Goal: Task Accomplishment & Management: Manage account settings

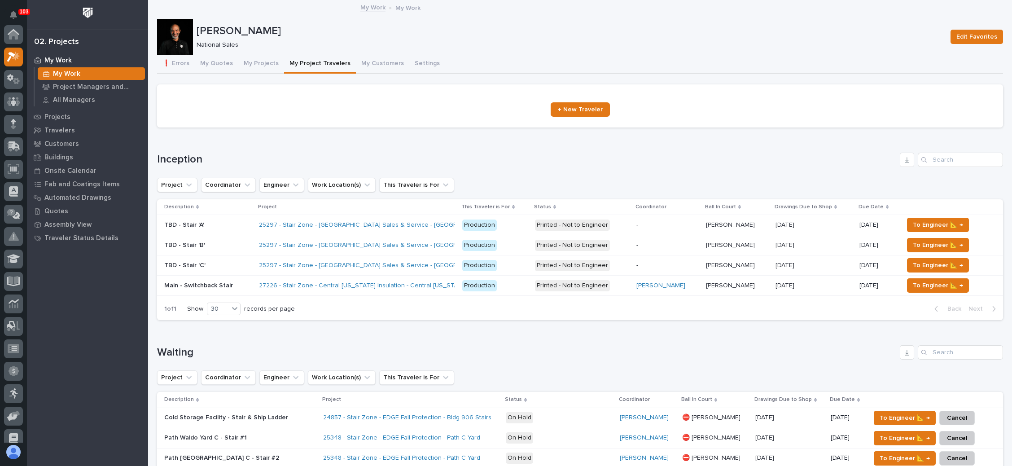
scroll to position [22, 0]
click at [263, 63] on button "My Projects" at bounding box center [261, 64] width 46 height 19
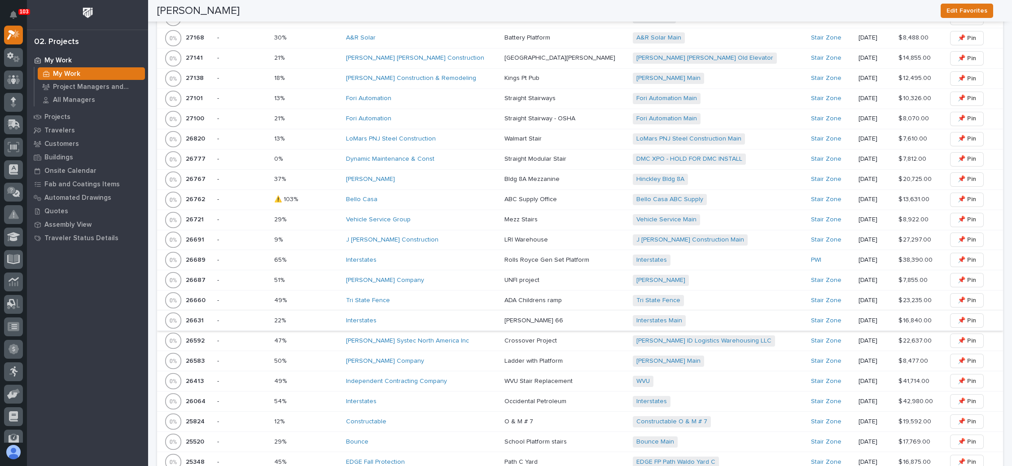
scroll to position [741, 0]
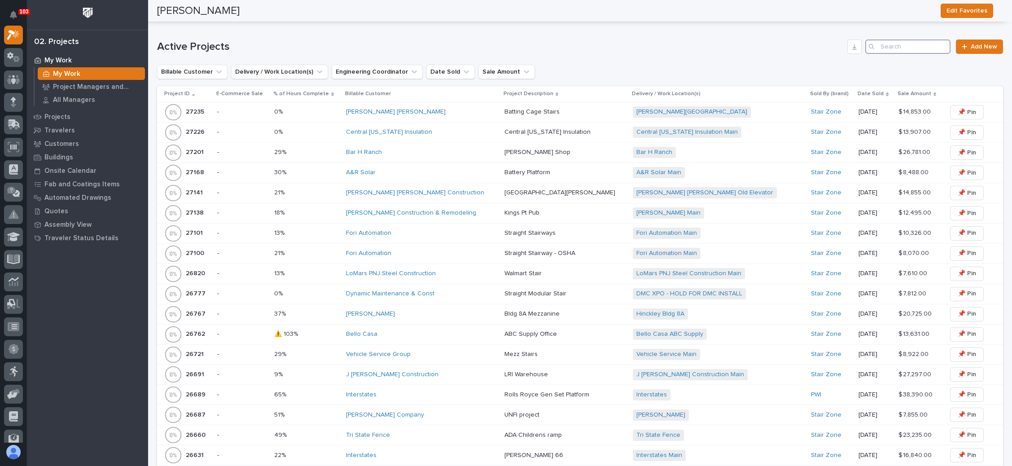
click at [881, 43] on input "Search" at bounding box center [908, 47] width 85 height 14
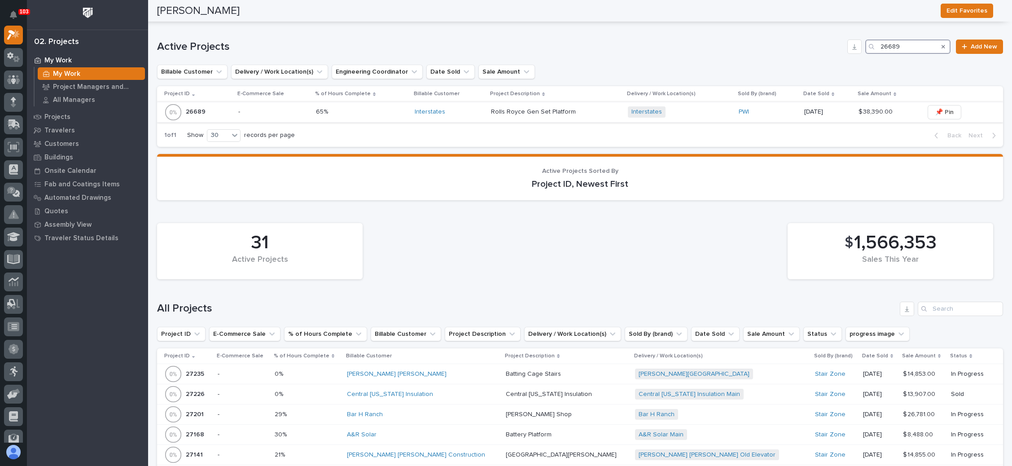
type input "26689"
click at [582, 108] on p at bounding box center [556, 112] width 130 height 8
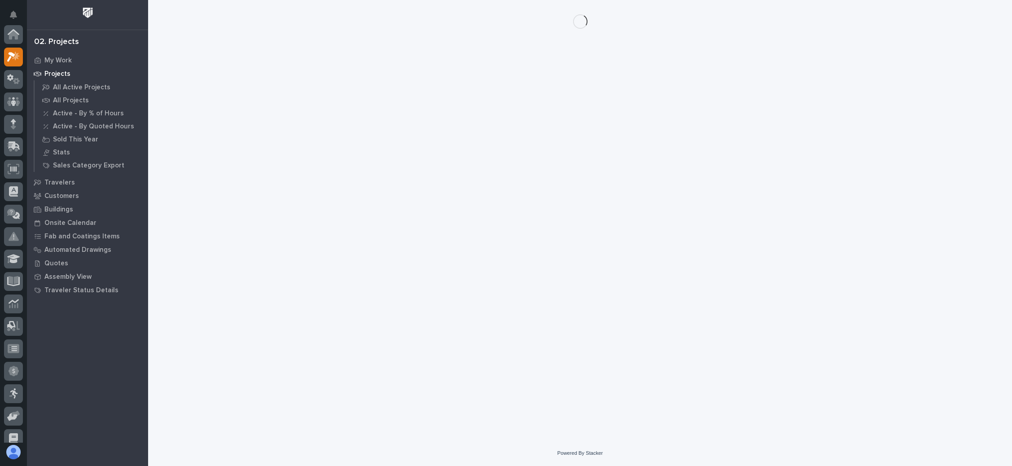
scroll to position [22, 0]
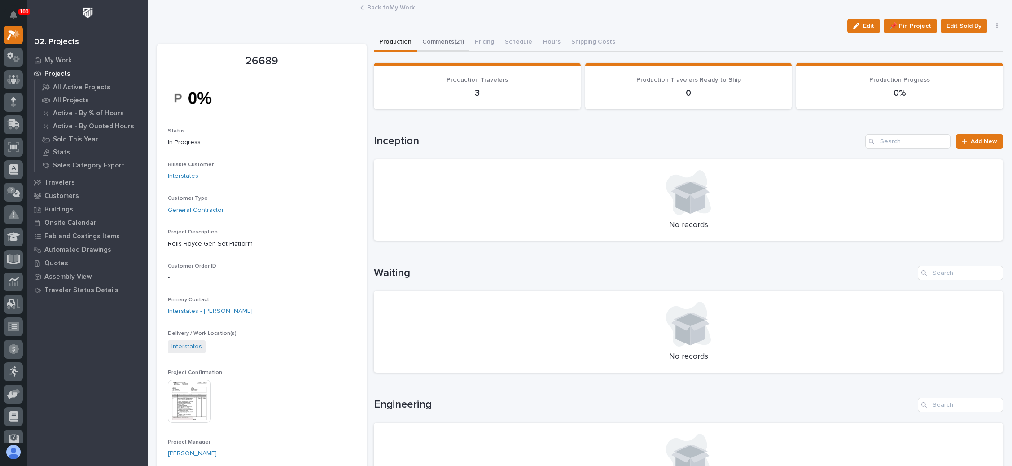
click at [450, 39] on button "Comments (21)" at bounding box center [443, 42] width 53 height 19
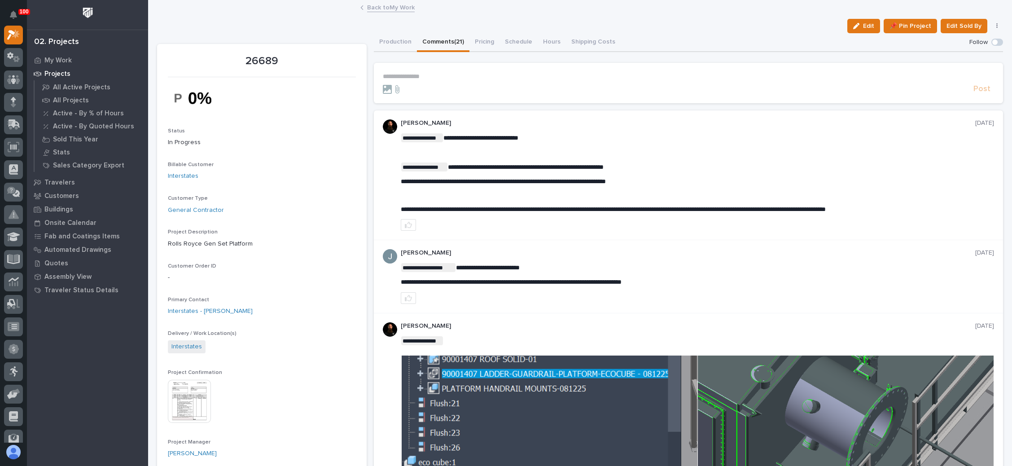
click at [420, 76] on p "**********" at bounding box center [688, 77] width 611 height 8
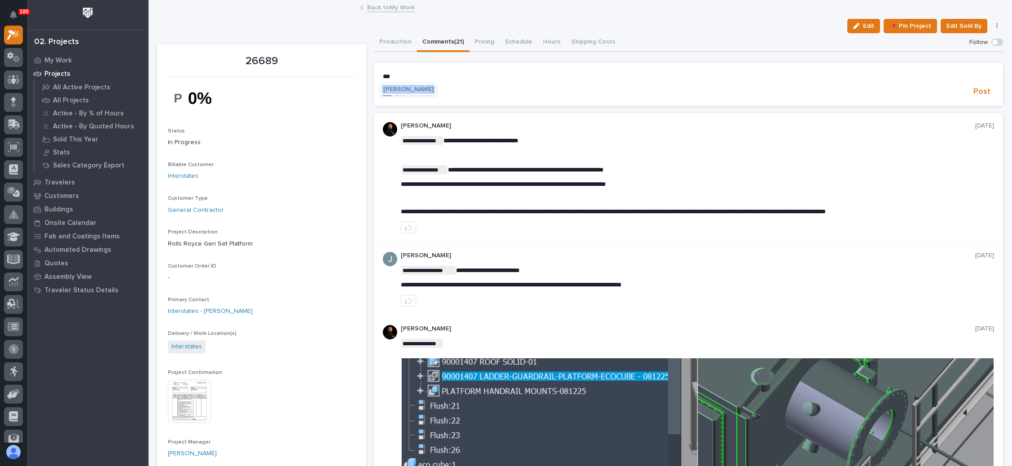
click at [419, 88] on span "[PERSON_NAME]" at bounding box center [408, 89] width 50 height 6
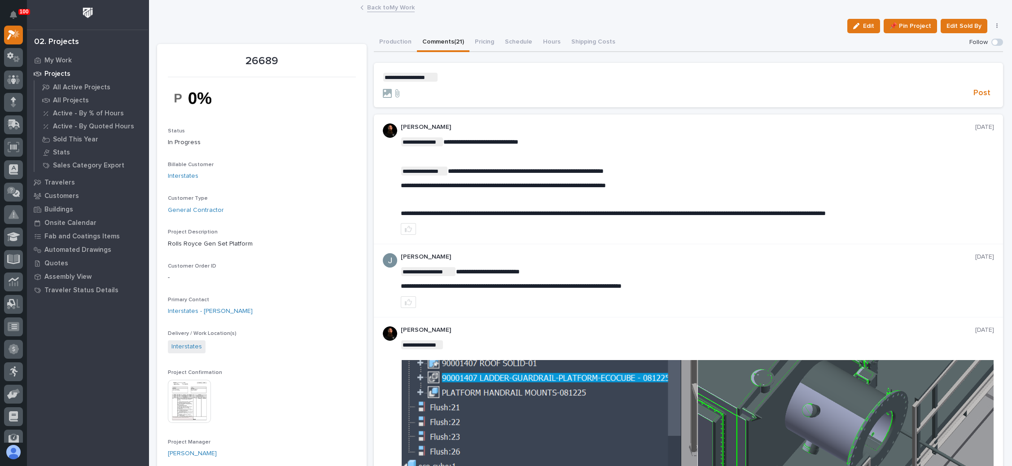
click at [461, 78] on p "**********" at bounding box center [688, 77] width 611 height 9
click at [397, 94] on icon at bounding box center [397, 93] width 11 height 9
click at [392, 89] on input "file" at bounding box center [392, 89] width 0 height 0
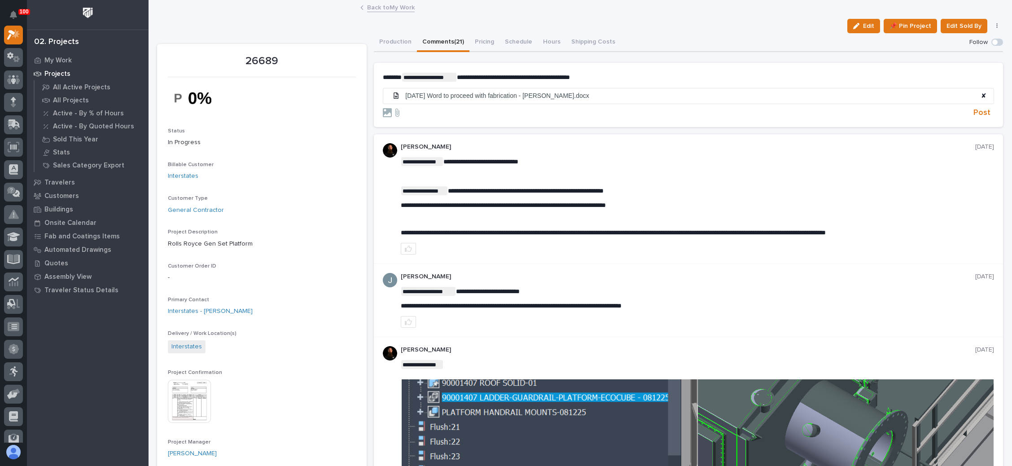
click at [523, 79] on span "**********" at bounding box center [513, 77] width 113 height 6
click at [512, 77] on span "**********" at bounding box center [513, 77] width 113 height 6
click at [974, 110] on span "Post" at bounding box center [982, 113] width 17 height 10
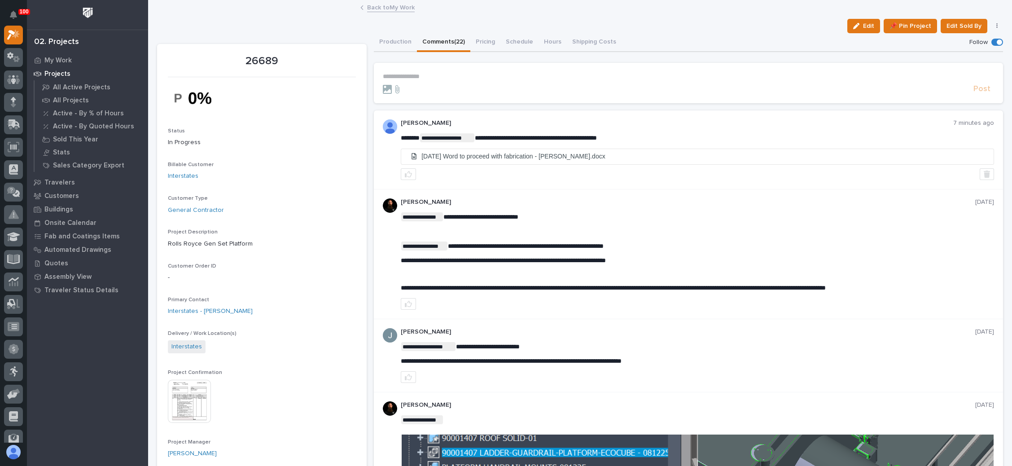
click at [391, 6] on link "Back to My Work" at bounding box center [391, 7] width 48 height 10
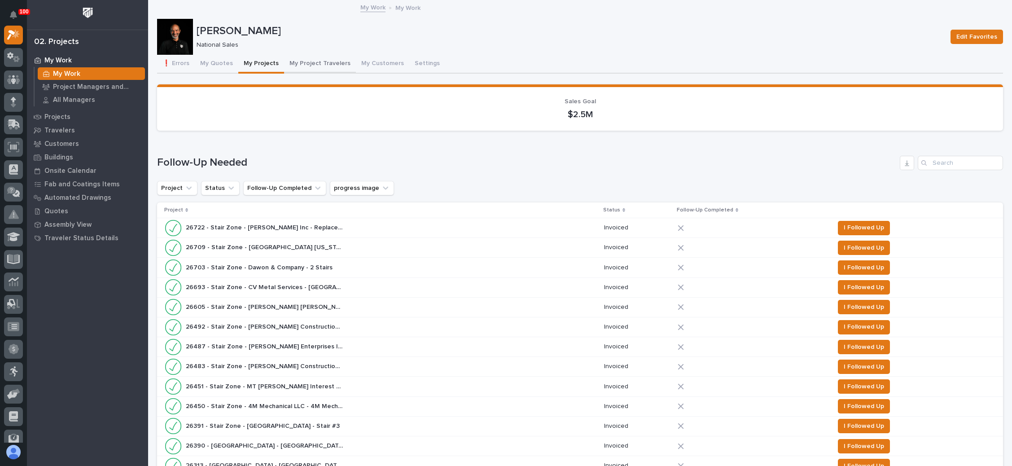
click at [331, 60] on button "My Project Travelers" at bounding box center [320, 64] width 72 height 19
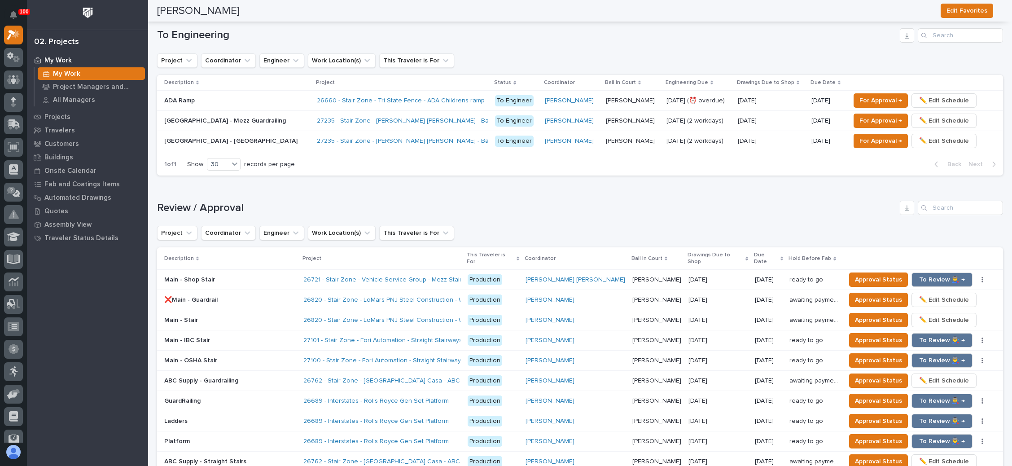
scroll to position [673, 0]
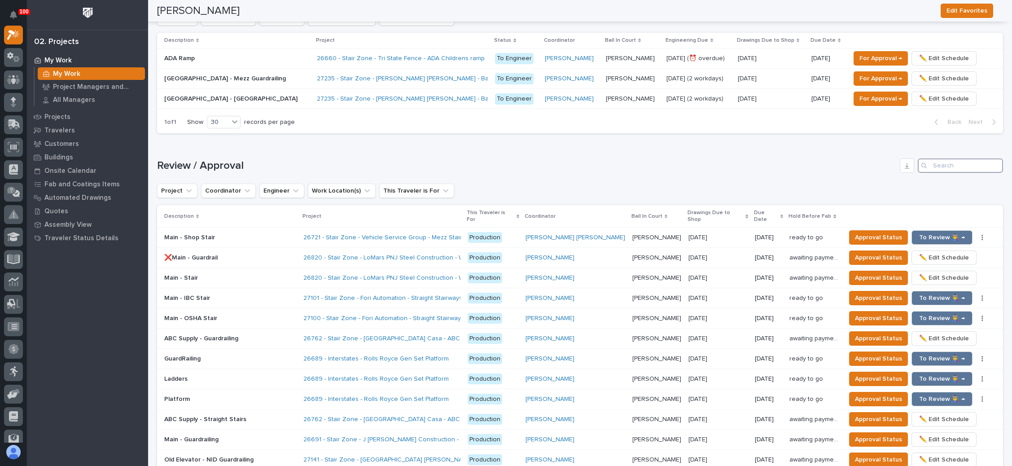
click at [946, 160] on input "Search" at bounding box center [960, 165] width 85 height 14
type input "27100"
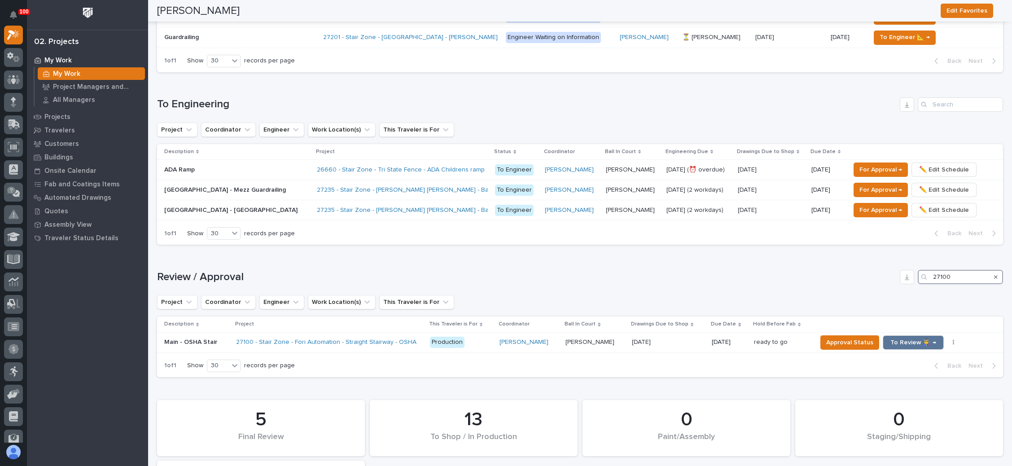
scroll to position [571, 0]
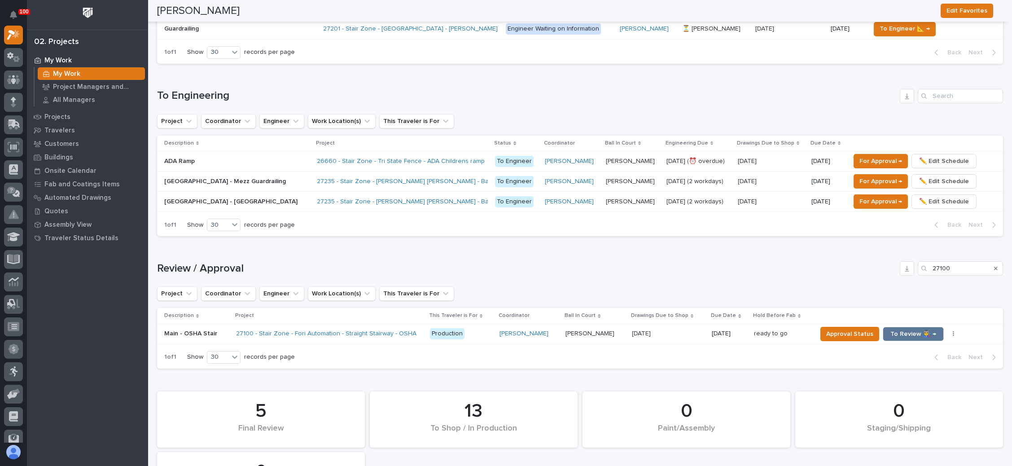
click at [680, 330] on p at bounding box center [668, 334] width 73 height 8
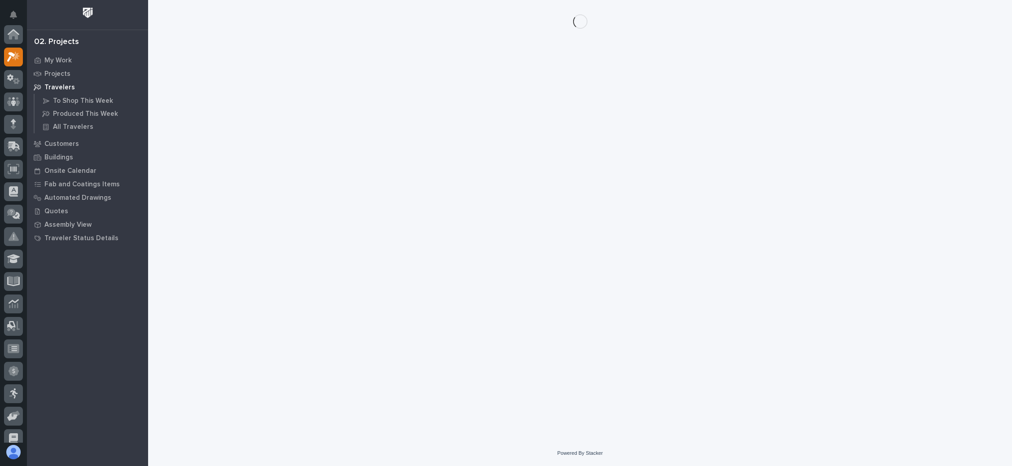
scroll to position [22, 0]
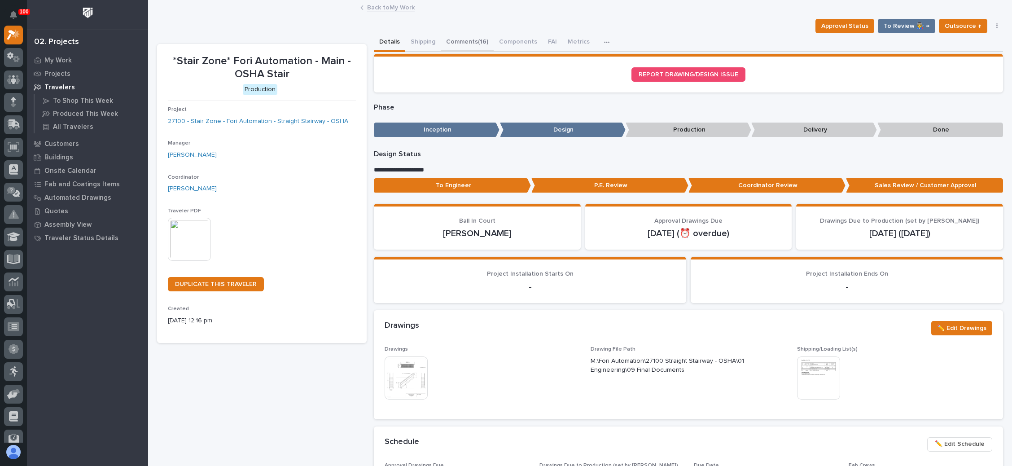
click at [472, 38] on button "Comments (16)" at bounding box center [467, 42] width 53 height 19
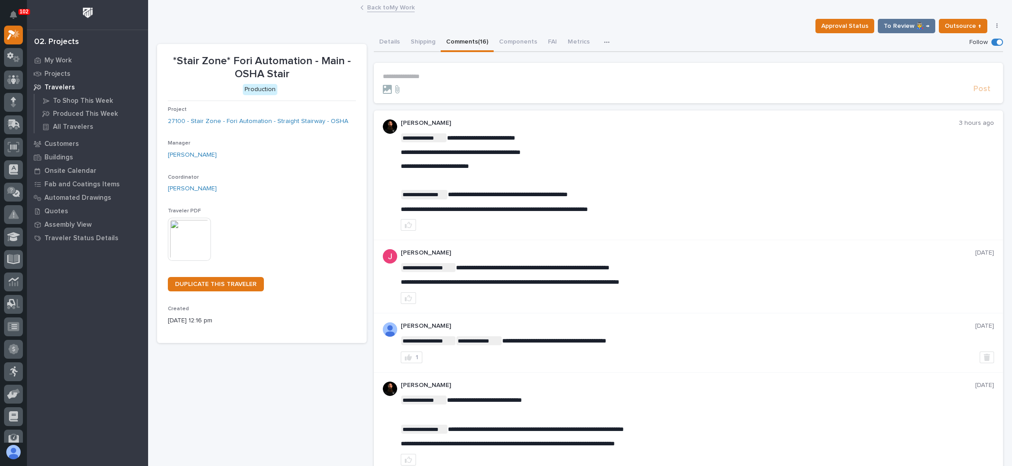
click at [379, 5] on link "Back to My Work" at bounding box center [391, 7] width 48 height 10
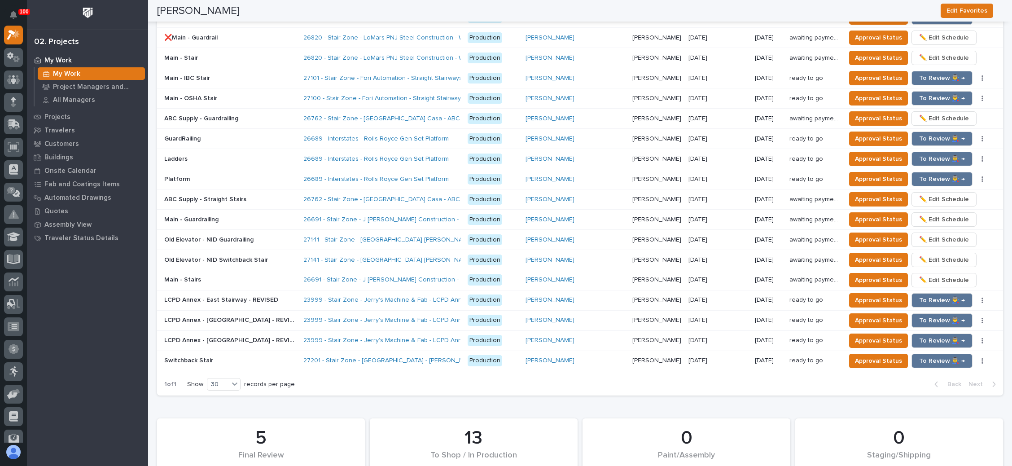
scroll to position [875, 0]
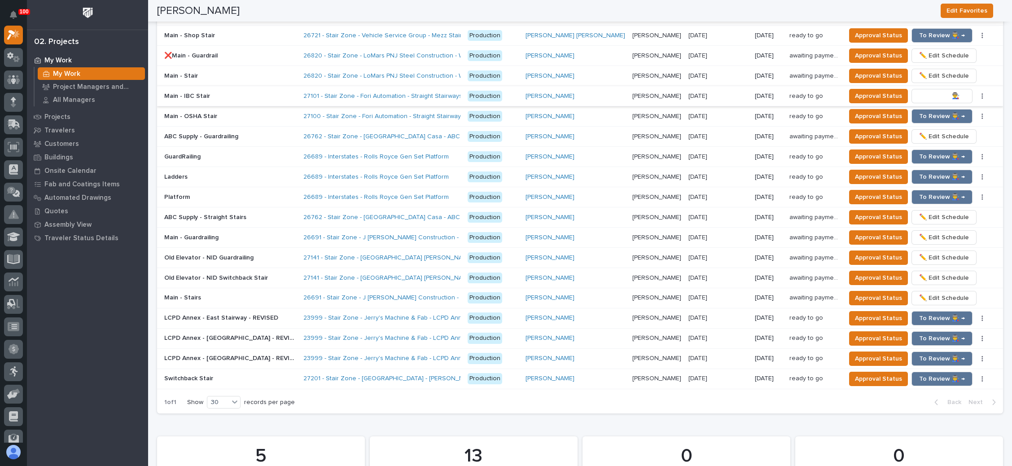
click at [932, 91] on span "To Review 👨‍🏭 →" at bounding box center [942, 96] width 46 height 11
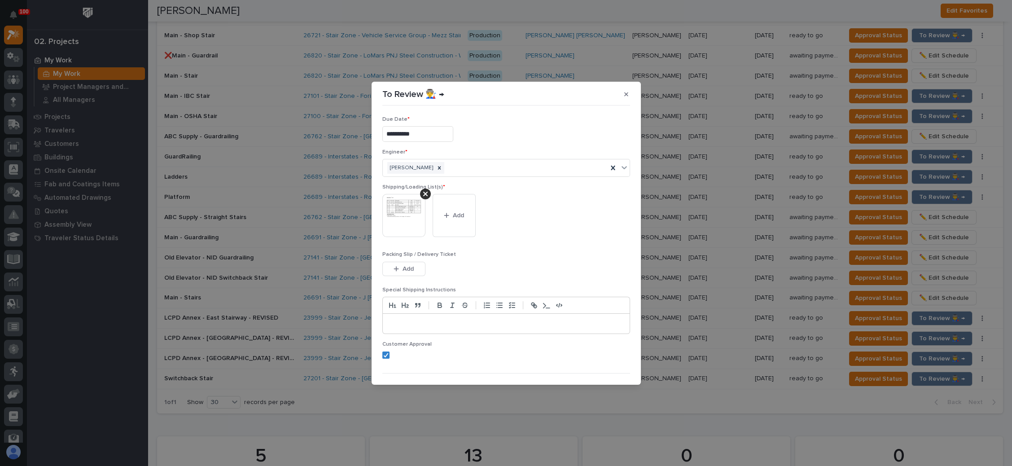
click at [418, 215] on img at bounding box center [403, 215] width 43 height 43
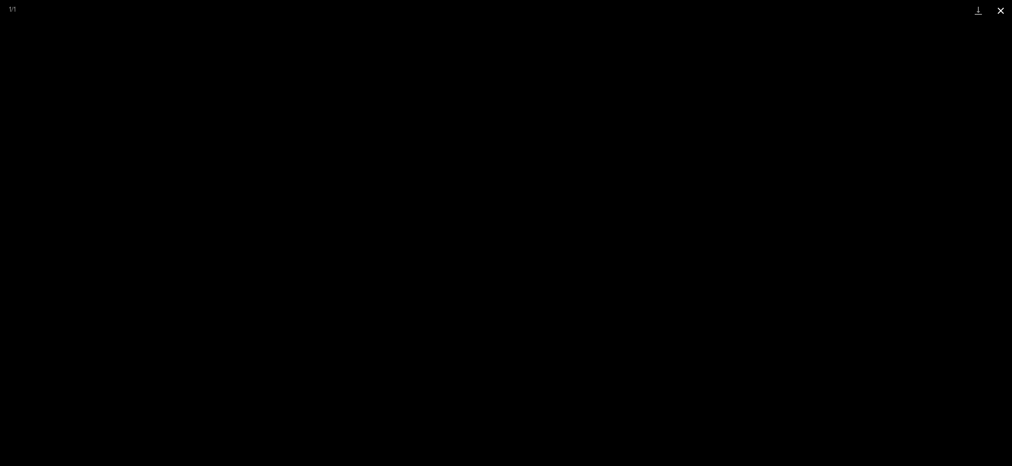
click at [1000, 12] on button "Close gallery" at bounding box center [1001, 10] width 22 height 21
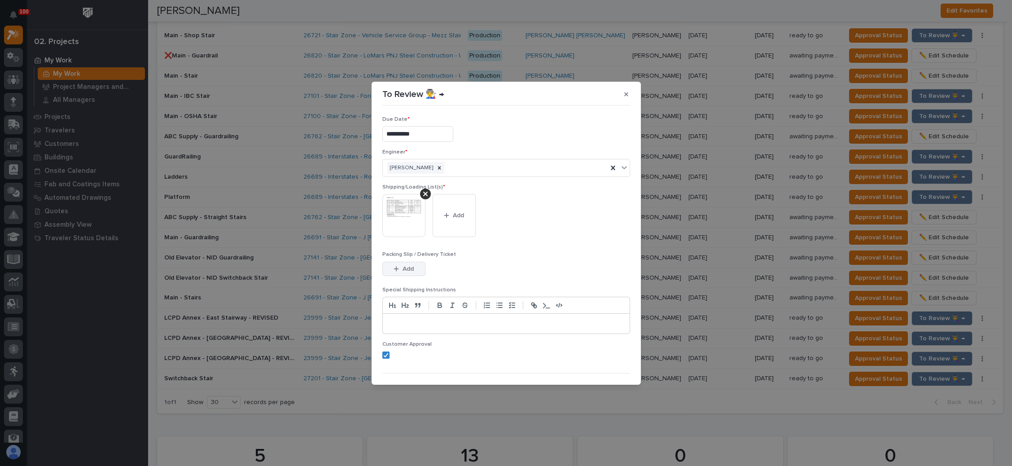
click at [410, 269] on span "Add" at bounding box center [408, 269] width 11 height 8
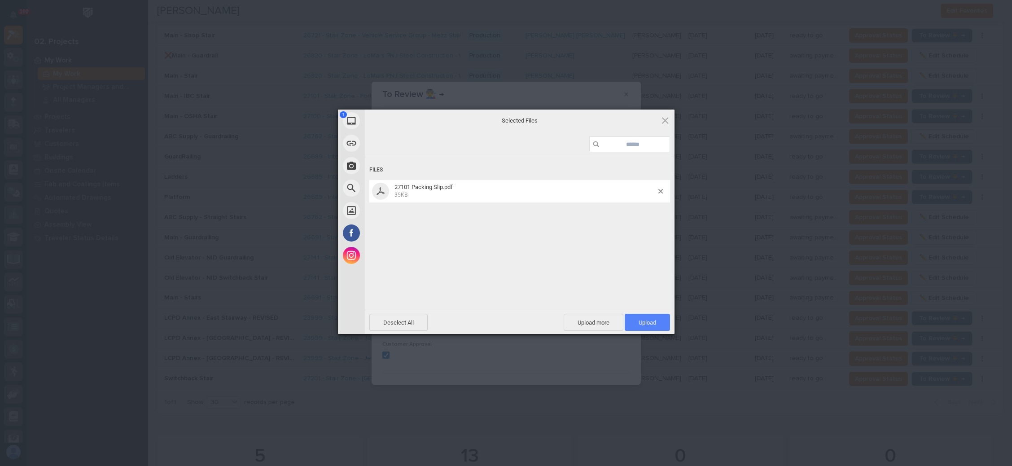
click at [642, 316] on span "Upload 1" at bounding box center [647, 322] width 45 height 17
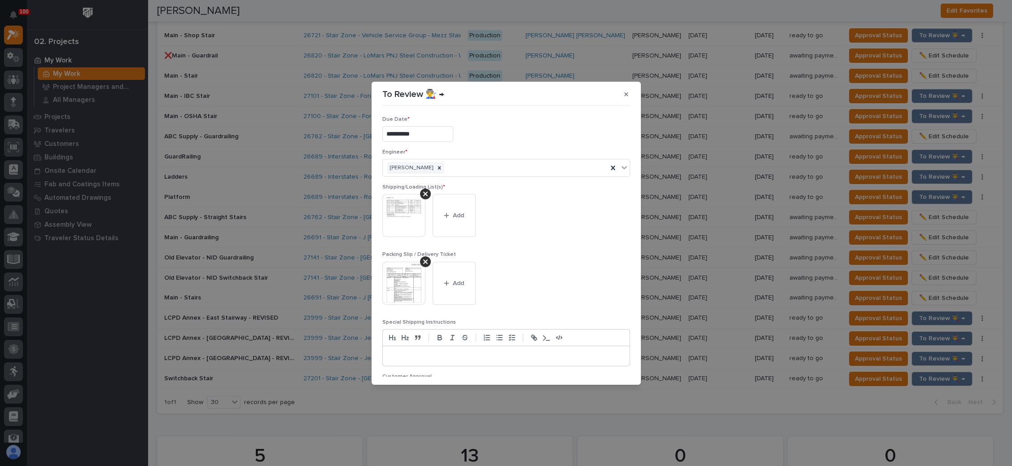
scroll to position [38, 0]
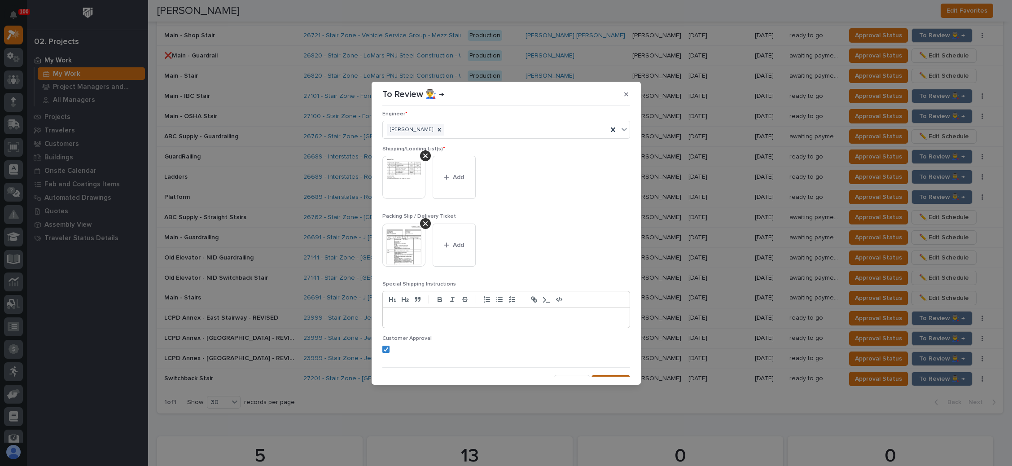
click at [606, 375] on button "Save" at bounding box center [611, 382] width 38 height 14
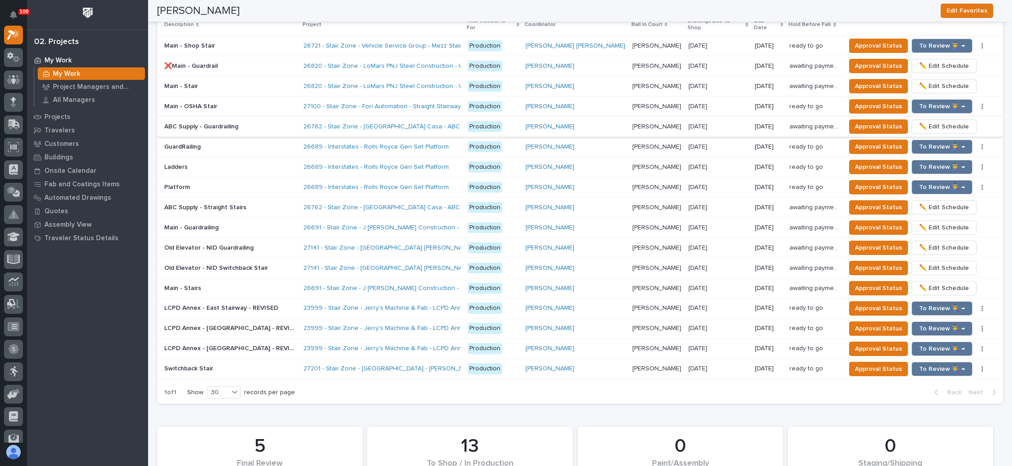
scroll to position [798, 0]
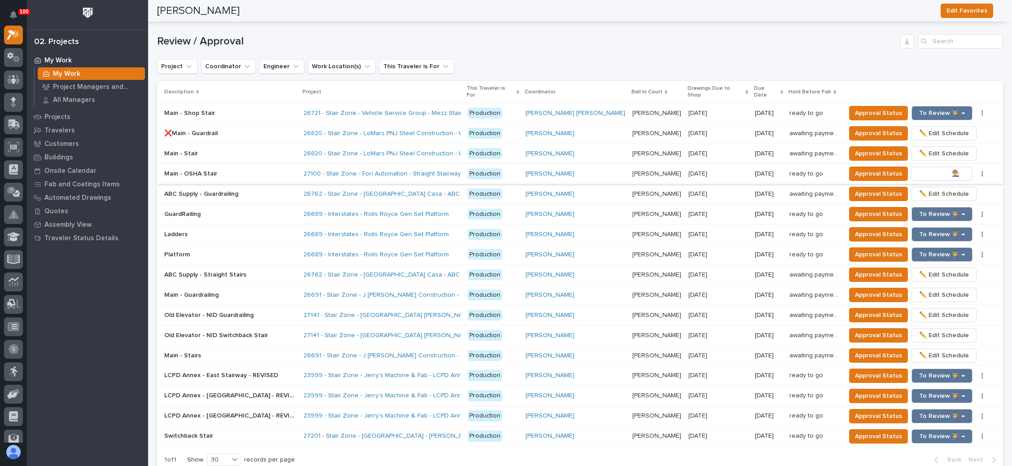
click at [938, 168] on span "To Review 👨‍🏭 →" at bounding box center [942, 173] width 46 height 11
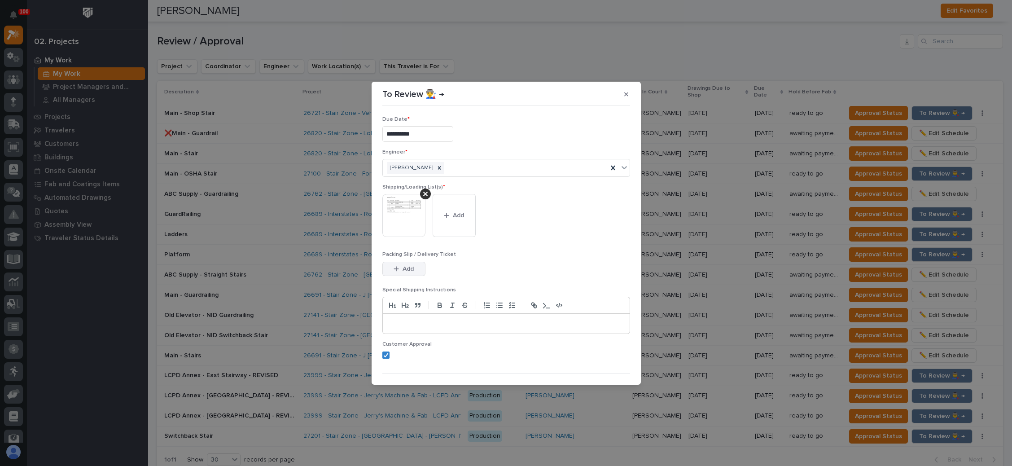
click at [411, 265] on span "Add" at bounding box center [408, 269] width 11 height 8
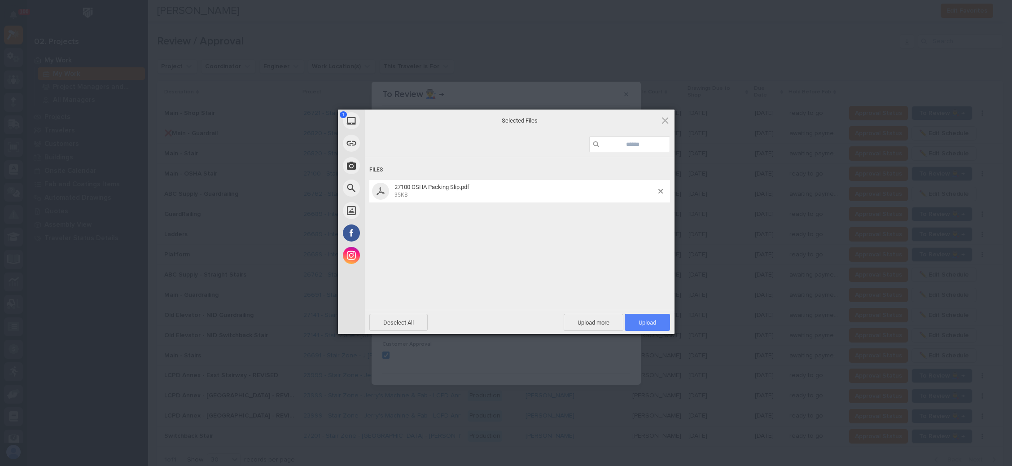
click at [634, 318] on span "Upload 1" at bounding box center [647, 322] width 45 height 17
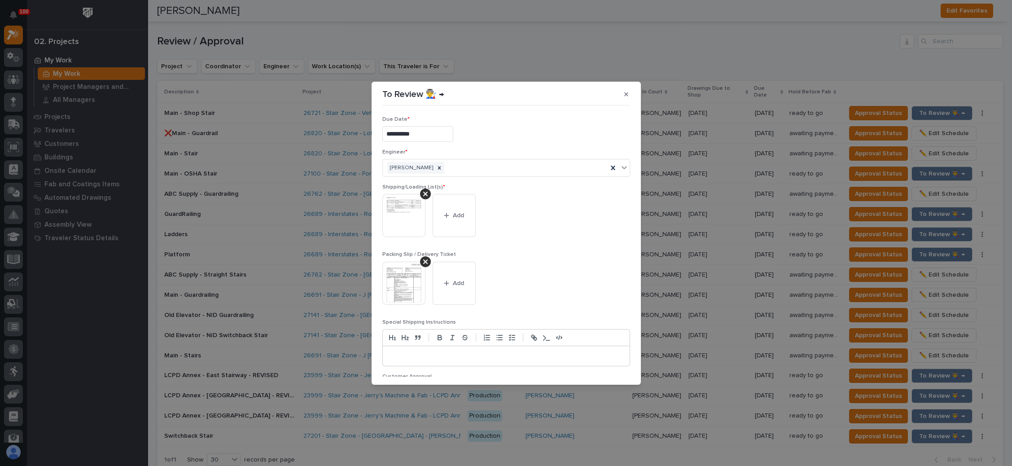
scroll to position [49, 0]
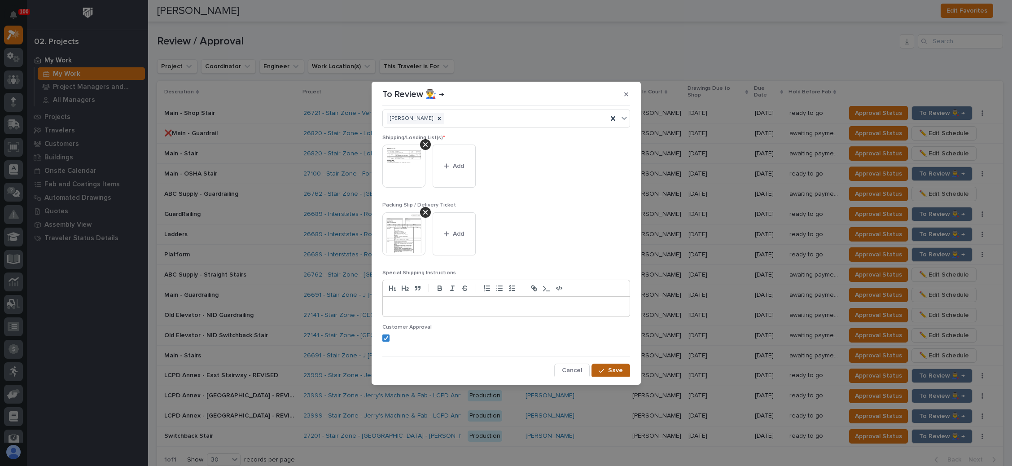
click at [599, 368] on icon "button" at bounding box center [601, 371] width 5 height 6
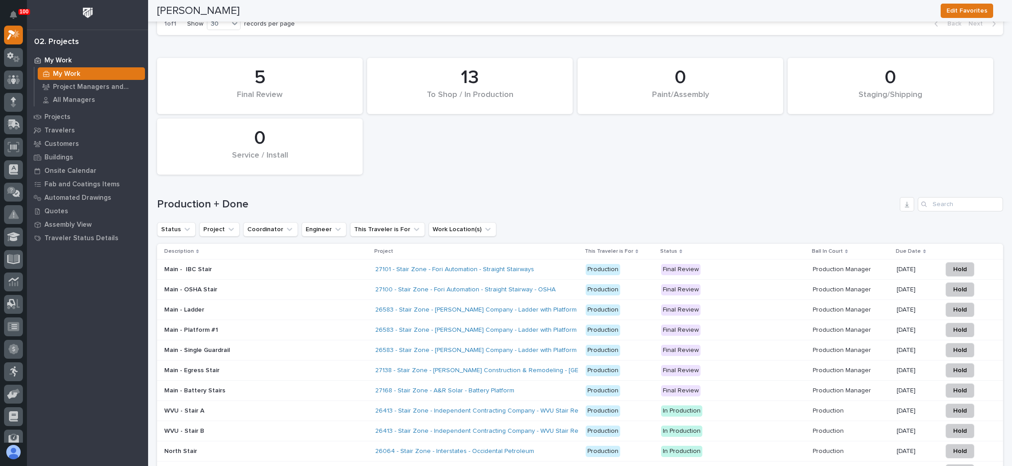
scroll to position [1259, 0]
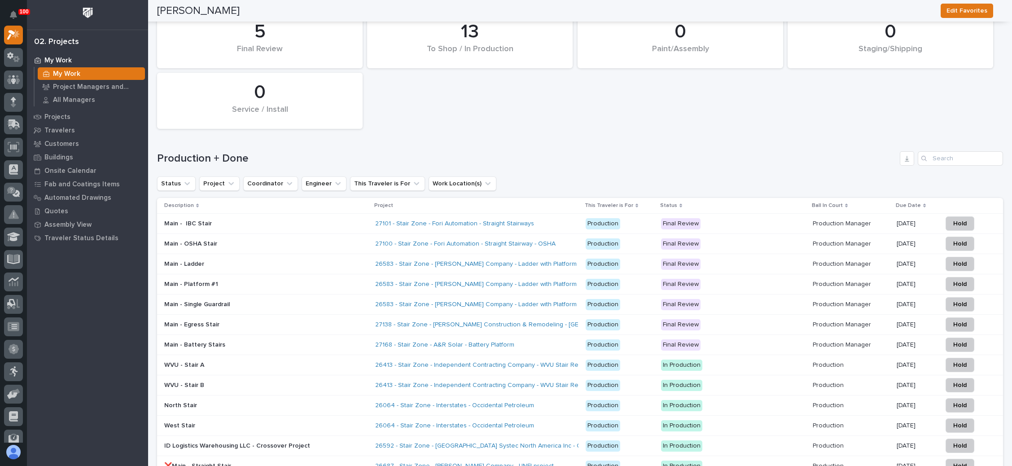
click at [346, 216] on div "Main - IBC Stair" at bounding box center [266, 223] width 204 height 15
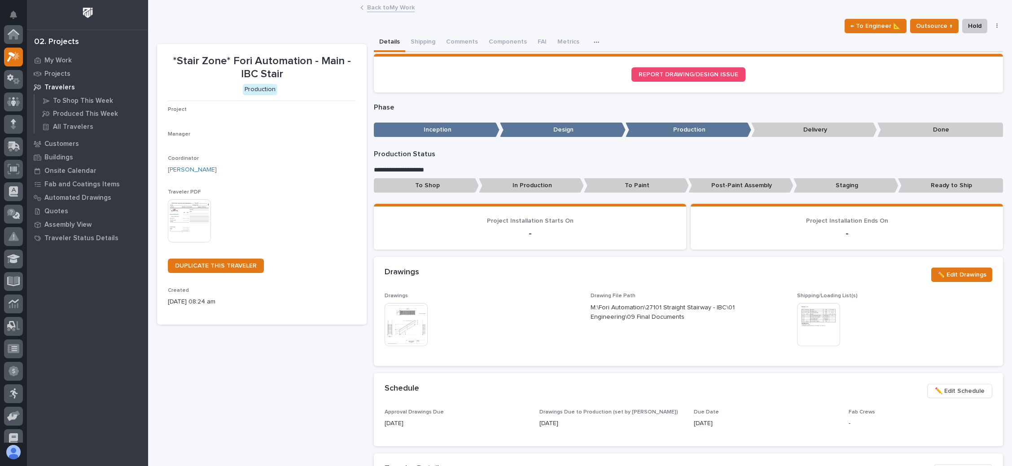
scroll to position [22, 0]
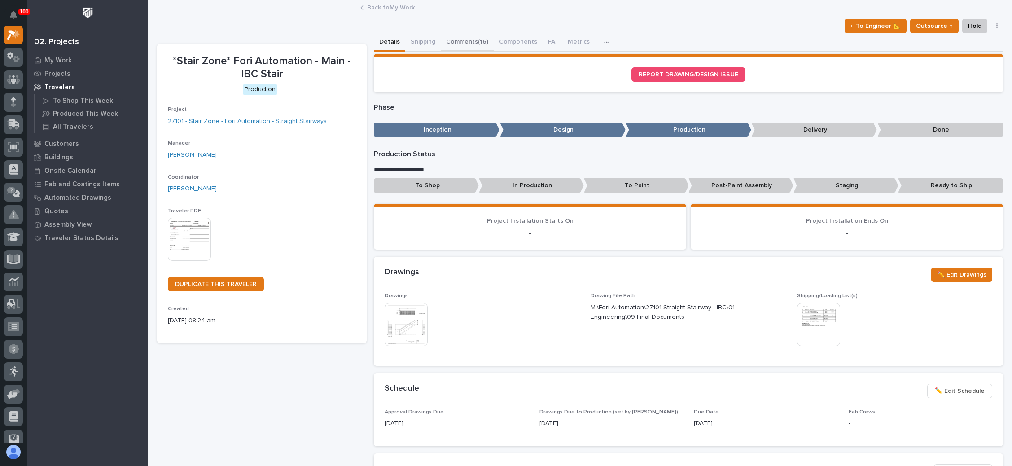
click at [472, 43] on button "Comments (16)" at bounding box center [467, 42] width 53 height 19
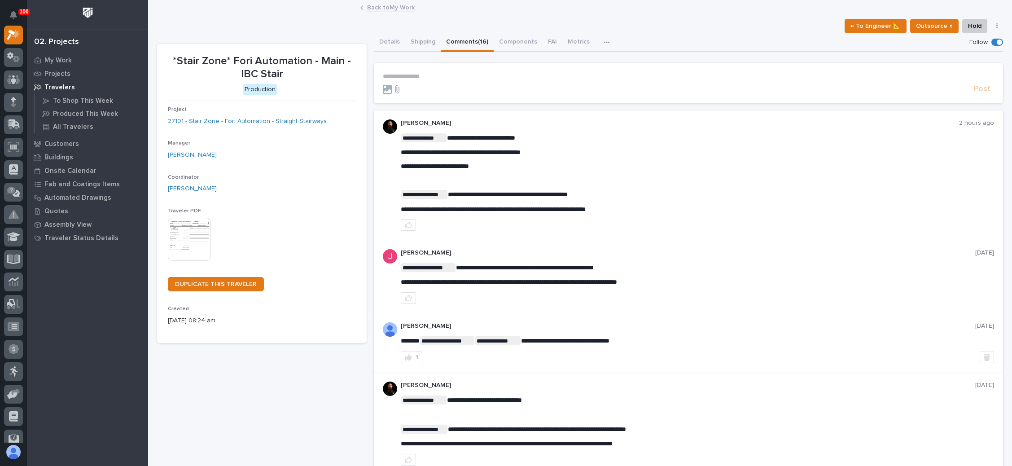
click at [385, 8] on link "Back to My Work" at bounding box center [391, 7] width 48 height 10
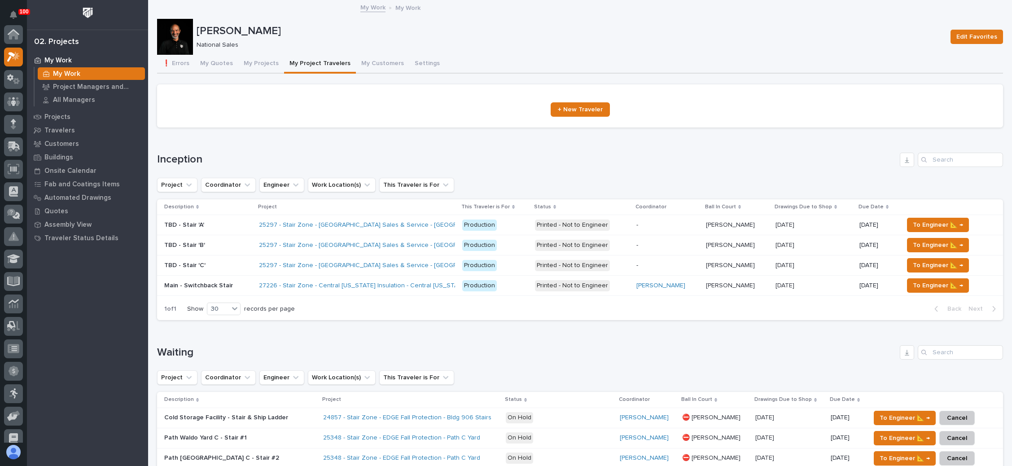
scroll to position [22, 0]
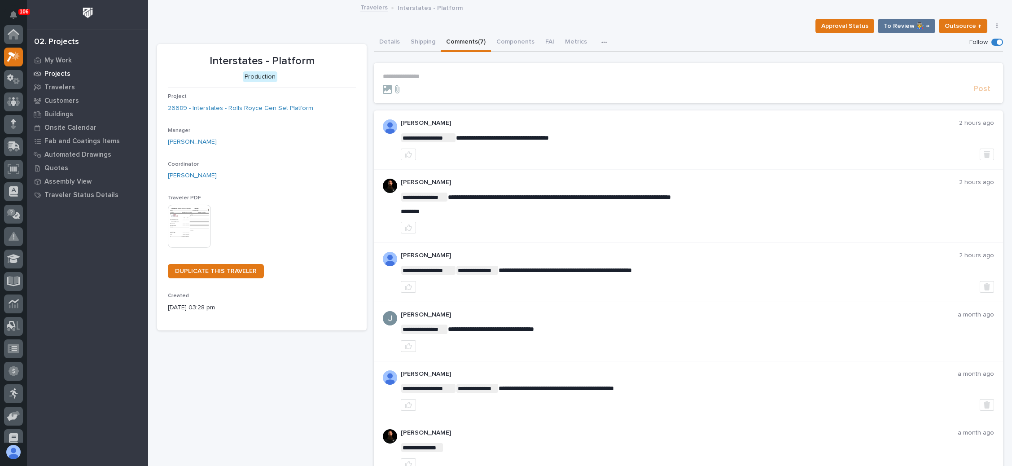
scroll to position [22, 0]
click at [16, 97] on div at bounding box center [13, 102] width 19 height 19
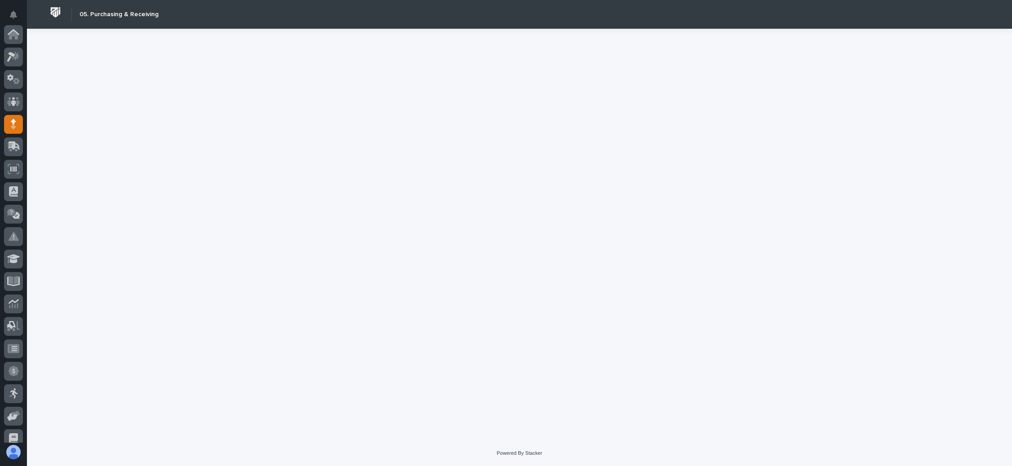
scroll to position [90, 0]
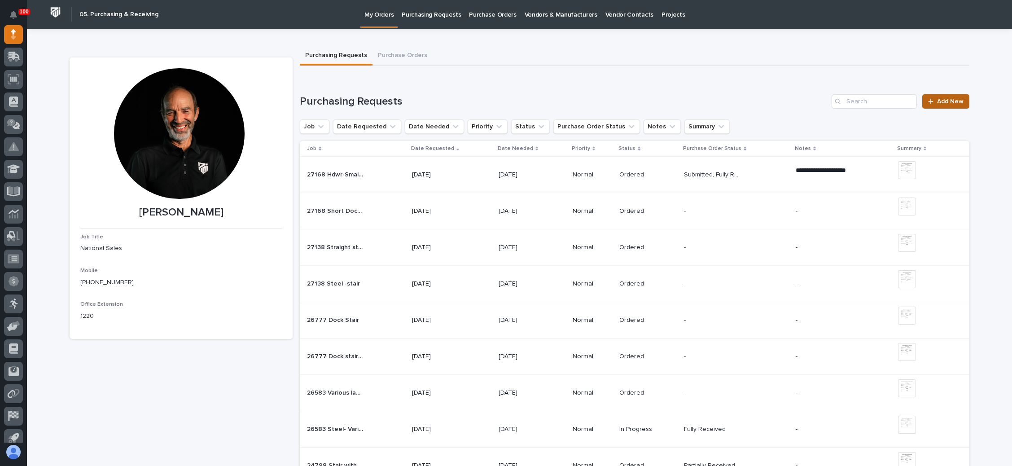
click at [940, 100] on span "Add New" at bounding box center [950, 101] width 26 height 6
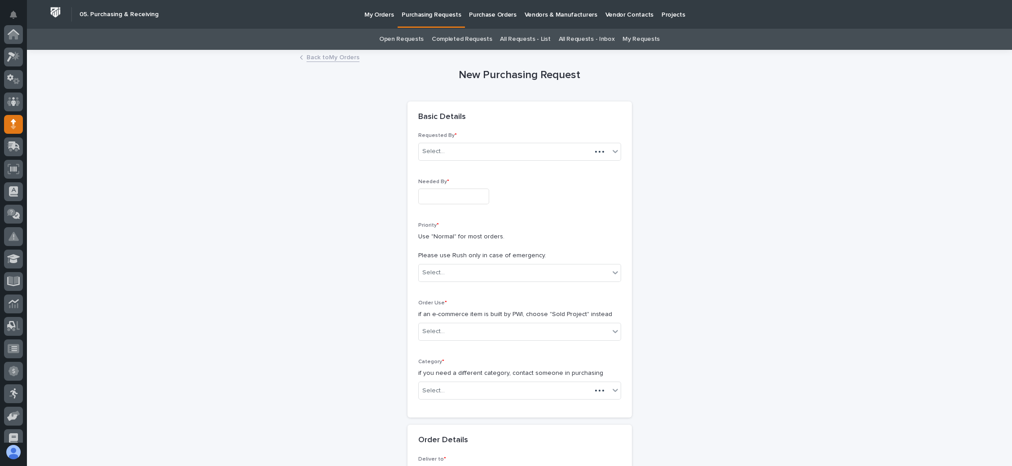
scroll to position [90, 0]
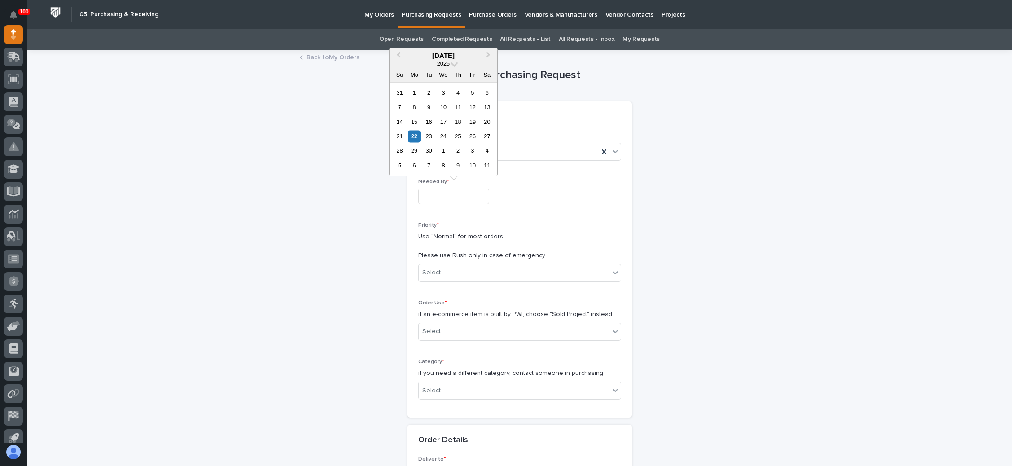
click at [448, 193] on input "text" at bounding box center [453, 197] width 71 height 16
click at [473, 136] on div "26" at bounding box center [472, 136] width 12 height 12
type input "**********"
click at [466, 268] on div "Select..." at bounding box center [514, 272] width 191 height 15
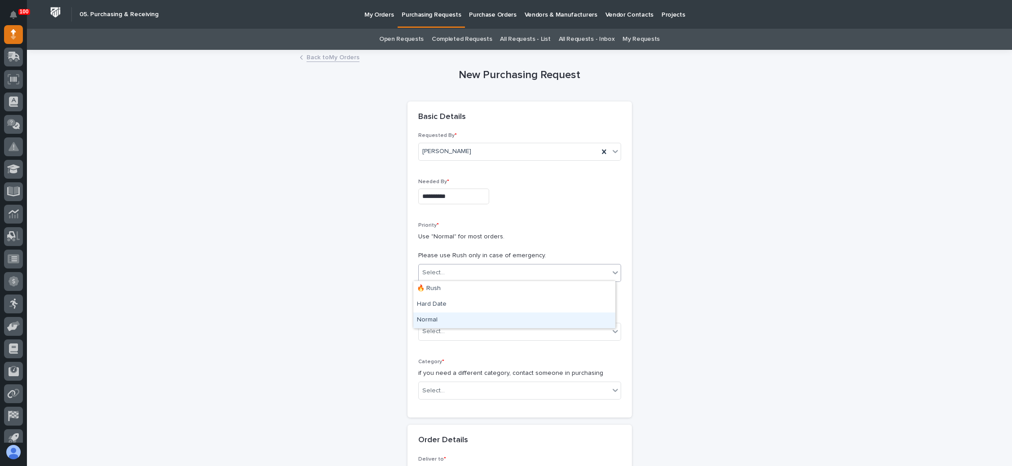
click at [452, 321] on div "Normal" at bounding box center [514, 320] width 202 height 16
click at [454, 324] on div "Select..." at bounding box center [514, 331] width 191 height 15
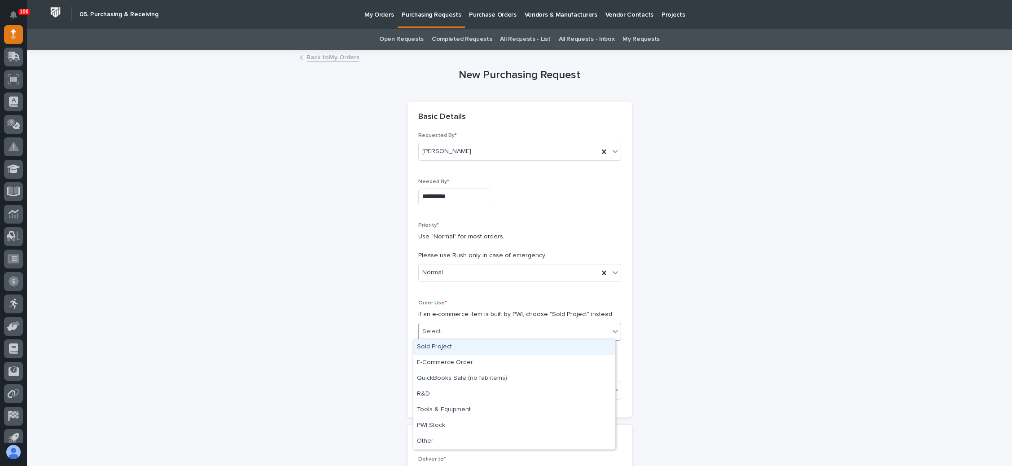
drag, startPoint x: 457, startPoint y: 355, endPoint x: 470, endPoint y: 345, distance: 16.6
click at [464, 345] on div "Sold Project" at bounding box center [514, 347] width 202 height 16
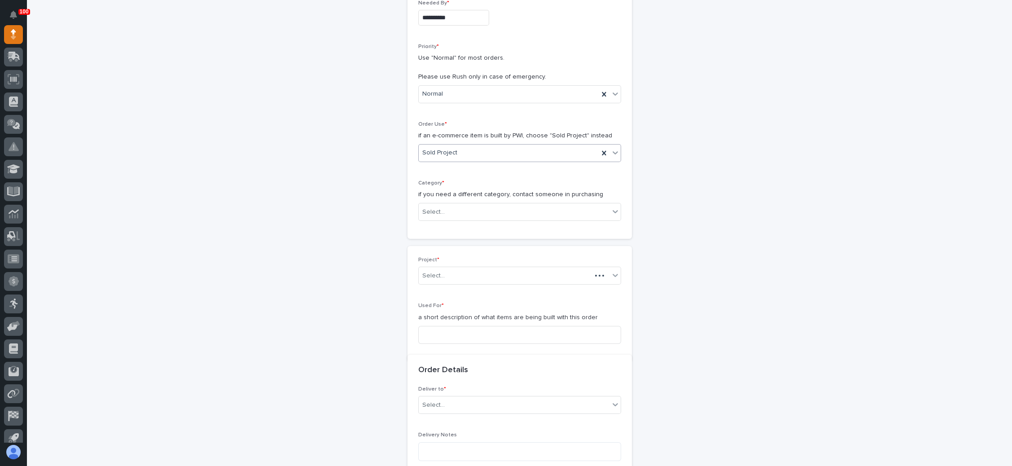
scroll to position [183, 0]
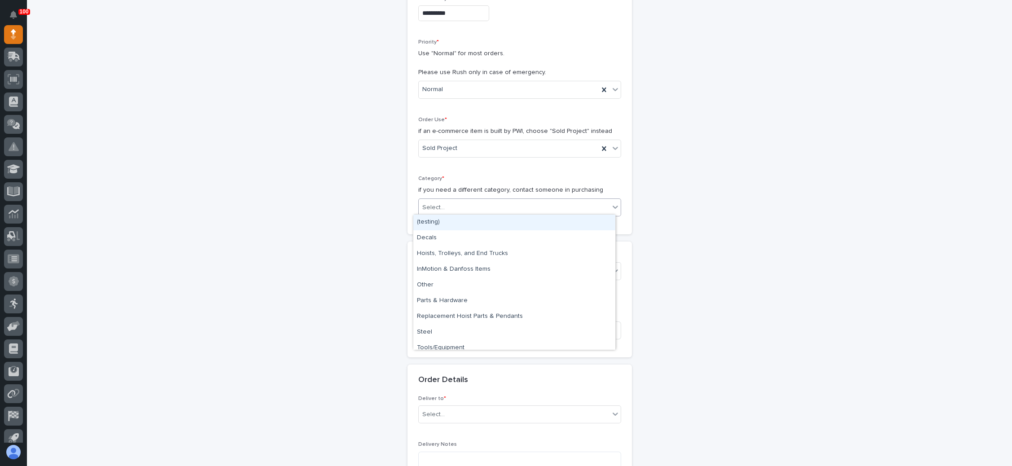
click at [482, 209] on div "Select..." at bounding box center [514, 207] width 191 height 15
click at [465, 299] on div "Parts & Hardware" at bounding box center [514, 301] width 202 height 16
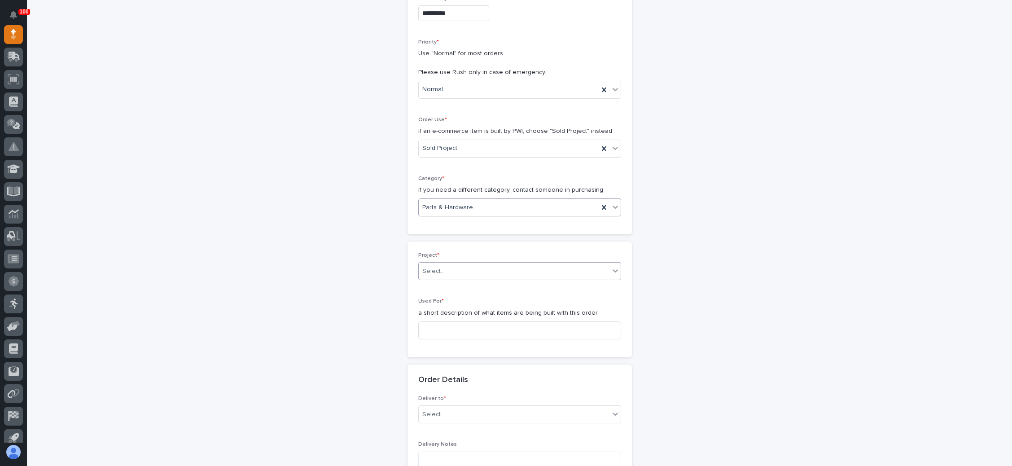
click at [473, 270] on div "Select..." at bounding box center [514, 271] width 191 height 15
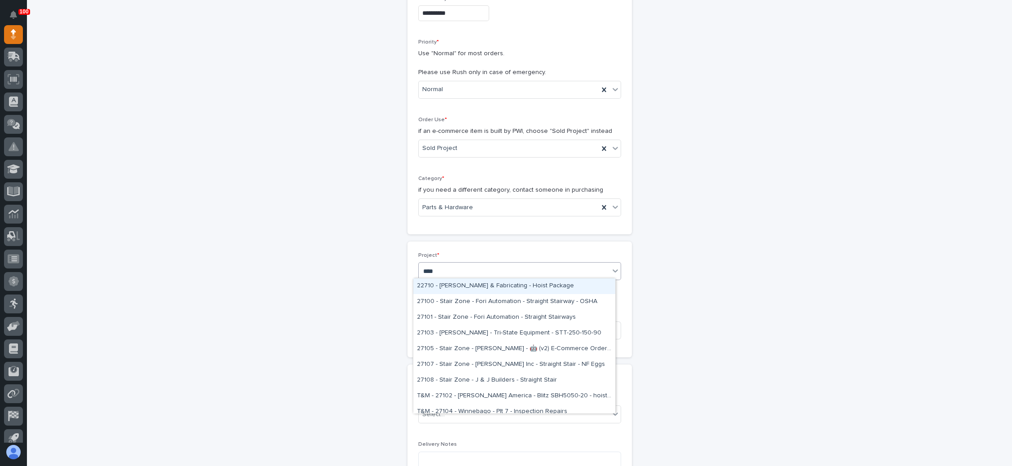
type input "*****"
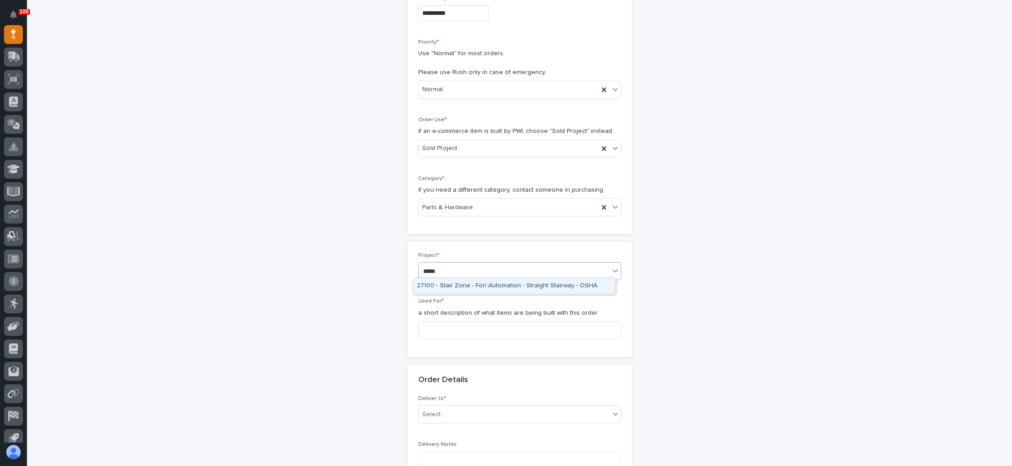
click at [495, 286] on div "27100 - Stair Zone - Fori Automation - Straight Stairway - OSHA" at bounding box center [514, 286] width 202 height 16
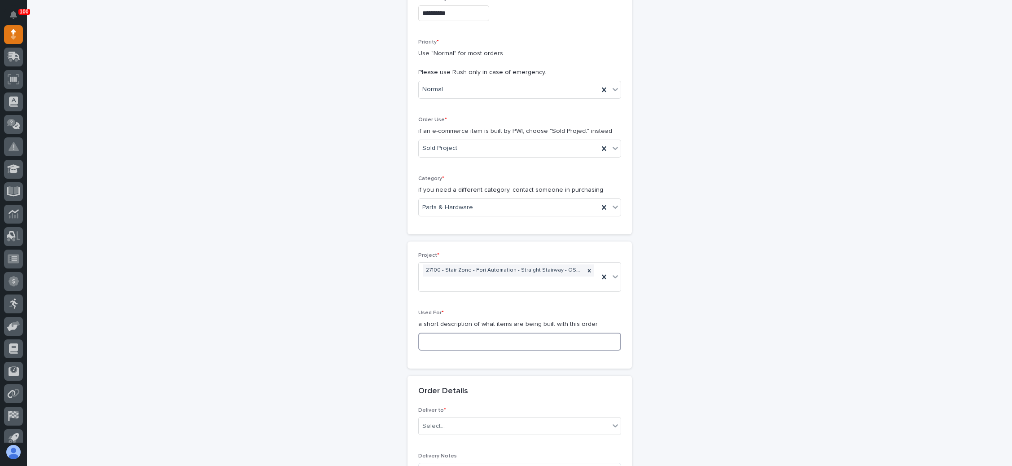
click at [461, 333] on input at bounding box center [519, 342] width 203 height 18
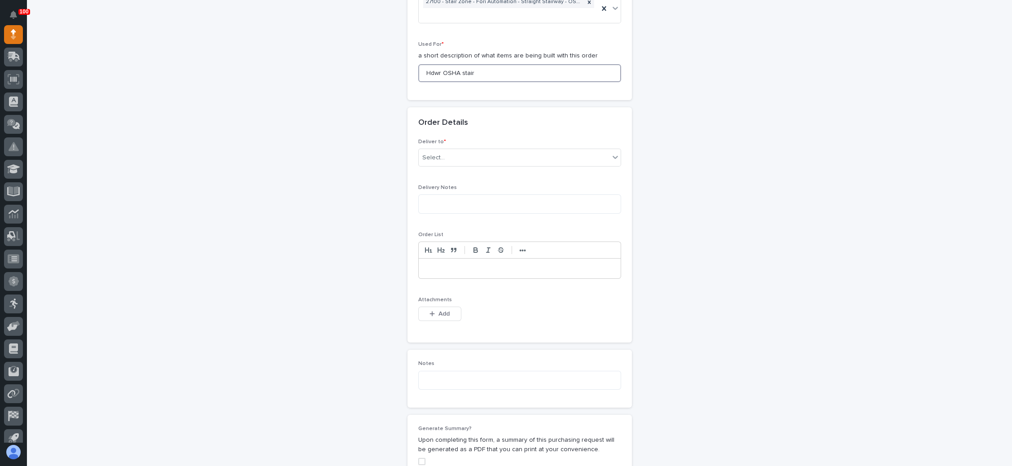
scroll to position [453, 0]
type input "Hdwr OSHA stair"
drag, startPoint x: 443, startPoint y: 296, endPoint x: 479, endPoint y: 286, distance: 37.7
click at [442, 309] on span "Add" at bounding box center [444, 313] width 11 height 8
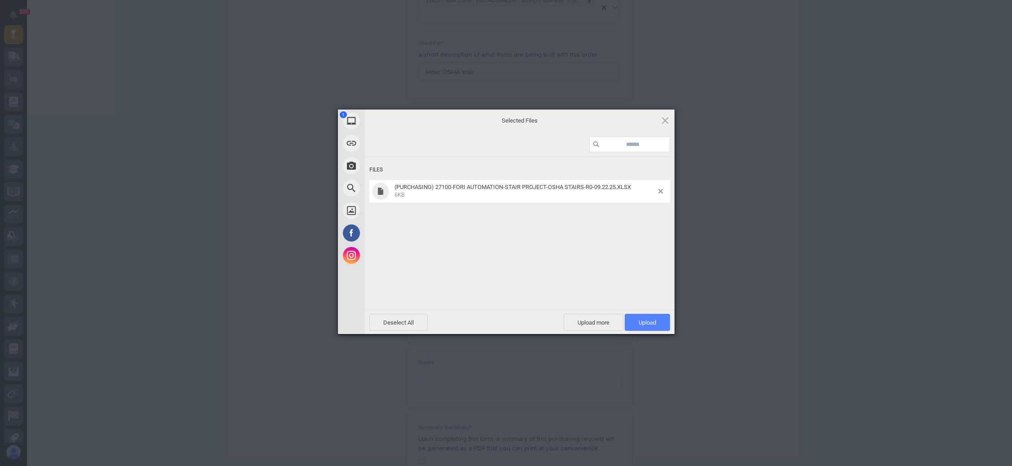
click at [643, 321] on span "Upload 1" at bounding box center [648, 322] width 18 height 7
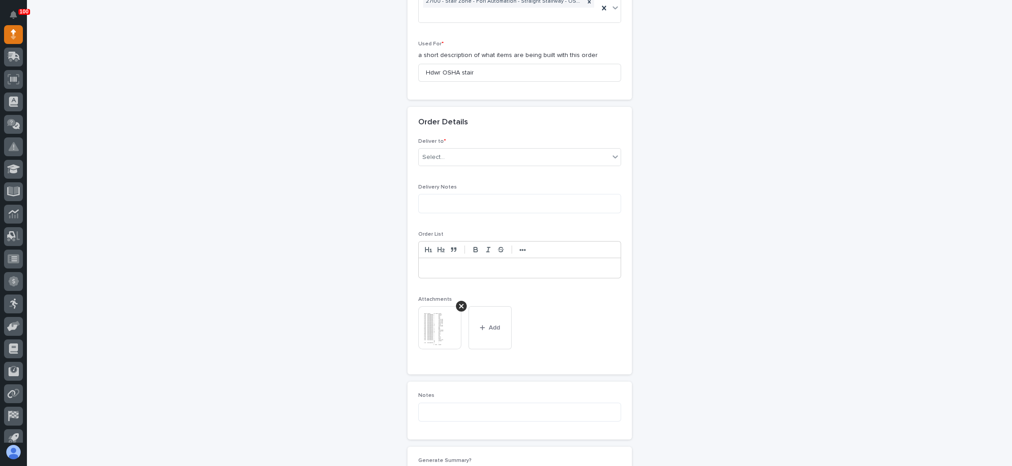
scroll to position [385, 0]
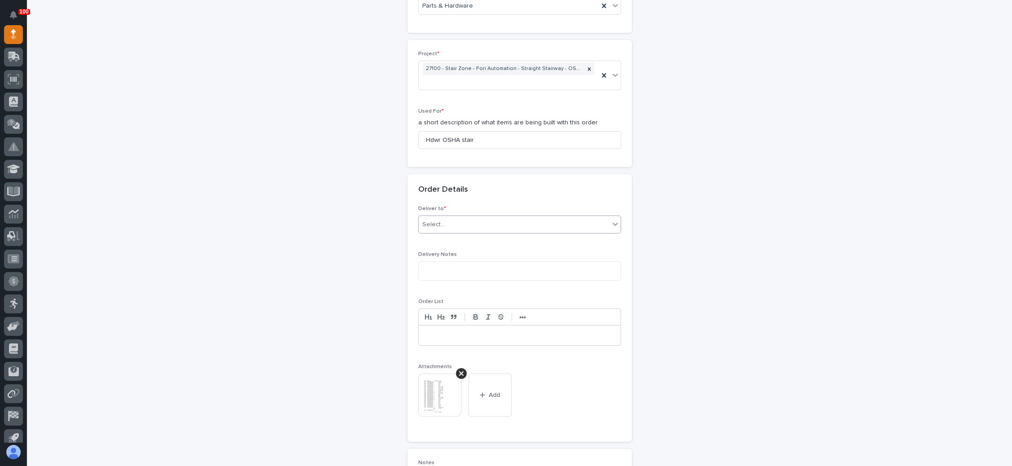
click at [576, 217] on div "Select..." at bounding box center [514, 224] width 191 height 15
click at [527, 228] on div "PWI" at bounding box center [514, 227] width 202 height 16
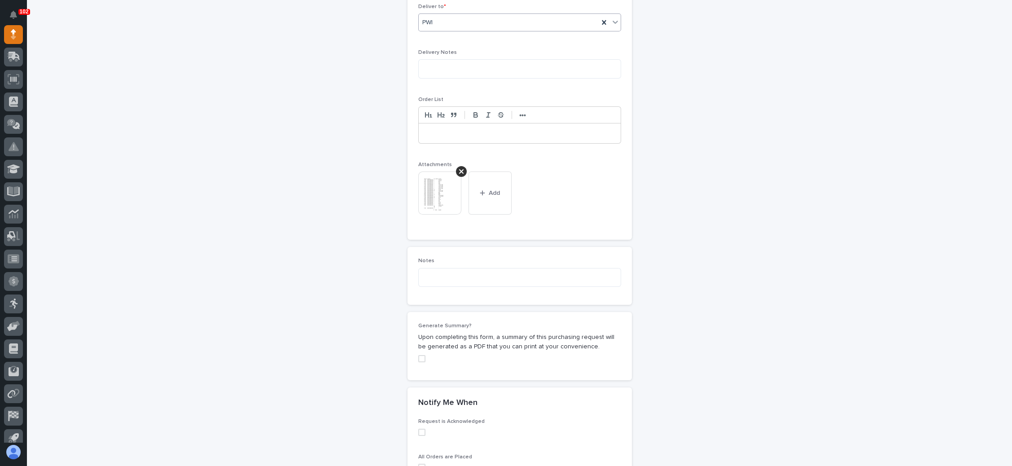
scroll to position [721, 0]
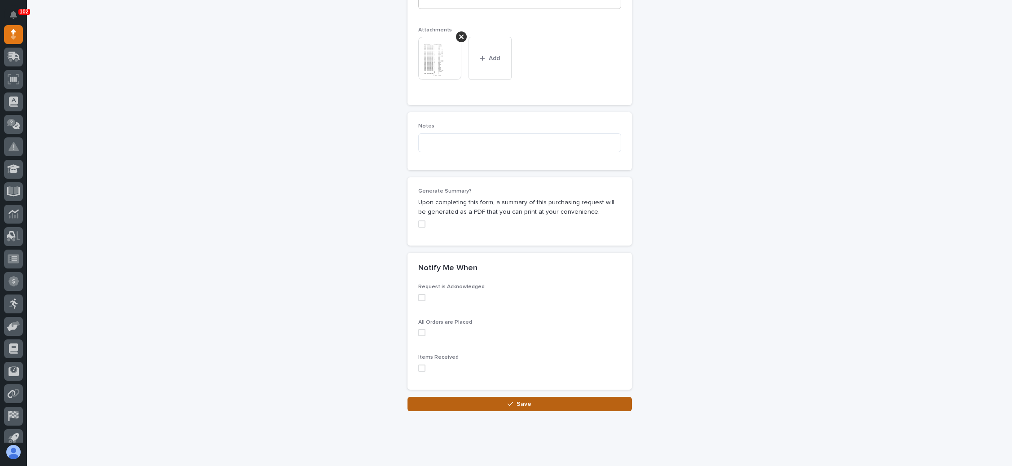
click at [509, 401] on div "button" at bounding box center [512, 404] width 9 height 6
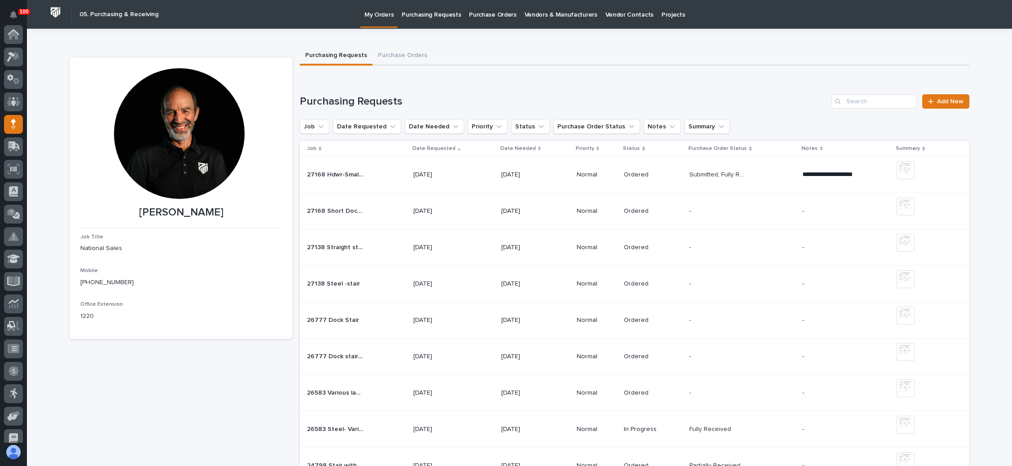
scroll to position [90, 0]
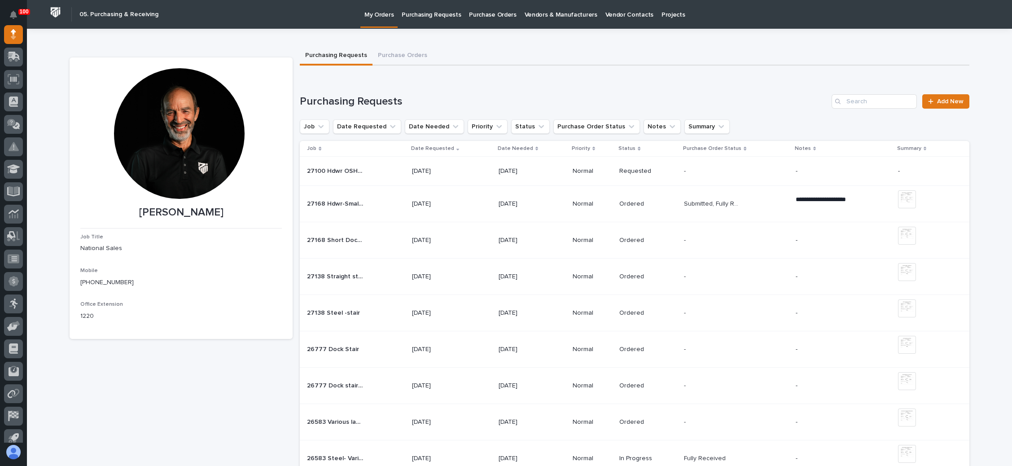
click at [687, 172] on p at bounding box center [712, 171] width 56 height 8
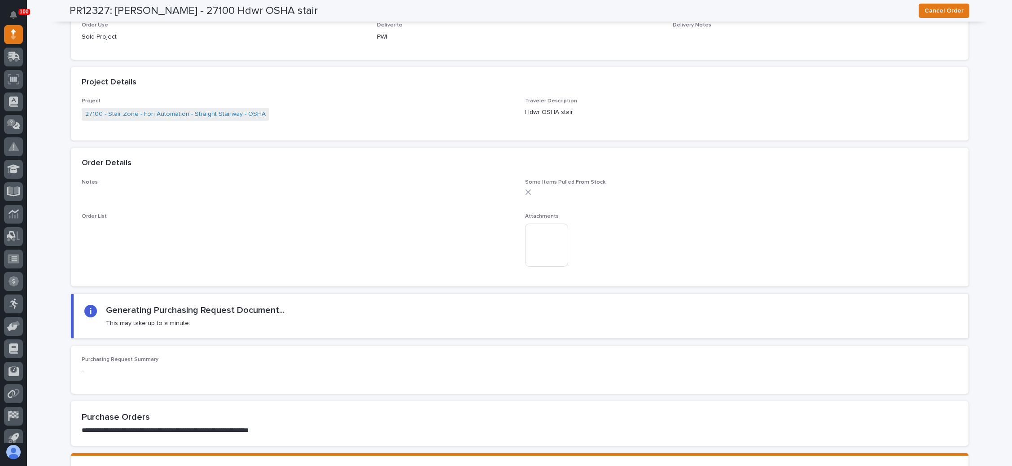
scroll to position [686, 0]
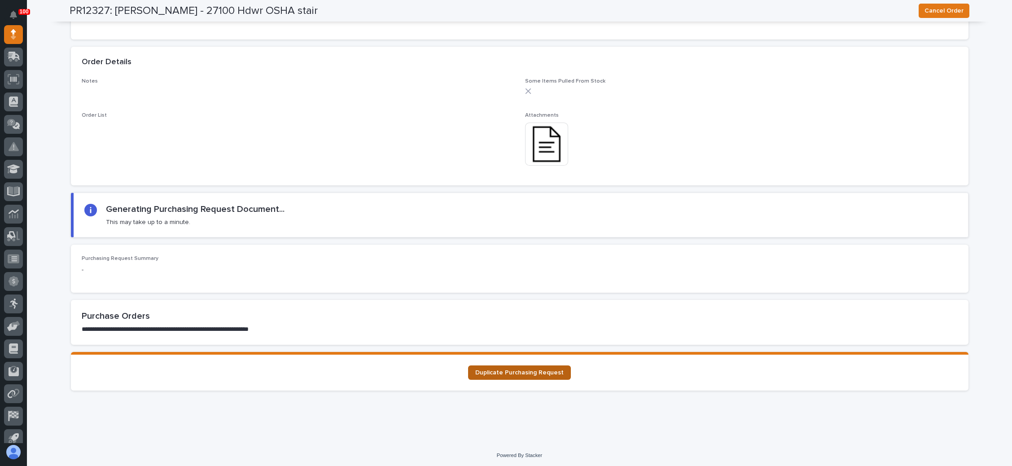
click at [543, 367] on link "Duplicate Purchasing Request" at bounding box center [519, 372] width 103 height 14
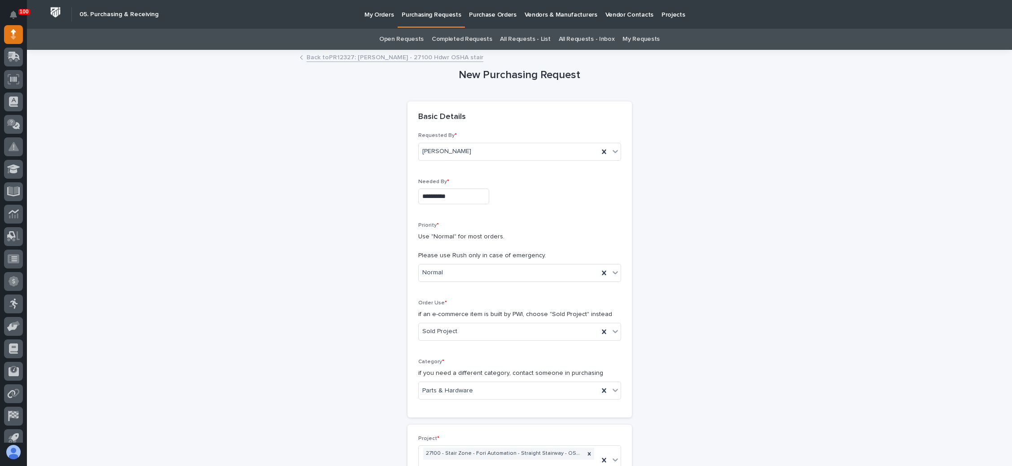
scroll to position [135, 0]
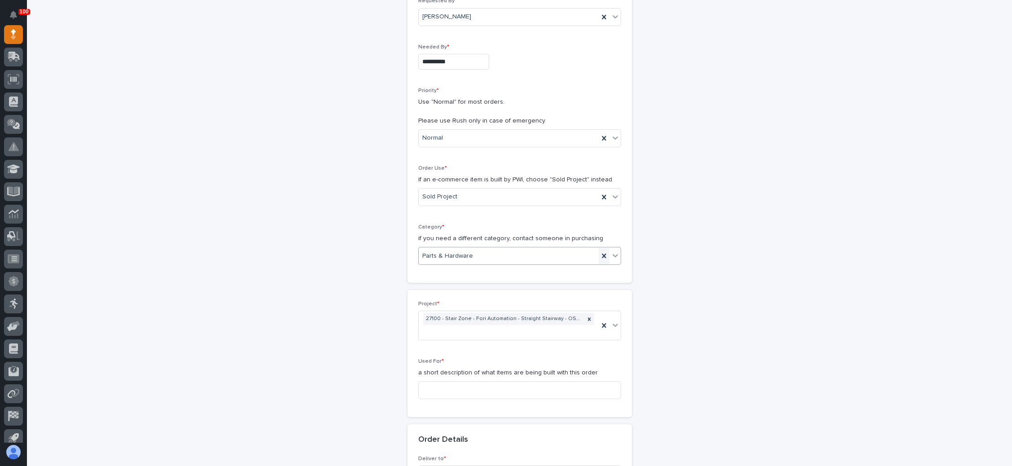
click at [602, 254] on icon at bounding box center [604, 256] width 4 height 4
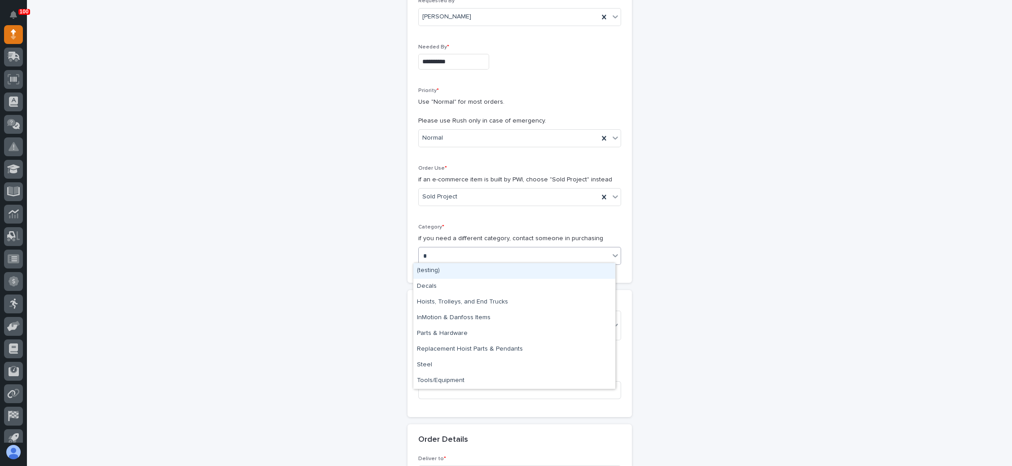
type input "**"
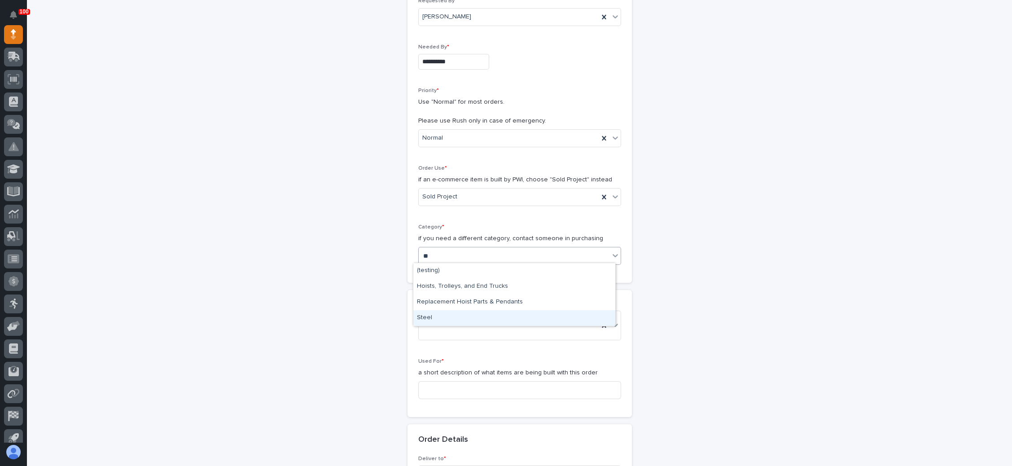
click at [479, 315] on div "Steel" at bounding box center [514, 318] width 202 height 16
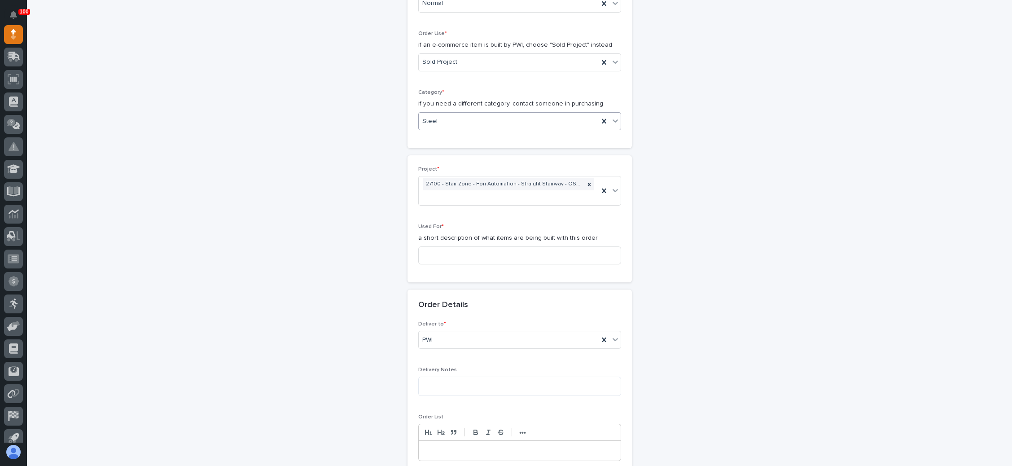
scroll to position [337, 0]
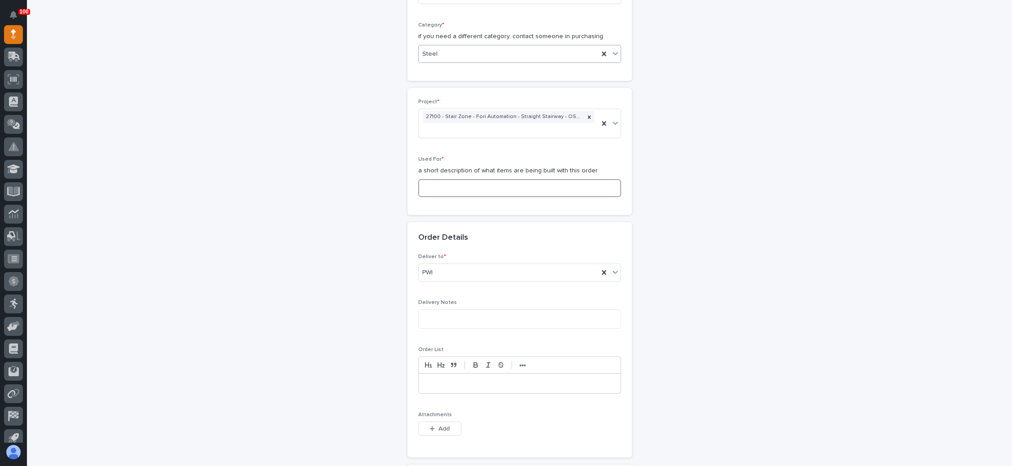
click at [494, 179] on input at bounding box center [519, 188] width 203 height 18
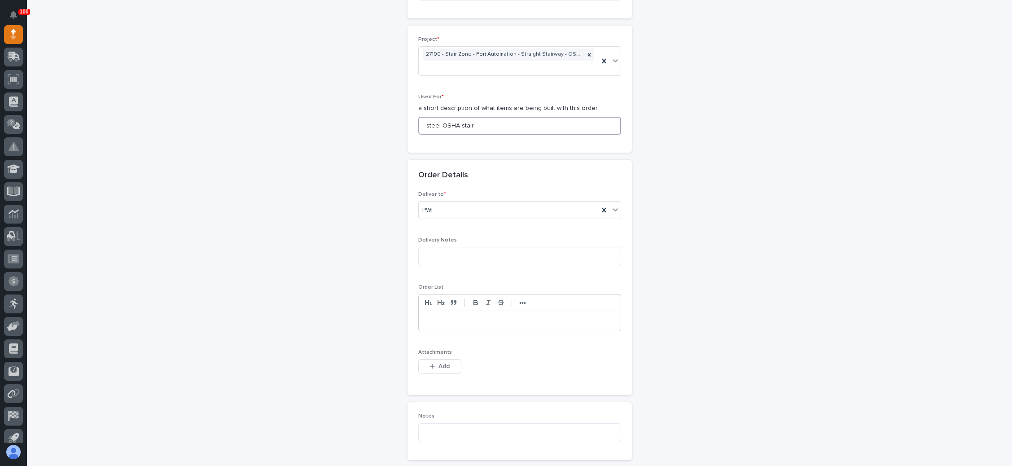
scroll to position [471, 0]
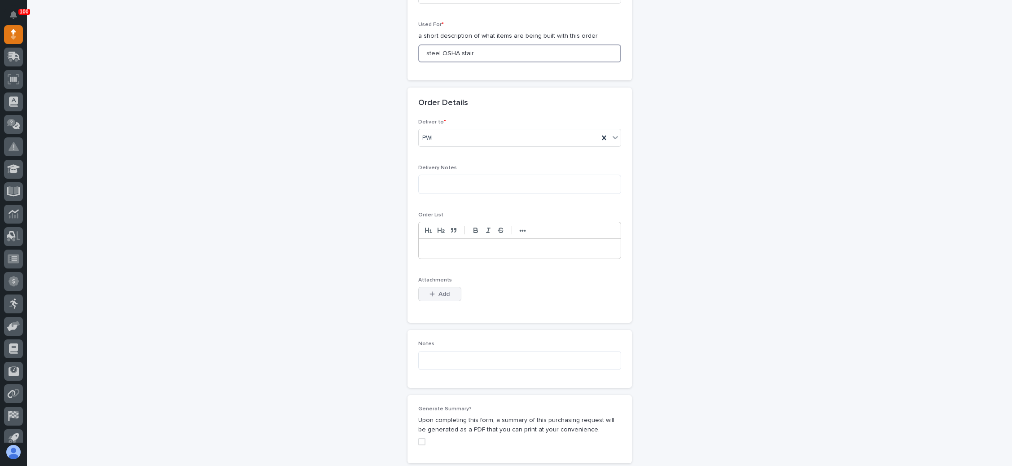
type input "steel OSHA stair"
drag, startPoint x: 441, startPoint y: 275, endPoint x: 451, endPoint y: 270, distance: 11.3
click at [441, 290] on span "Add" at bounding box center [444, 294] width 11 height 8
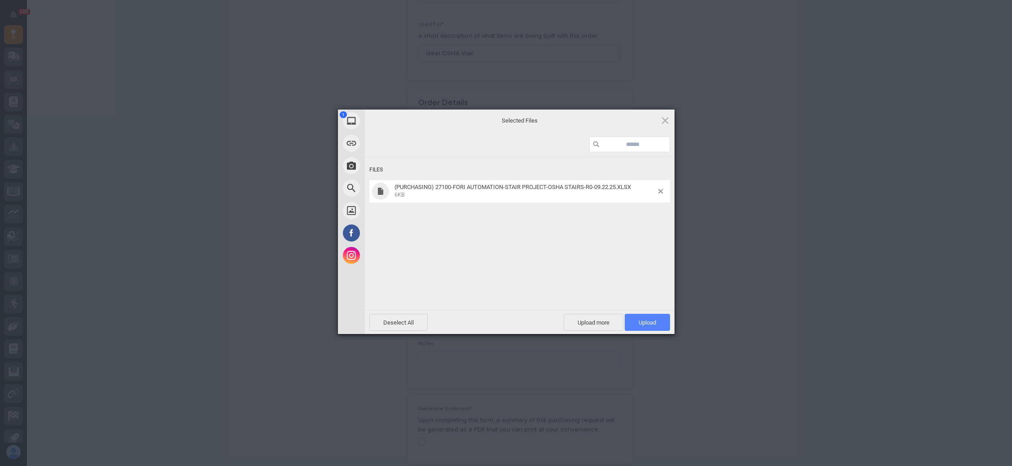
click at [645, 316] on span "Upload 1" at bounding box center [647, 322] width 45 height 17
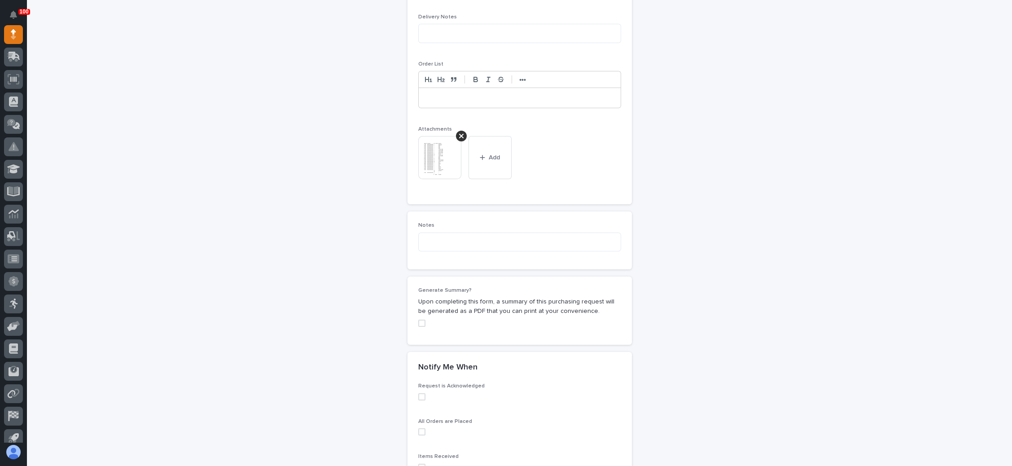
scroll to position [721, 0]
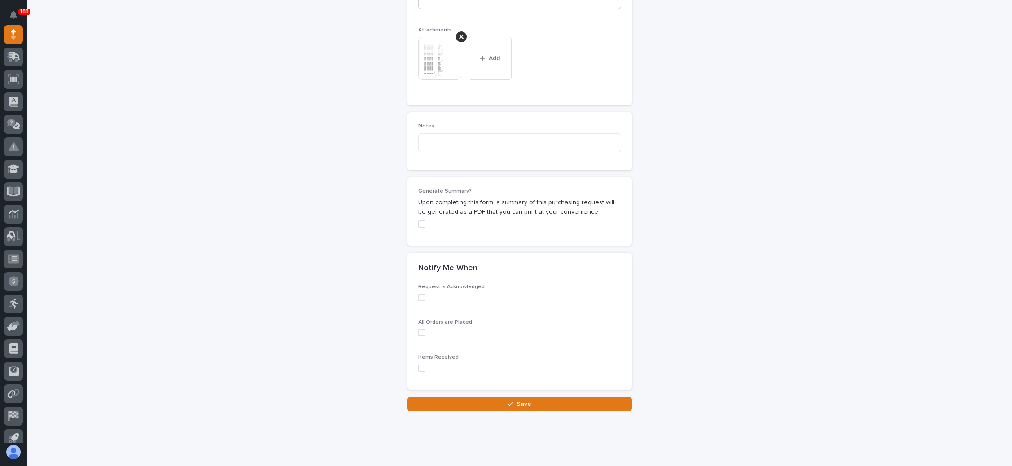
click at [507, 397] on button "Save" at bounding box center [520, 404] width 224 height 14
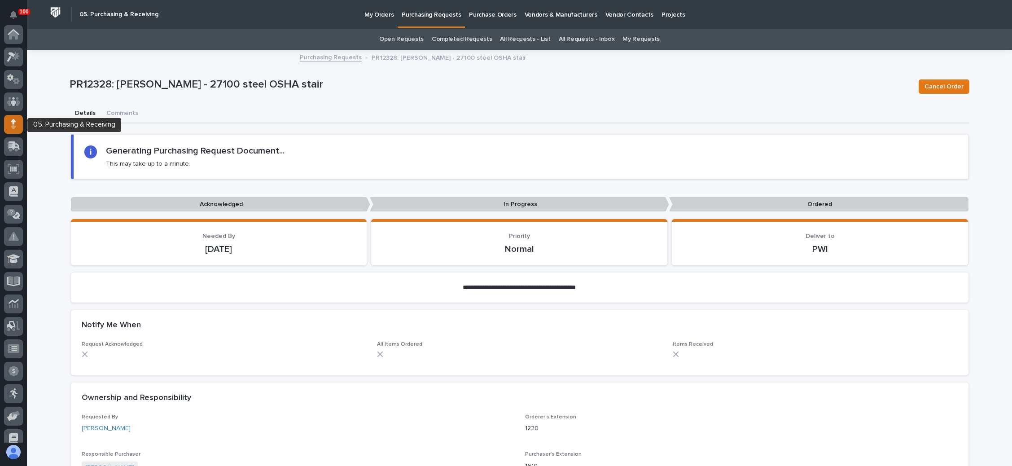
click at [14, 121] on icon at bounding box center [13, 121] width 5 height 5
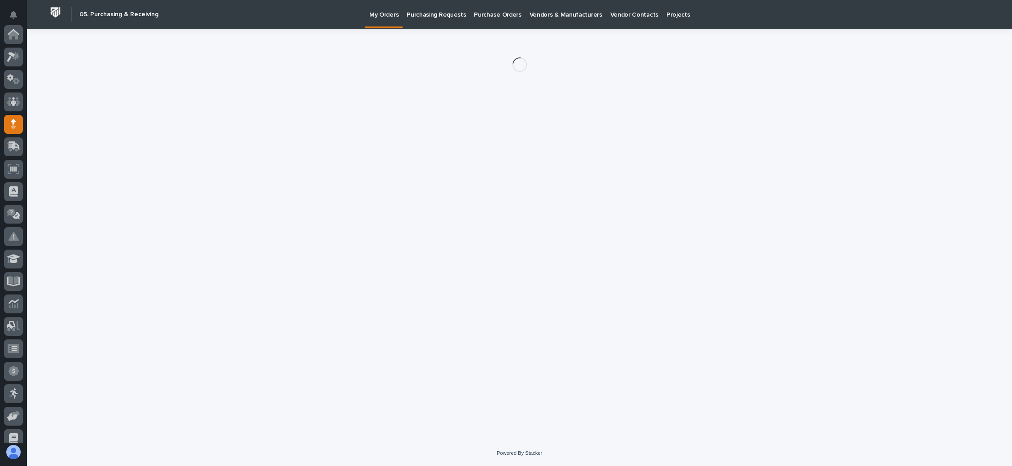
scroll to position [90, 0]
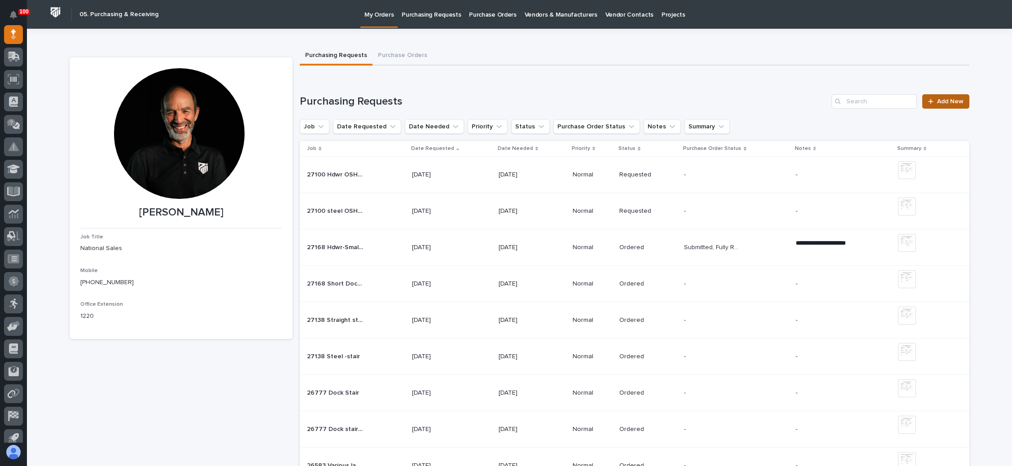
click at [937, 99] on span "Add New" at bounding box center [950, 101] width 26 height 6
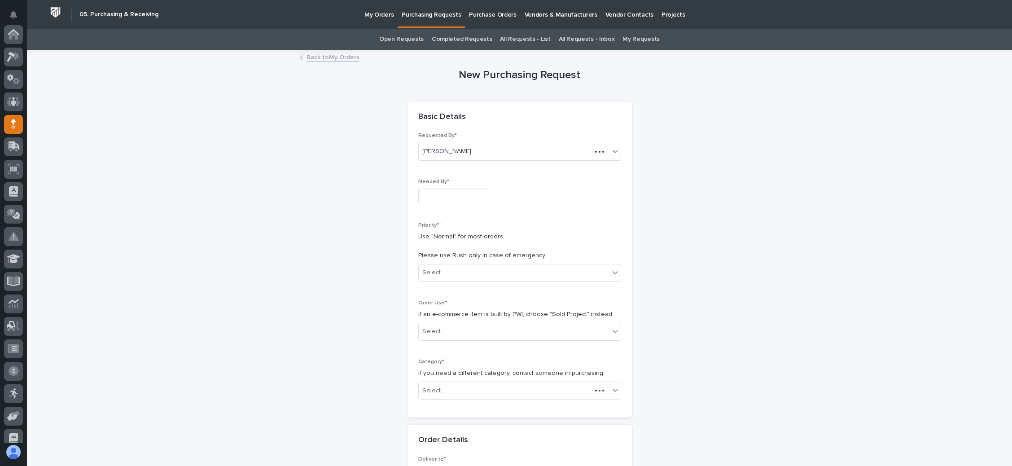
scroll to position [90, 0]
click at [448, 196] on input "text" at bounding box center [453, 197] width 71 height 16
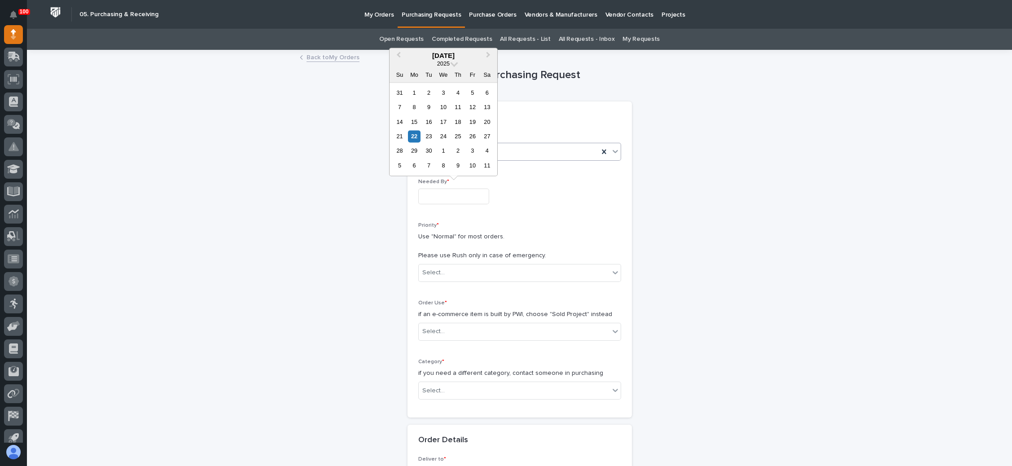
click at [414, 153] on div "29" at bounding box center [414, 151] width 12 height 12
type input "**********"
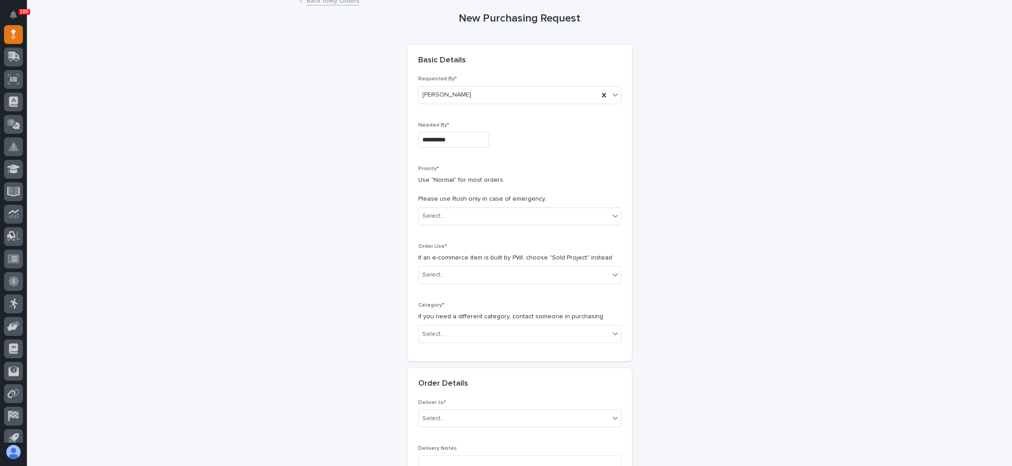
scroll to position [67, 0]
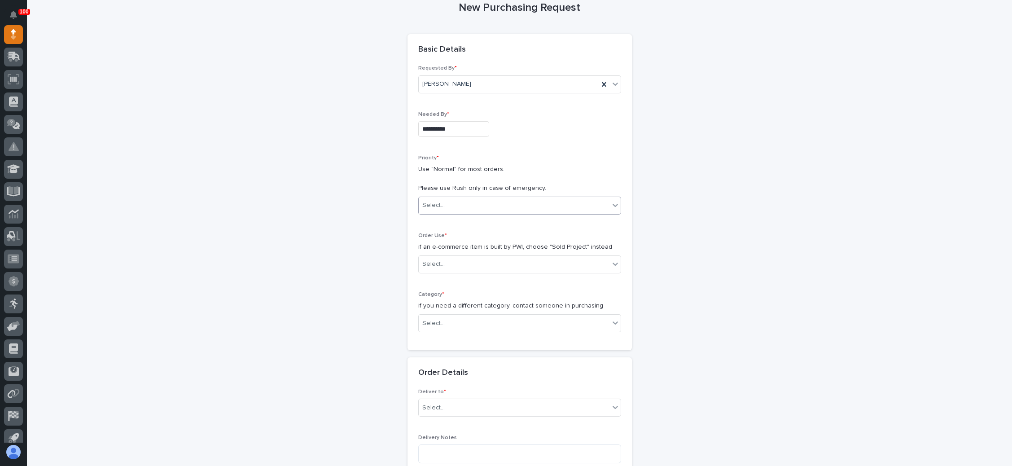
click at [486, 200] on div "Select..." at bounding box center [514, 205] width 191 height 15
click at [444, 254] on div "Normal" at bounding box center [514, 253] width 202 height 16
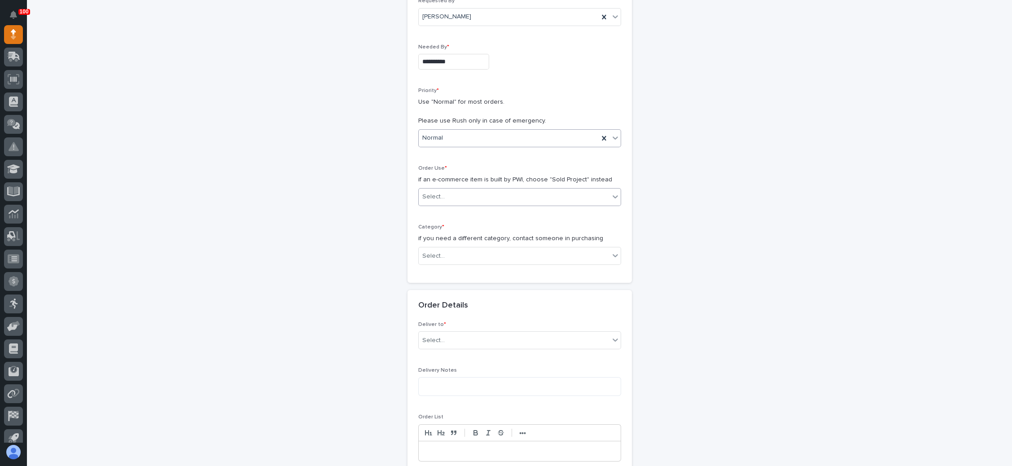
click at [497, 199] on div "Select..." at bounding box center [514, 196] width 191 height 15
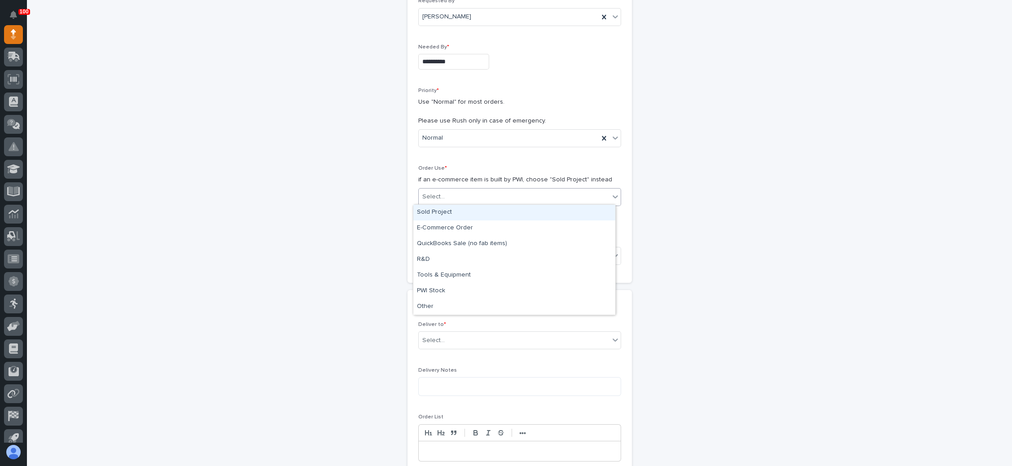
click at [473, 216] on div "Sold Project" at bounding box center [514, 213] width 202 height 16
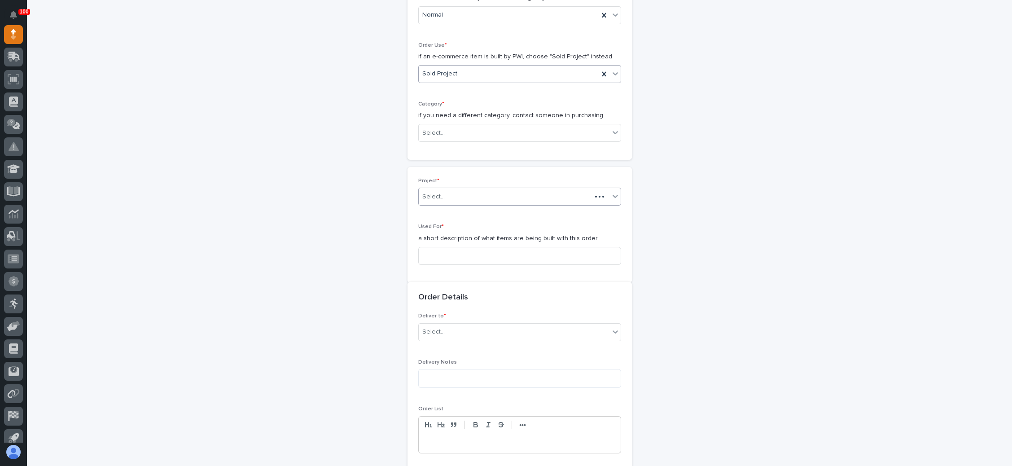
scroll to position [264, 0]
click at [506, 124] on div "Select..." at bounding box center [514, 127] width 191 height 15
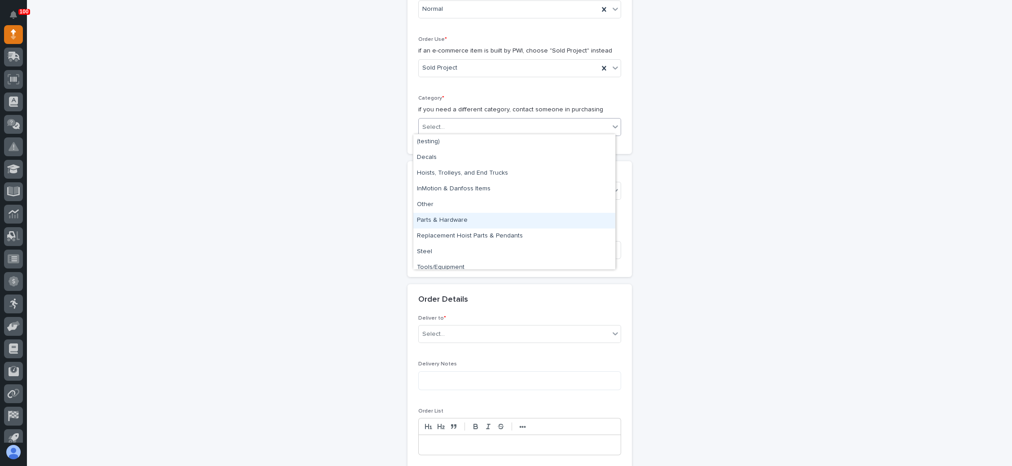
click at [468, 223] on div "Parts & Hardware" at bounding box center [514, 221] width 202 height 16
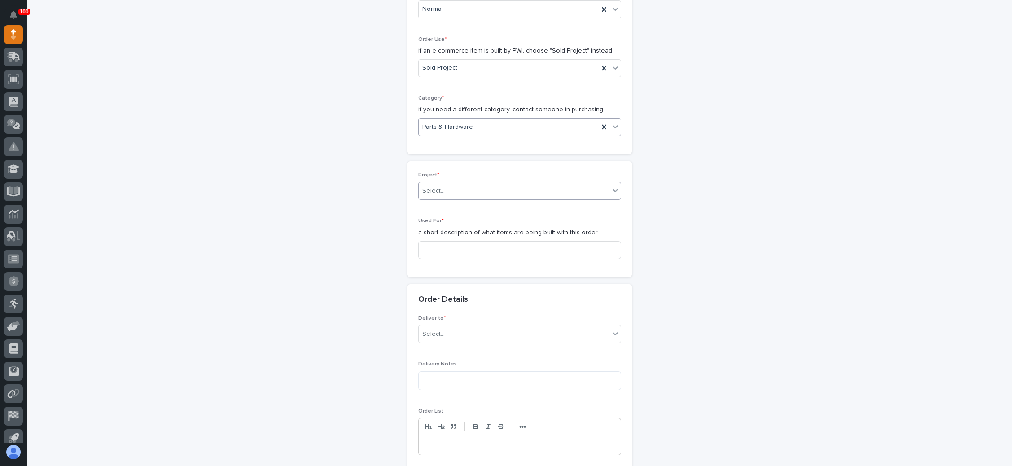
click at [480, 193] on div "Select..." at bounding box center [514, 191] width 191 height 15
type input "*****"
click at [477, 244] on input at bounding box center [519, 250] width 203 height 18
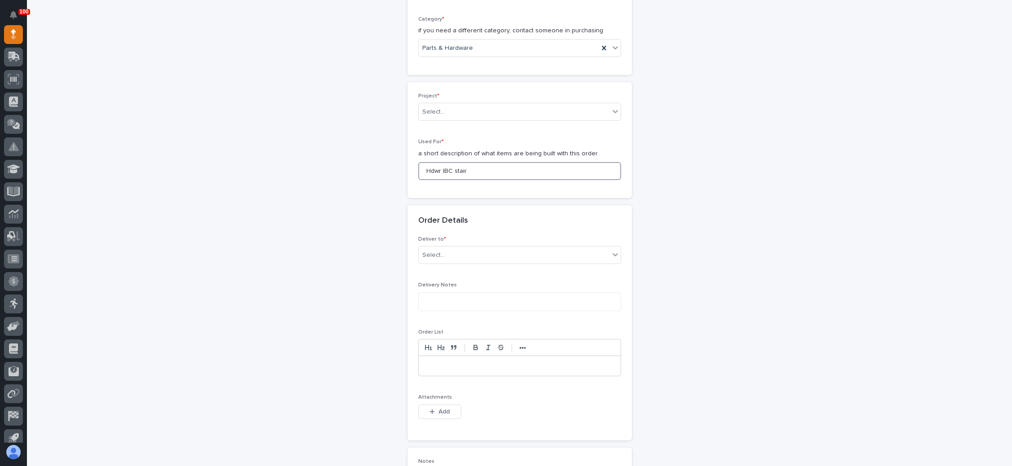
scroll to position [398, 0]
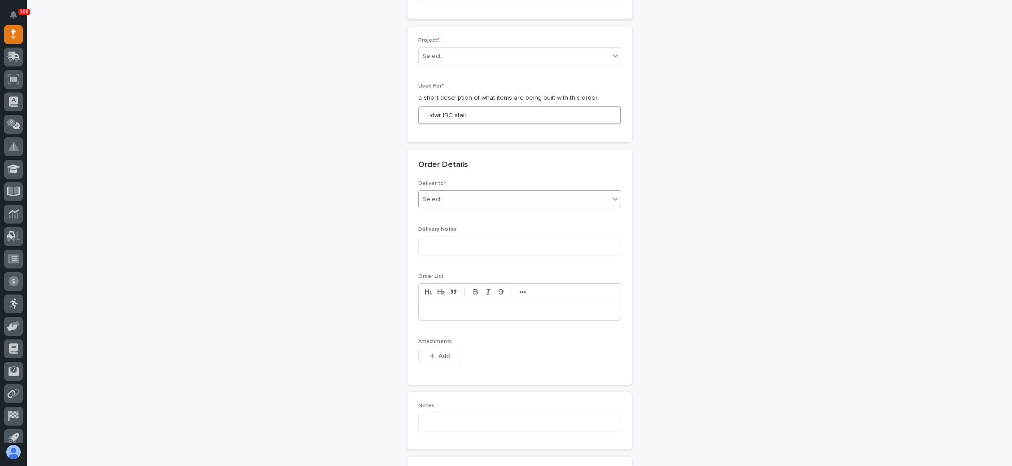
type input "Hdwr IBC stair"
drag, startPoint x: 474, startPoint y: 196, endPoint x: 470, endPoint y: 204, distance: 8.8
click at [473, 198] on div "Select..." at bounding box center [514, 199] width 191 height 15
click at [470, 215] on div "PWI" at bounding box center [514, 214] width 202 height 16
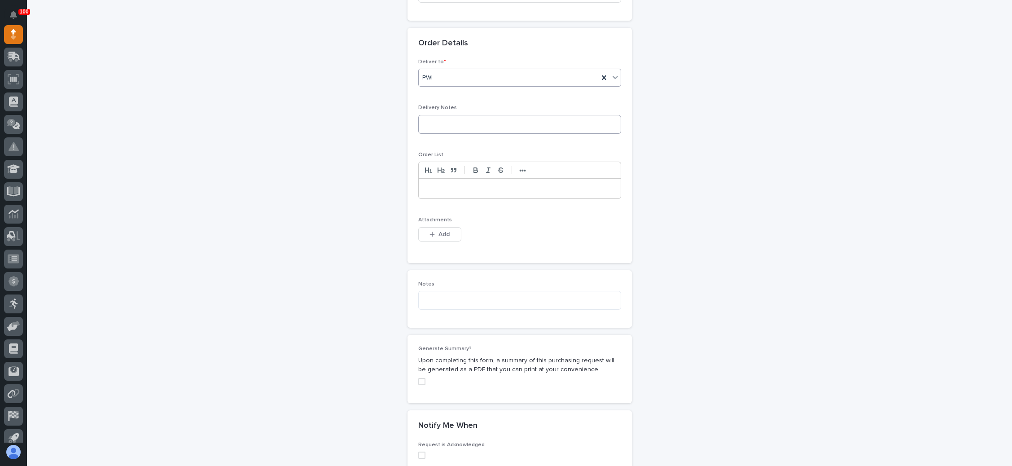
scroll to position [533, 0]
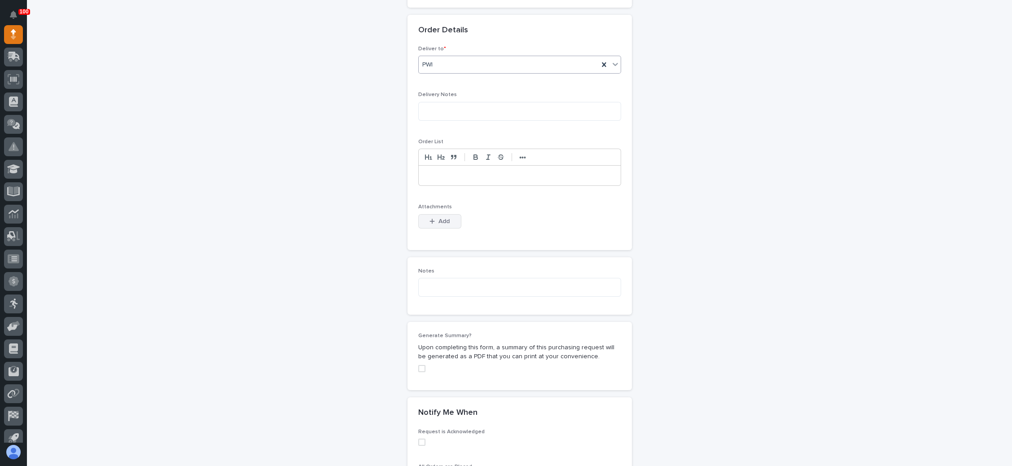
click at [443, 217] on span "Add" at bounding box center [444, 221] width 11 height 8
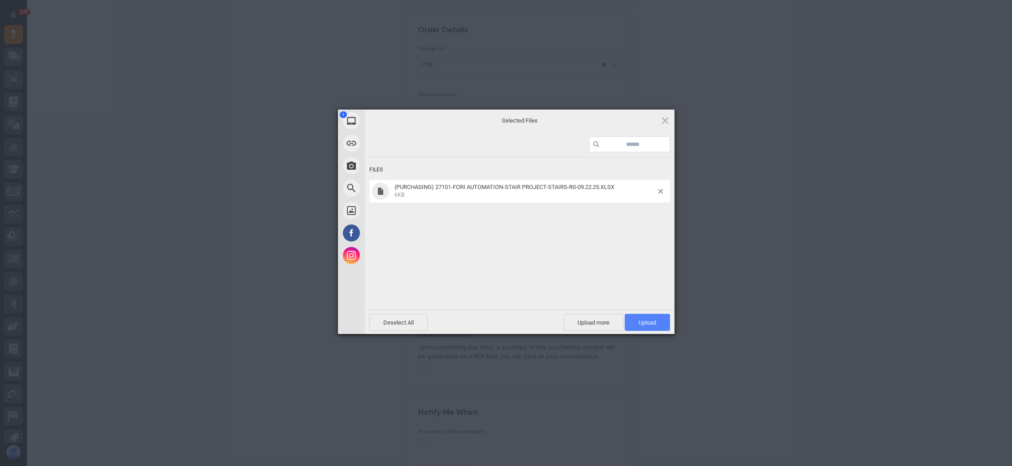
click at [642, 316] on span "Upload 1" at bounding box center [647, 322] width 45 height 17
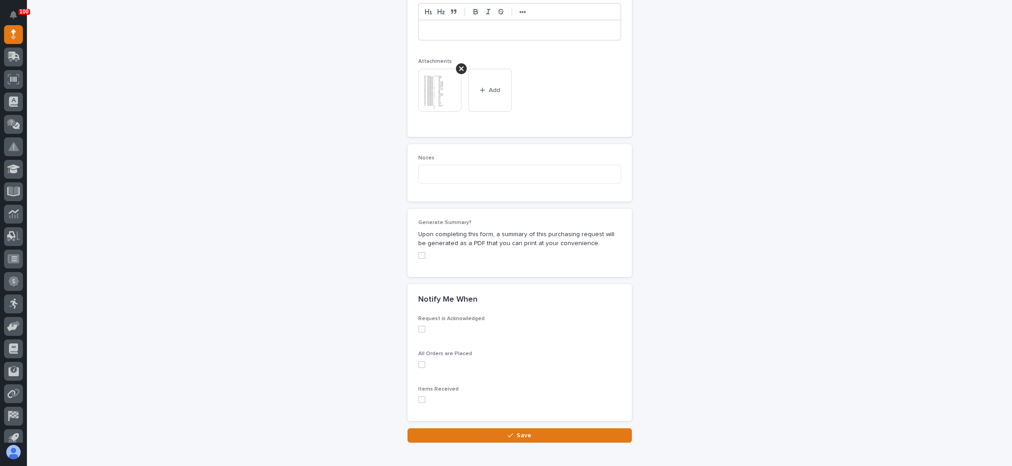
scroll to position [683, 0]
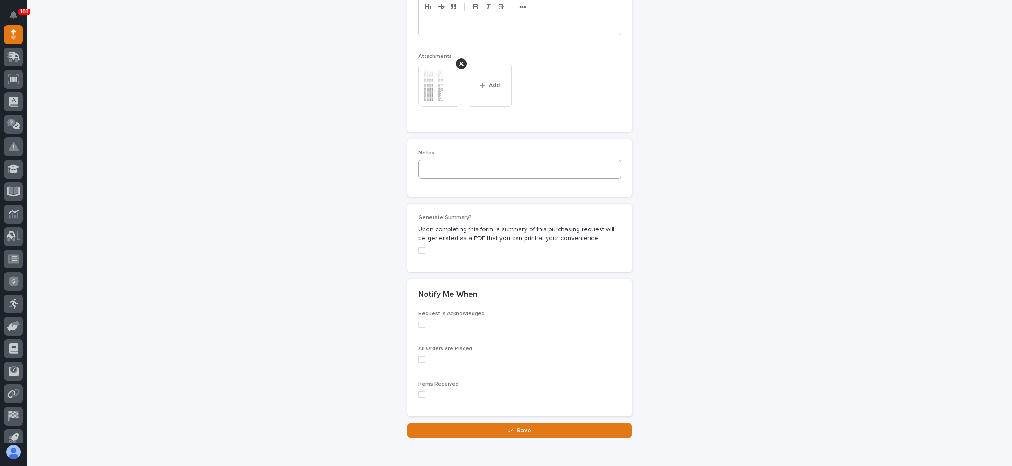
click at [499, 425] on button "Save" at bounding box center [520, 430] width 224 height 14
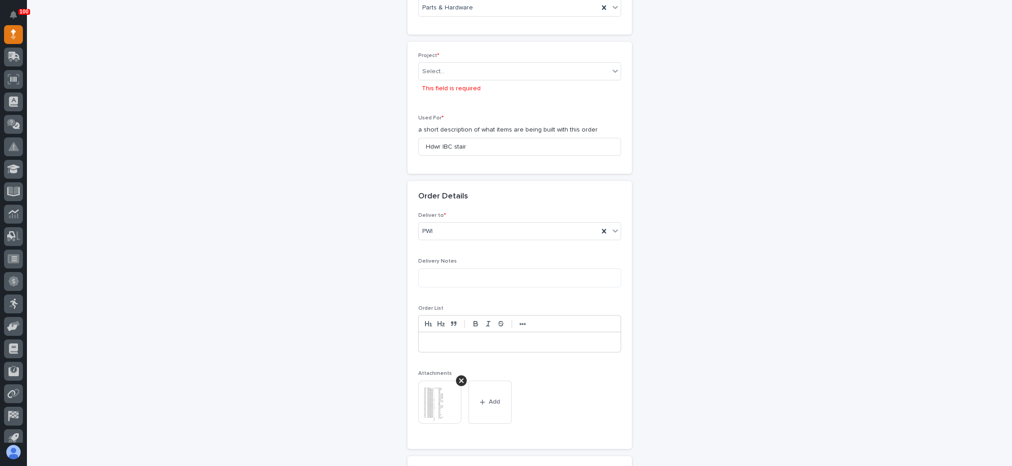
scroll to position [372, 0]
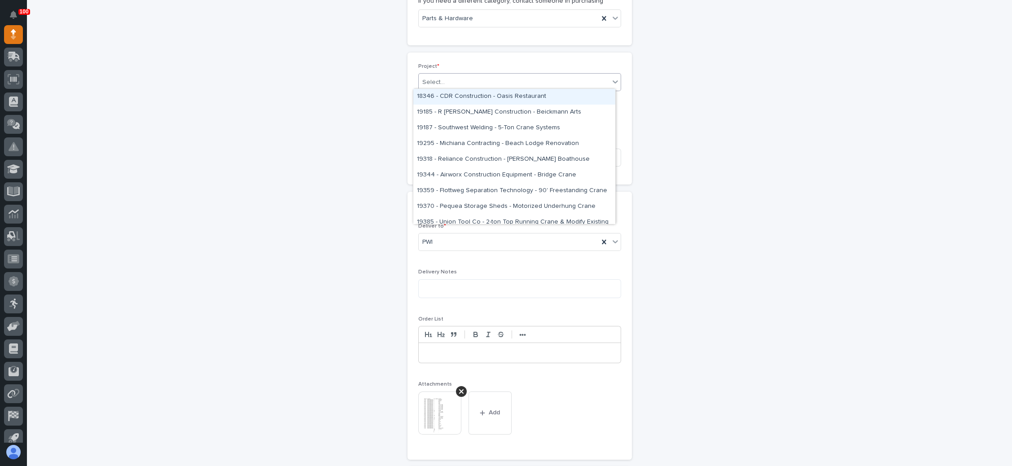
click at [521, 85] on div "Select..." at bounding box center [514, 82] width 191 height 15
type input "*****"
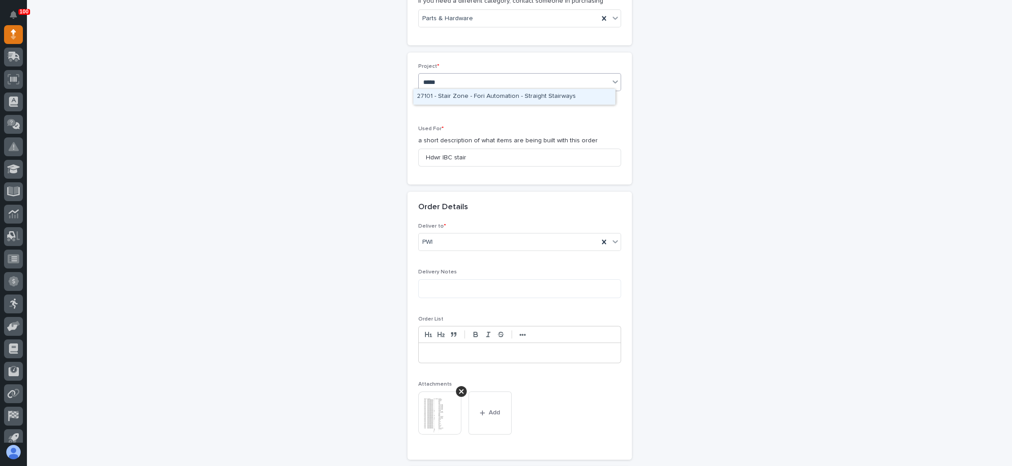
click at [524, 97] on div "27101 - Stair Zone - Fori Automation - Straight Stairways" at bounding box center [514, 97] width 202 height 16
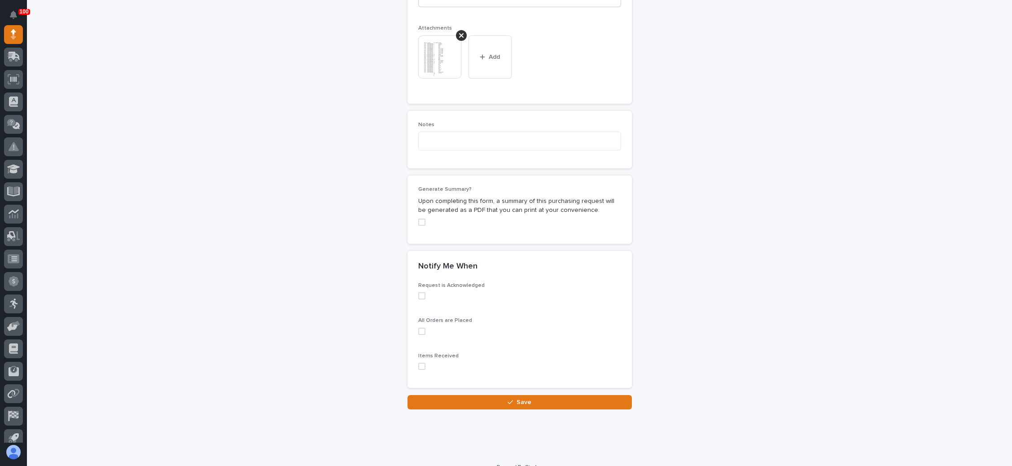
scroll to position [721, 0]
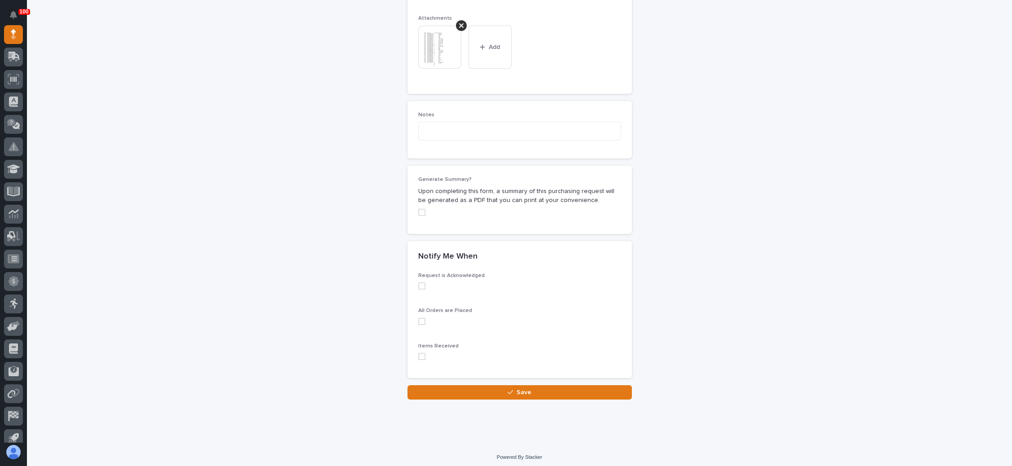
drag, startPoint x: 510, startPoint y: 386, endPoint x: 522, endPoint y: 376, distance: 15.0
click at [510, 385] on button "Save" at bounding box center [520, 392] width 224 height 14
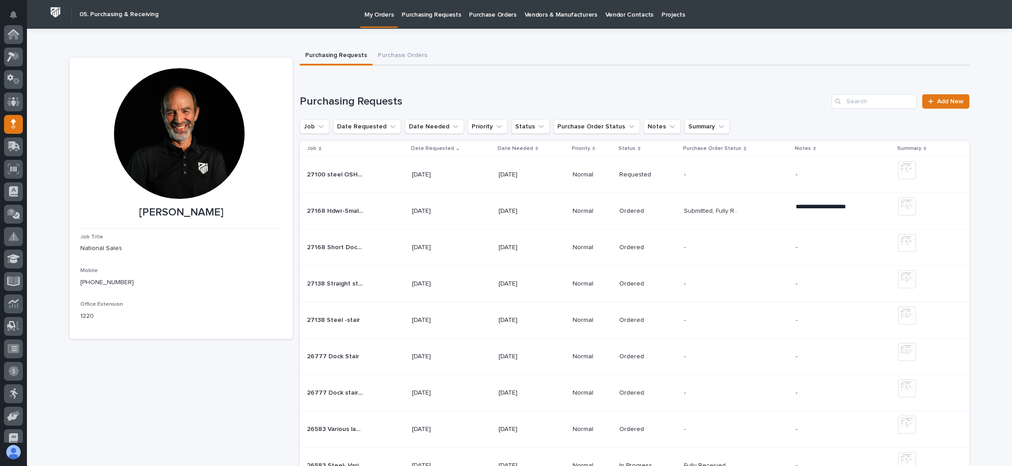
scroll to position [90, 0]
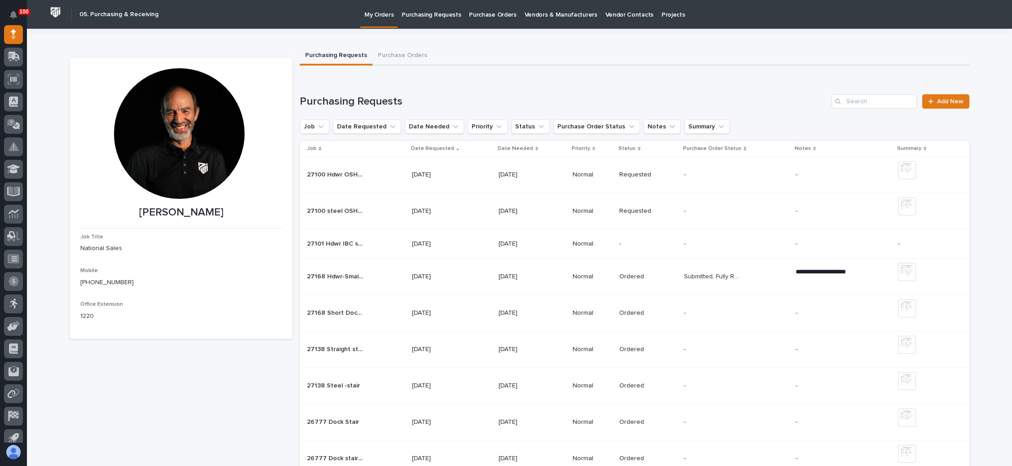
click at [730, 171] on p at bounding box center [712, 175] width 56 height 8
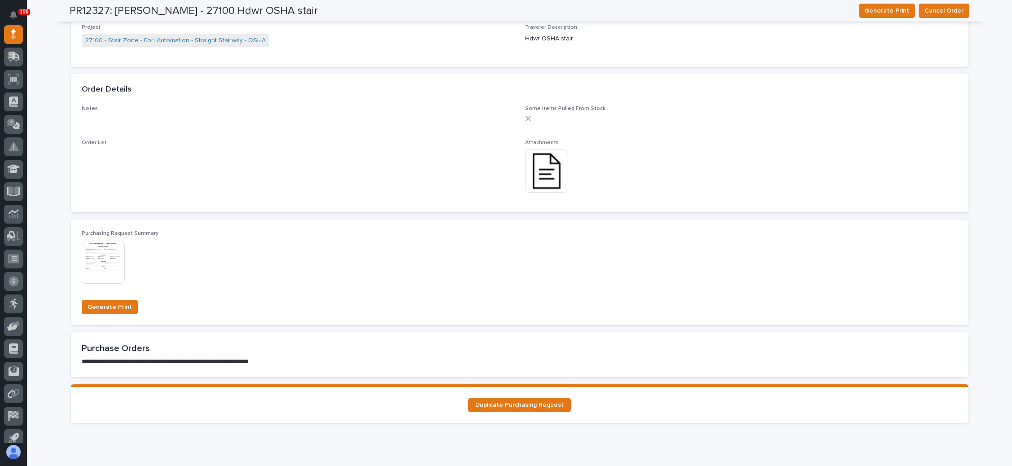
scroll to position [640, 0]
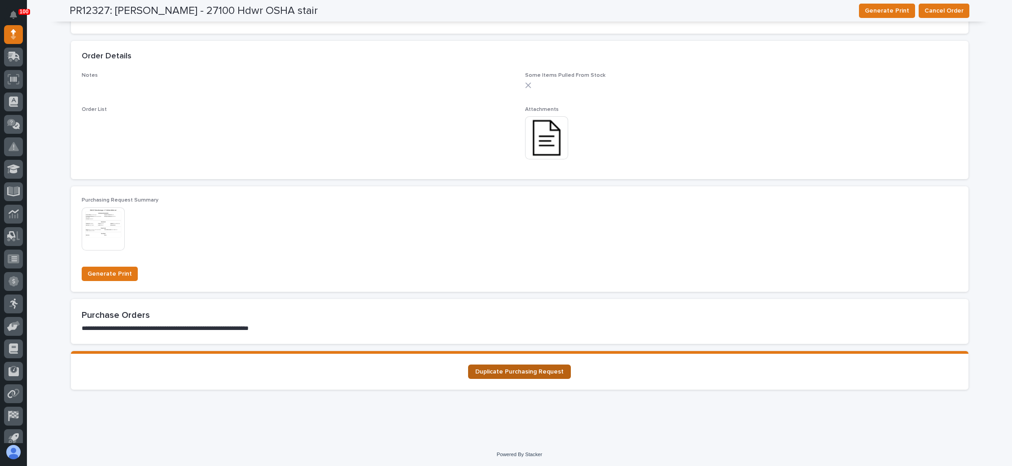
click at [535, 365] on link "Duplicate Purchasing Request" at bounding box center [519, 372] width 103 height 14
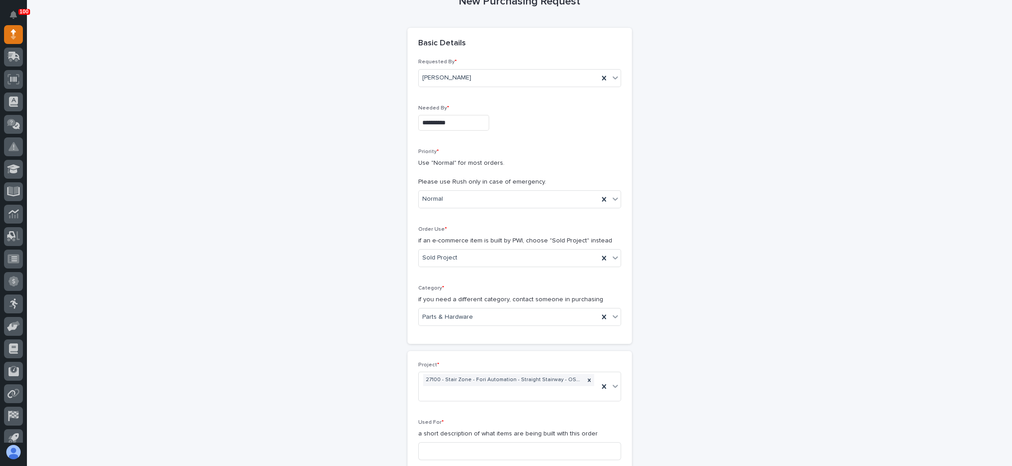
scroll to position [135, 0]
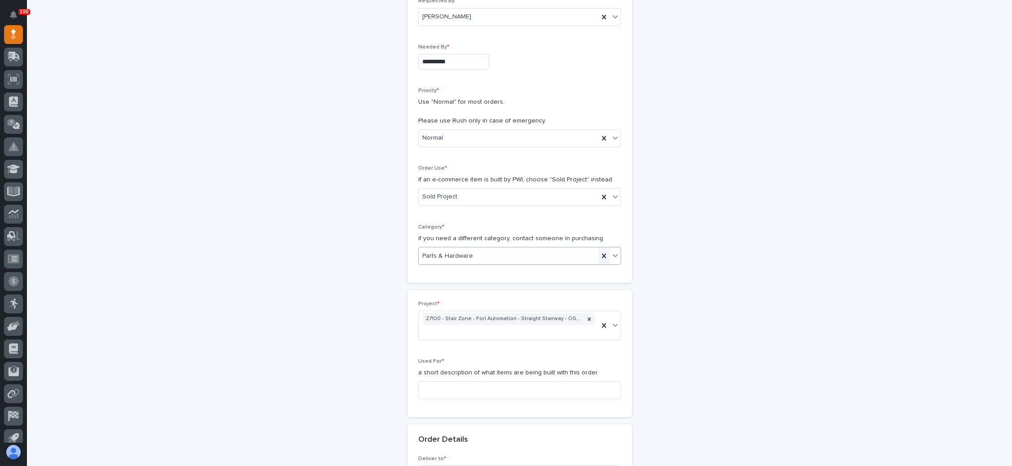
click at [600, 253] on icon at bounding box center [604, 255] width 9 height 9
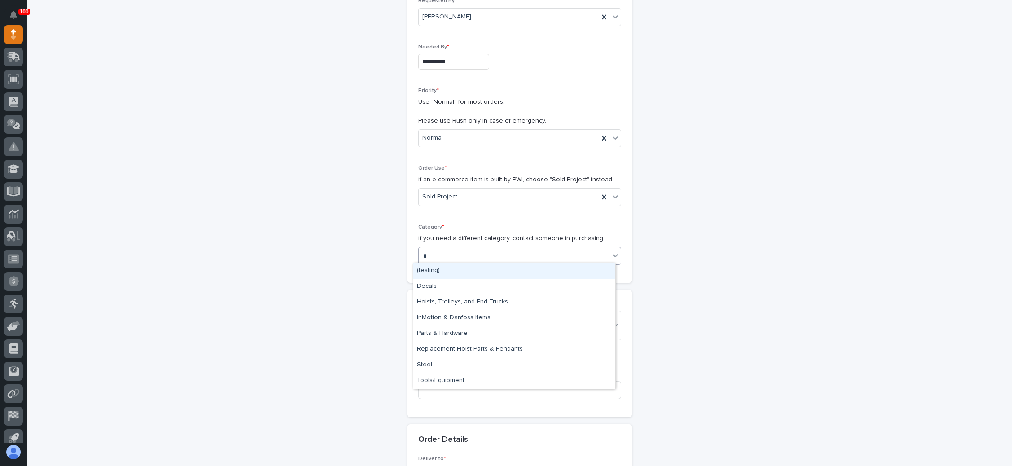
type input "**"
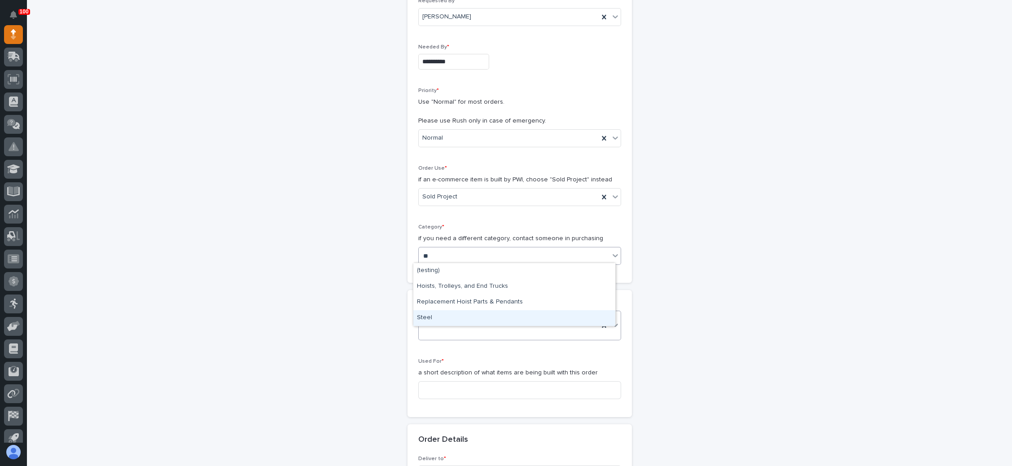
drag, startPoint x: 457, startPoint y: 321, endPoint x: 485, endPoint y: 311, distance: 30.0
click at [458, 321] on div "Steel" at bounding box center [514, 318] width 202 height 16
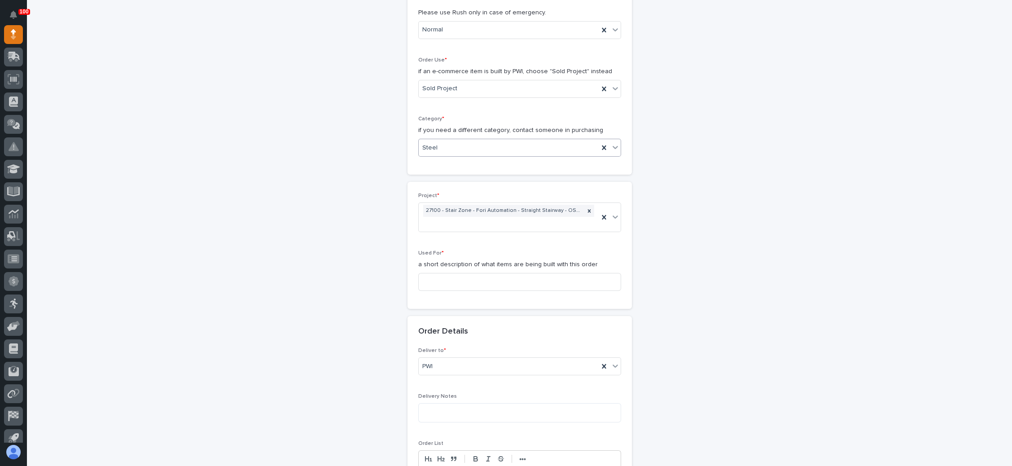
scroll to position [269, 0]
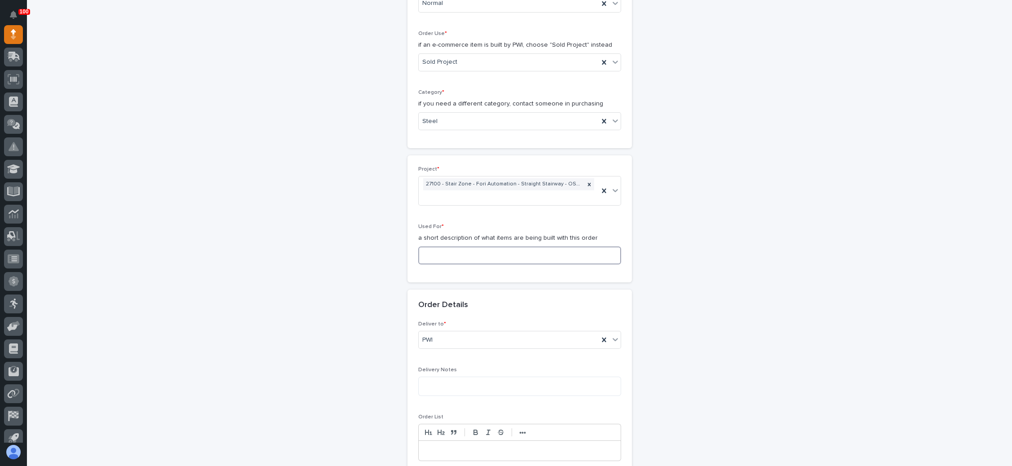
click at [508, 246] on input at bounding box center [519, 255] width 203 height 18
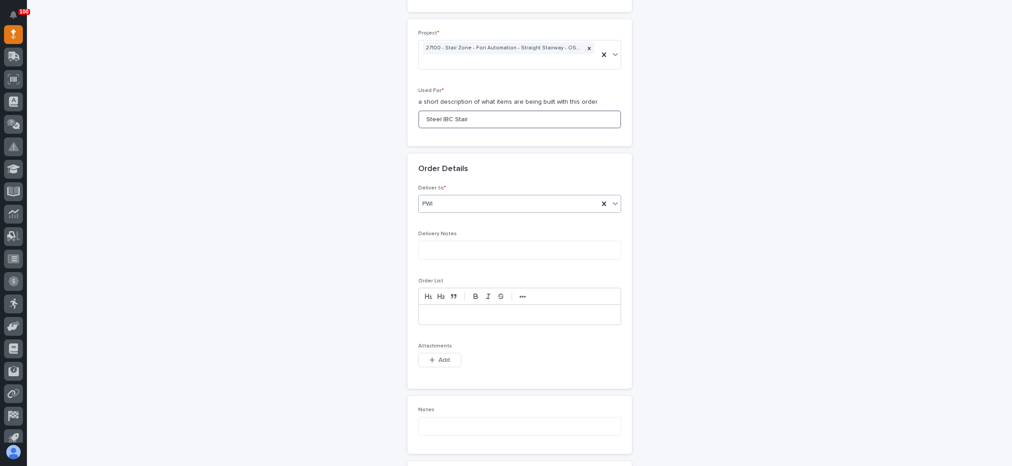
scroll to position [471, 0]
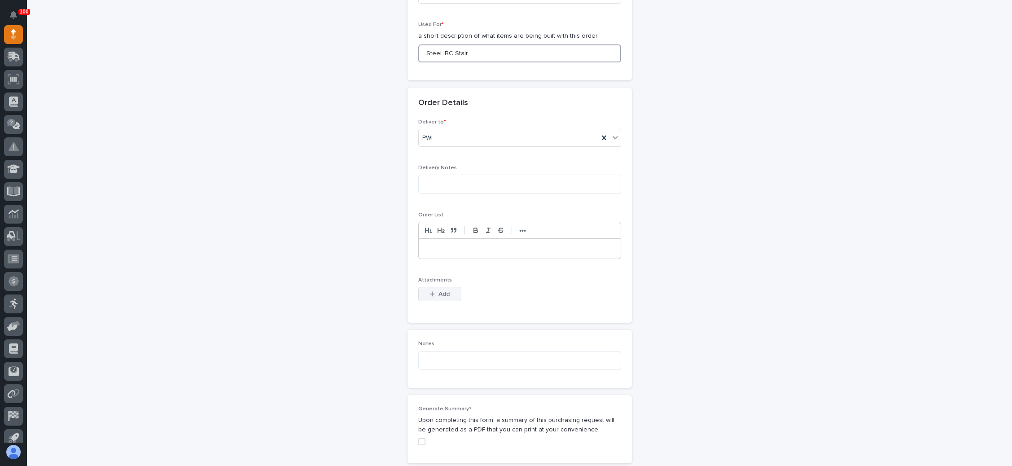
type input "Steel IBC Stair"
drag, startPoint x: 439, startPoint y: 276, endPoint x: 690, endPoint y: 207, distance: 261.0
click at [439, 290] on span "Add" at bounding box center [444, 294] width 11 height 8
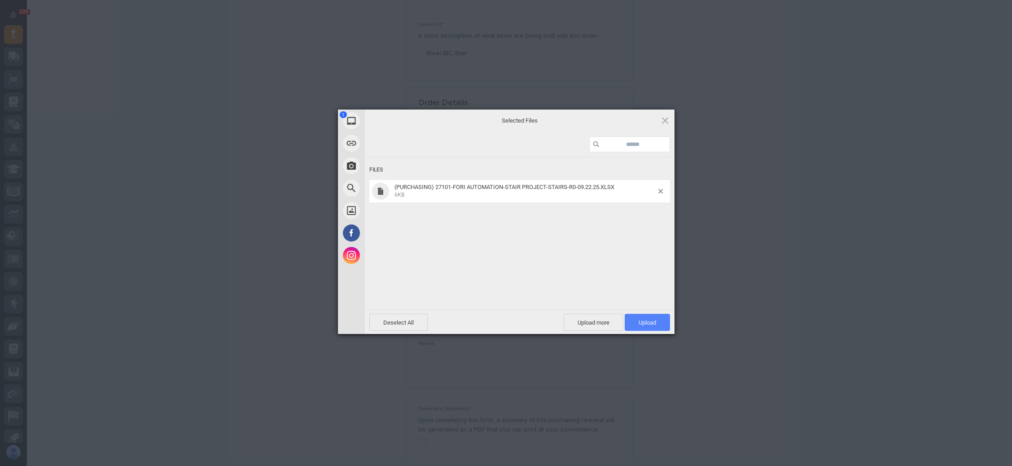
click at [643, 322] on span "Upload 1" at bounding box center [648, 322] width 18 height 7
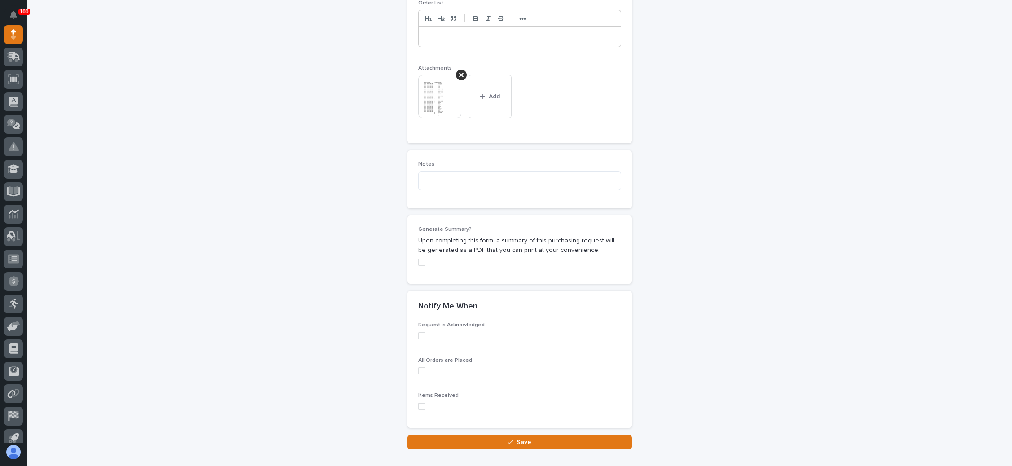
scroll to position [721, 0]
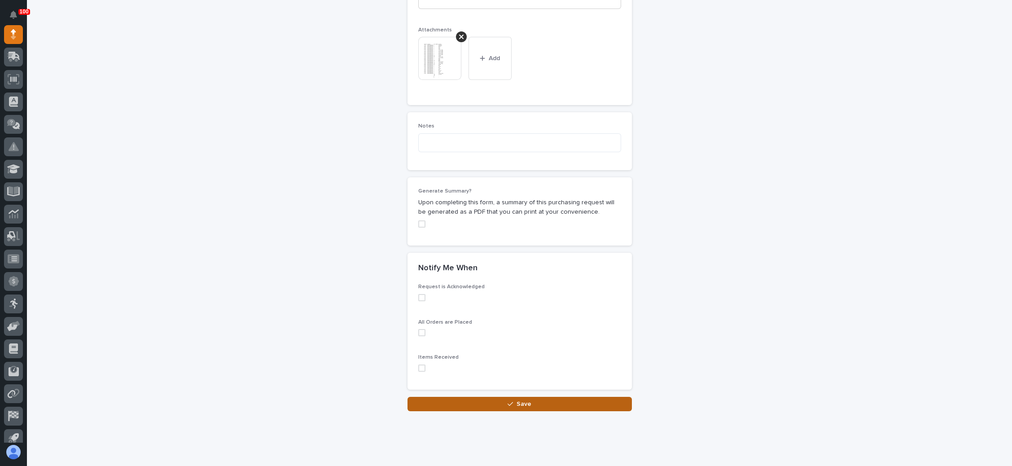
click at [514, 397] on button "Save" at bounding box center [520, 404] width 224 height 14
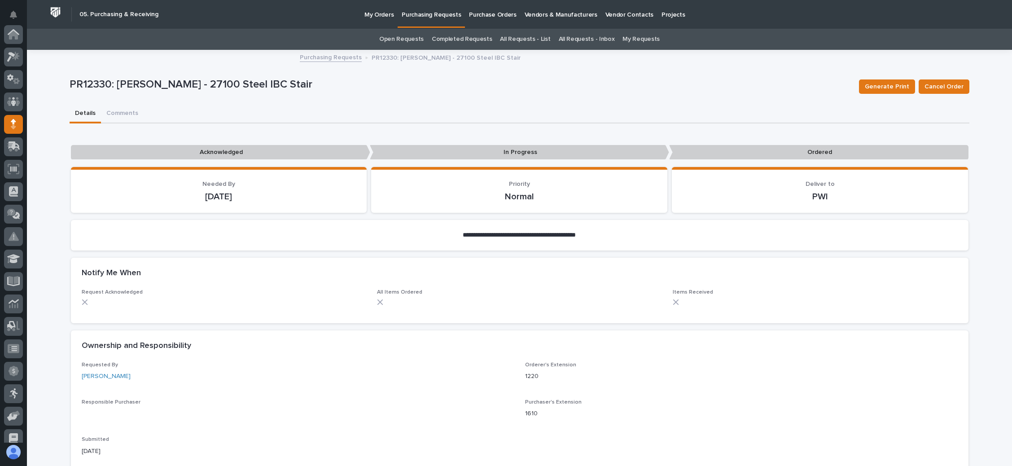
scroll to position [90, 0]
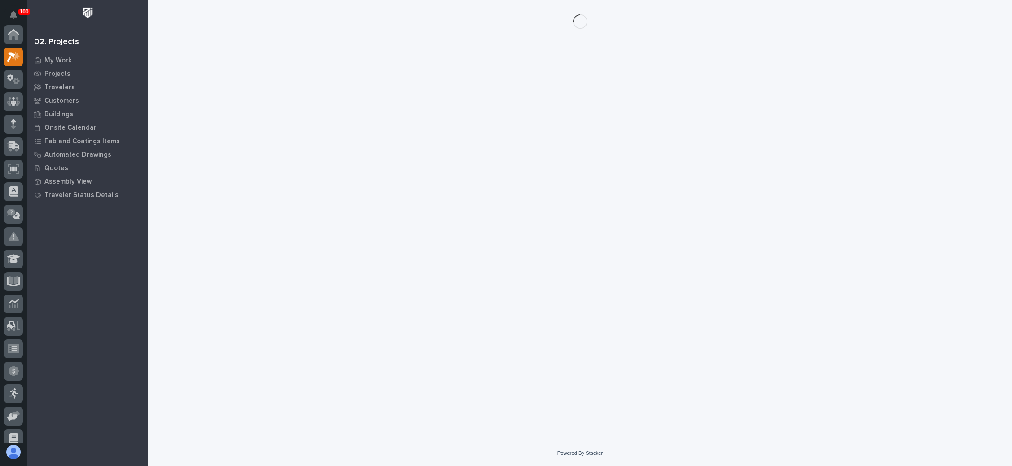
scroll to position [22, 0]
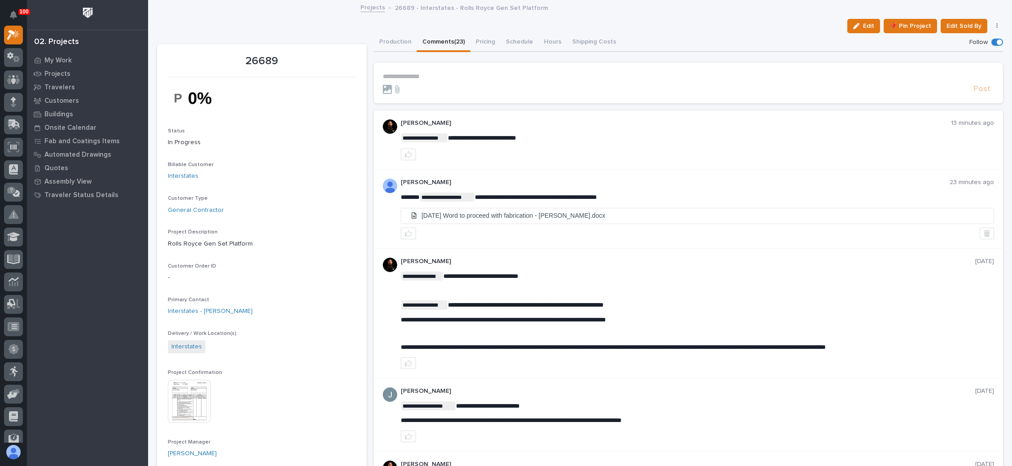
click at [413, 75] on p "**********" at bounding box center [688, 77] width 611 height 8
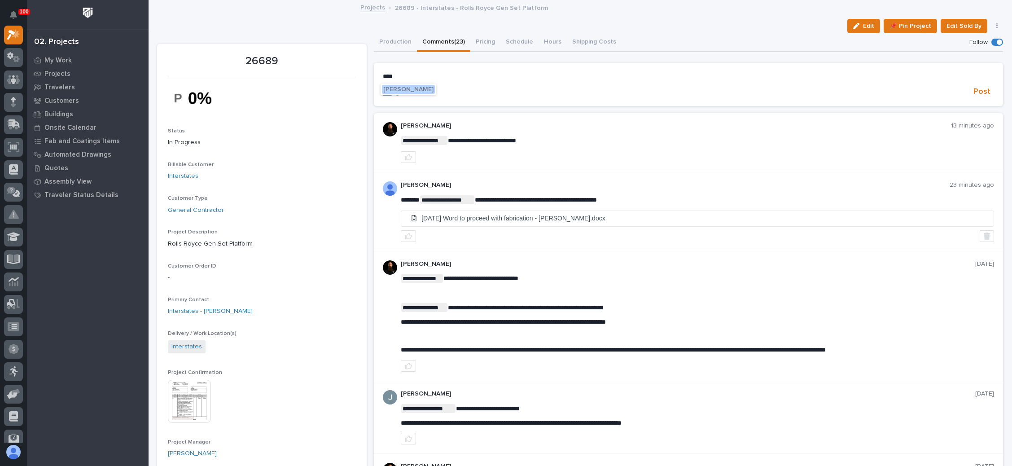
click at [416, 86] on span "Wynne Hochstetler" at bounding box center [408, 89] width 50 height 6
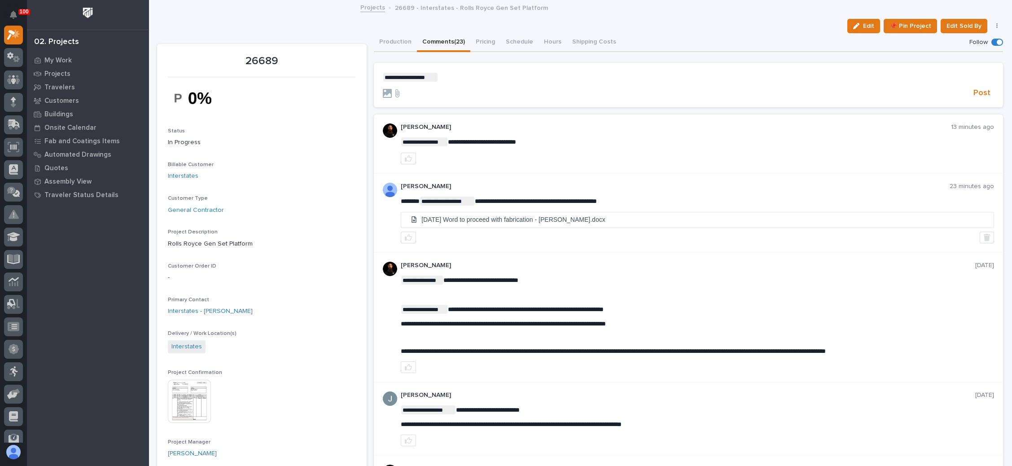
click at [446, 76] on p "**********" at bounding box center [688, 77] width 611 height 9
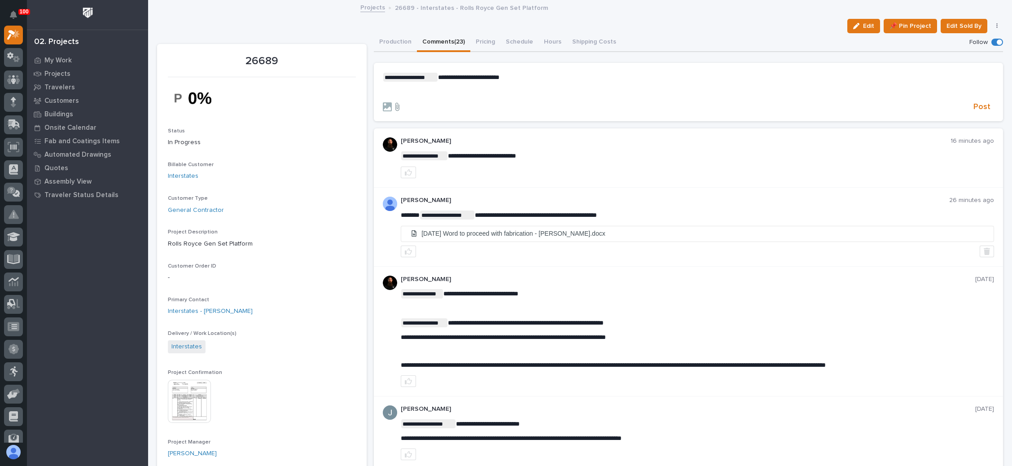
click at [395, 108] on icon at bounding box center [397, 107] width 4 height 8
click at [392, 102] on input "file" at bounding box center [392, 102] width 0 height 0
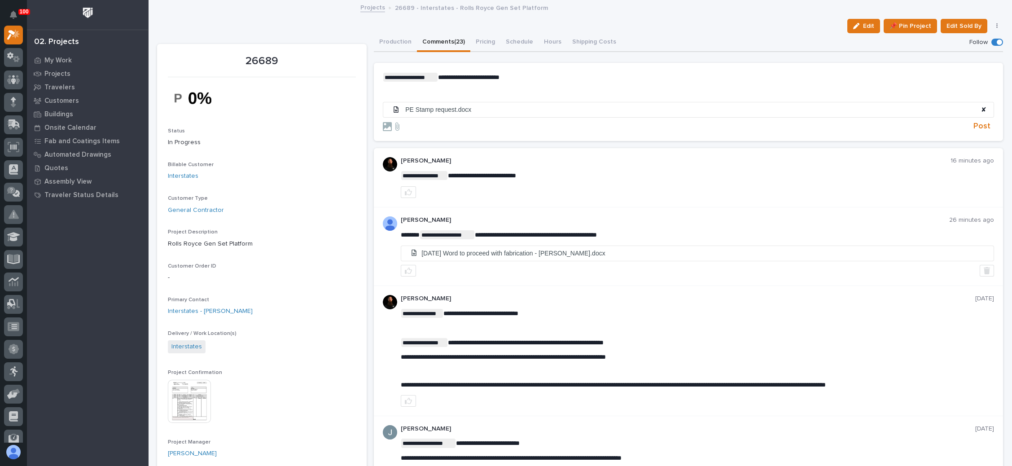
click at [520, 75] on p "**********" at bounding box center [688, 77] width 611 height 9
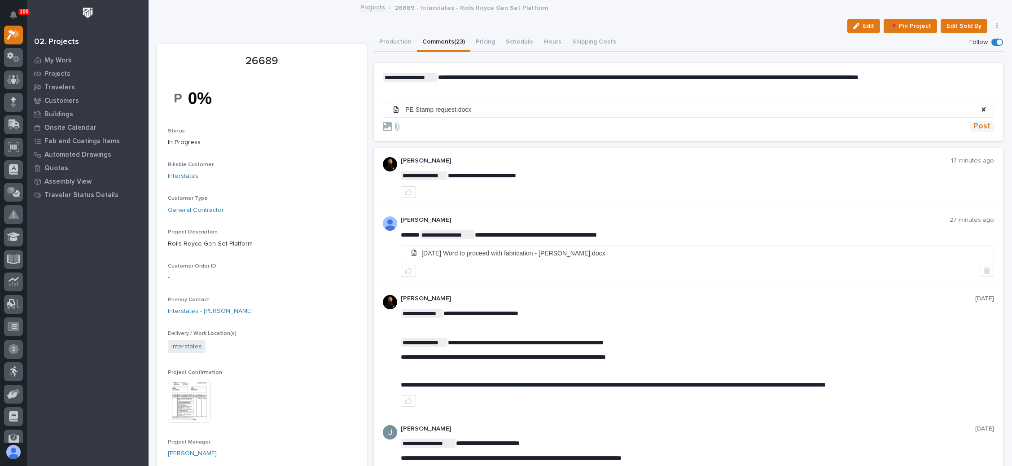
click at [977, 123] on span "Post" at bounding box center [982, 126] width 17 height 10
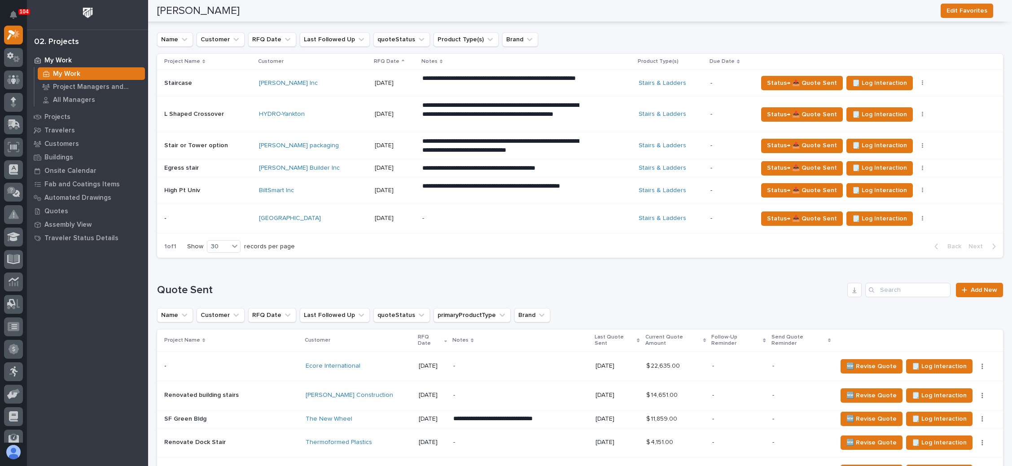
click at [482, 219] on p "-" at bounding box center [500, 219] width 157 height 8
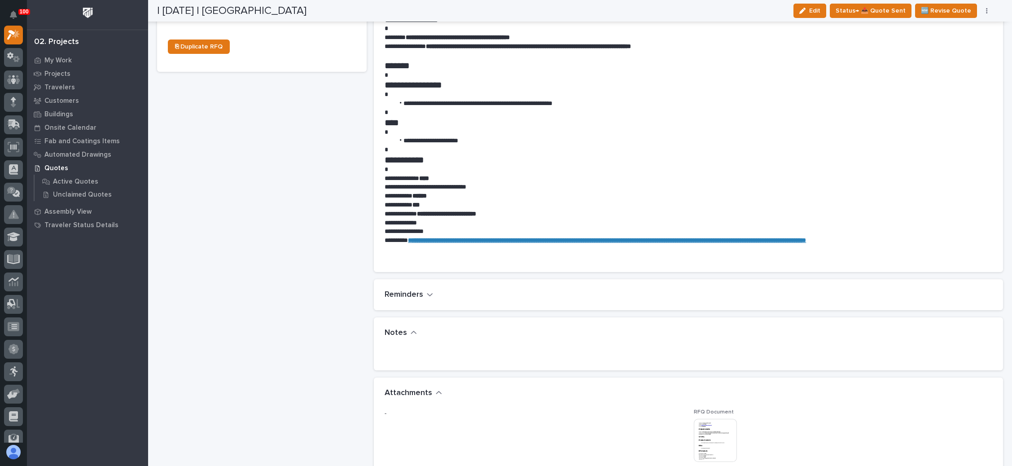
scroll to position [539, 0]
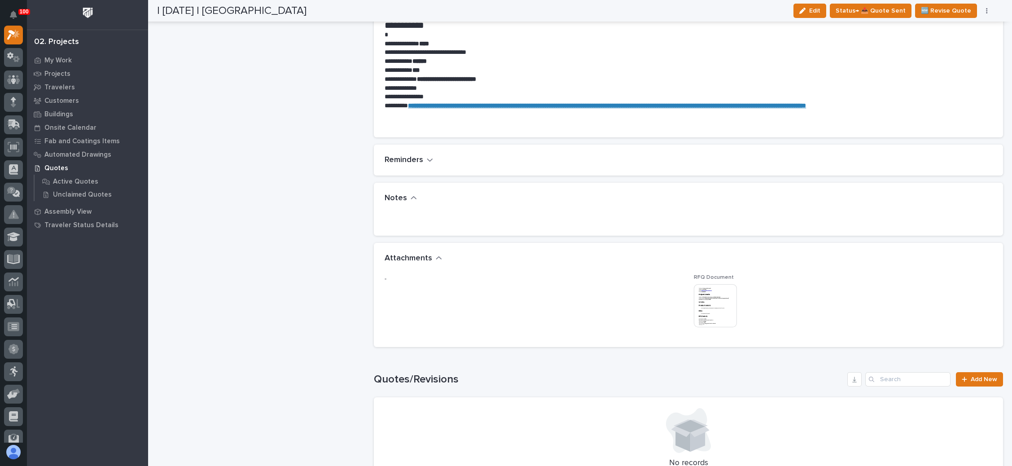
click at [698, 301] on img at bounding box center [715, 305] width 43 height 43
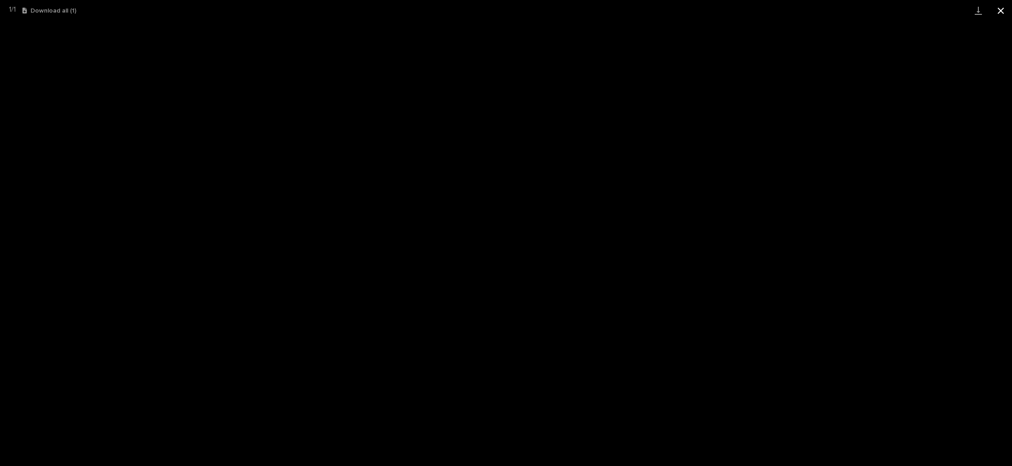
click at [999, 13] on button "Close gallery" at bounding box center [1001, 10] width 22 height 21
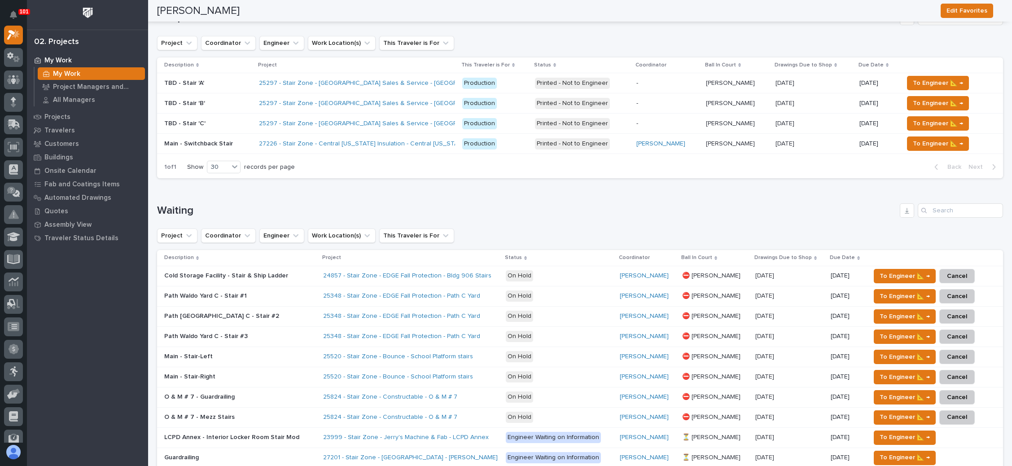
scroll to position [135, 0]
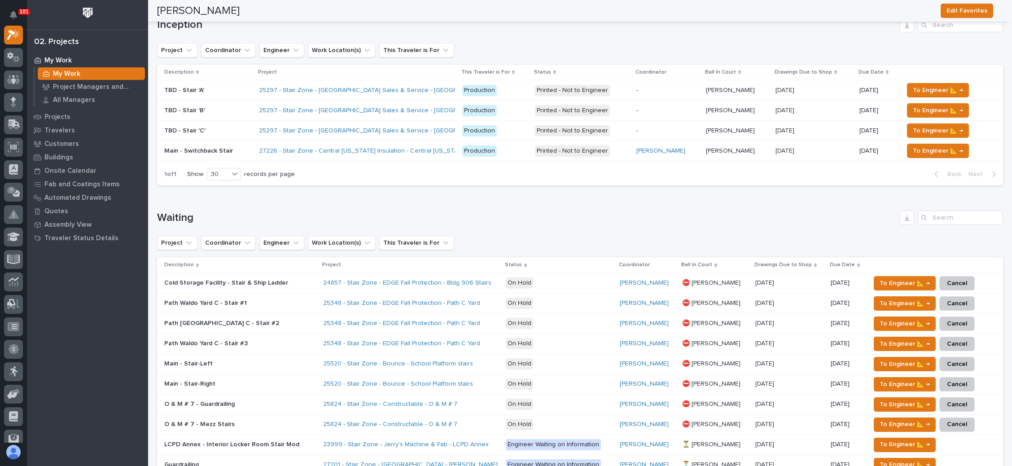
click at [728, 150] on p "[PERSON_NAME]" at bounding box center [731, 149] width 51 height 9
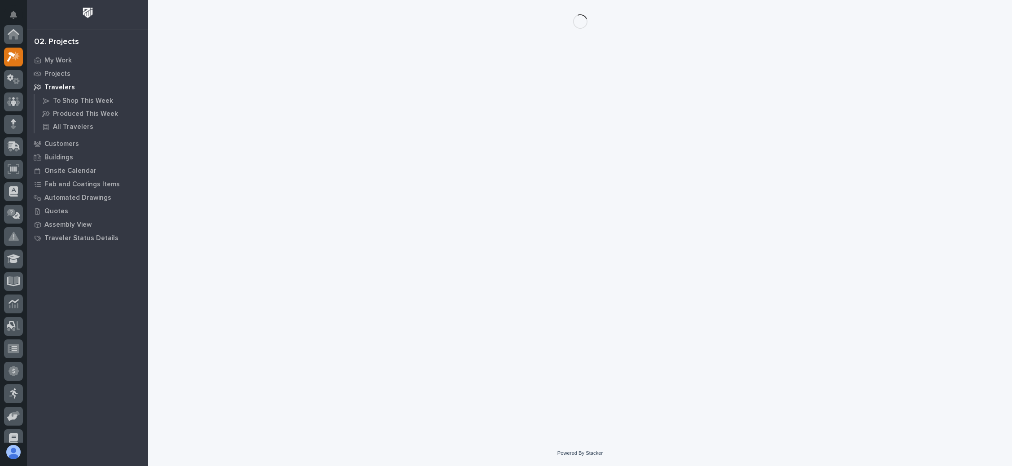
scroll to position [22, 0]
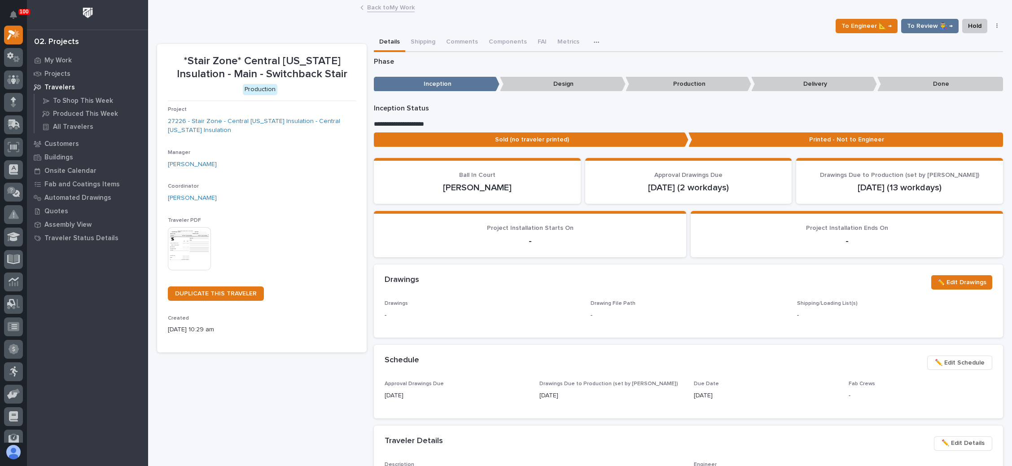
click at [391, 8] on link "Back to My Work" at bounding box center [391, 7] width 48 height 10
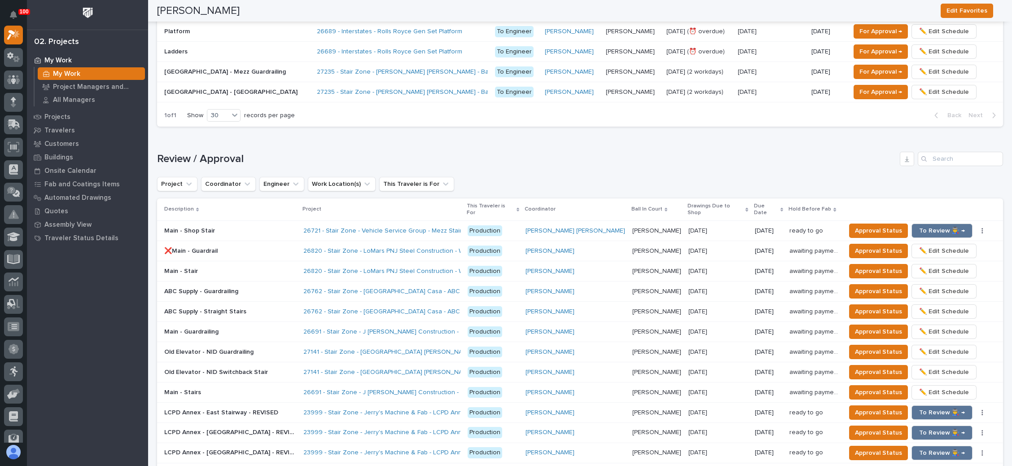
scroll to position [808, 0]
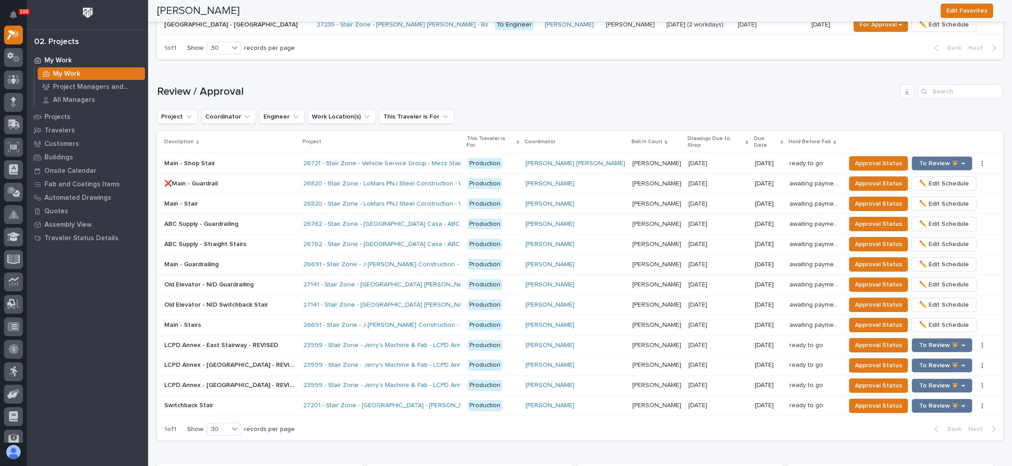
click at [633, 279] on p "[PERSON_NAME]" at bounding box center [658, 283] width 51 height 9
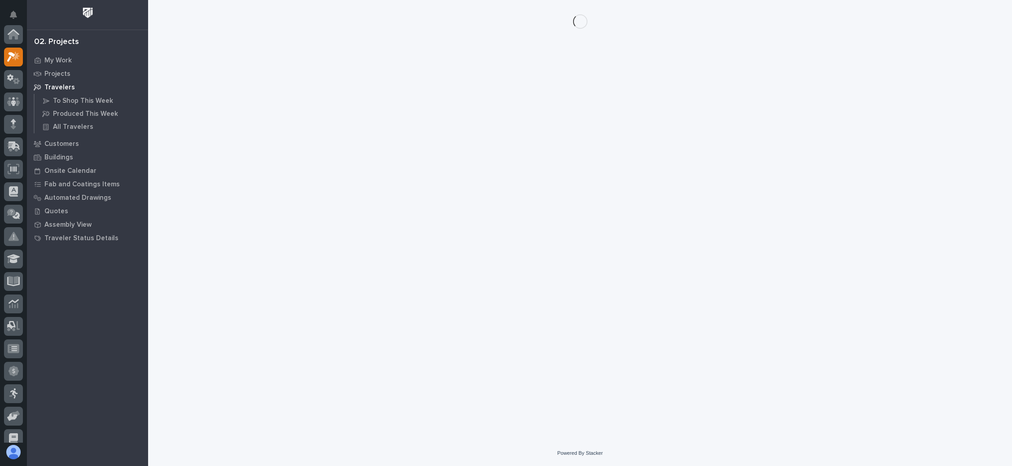
scroll to position [22, 0]
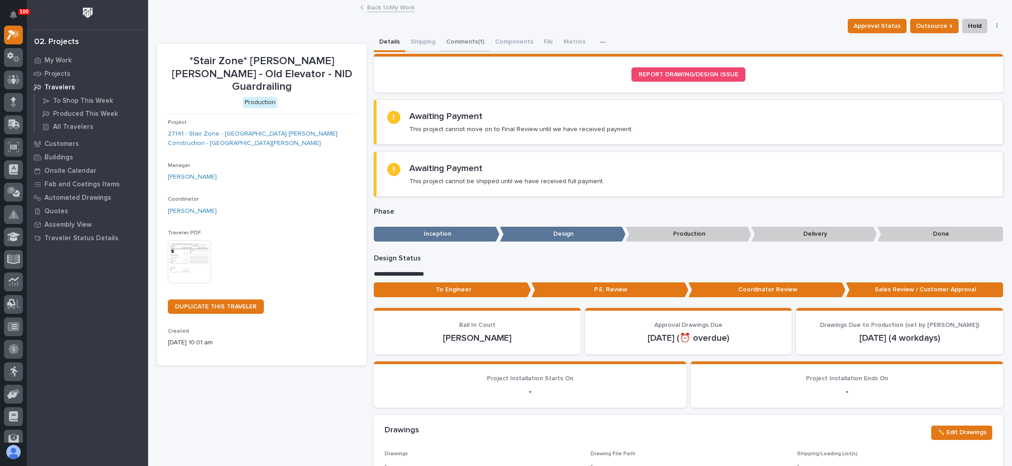
click at [475, 39] on button "Comments (1)" at bounding box center [465, 42] width 49 height 19
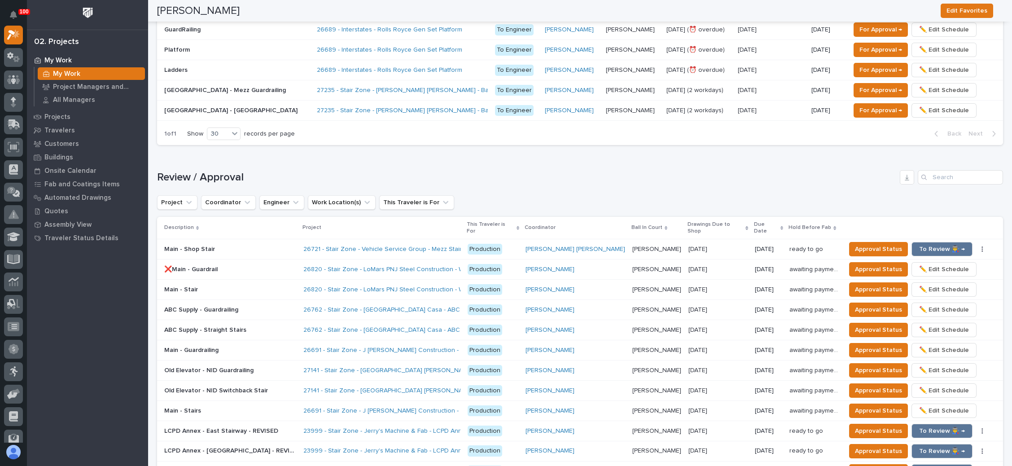
scroll to position [808, 0]
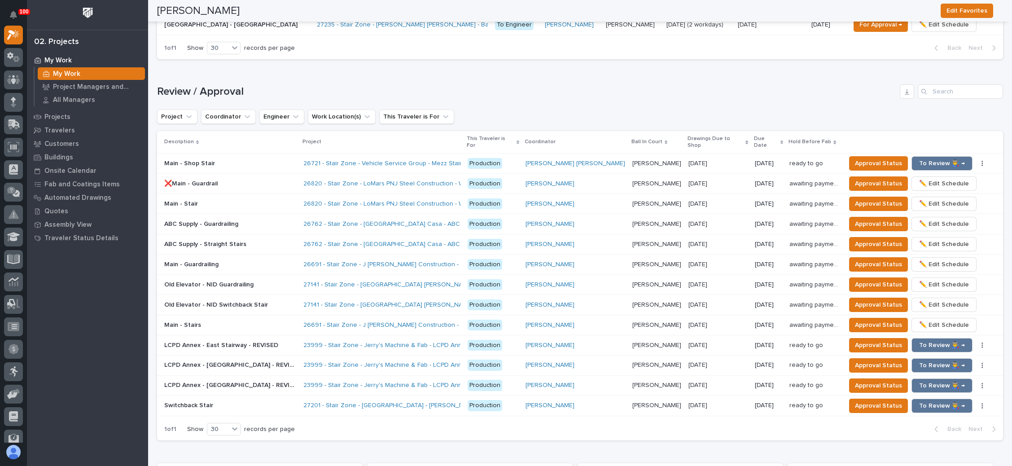
click at [273, 301] on p at bounding box center [230, 305] width 132 height 8
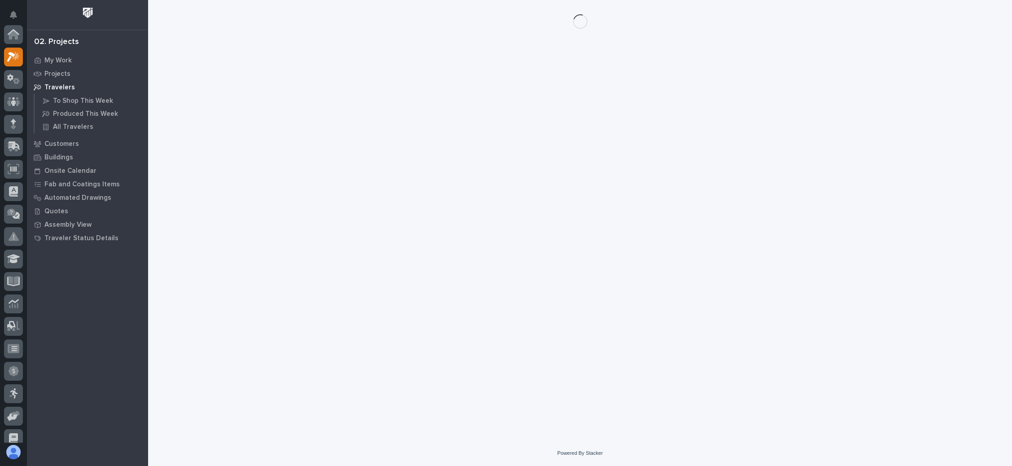
scroll to position [22, 0]
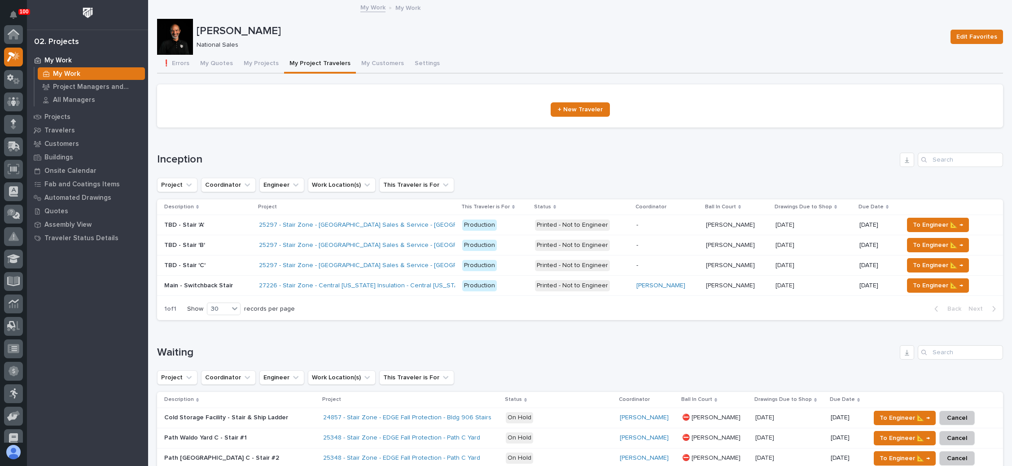
scroll to position [22, 0]
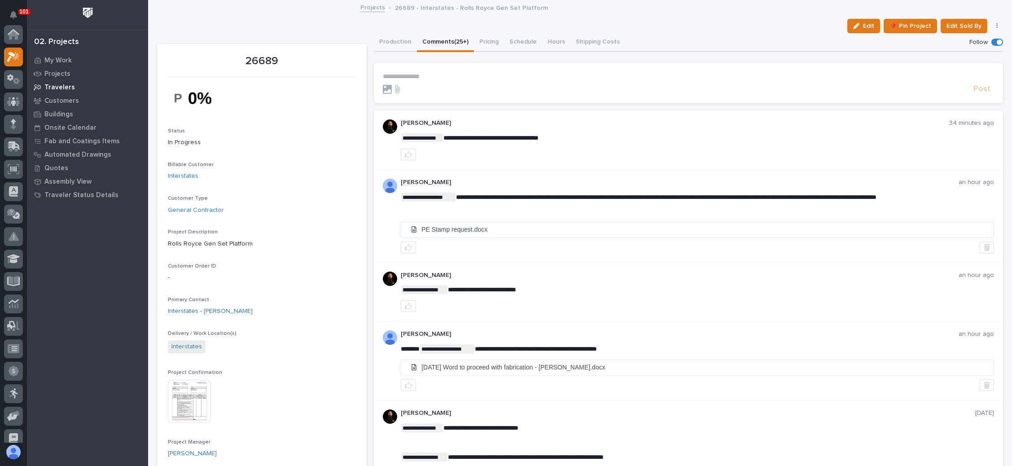
scroll to position [22, 0]
click at [369, 9] on link "Projects" at bounding box center [372, 7] width 25 height 10
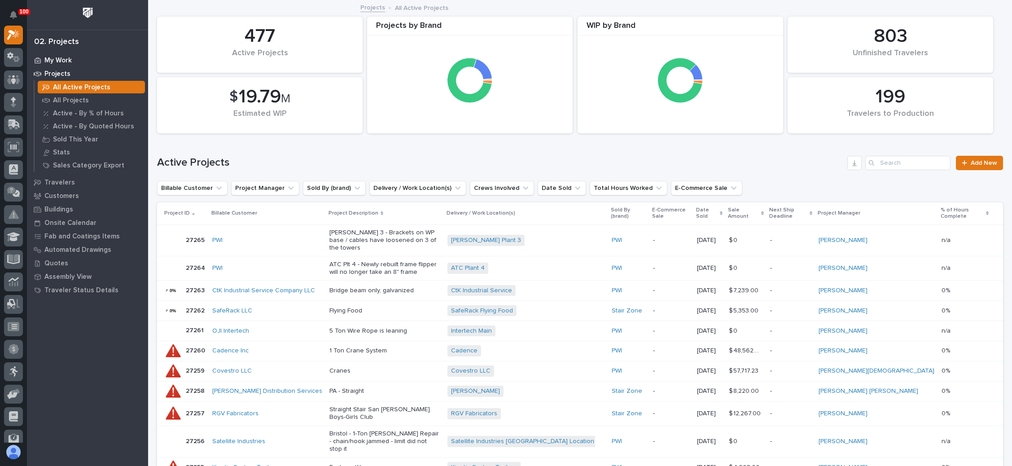
click at [56, 56] on div "My Work" at bounding box center [87, 60] width 117 height 13
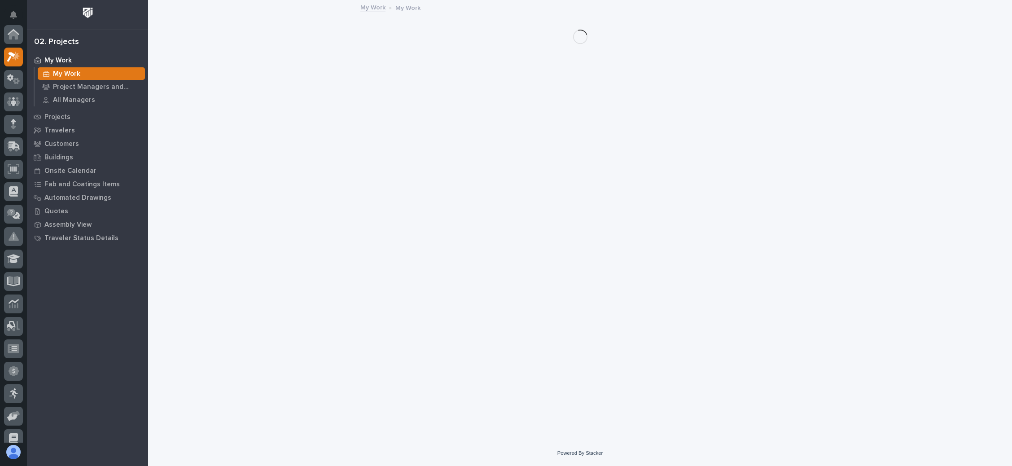
scroll to position [22, 0]
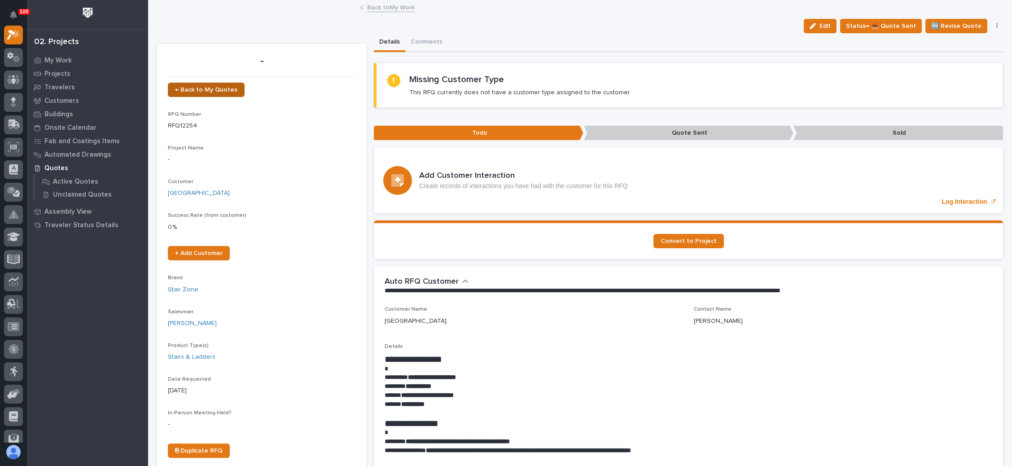
click at [202, 83] on link "← Back to My Quotes" at bounding box center [206, 90] width 77 height 14
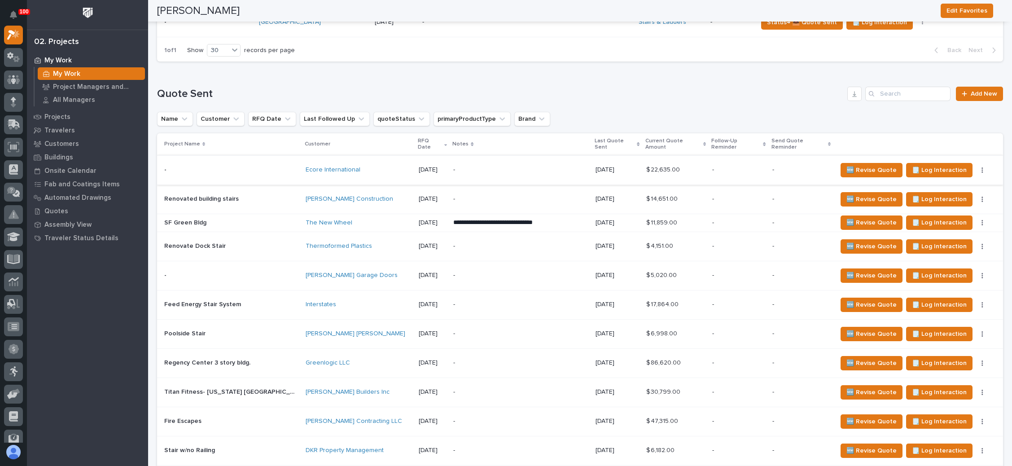
scroll to position [638, 0]
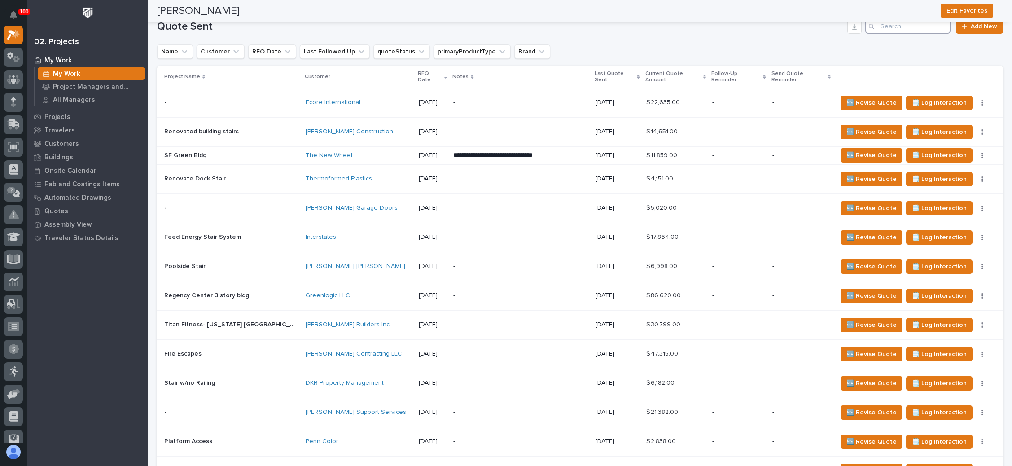
click at [911, 26] on input "Search" at bounding box center [908, 26] width 85 height 14
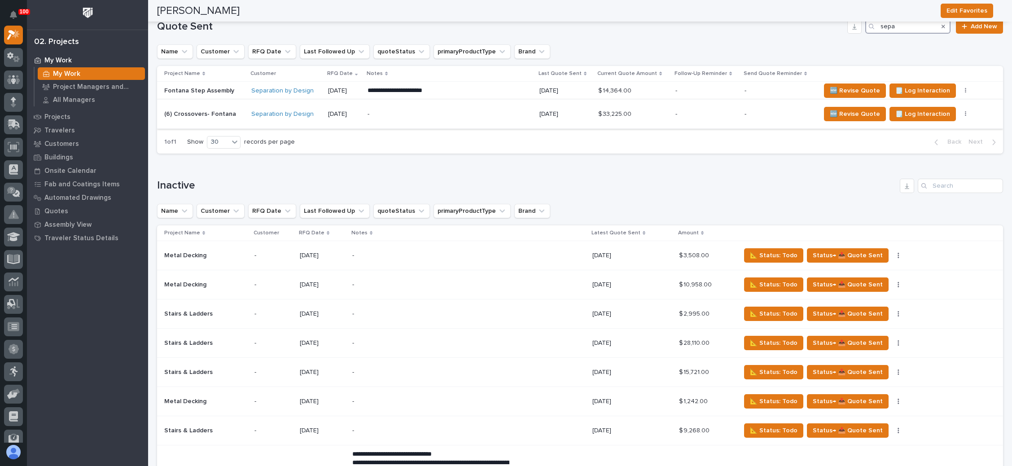
type input "sepa"
click at [960, 111] on button "button" at bounding box center [966, 114] width 13 height 6
click at [927, 157] on span "Status→ ⏳ Inactive" at bounding box center [921, 160] width 55 height 11
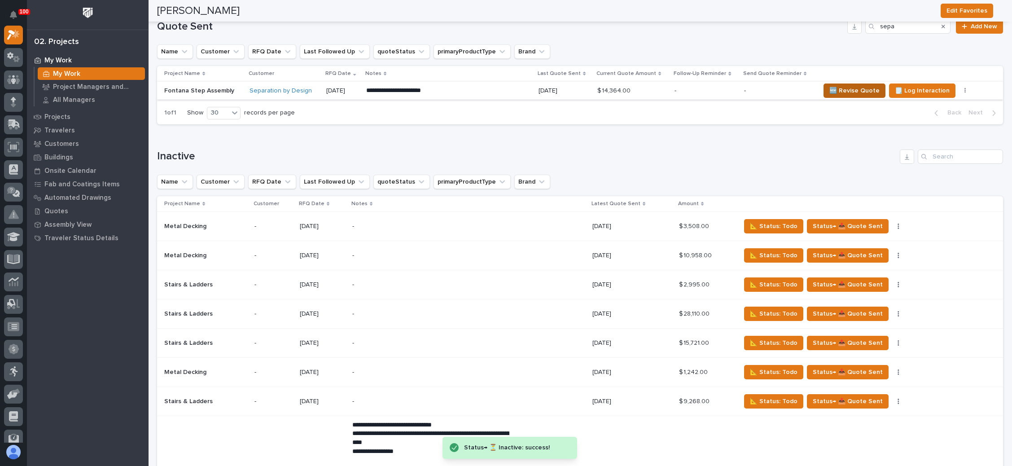
click at [847, 85] on span "🆕 Revise Quote" at bounding box center [855, 90] width 50 height 11
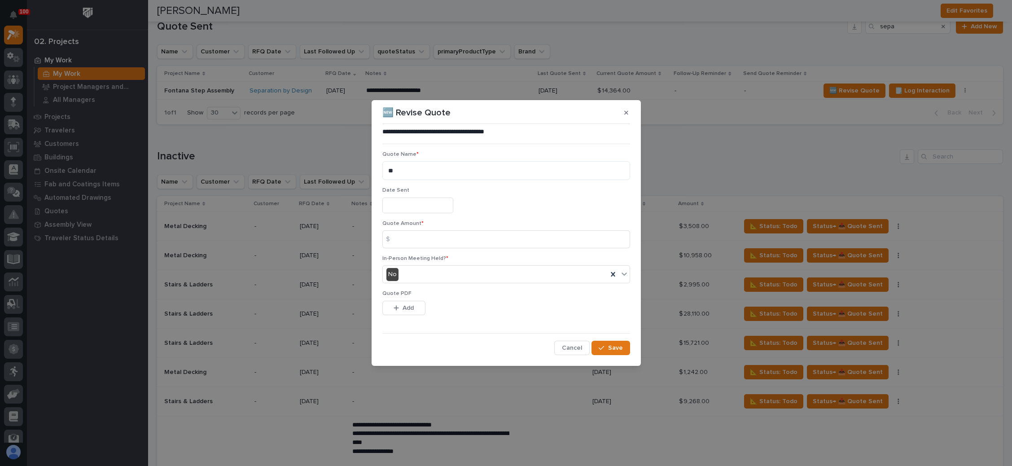
click at [436, 202] on input "text" at bounding box center [417, 206] width 71 height 16
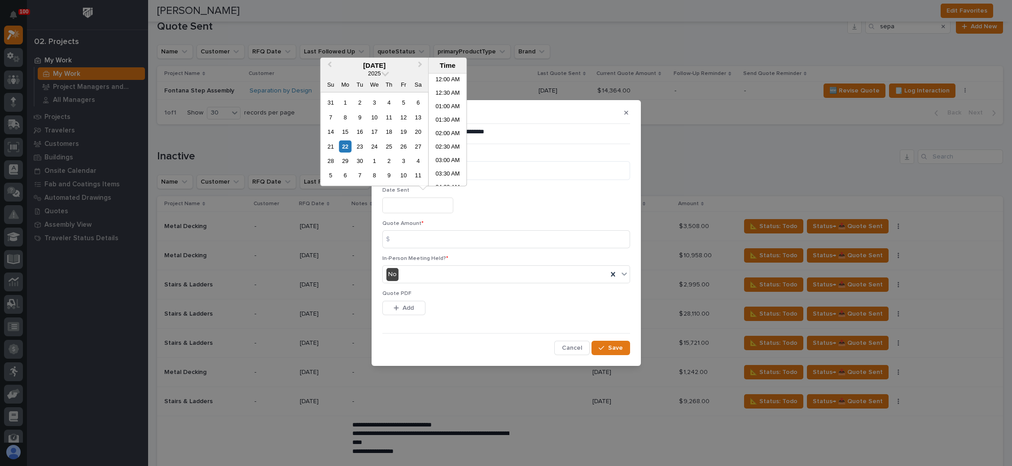
scroll to position [300, 0]
click at [345, 144] on div "22" at bounding box center [345, 146] width 12 height 12
type input "**********"
click at [442, 238] on input at bounding box center [506, 239] width 248 height 18
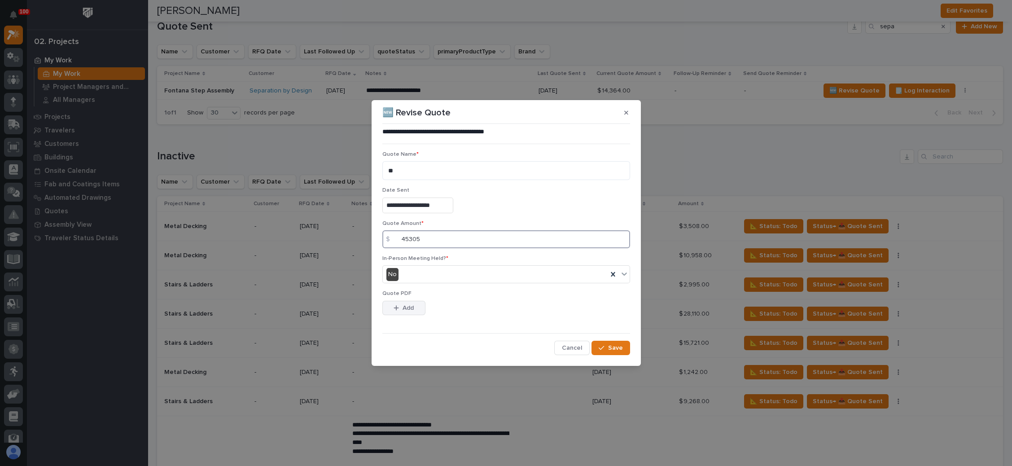
type input "45305"
click at [400, 305] on div "button" at bounding box center [398, 308] width 9 height 6
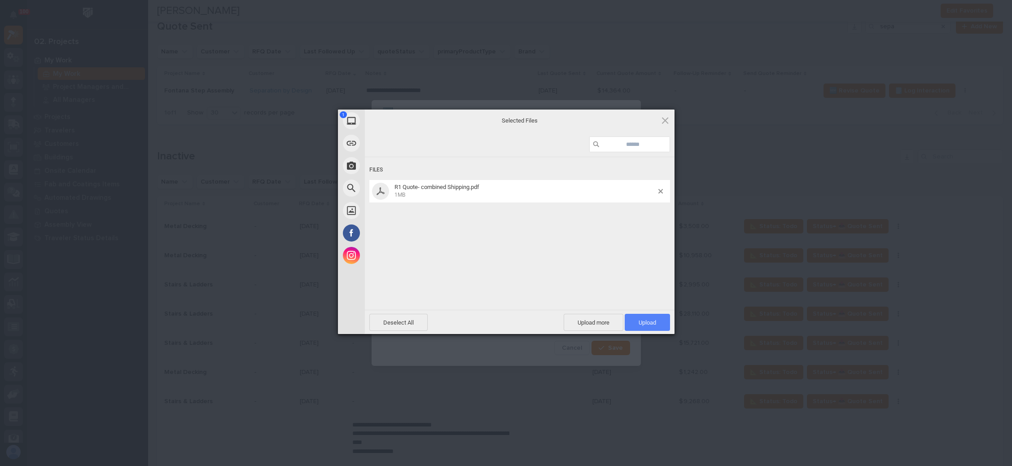
click at [635, 321] on span "Upload 1" at bounding box center [647, 322] width 45 height 17
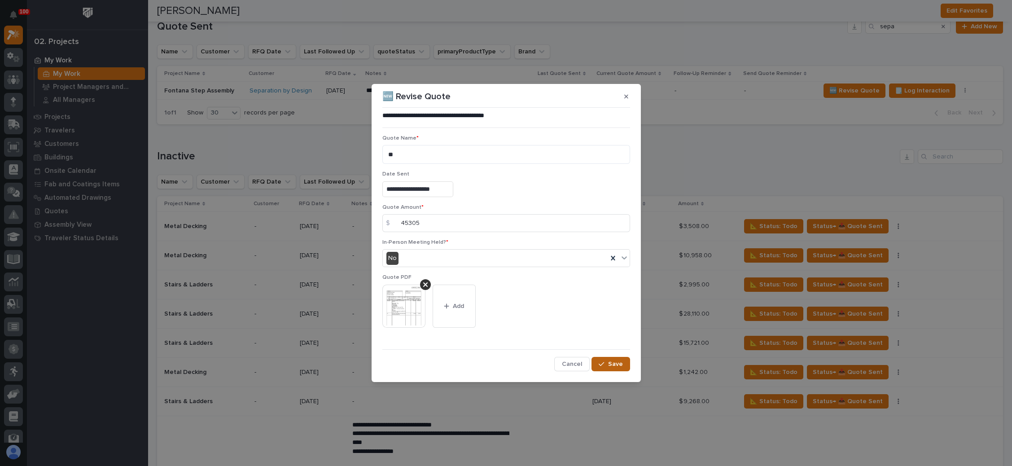
click at [604, 365] on icon "button" at bounding box center [601, 364] width 5 height 6
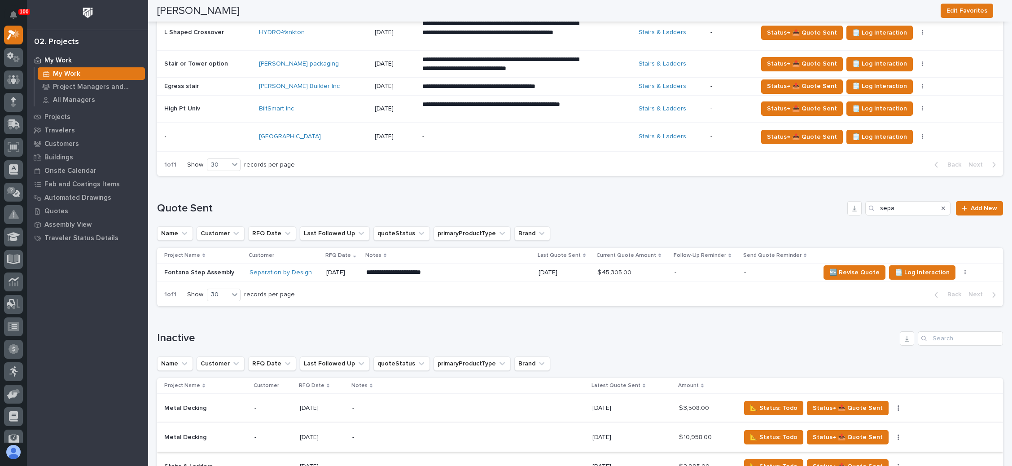
scroll to position [436, 0]
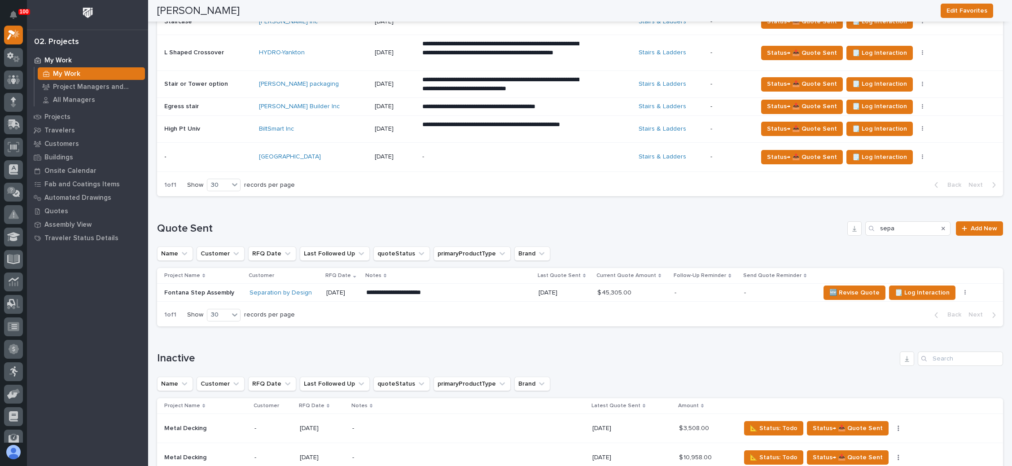
click at [675, 289] on p "-" at bounding box center [706, 293] width 62 height 8
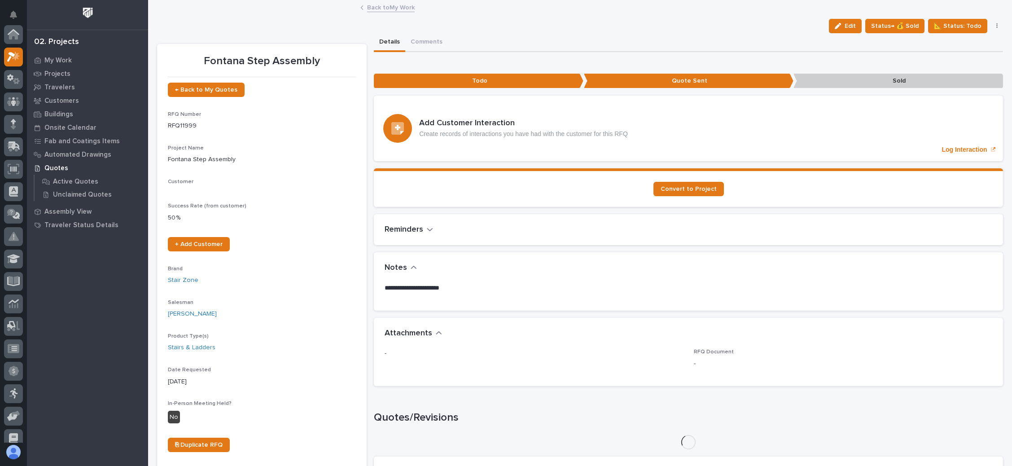
scroll to position [22, 0]
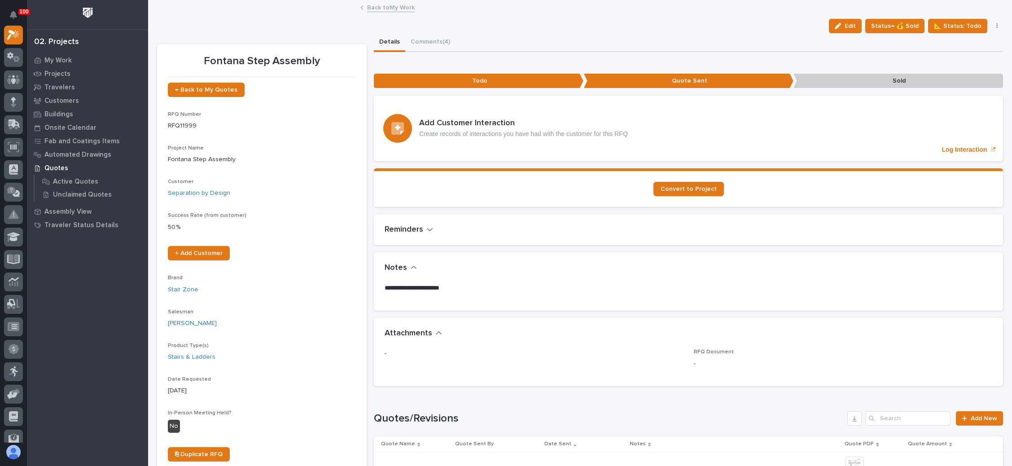
drag, startPoint x: 836, startPoint y: 24, endPoint x: 597, endPoint y: 75, distance: 244.8
click at [836, 24] on icon "button" at bounding box center [838, 26] width 6 height 6
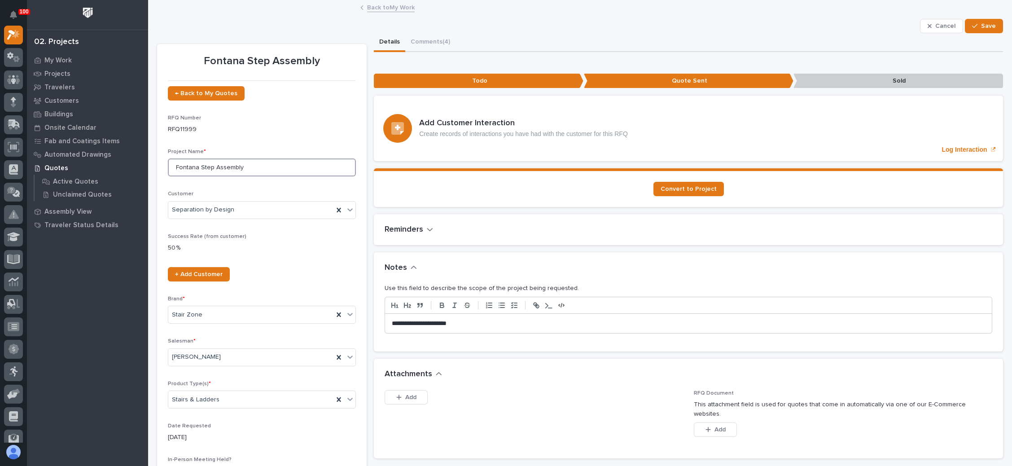
click at [244, 167] on input "Fontana Step Assembly" at bounding box center [262, 167] width 188 height 18
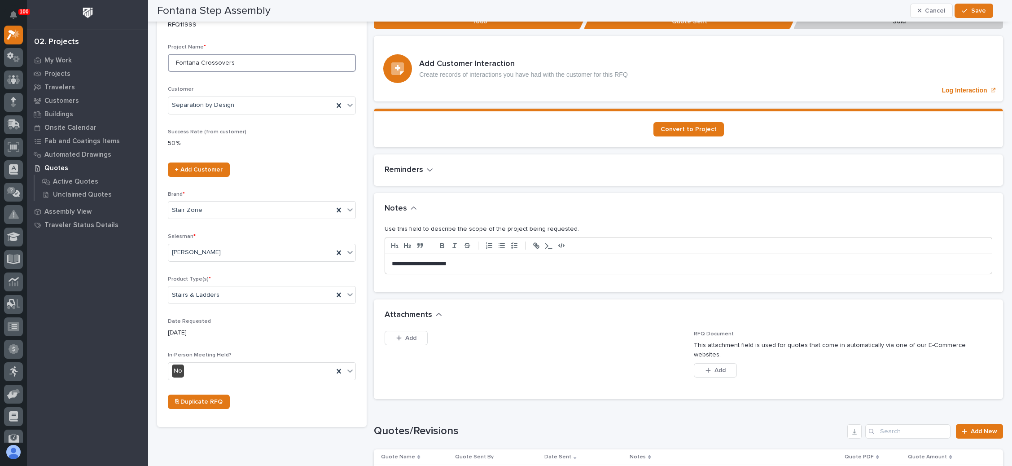
scroll to position [0, 0]
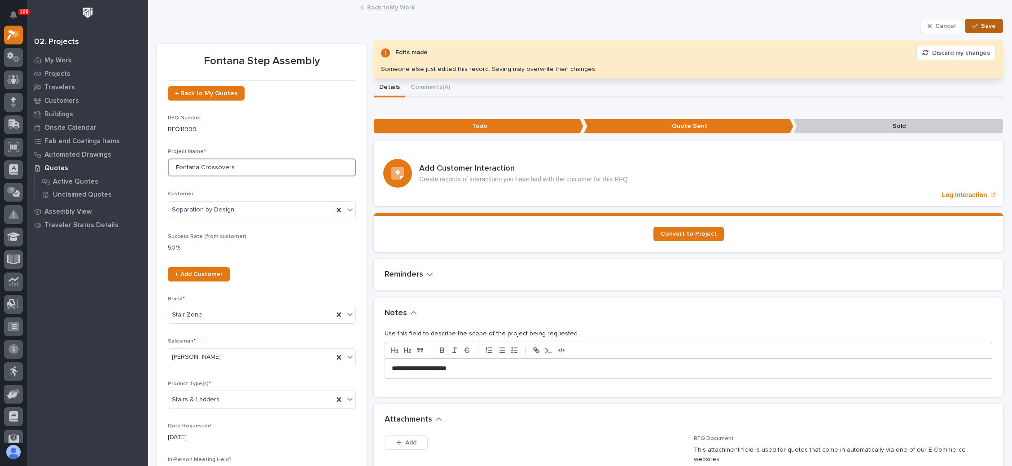
type input "Fontana Crossovers"
click at [981, 24] on span "Save" at bounding box center [988, 26] width 15 height 8
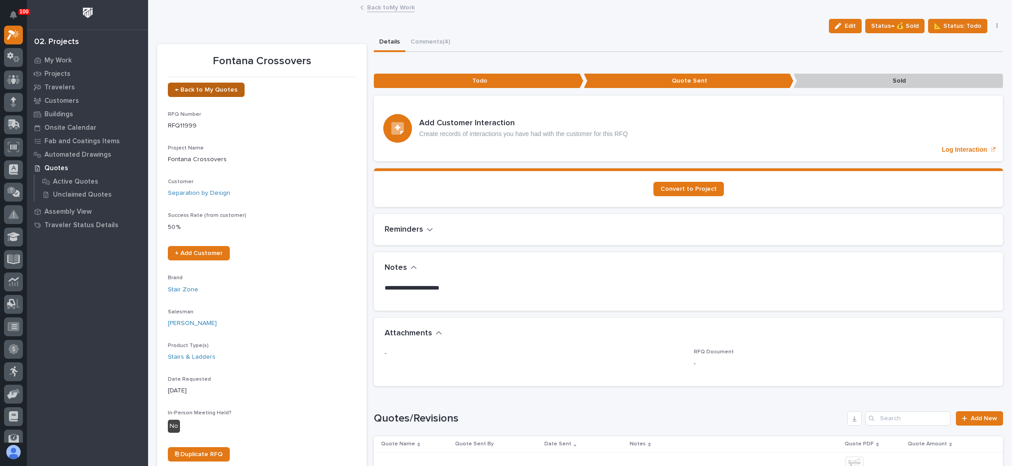
click at [207, 87] on span "← Back to My Quotes" at bounding box center [206, 90] width 62 height 6
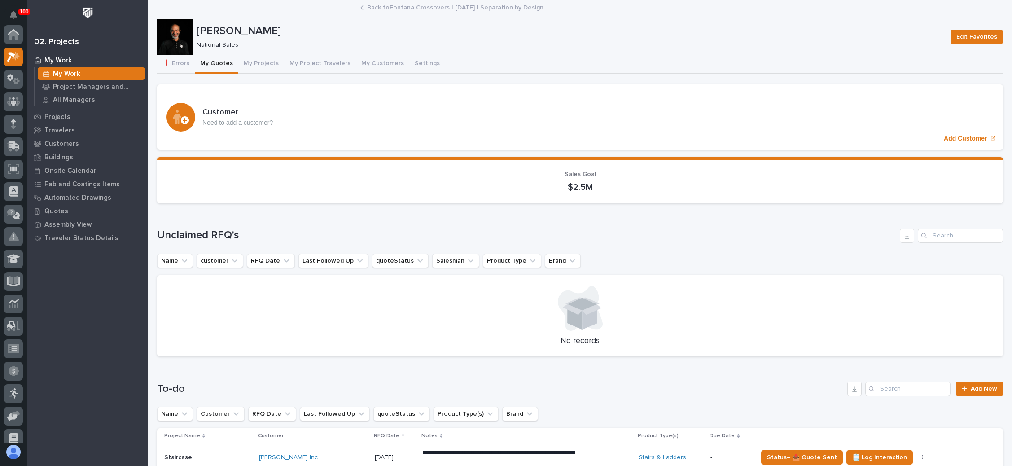
scroll to position [22, 0]
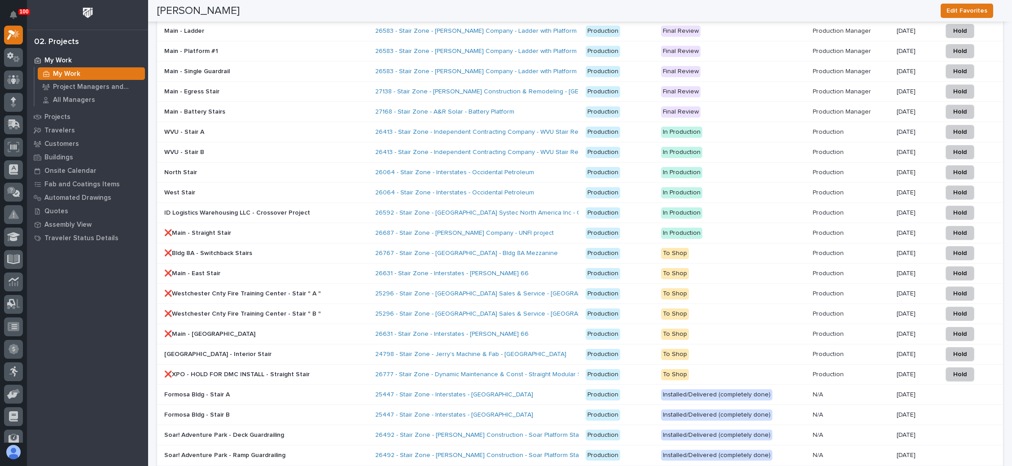
scroll to position [1481, 0]
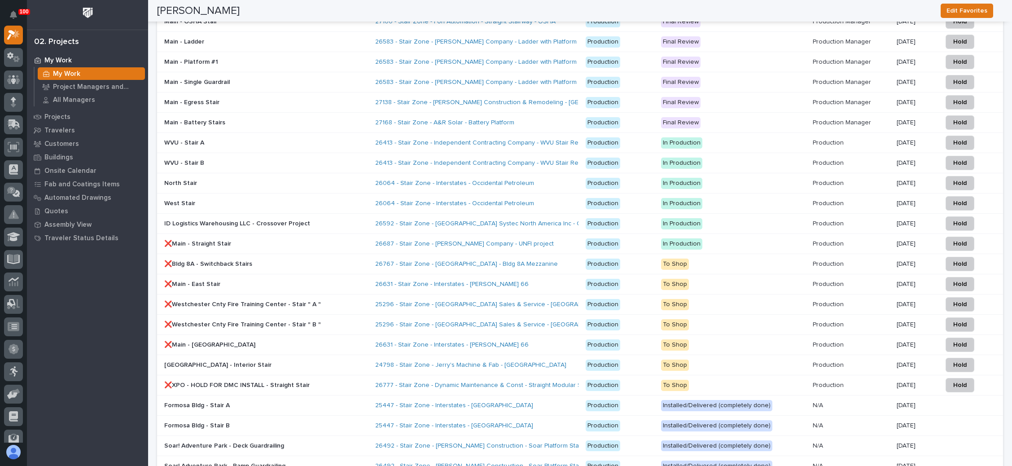
click at [767, 178] on p "In Production" at bounding box center [733, 183] width 145 height 11
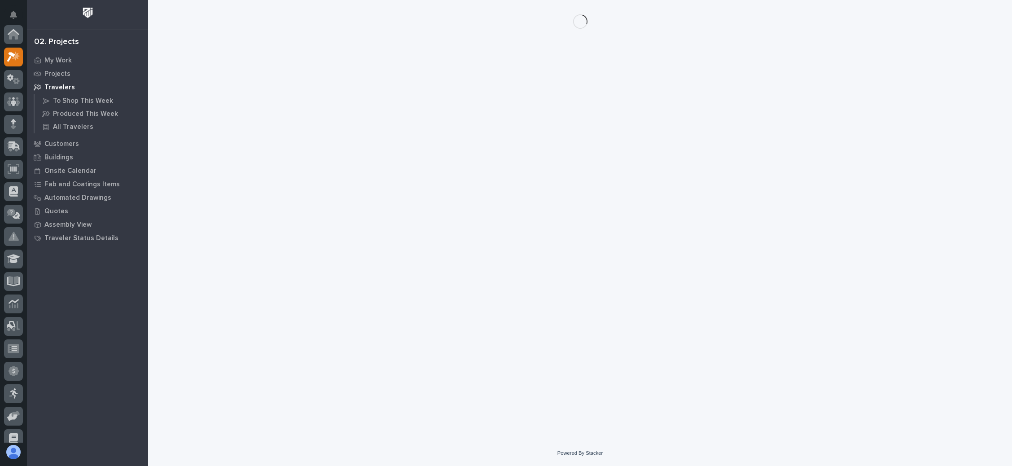
scroll to position [22, 0]
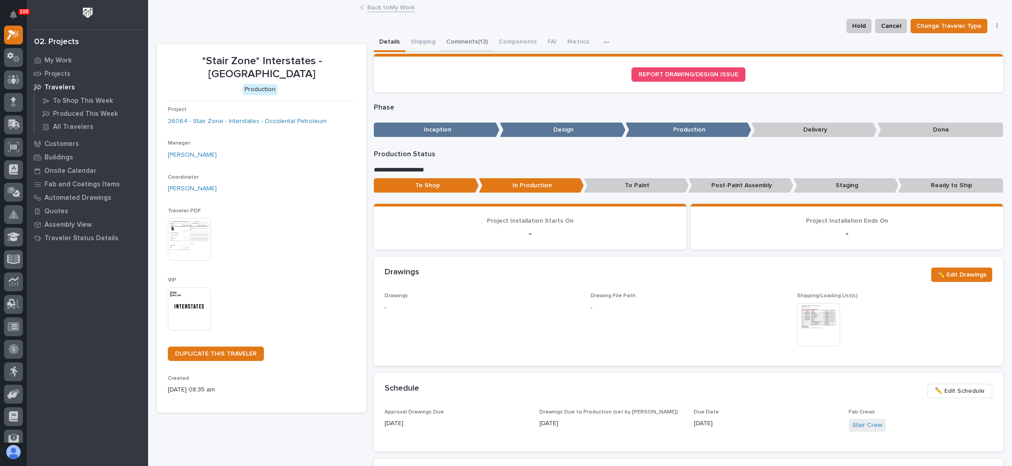
click at [469, 38] on button "Comments (13)" at bounding box center [467, 42] width 53 height 19
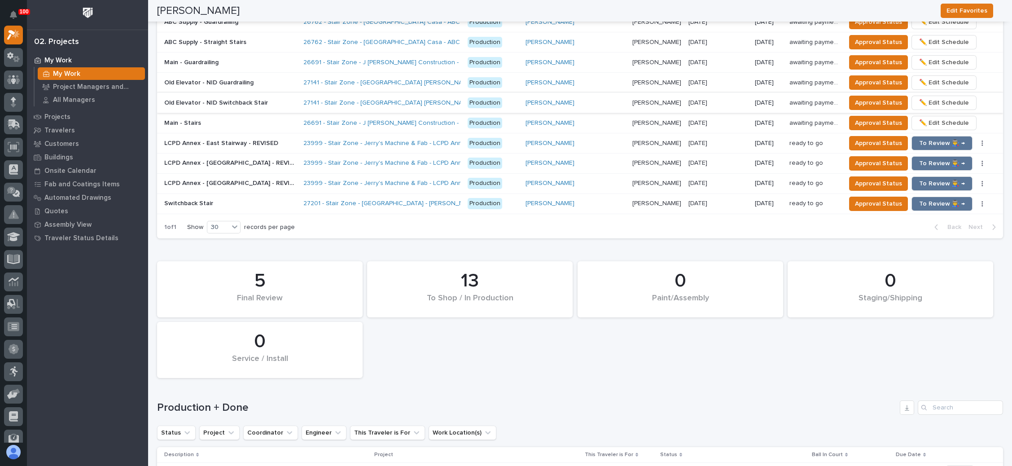
scroll to position [943, 0]
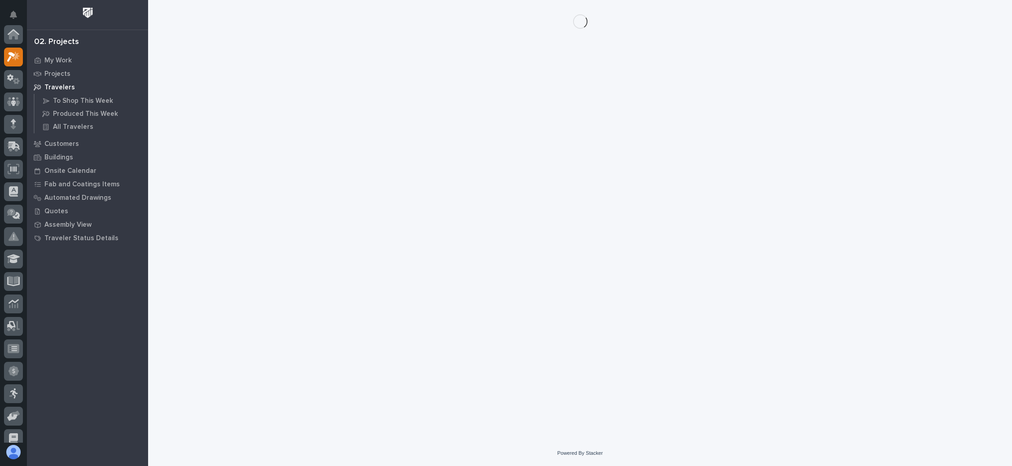
scroll to position [22, 0]
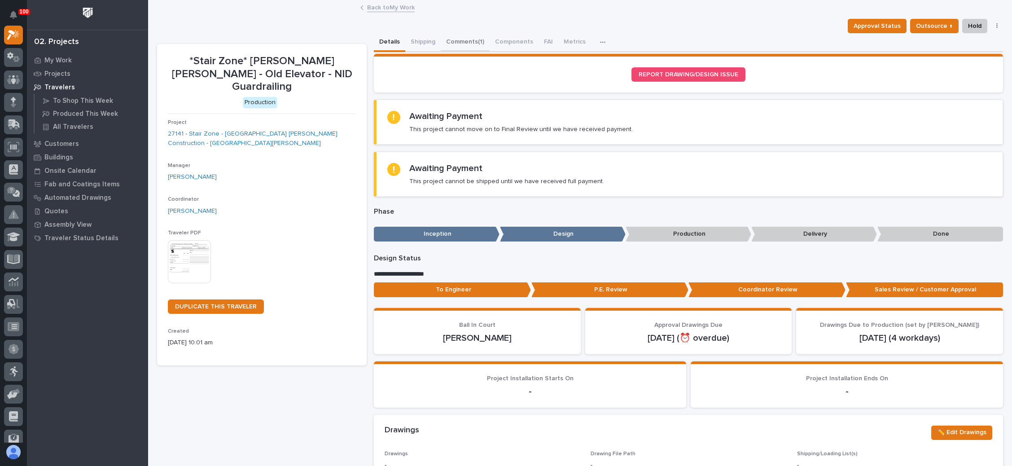
click at [473, 38] on button "Comments (1)" at bounding box center [465, 42] width 49 height 19
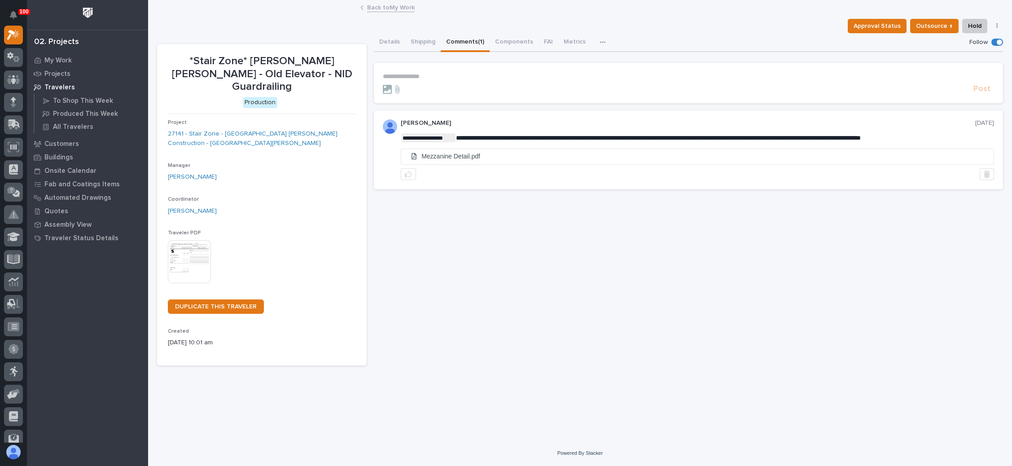
click at [427, 69] on section "**********" at bounding box center [688, 83] width 629 height 40
click at [421, 73] on p "**********" at bounding box center [688, 77] width 611 height 8
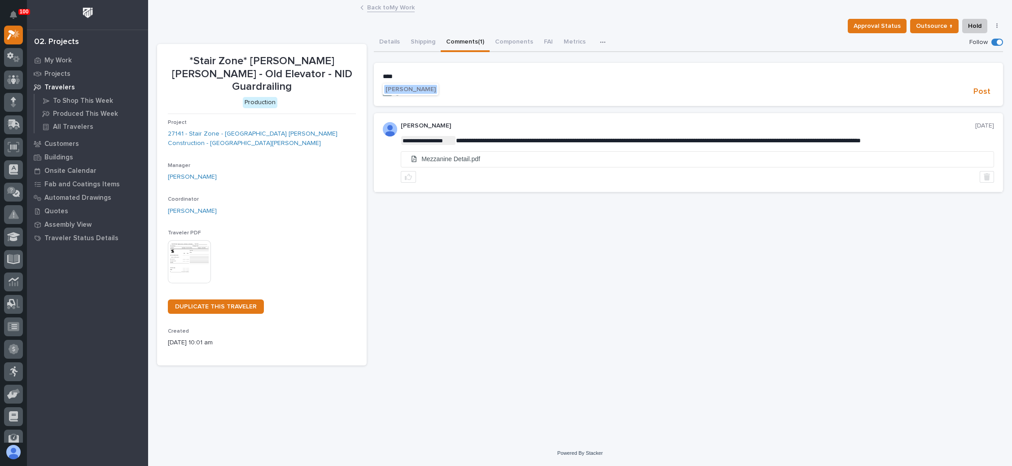
click at [410, 89] on span "[PERSON_NAME]" at bounding box center [411, 89] width 50 height 6
click at [457, 75] on p "**********" at bounding box center [688, 77] width 611 height 9
click at [399, 92] on icon at bounding box center [397, 93] width 11 height 9
click at [392, 89] on input "file" at bounding box center [392, 89] width 0 height 0
click at [398, 92] on icon at bounding box center [397, 93] width 4 height 8
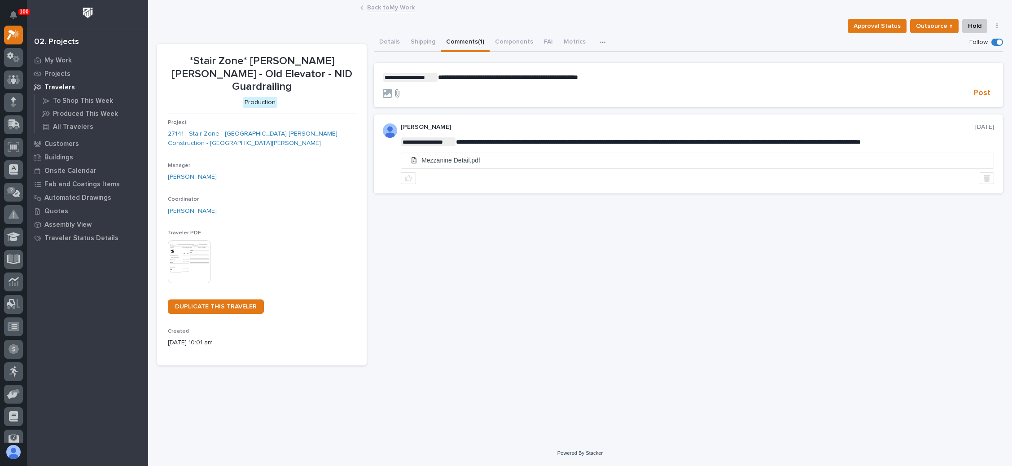
click at [392, 89] on input "file" at bounding box center [392, 89] width 0 height 0
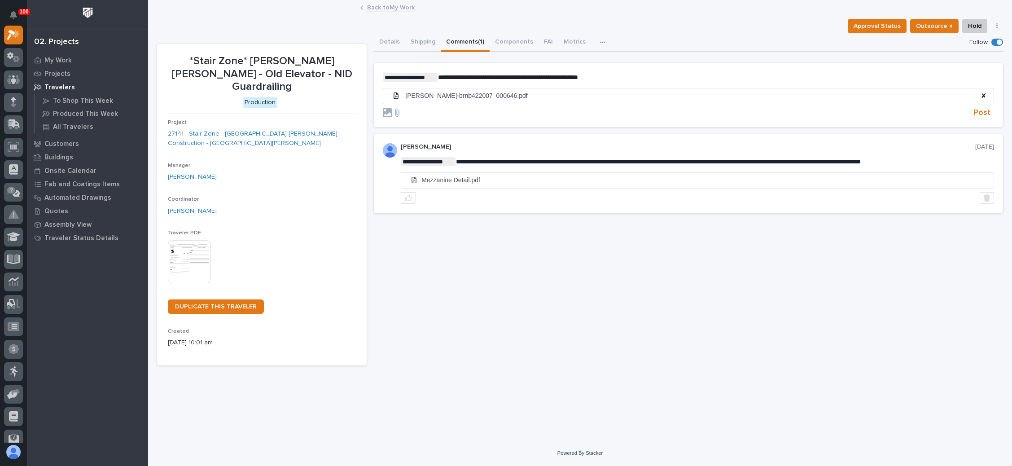
click at [639, 81] on p "**********" at bounding box center [688, 77] width 611 height 9
drag, startPoint x: 977, startPoint y: 108, endPoint x: 967, endPoint y: 108, distance: 9.9
click at [977, 108] on span "Post" at bounding box center [982, 113] width 17 height 10
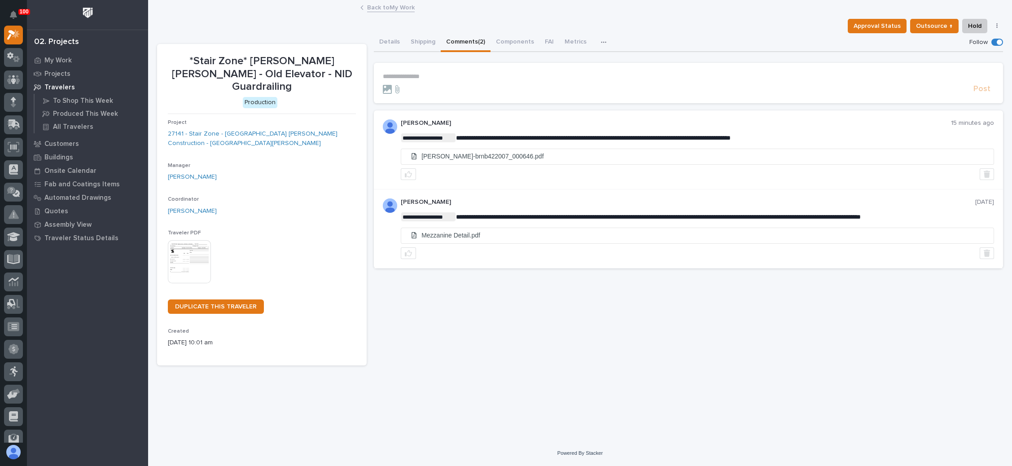
click at [544, 355] on div "**********" at bounding box center [580, 209] width 855 height 417
click at [195, 240] on img at bounding box center [189, 261] width 43 height 43
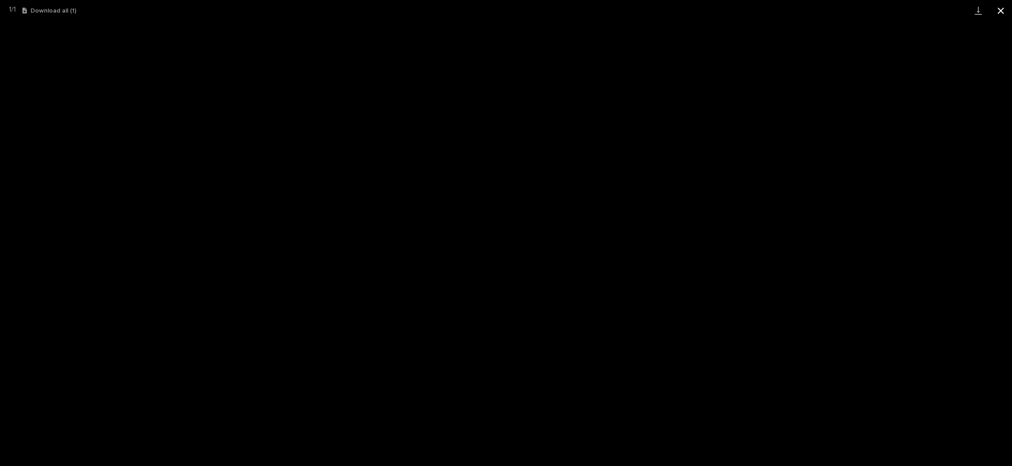
click at [999, 10] on button "Close gallery" at bounding box center [1001, 10] width 22 height 21
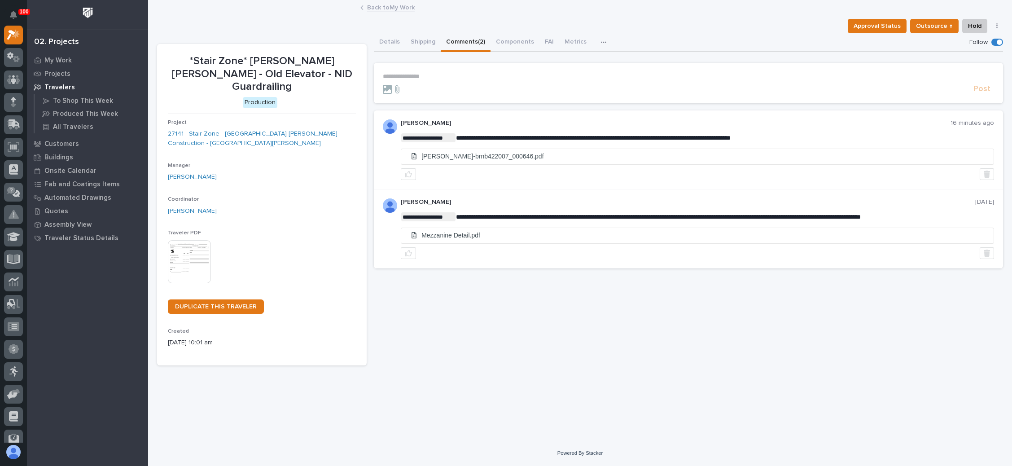
click at [392, 7] on link "Back to My Work" at bounding box center [391, 7] width 48 height 10
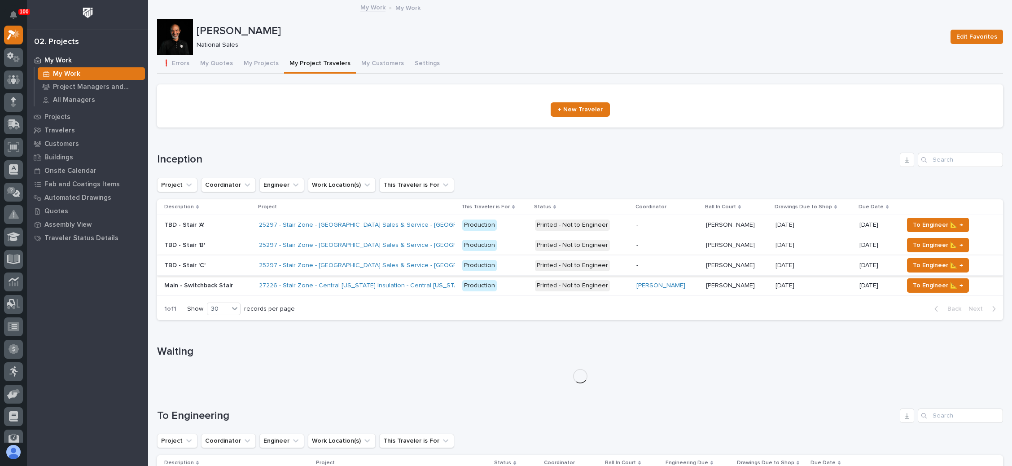
scroll to position [135, 0]
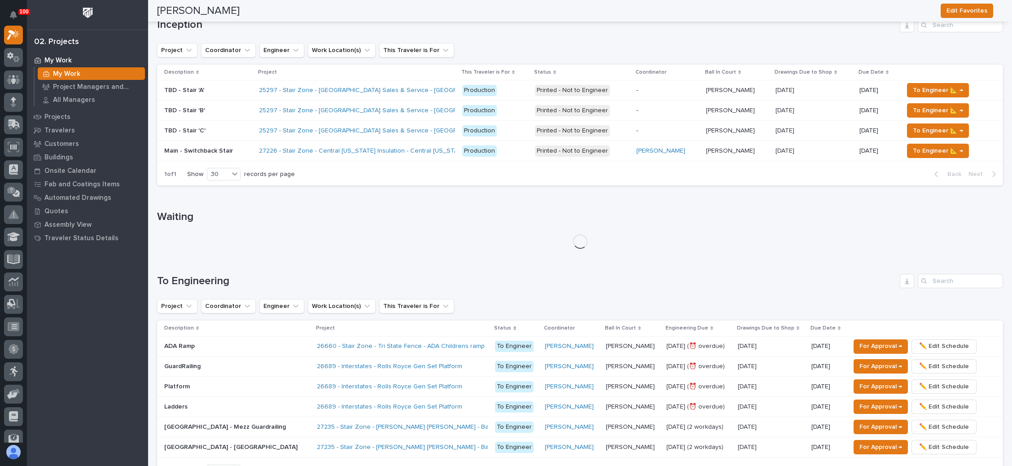
click at [920, 141] on td "To Engineer 📐 →" at bounding box center [951, 151] width 103 height 20
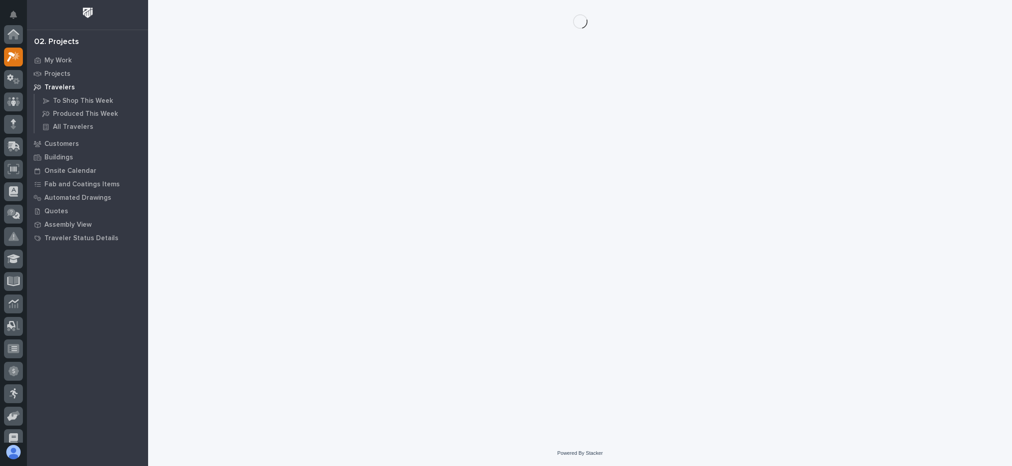
scroll to position [22, 0]
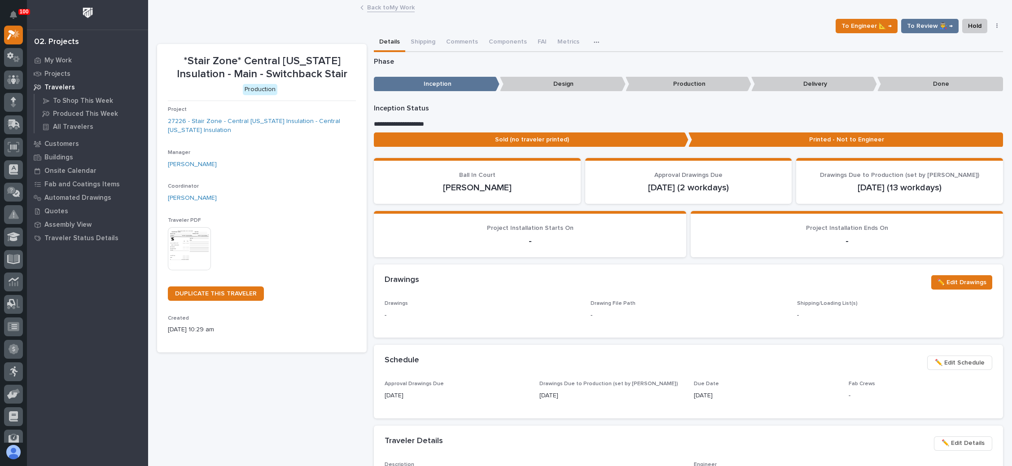
click at [205, 247] on img at bounding box center [189, 248] width 43 height 43
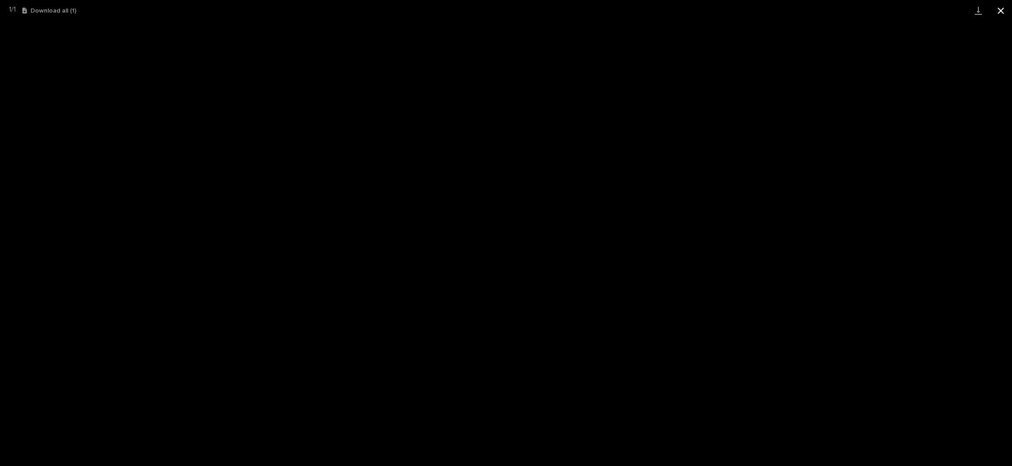
click at [996, 5] on button "Close gallery" at bounding box center [1001, 10] width 22 height 21
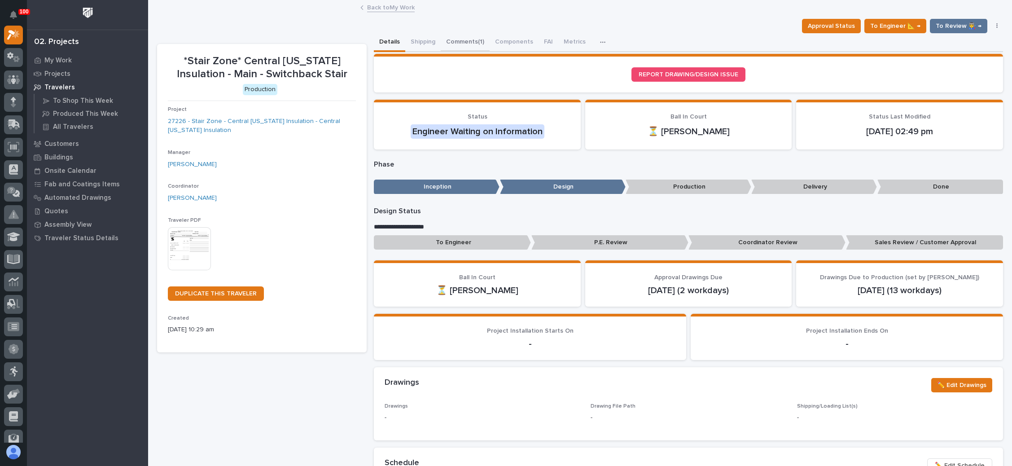
click at [470, 34] on button "Comments (1)" at bounding box center [465, 42] width 49 height 19
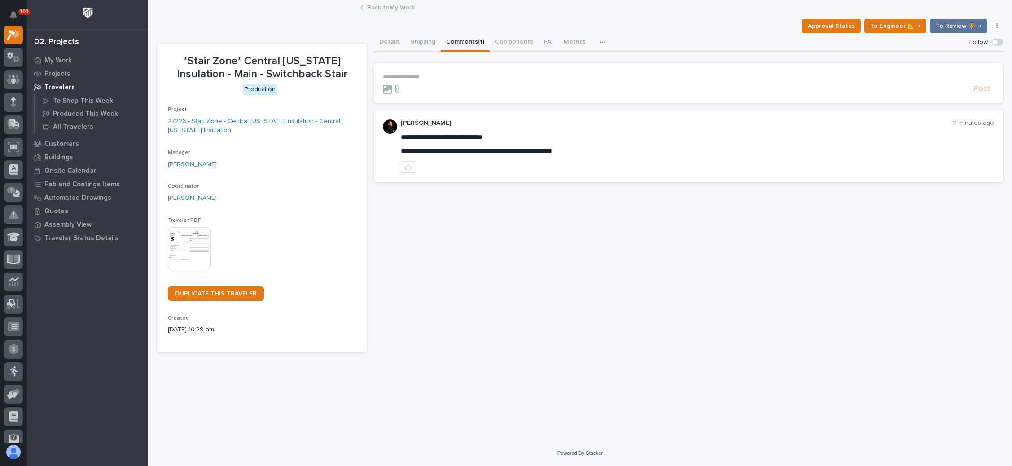
click at [422, 75] on p "**********" at bounding box center [688, 77] width 611 height 8
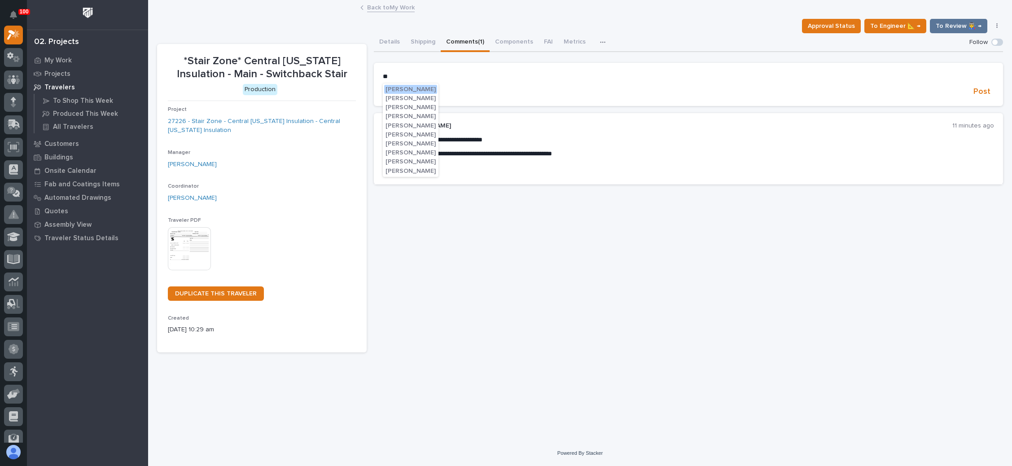
click at [412, 95] on span "[PERSON_NAME]" at bounding box center [411, 98] width 50 height 6
click at [454, 78] on p "**********" at bounding box center [688, 77] width 611 height 9
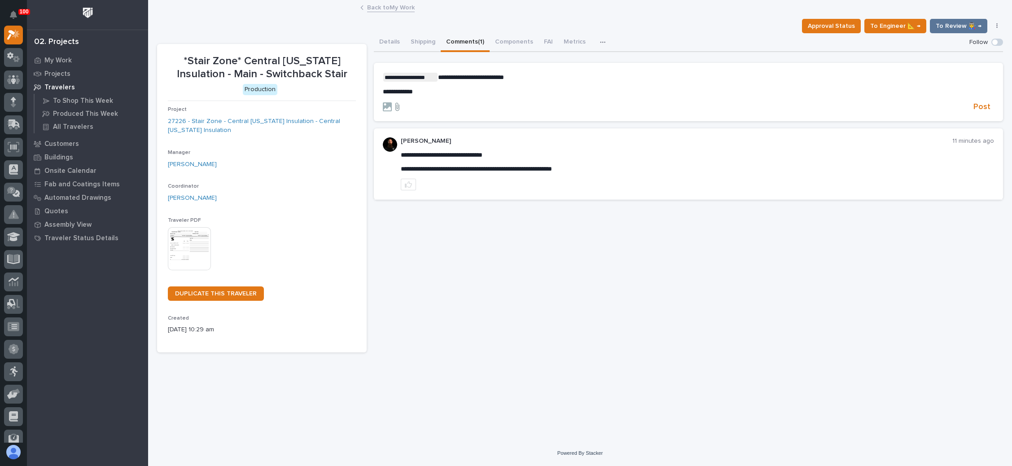
click at [398, 105] on icon at bounding box center [397, 107] width 4 height 8
click at [392, 102] on input "file" at bounding box center [392, 102] width 0 height 0
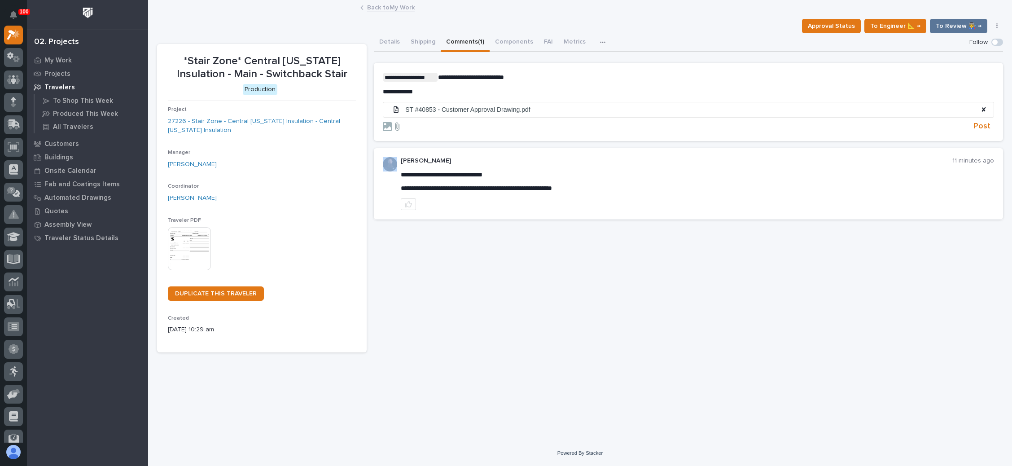
click at [395, 123] on icon at bounding box center [397, 126] width 11 height 9
click at [397, 123] on icon at bounding box center [397, 126] width 11 height 9
click at [392, 122] on input "file" at bounding box center [392, 122] width 0 height 0
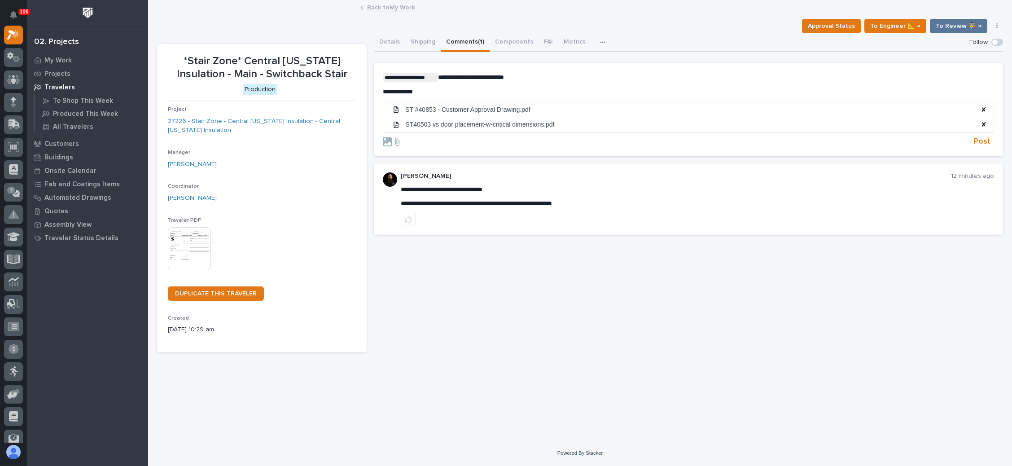
click at [470, 90] on p "**********" at bounding box center [688, 92] width 611 height 8
click at [448, 92] on span "**********" at bounding box center [449, 91] width 133 height 6
click at [470, 91] on span "**********" at bounding box center [449, 91] width 133 height 6
click at [984, 138] on span "Post" at bounding box center [982, 141] width 17 height 10
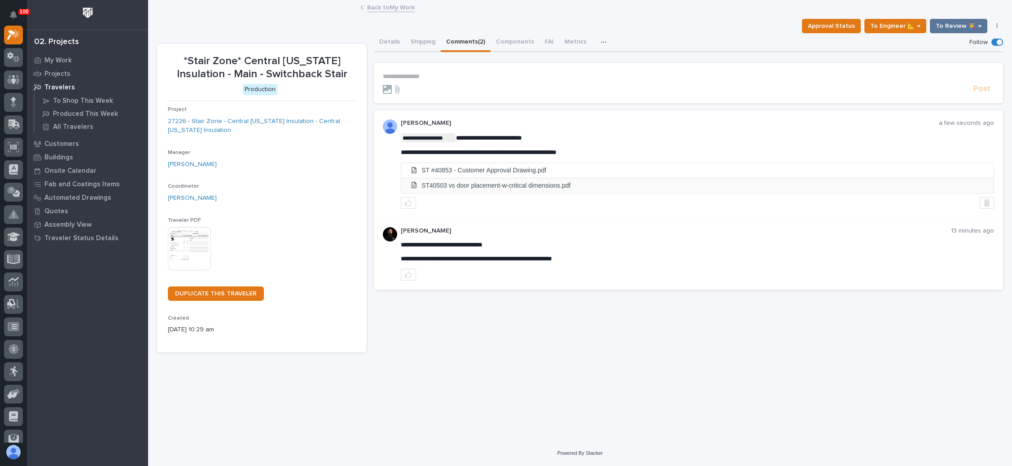
click at [512, 181] on li "ST40503 vs door placement-w-critical dimensions.pdf" at bounding box center [697, 185] width 593 height 15
click at [624, 182] on li "ST40503 vs door placement-w-critical dimensions.pdf" at bounding box center [697, 185] width 593 height 15
click at [985, 202] on icon "button" at bounding box center [987, 202] width 6 height 7
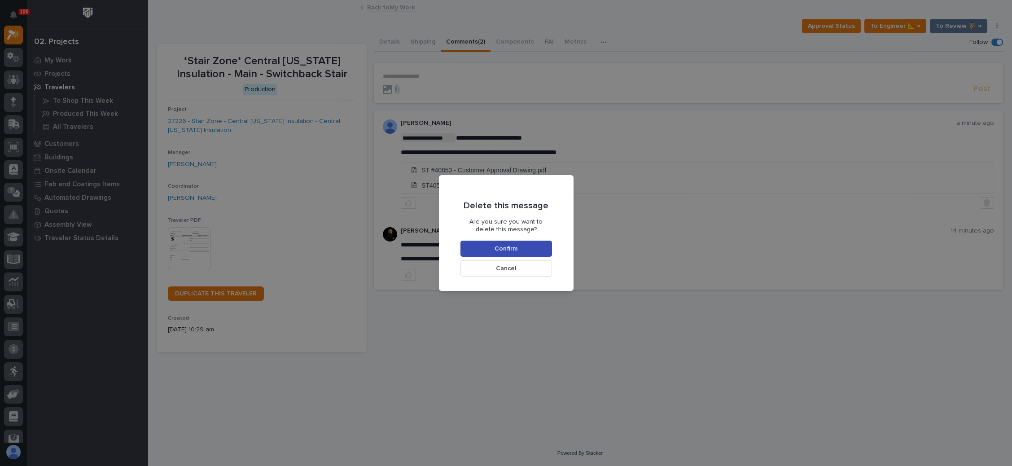
click at [504, 250] on span "Confirm" at bounding box center [506, 249] width 23 height 8
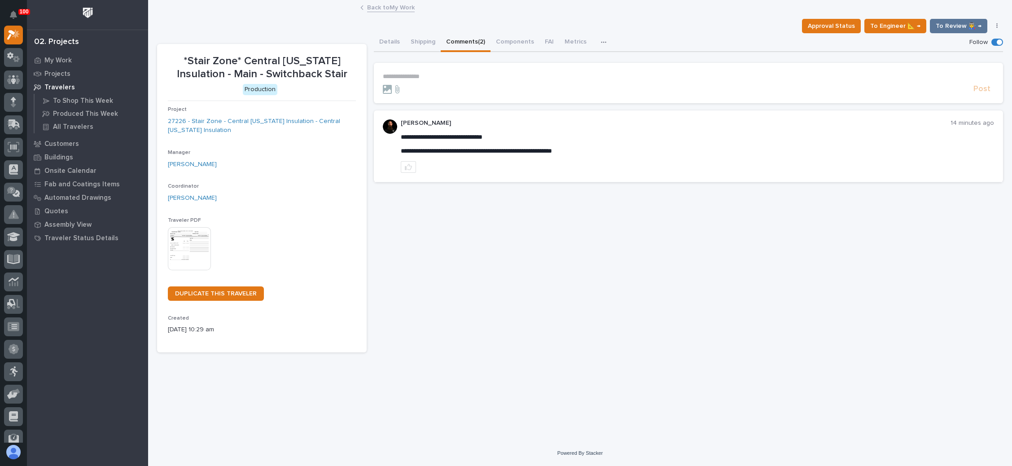
click at [411, 74] on p "**********" at bounding box center [688, 77] width 611 height 8
click at [419, 87] on span "[PERSON_NAME]" at bounding box center [411, 89] width 50 height 6
click at [454, 77] on p "**********" at bounding box center [688, 77] width 611 height 9
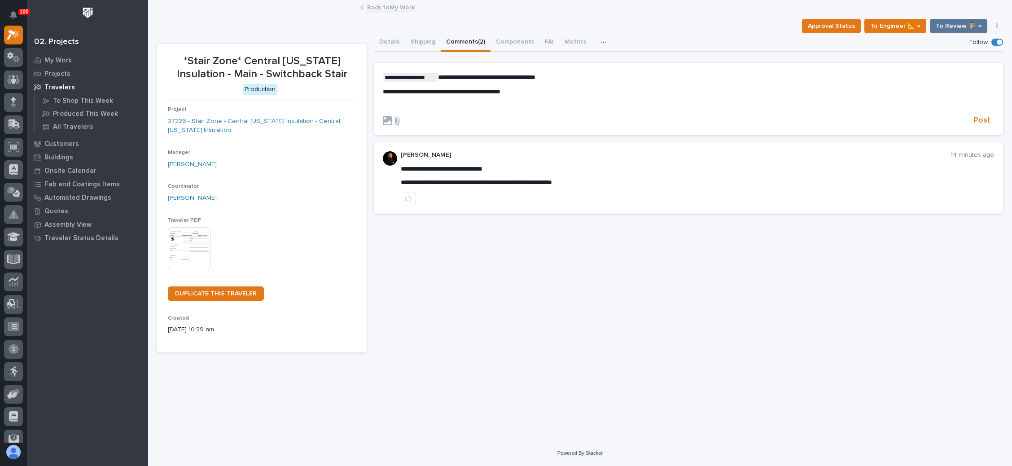
click at [398, 120] on icon at bounding box center [397, 121] width 4 height 8
click at [392, 116] on input "file" at bounding box center [392, 116] width 0 height 0
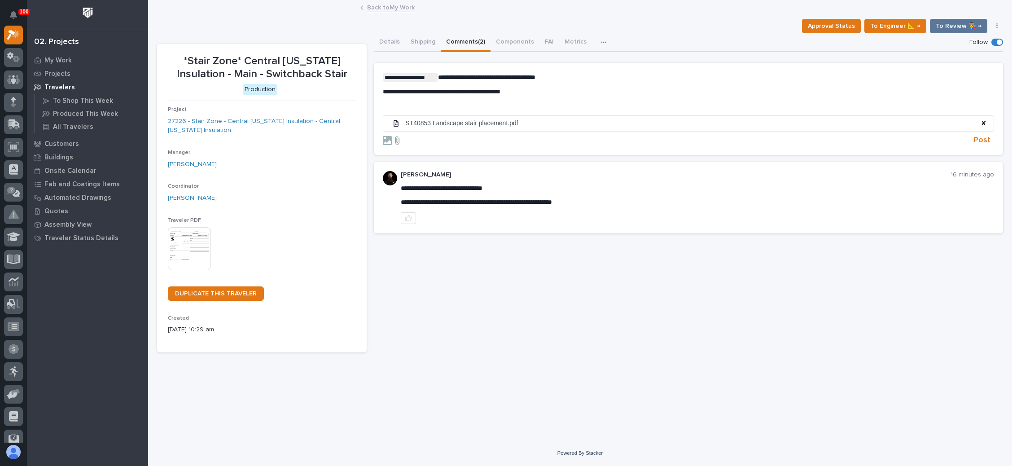
click at [396, 140] on icon at bounding box center [397, 140] width 11 height 9
click at [392, 136] on input "file" at bounding box center [392, 136] width 0 height 0
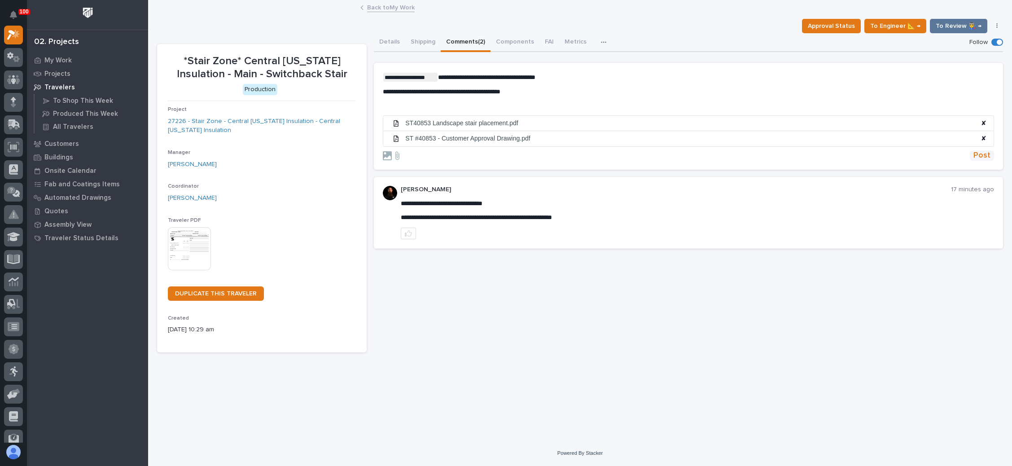
click at [982, 153] on span "Post" at bounding box center [982, 155] width 17 height 10
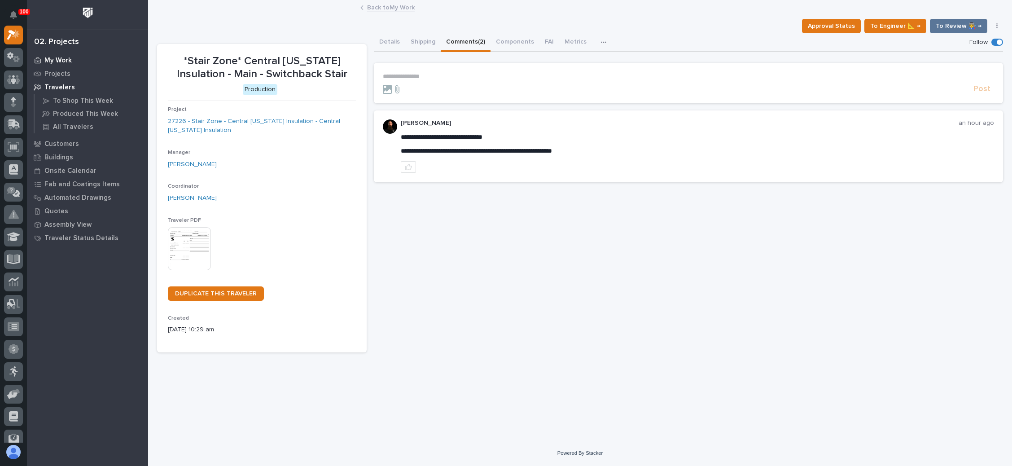
click at [57, 58] on p "My Work" at bounding box center [57, 61] width 27 height 8
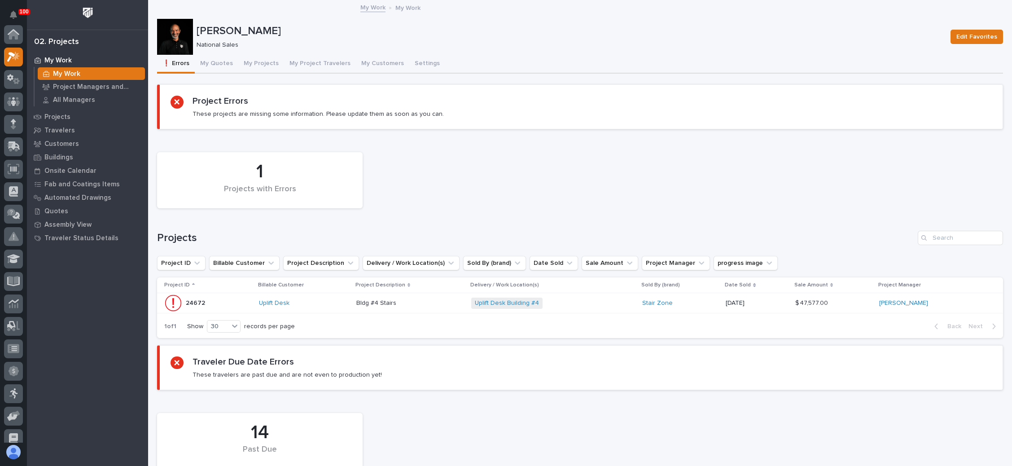
scroll to position [22, 0]
click at [465, 180] on div "1 Projects with Errors" at bounding box center [580, 180] width 855 height 65
click at [319, 64] on button "My Project Travelers" at bounding box center [320, 64] width 72 height 19
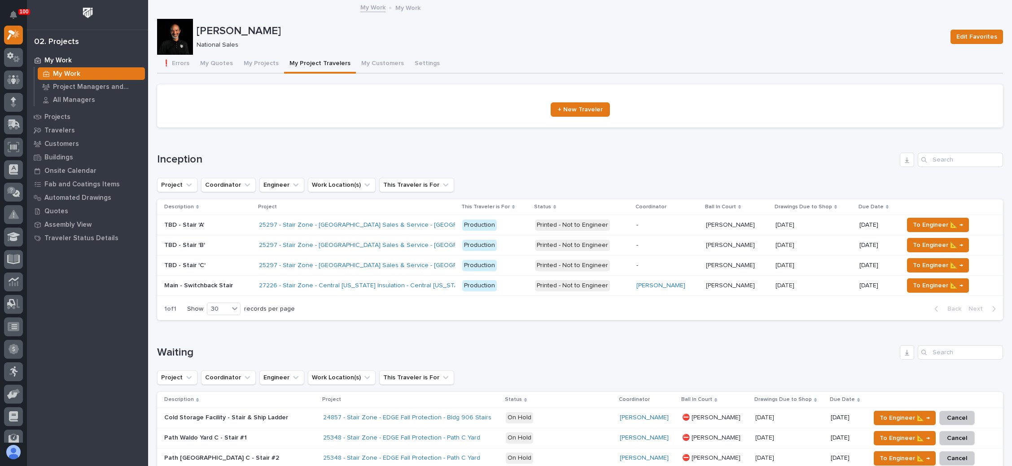
scroll to position [135, 0]
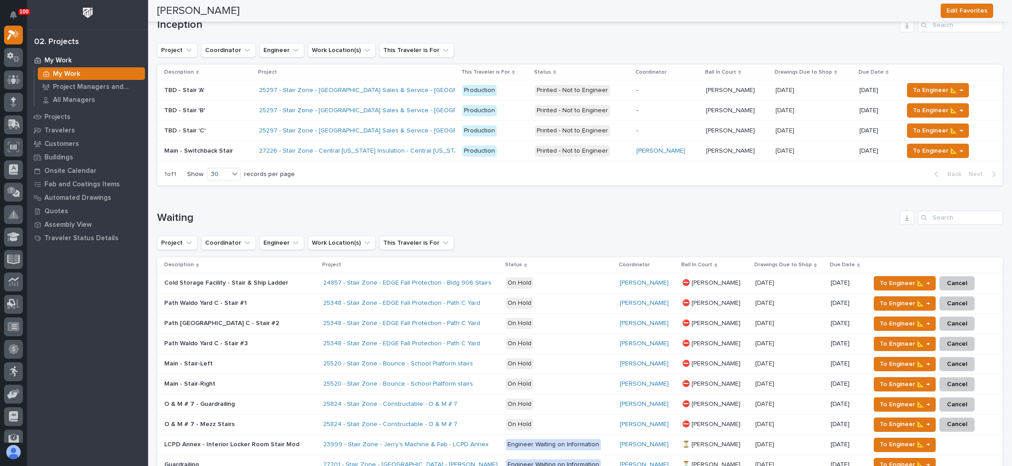
click at [711, 145] on p "[PERSON_NAME]" at bounding box center [731, 149] width 51 height 9
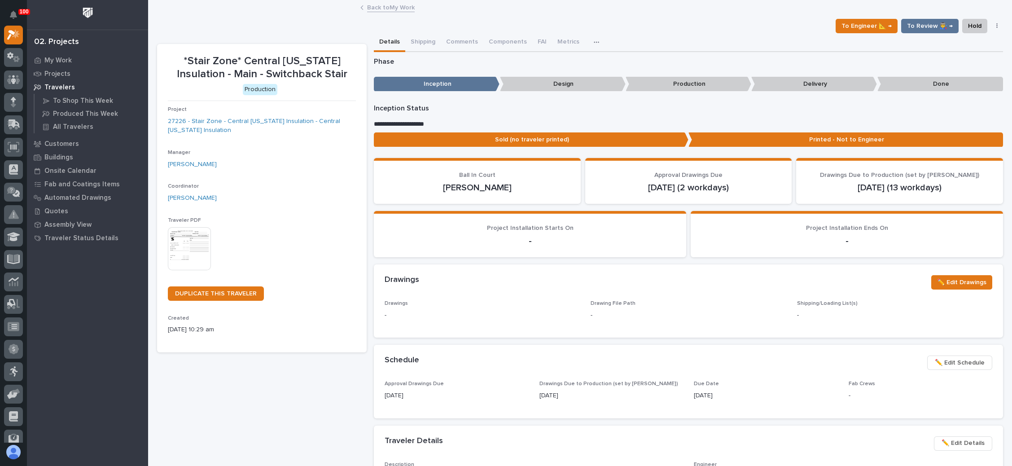
click at [401, 6] on link "Back to My Work" at bounding box center [391, 7] width 48 height 10
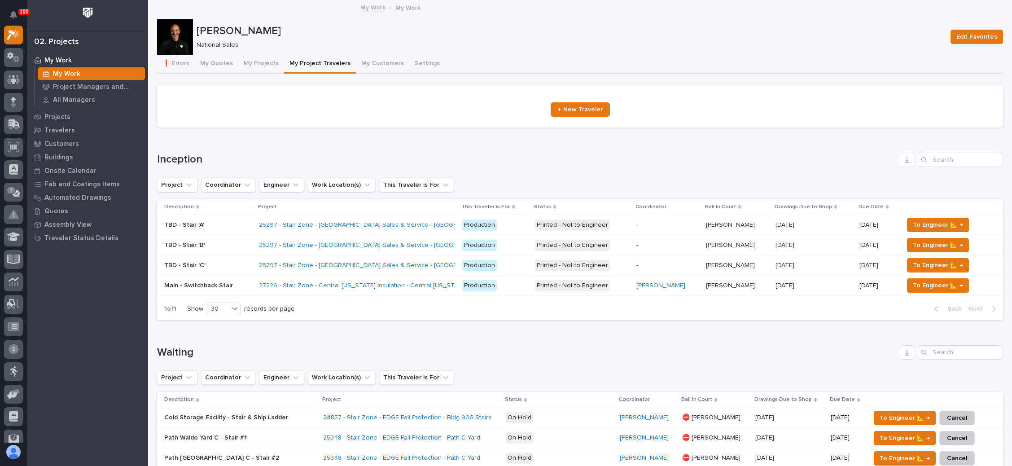
click at [722, 281] on p "[PERSON_NAME]" at bounding box center [731, 284] width 51 height 9
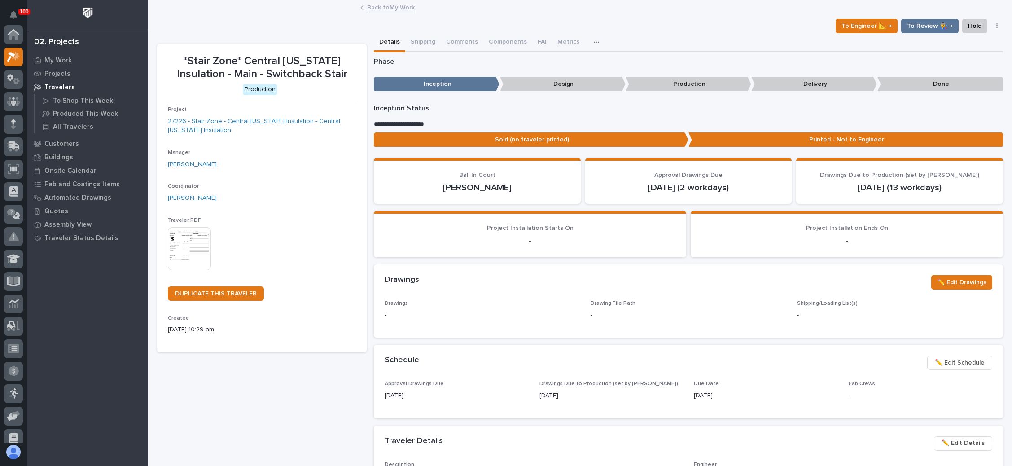
scroll to position [22, 0]
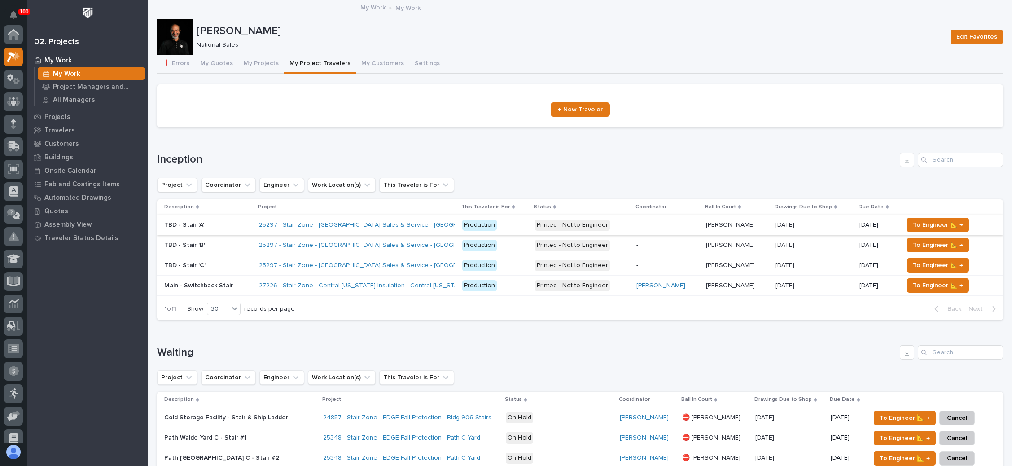
scroll to position [22, 0]
click at [259, 62] on button "My Projects" at bounding box center [261, 64] width 46 height 19
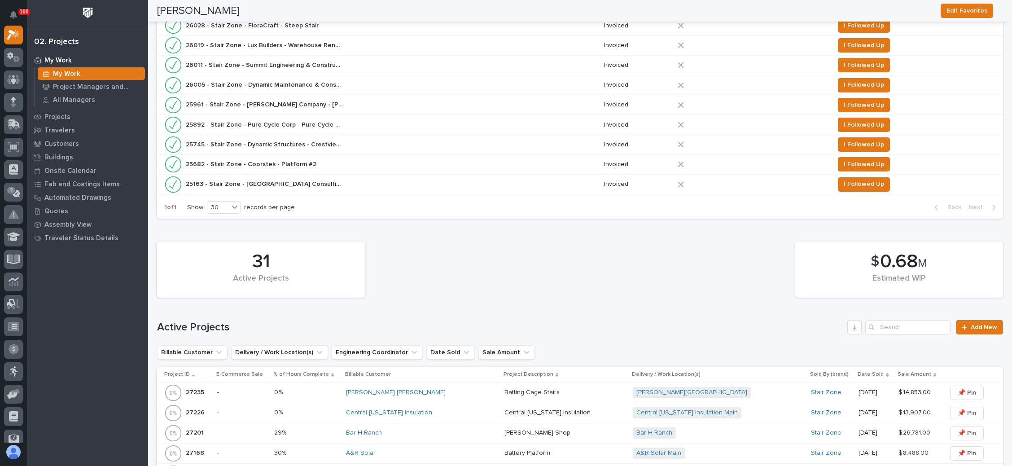
scroll to position [471, 0]
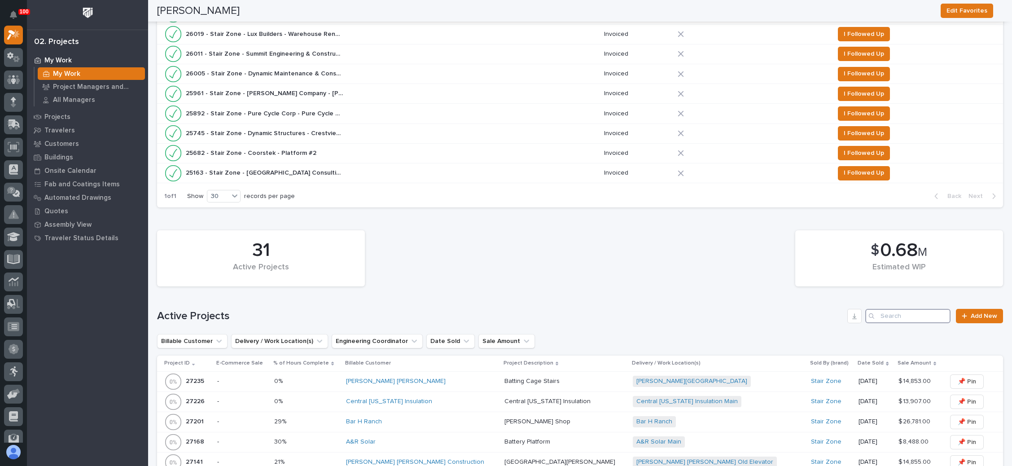
click at [899, 312] on input "Search" at bounding box center [908, 316] width 85 height 14
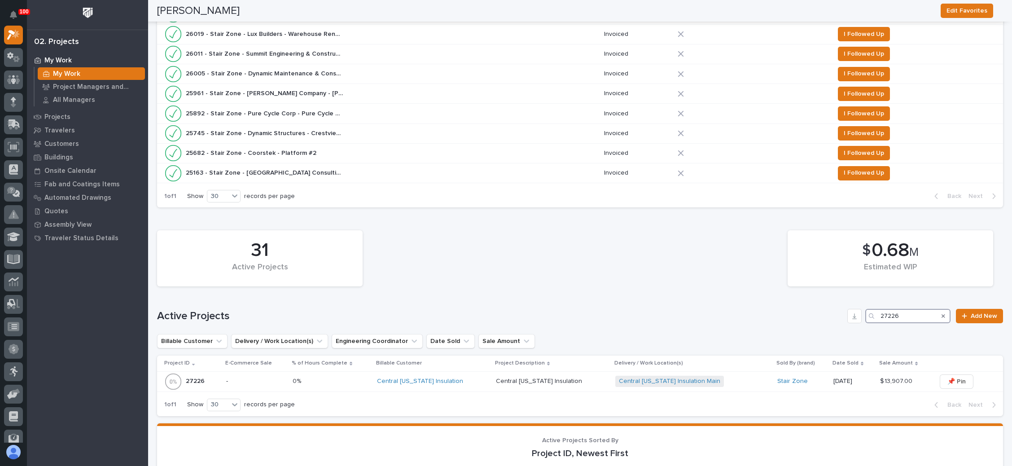
type input "27226"
click at [730, 376] on div "Central [US_STATE] Insulation Main + 0" at bounding box center [692, 381] width 155 height 11
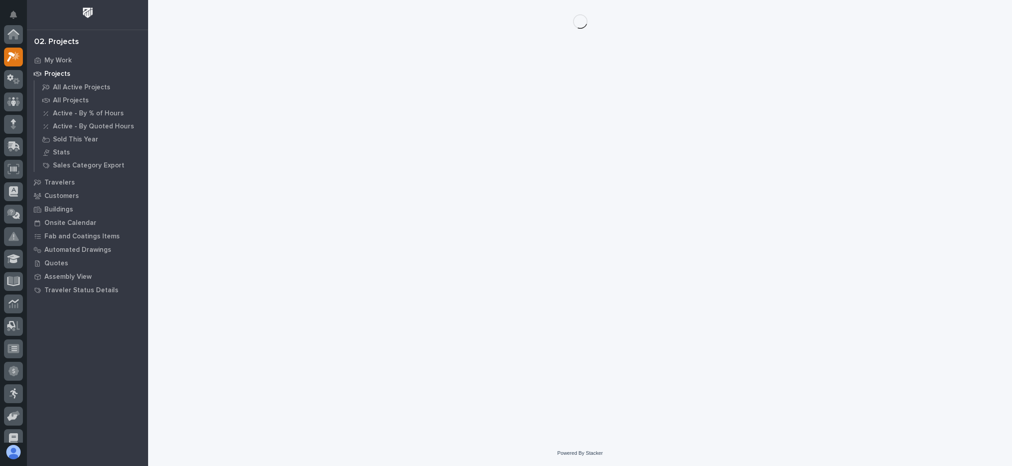
scroll to position [22, 0]
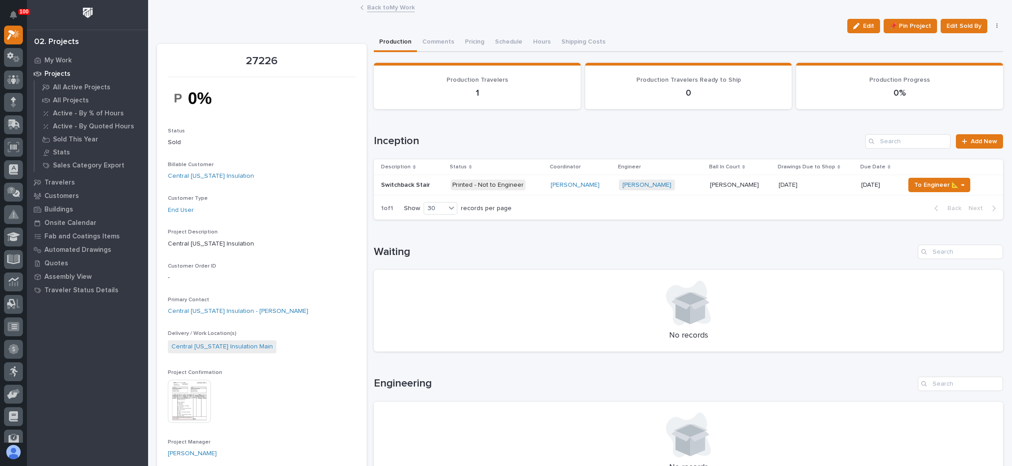
click at [719, 178] on div "Brian Bontrager Brian Bontrager" at bounding box center [741, 185] width 62 height 15
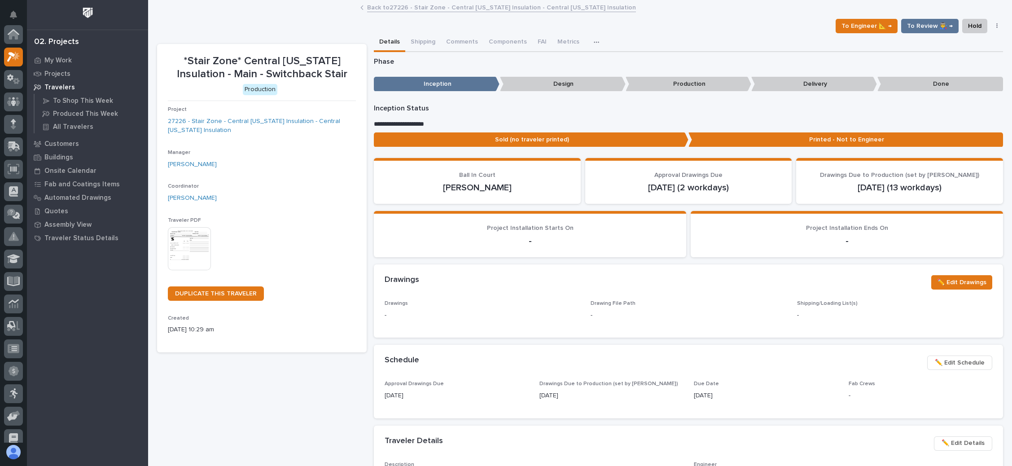
scroll to position [22, 0]
click at [467, 39] on button "Comments" at bounding box center [462, 42] width 43 height 19
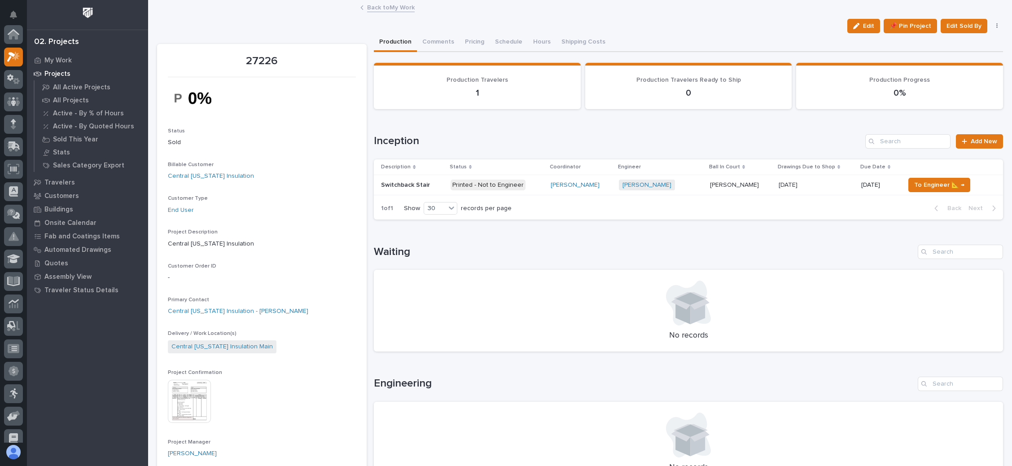
scroll to position [22, 0]
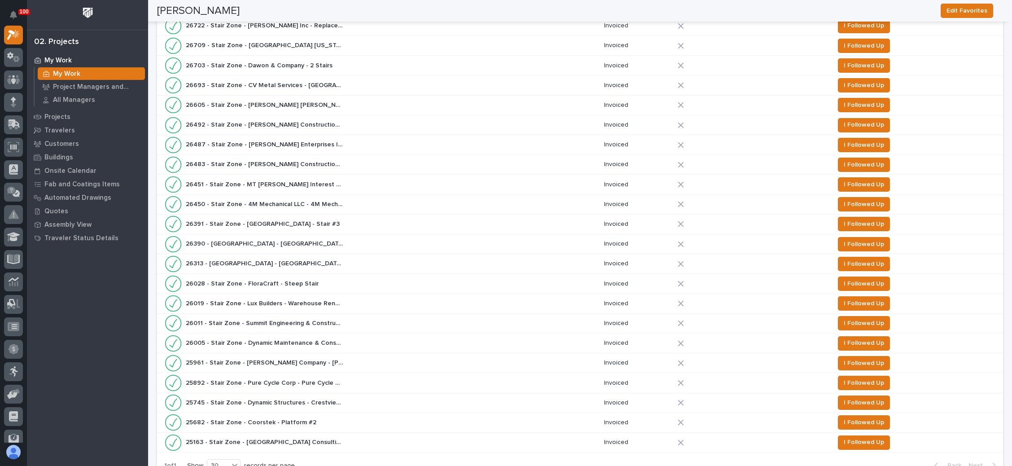
scroll to position [135, 0]
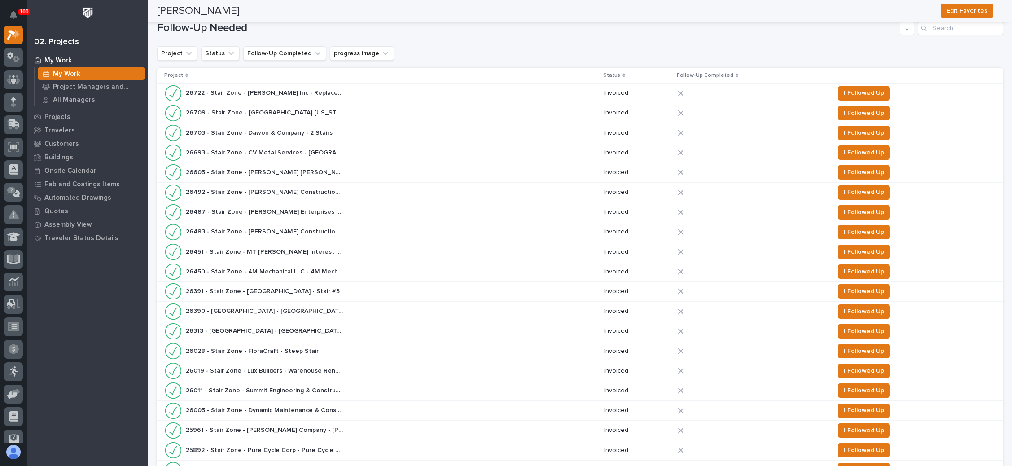
click at [568, 90] on div "26722 - Stair Zone - SARA Inc - Replacement Treads 26722 - Stair Zone - SARA In…" at bounding box center [380, 93] width 433 height 18
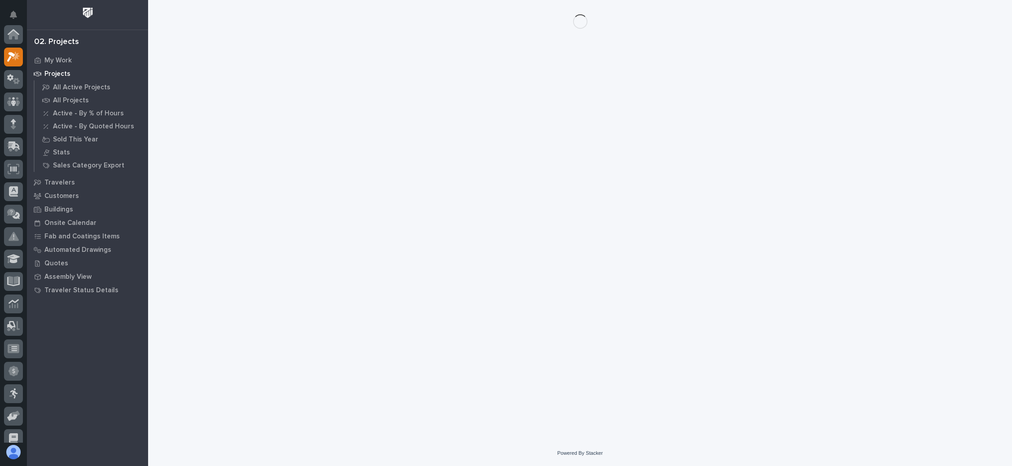
scroll to position [22, 0]
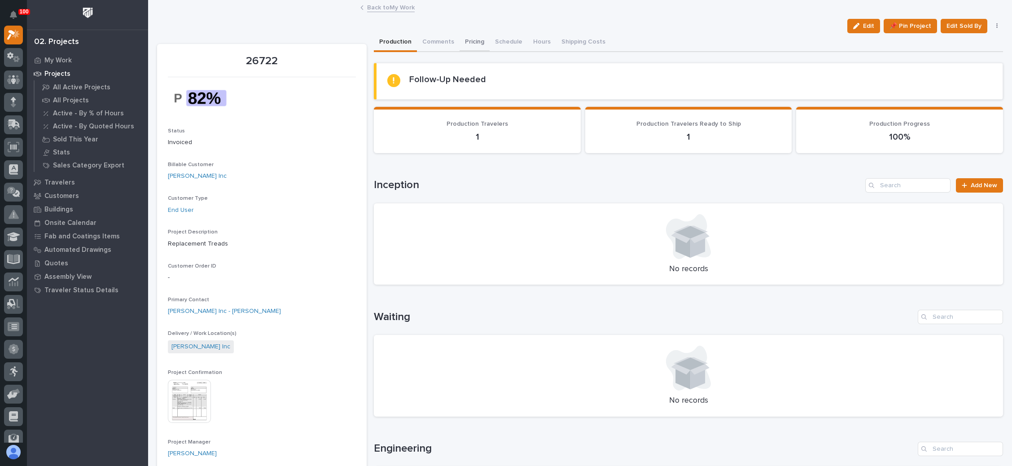
click at [466, 39] on button "Pricing" at bounding box center [475, 42] width 30 height 19
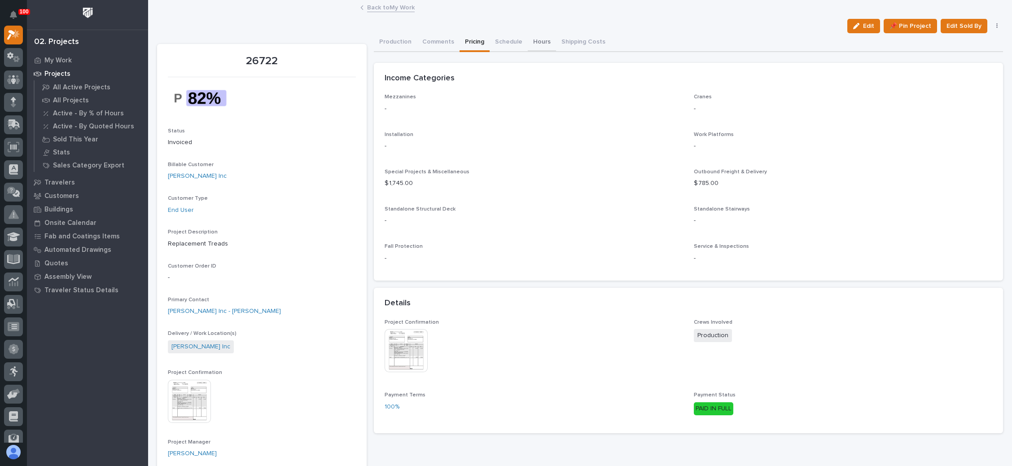
click at [535, 40] on button "Hours" at bounding box center [542, 42] width 28 height 19
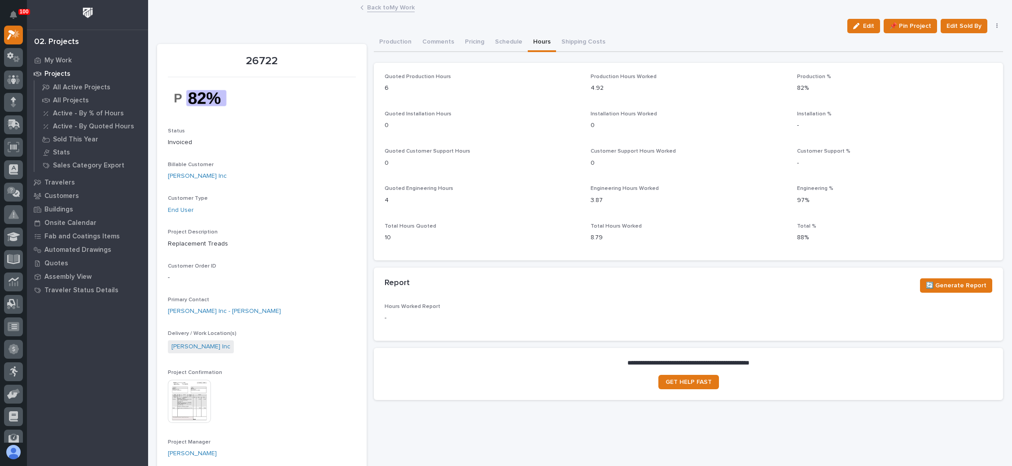
click at [385, 9] on link "Back to My Work" at bounding box center [391, 7] width 48 height 10
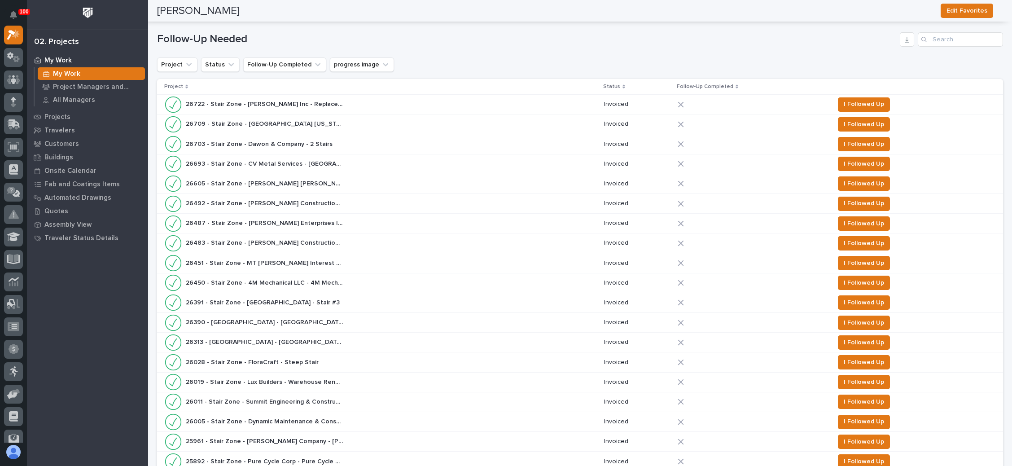
scroll to position [135, 0]
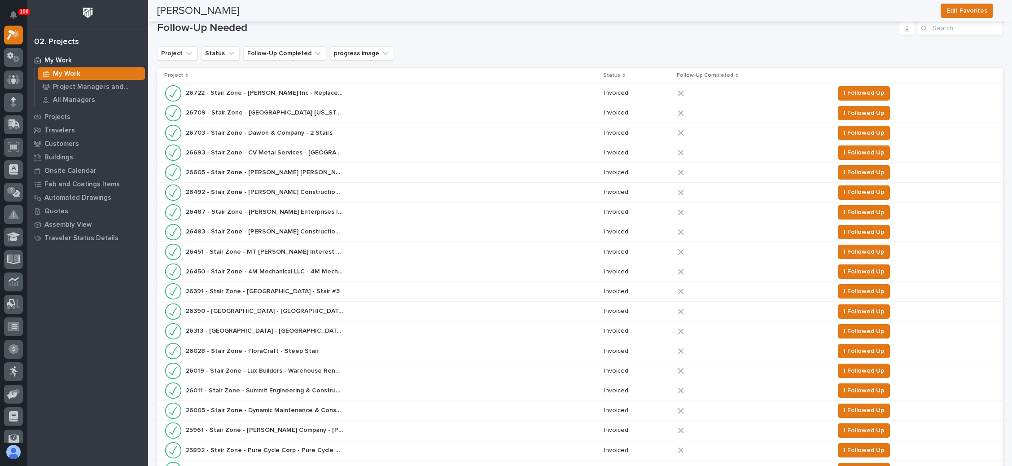
click at [682, 91] on icon at bounding box center [681, 93] width 6 height 6
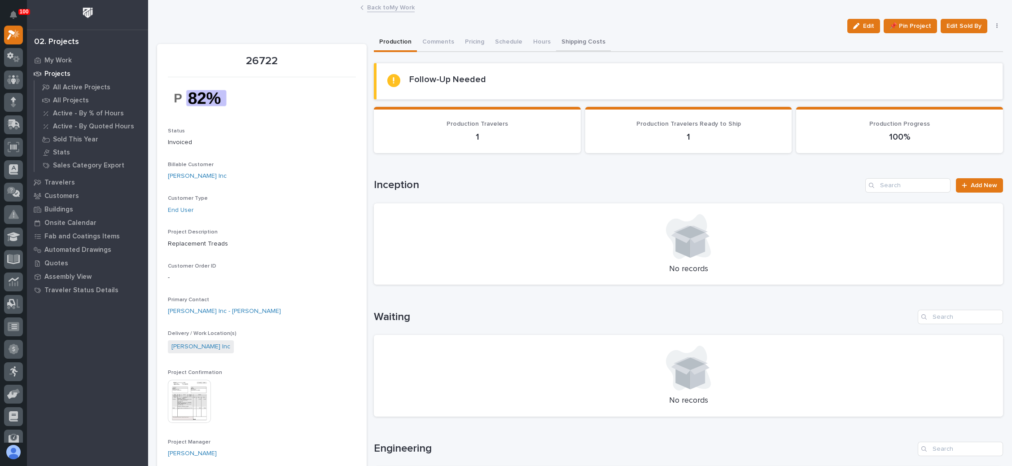
click at [583, 40] on button "Shipping Costs" at bounding box center [583, 42] width 55 height 19
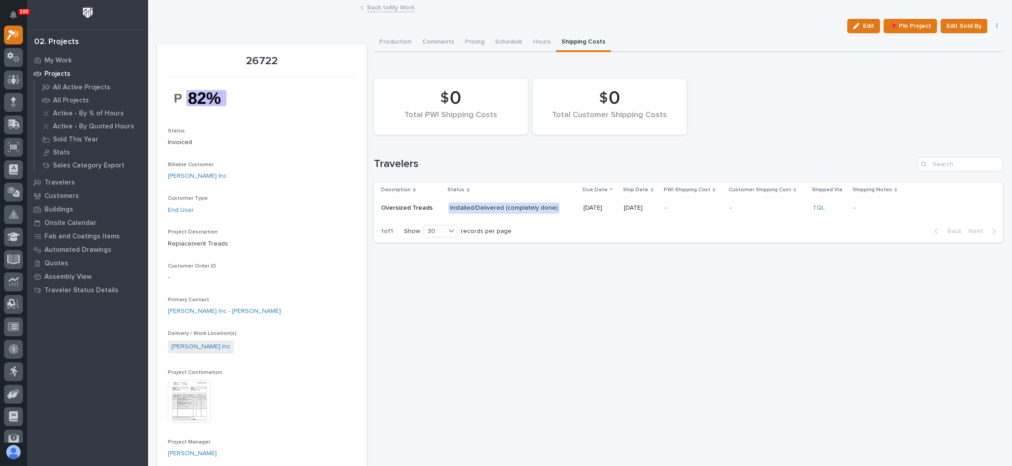
click at [691, 201] on div "- -" at bounding box center [694, 208] width 58 height 15
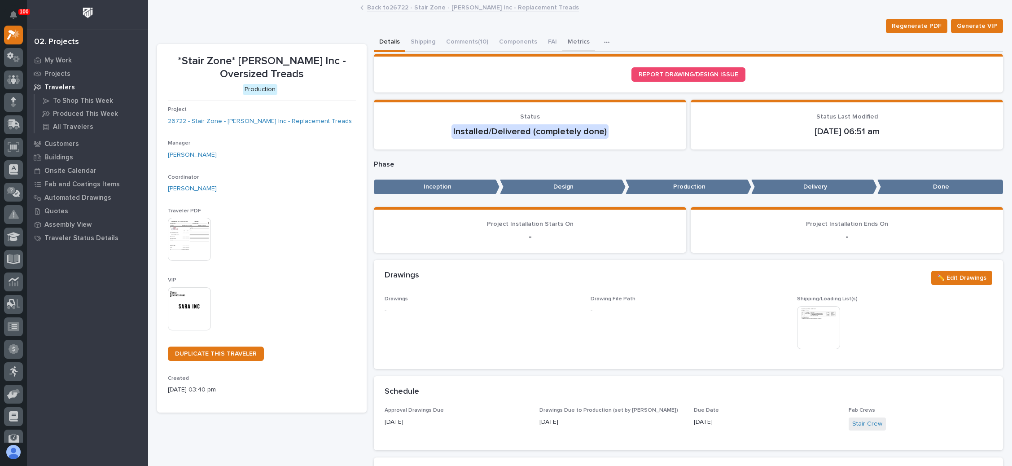
click at [569, 38] on button "Metrics" at bounding box center [578, 42] width 33 height 19
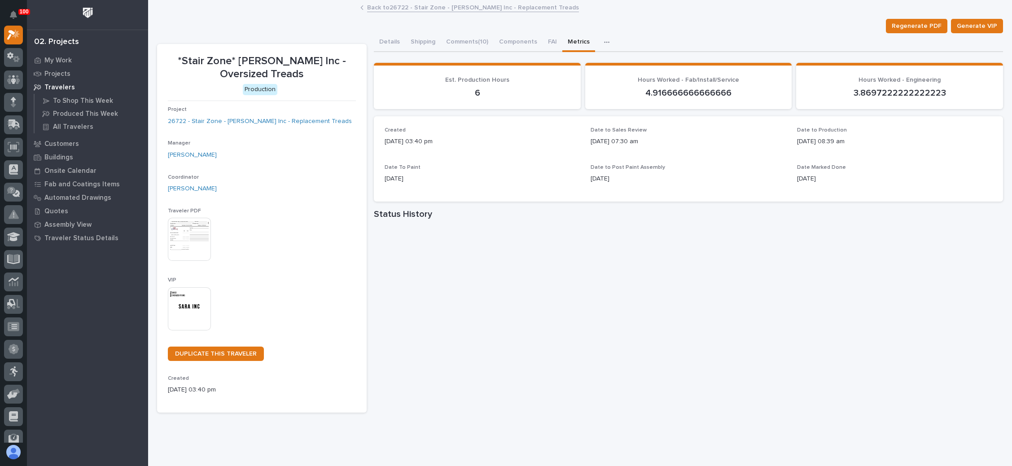
click at [448, 7] on link "Back to 26722 - Stair Zone - SARA Inc - Replacement Treads" at bounding box center [473, 7] width 212 height 10
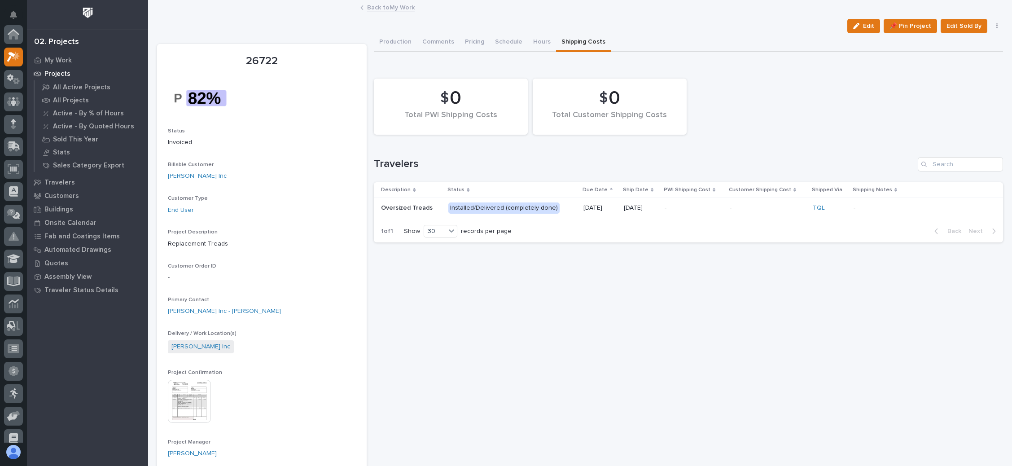
scroll to position [22, 0]
click at [391, 6] on link "Back to My Work" at bounding box center [391, 7] width 48 height 10
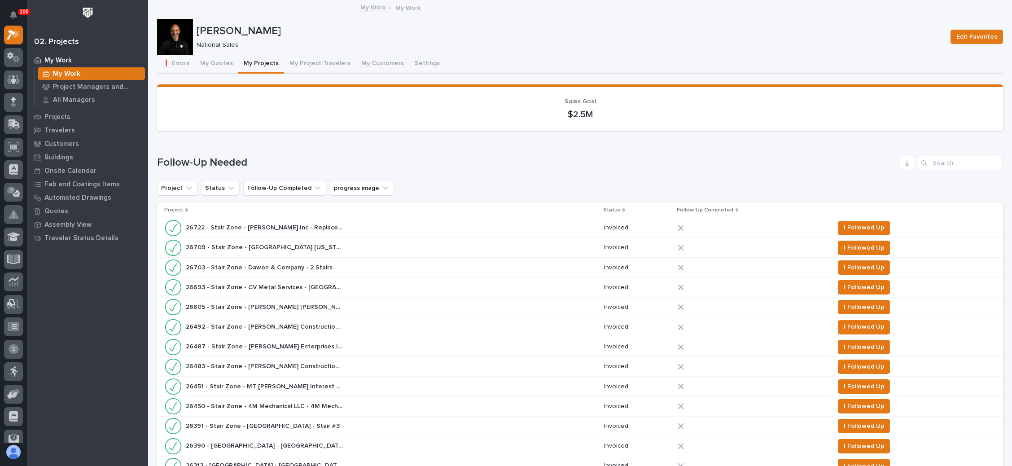
scroll to position [135, 0]
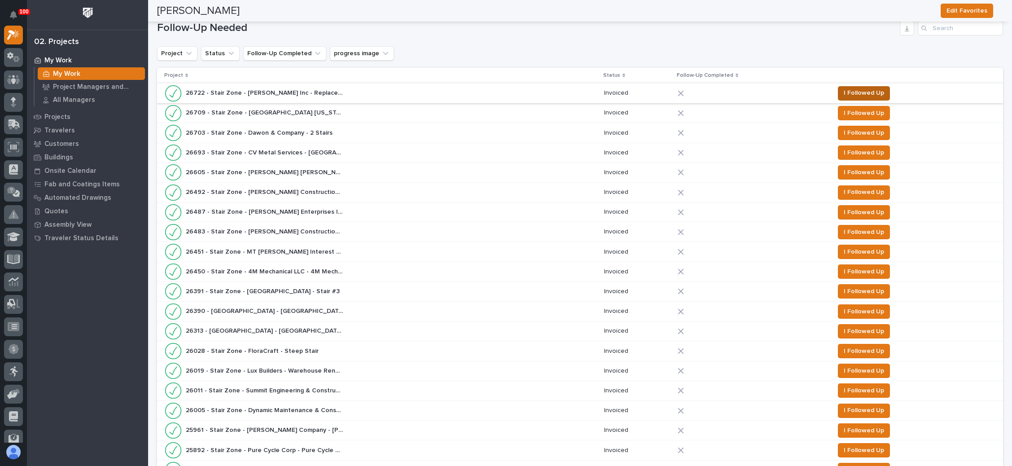
click at [857, 90] on span "I Followed Up" at bounding box center [864, 93] width 40 height 11
click at [866, 130] on span "I Followed Up" at bounding box center [864, 132] width 40 height 11
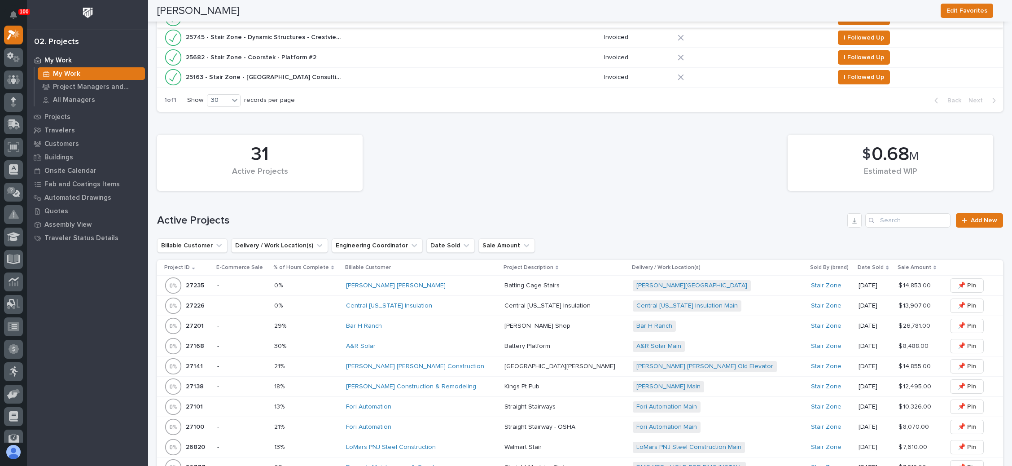
scroll to position [606, 0]
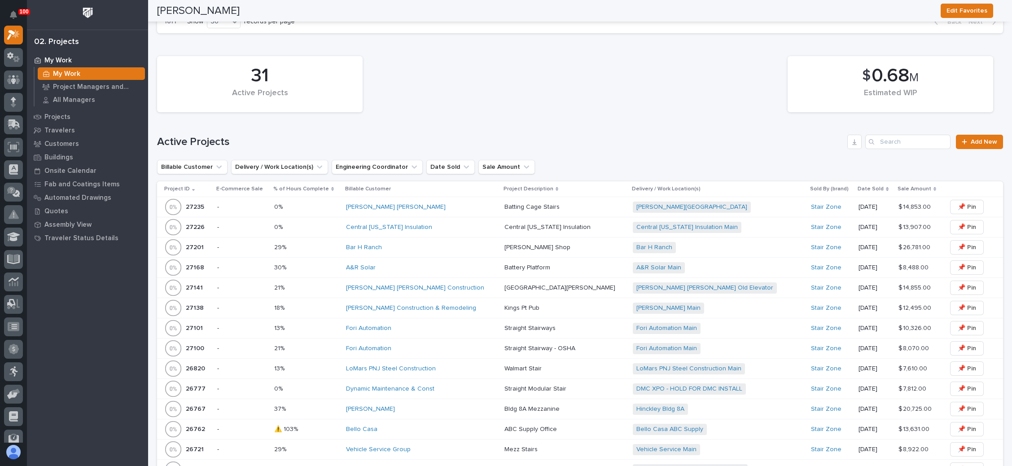
click at [704, 224] on div "Central Indiana Insulation Main + 0" at bounding box center [711, 227] width 157 height 11
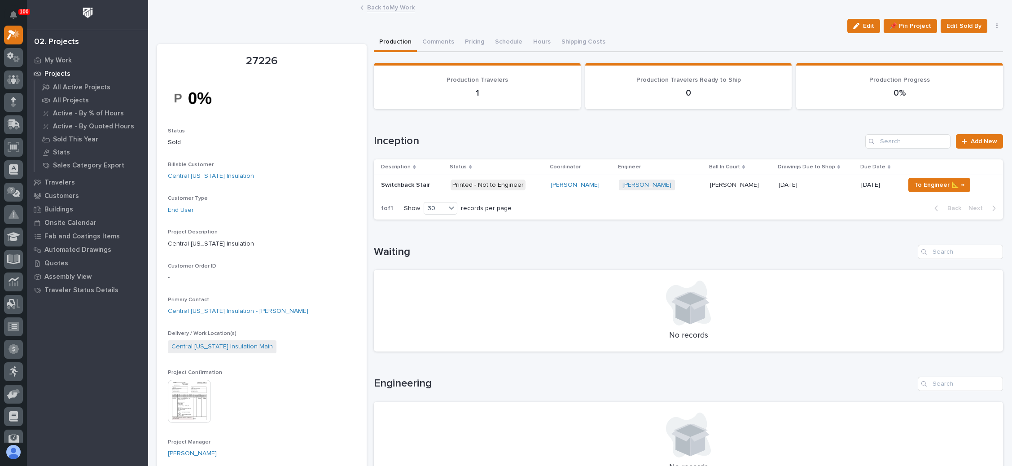
click at [741, 180] on p "[PERSON_NAME]" at bounding box center [735, 184] width 51 height 9
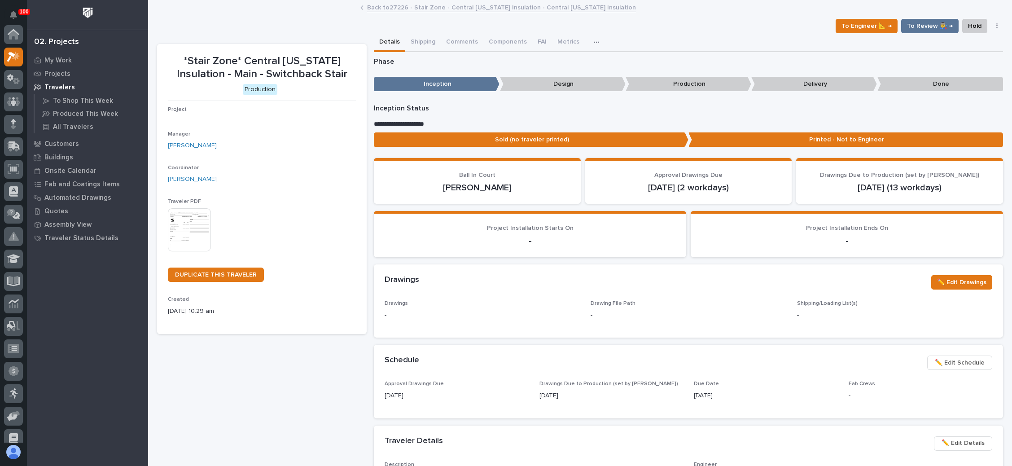
scroll to position [22, 0]
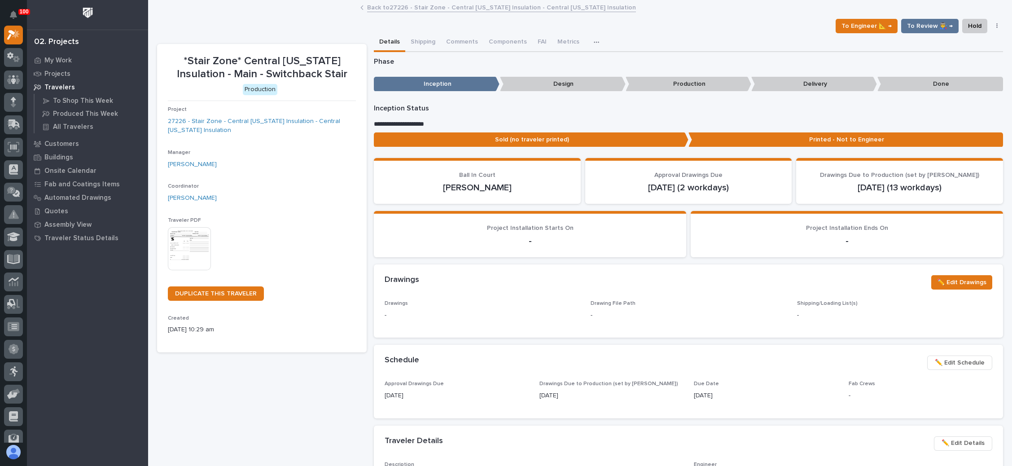
click at [194, 234] on img at bounding box center [189, 248] width 43 height 43
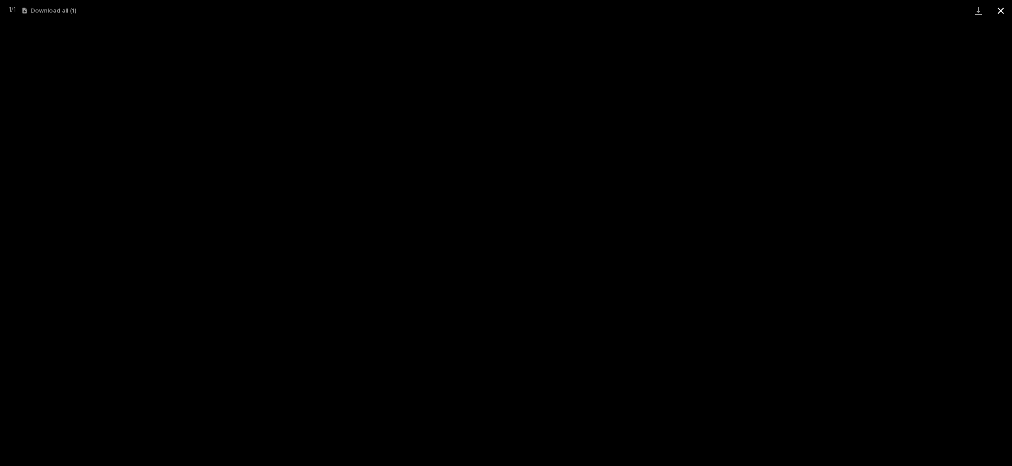
click at [1006, 9] on button "Close gallery" at bounding box center [1001, 10] width 22 height 21
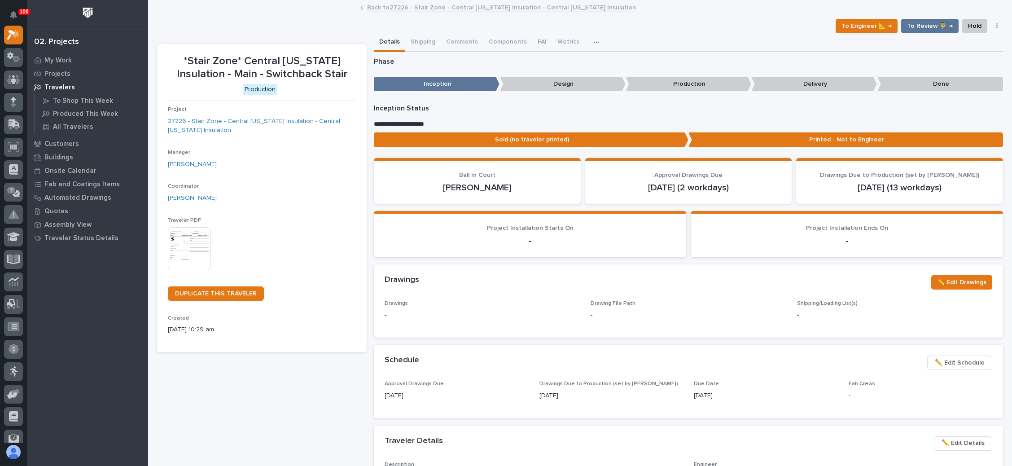
click at [420, 4] on link "Back to 27226 - Stair Zone - Central Indiana Insulation - Central Indiana Insul…" at bounding box center [501, 7] width 269 height 10
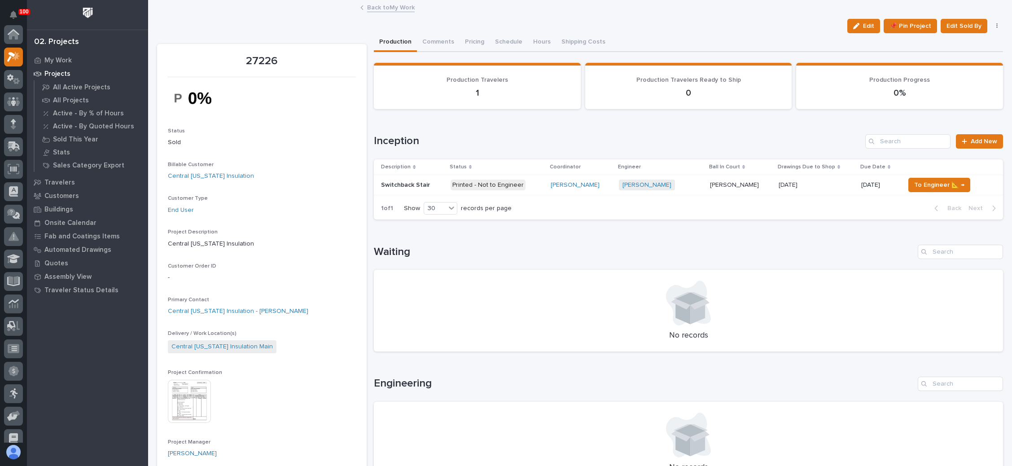
scroll to position [22, 0]
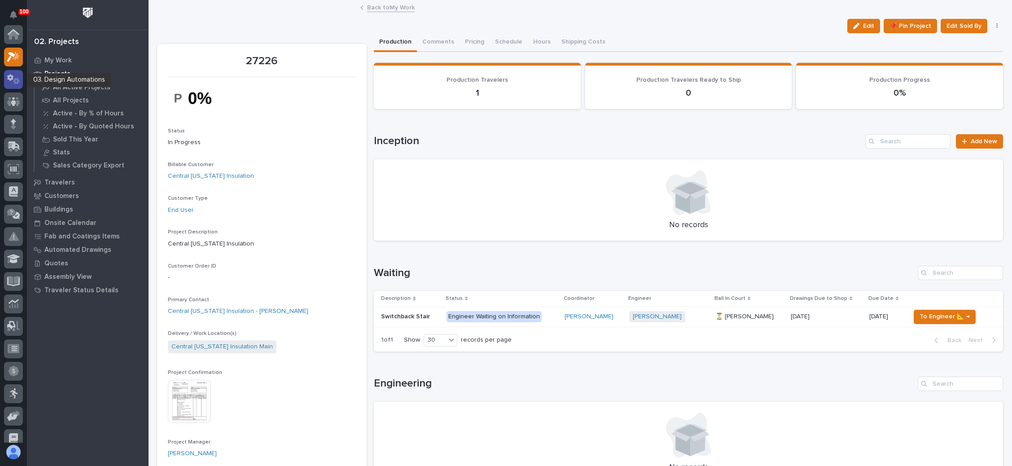
click at [13, 79] on icon at bounding box center [13, 79] width 13 height 10
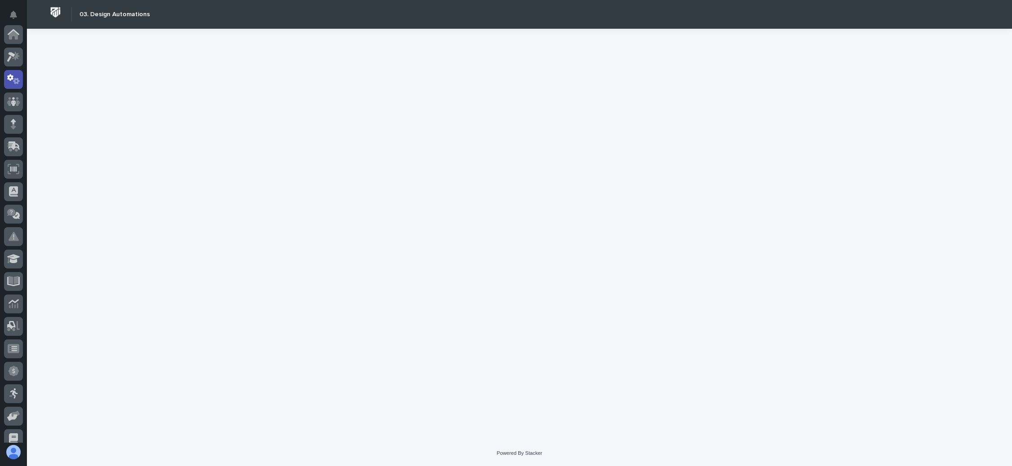
scroll to position [44, 0]
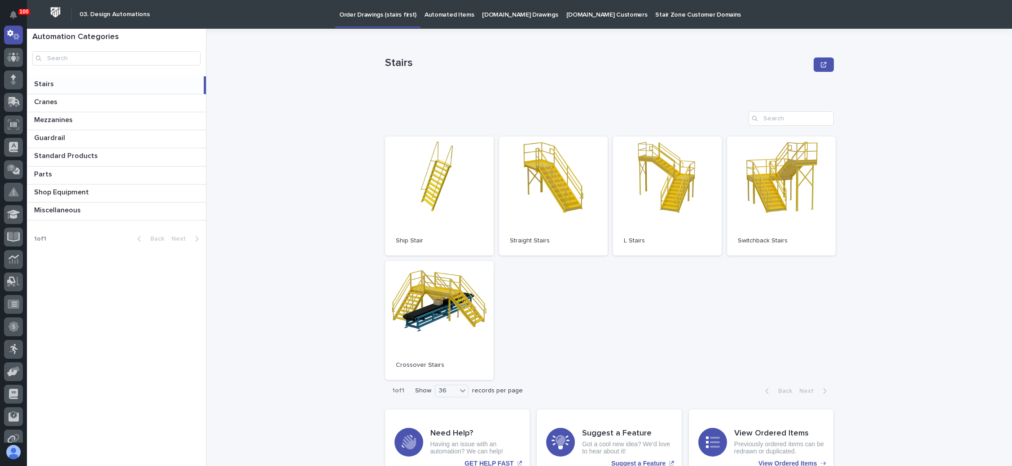
click at [387, 15] on p "Order Drawings (stairs first)" at bounding box center [377, 9] width 77 height 19
click at [565, 202] on link "Open" at bounding box center [553, 195] width 109 height 119
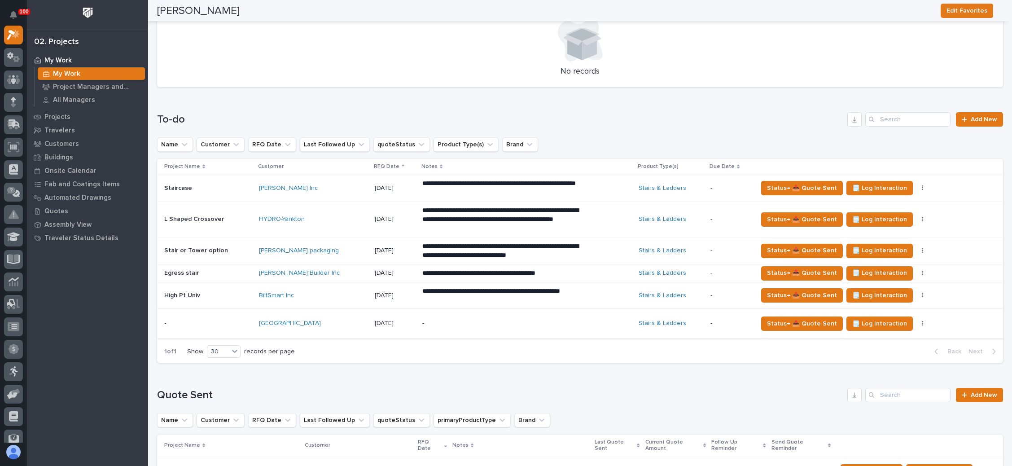
scroll to position [337, 0]
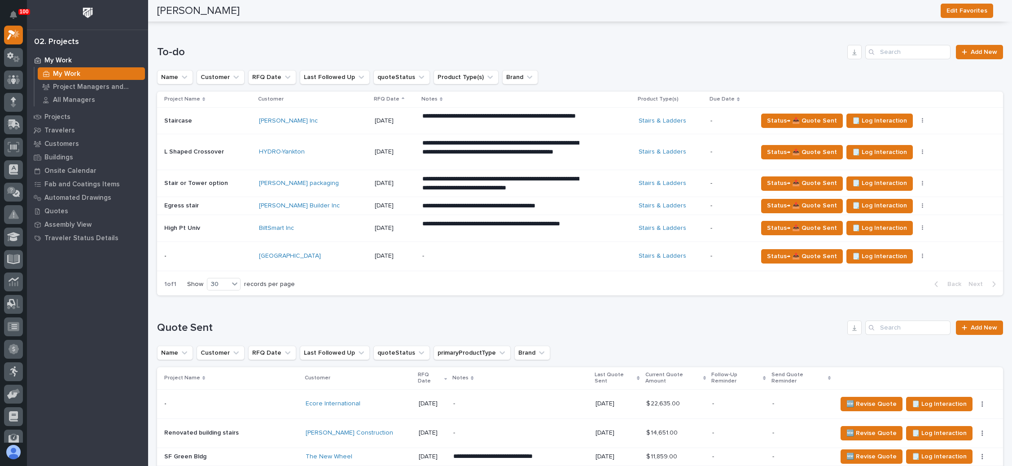
click at [498, 256] on p "-" at bounding box center [500, 256] width 157 height 8
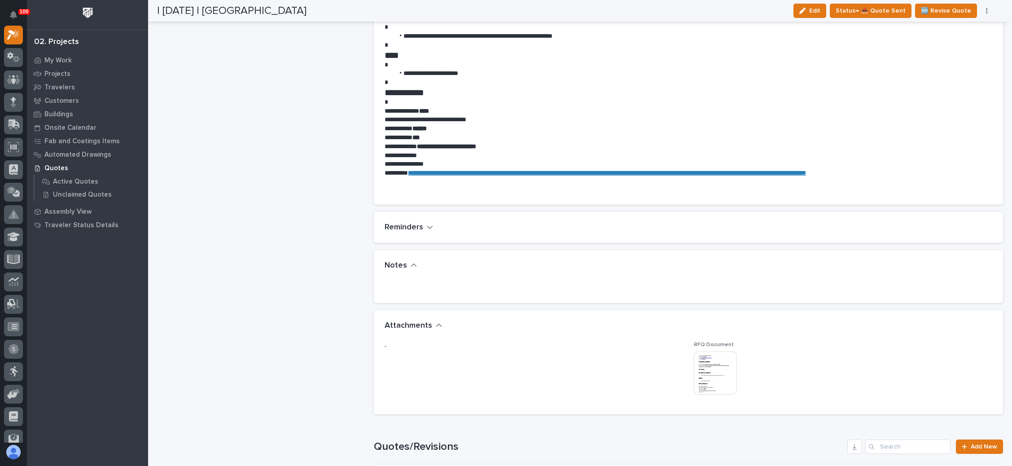
scroll to position [606, 0]
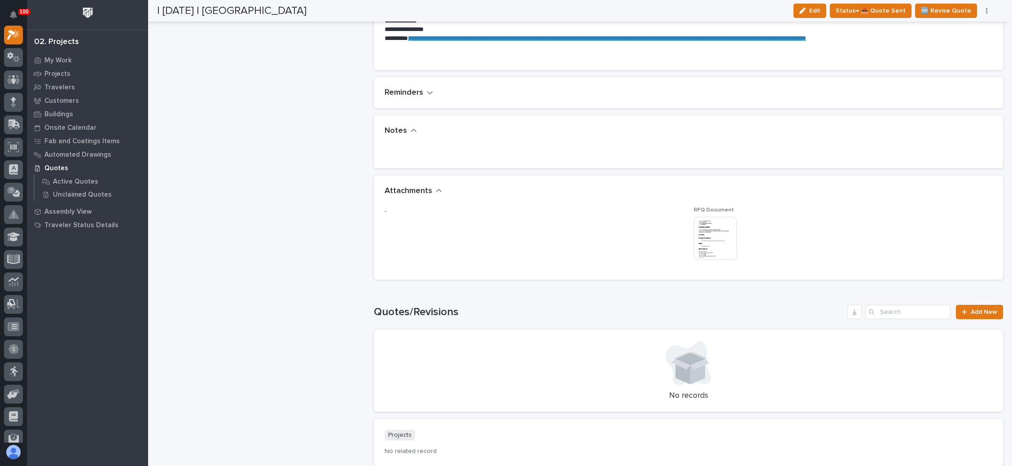
click at [712, 243] on img at bounding box center [715, 238] width 43 height 43
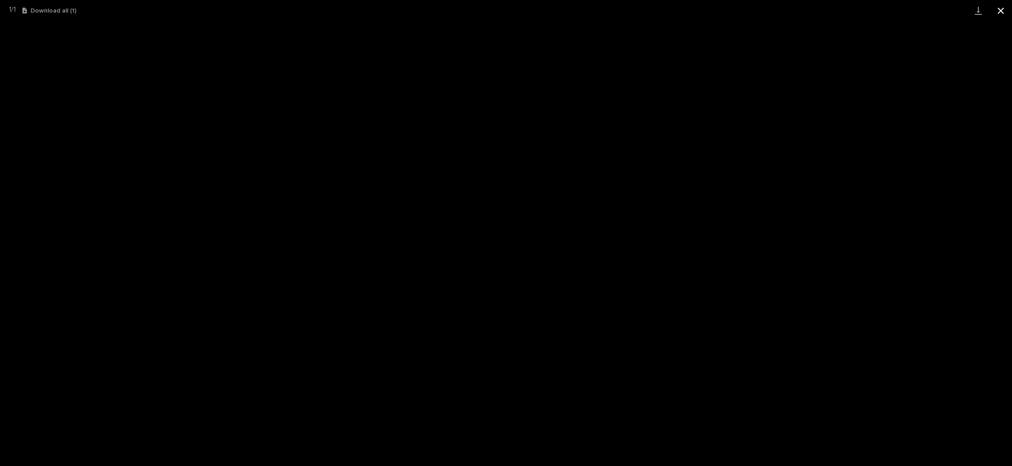
click at [999, 9] on button "Close gallery" at bounding box center [1001, 10] width 22 height 21
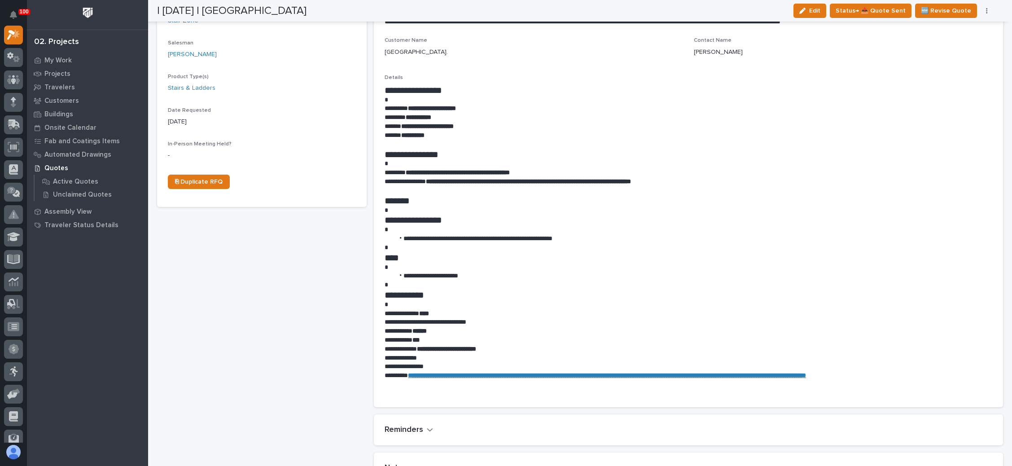
scroll to position [202, 0]
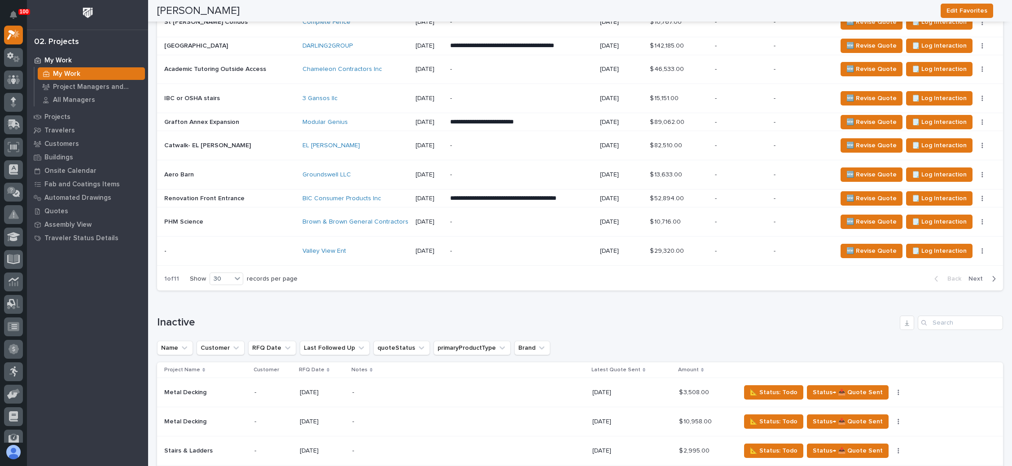
scroll to position [1347, 0]
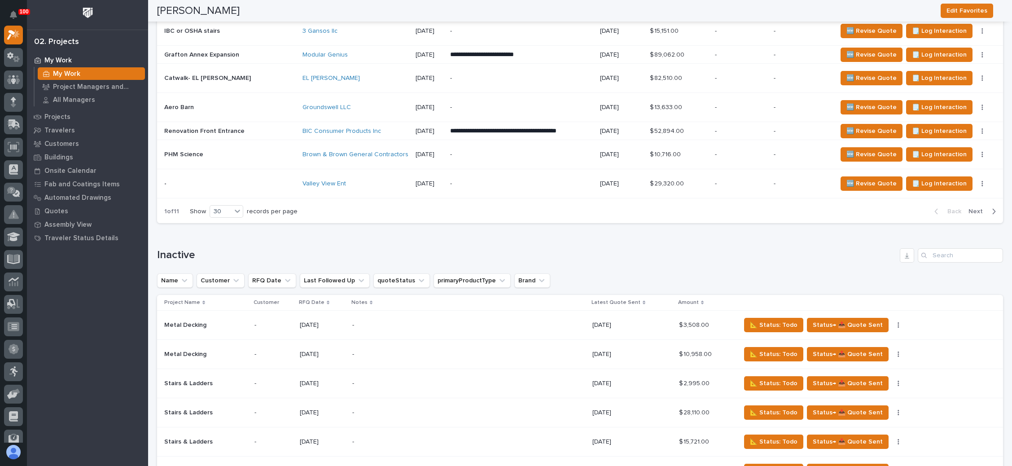
click at [973, 207] on span "Next" at bounding box center [979, 211] width 20 height 8
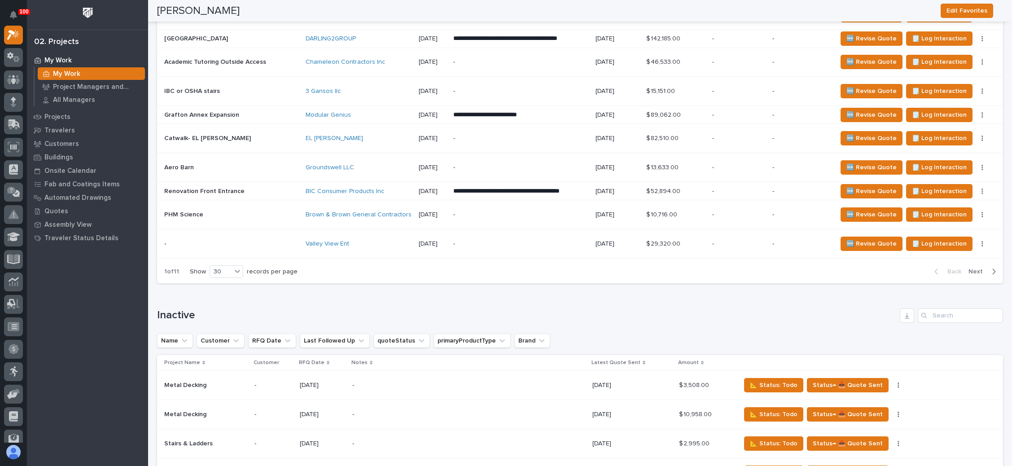
scroll to position [1279, 0]
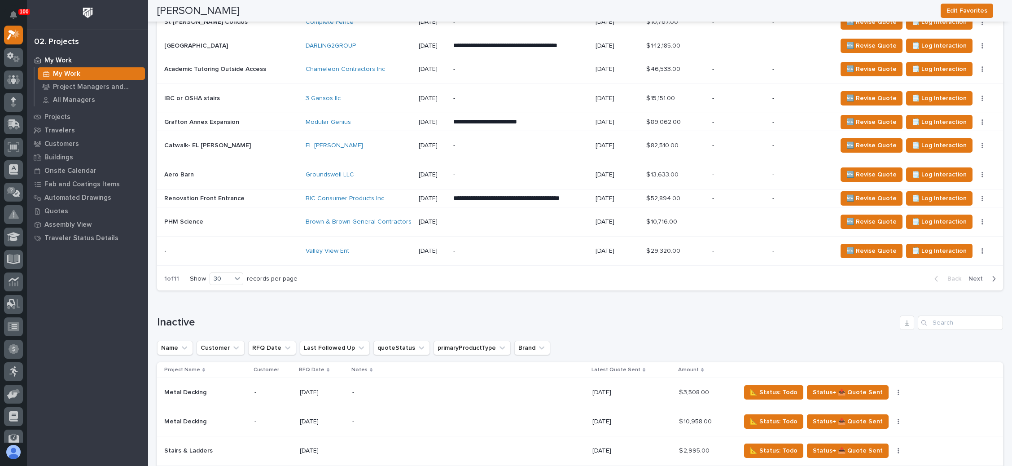
click at [969, 275] on span "Next" at bounding box center [979, 279] width 20 height 8
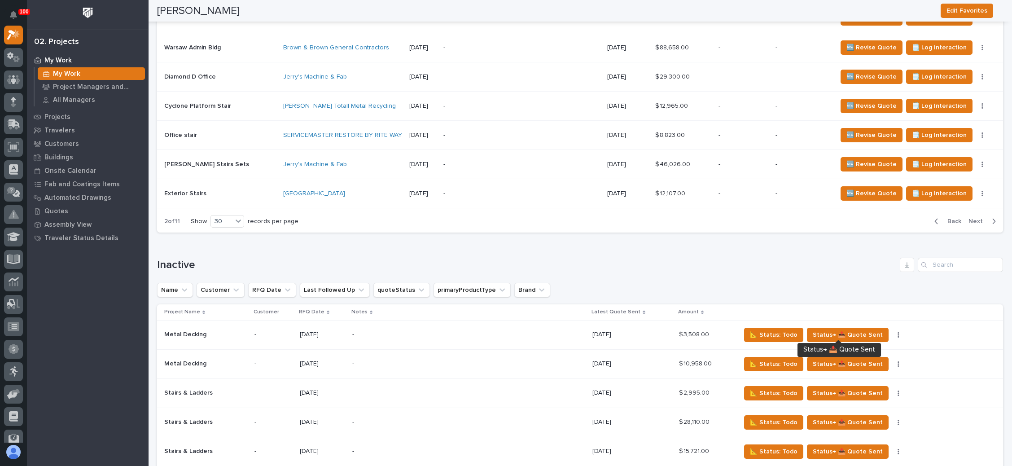
scroll to position [1347, 0]
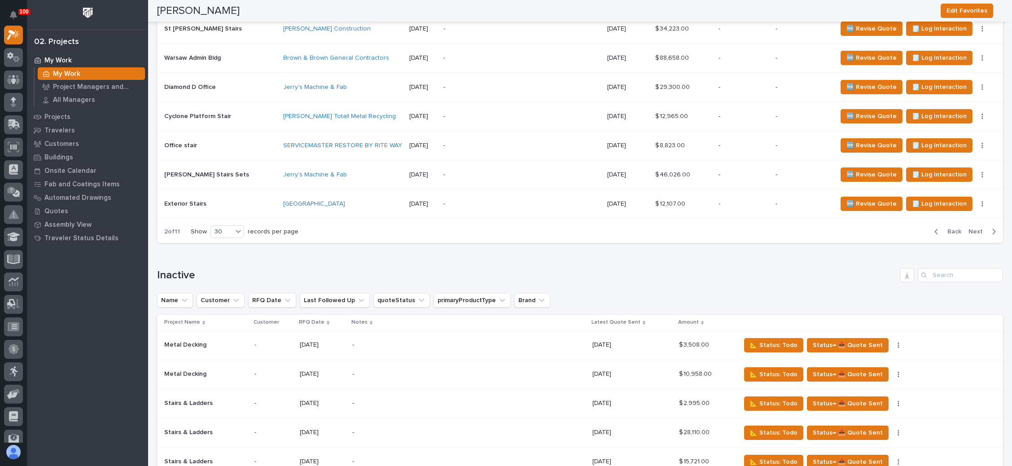
click at [969, 228] on span "Next" at bounding box center [979, 232] width 20 height 8
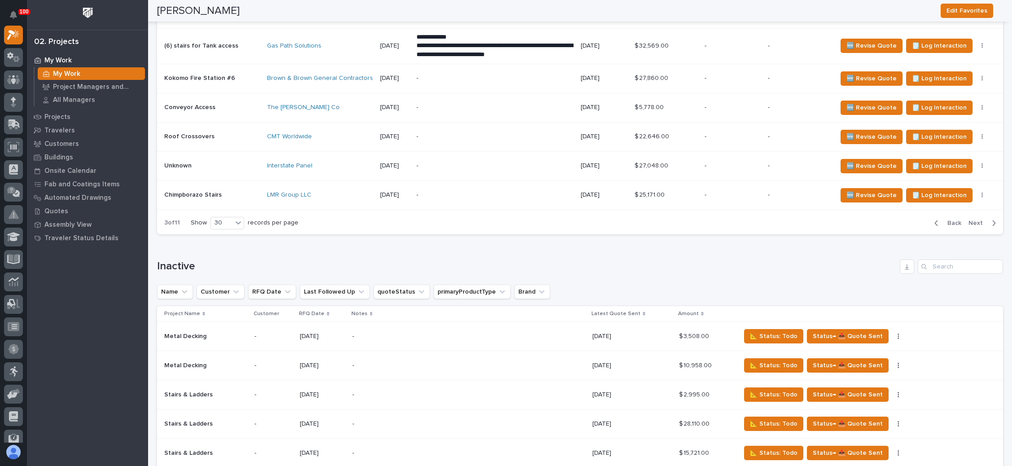
click at [969, 219] on span "Next" at bounding box center [979, 223] width 20 height 8
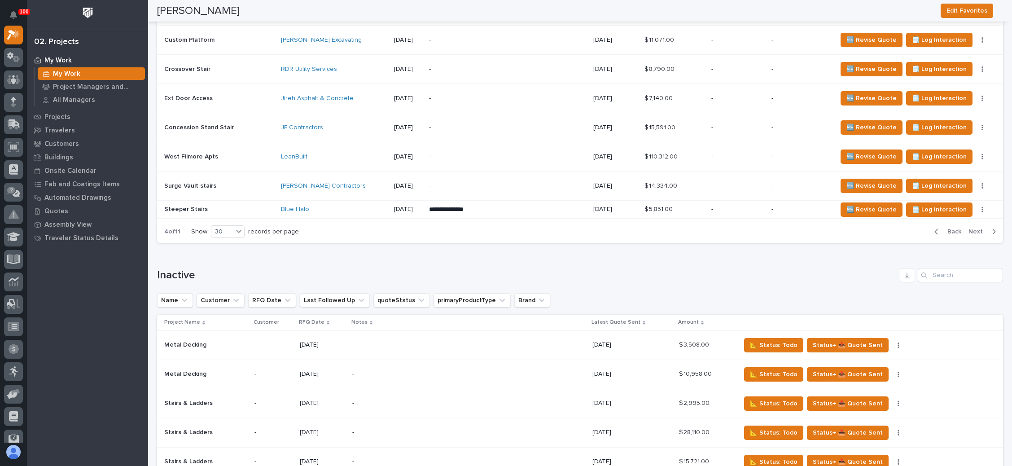
click at [969, 228] on span "Next" at bounding box center [979, 232] width 20 height 8
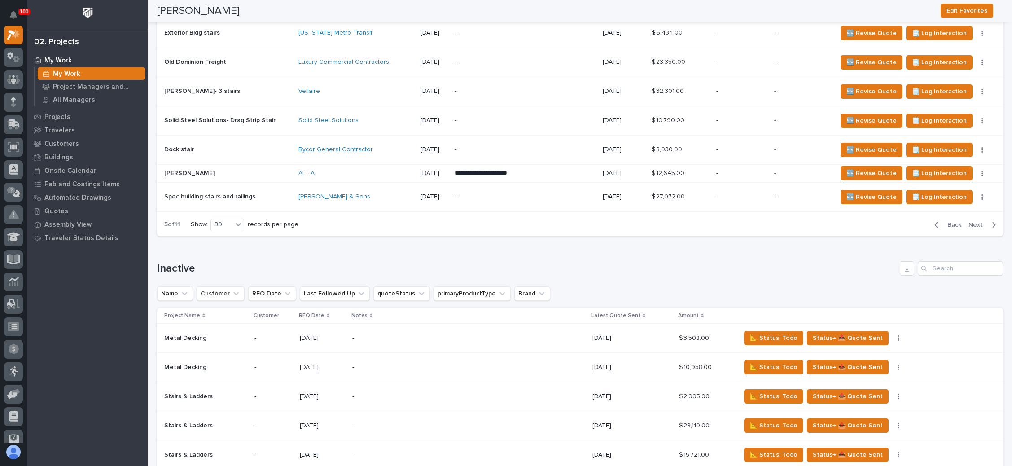
click at [969, 221] on span "Next" at bounding box center [979, 225] width 20 height 8
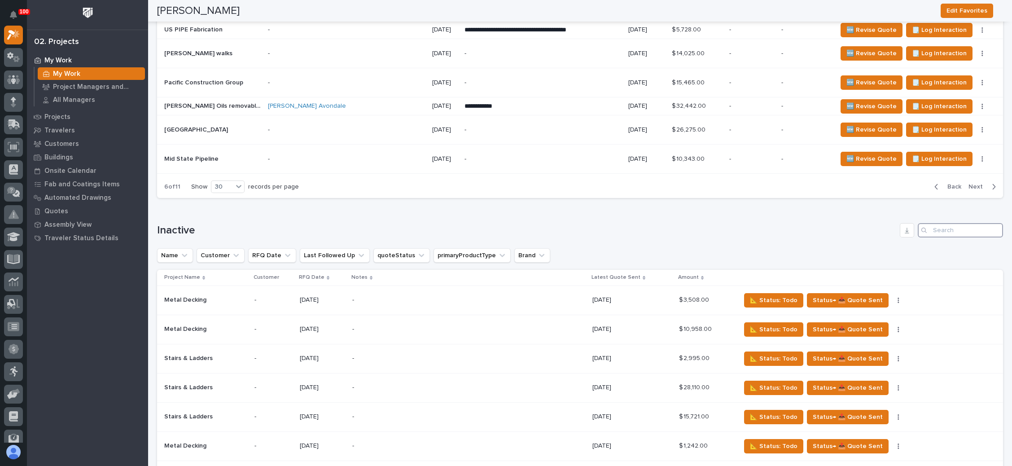
click at [968, 223] on input "Search" at bounding box center [960, 230] width 85 height 14
click at [969, 183] on span "Next" at bounding box center [979, 187] width 20 height 8
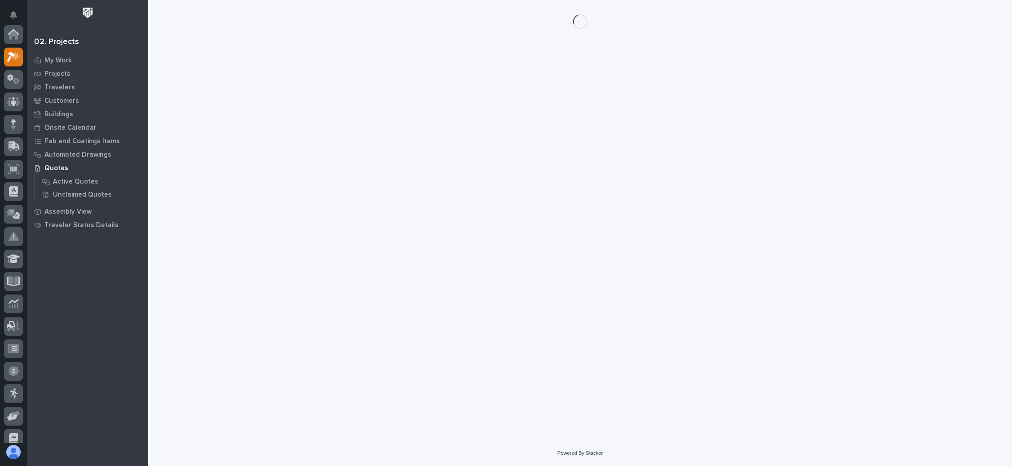
scroll to position [22, 0]
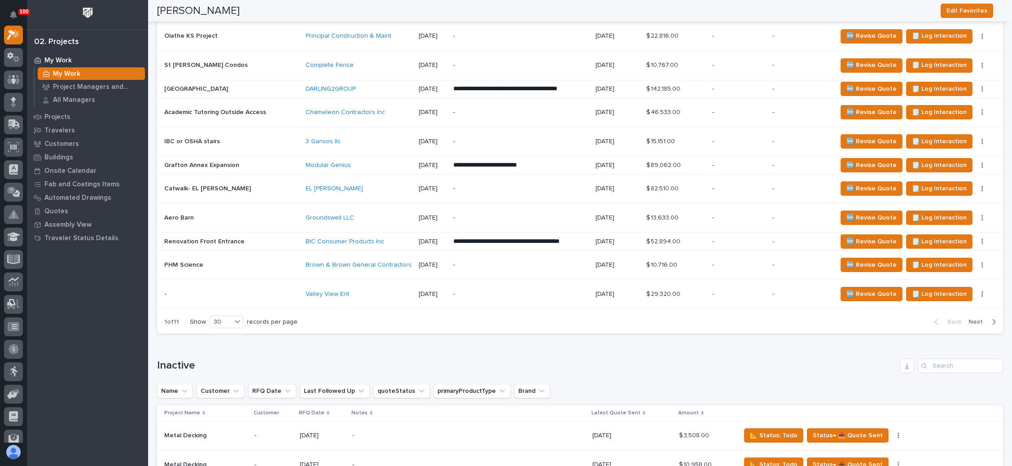
scroll to position [1279, 0]
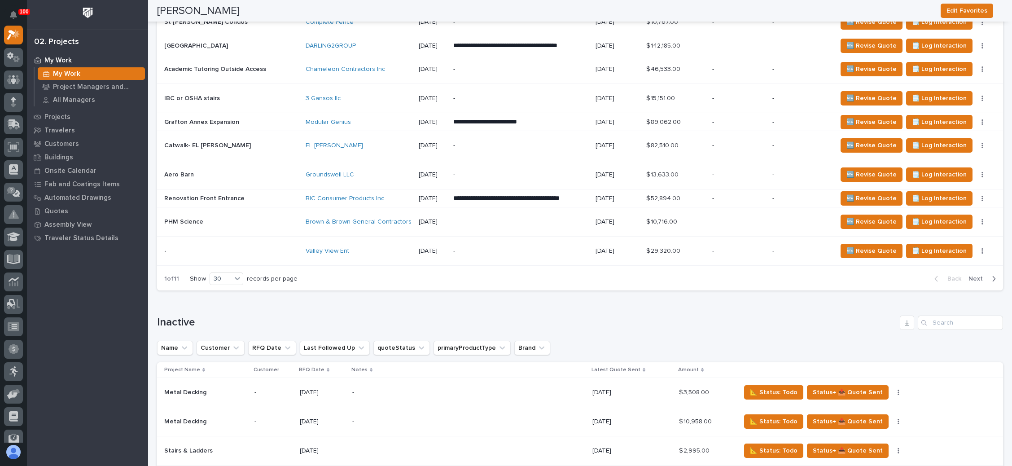
click at [969, 275] on span "Next" at bounding box center [979, 279] width 20 height 8
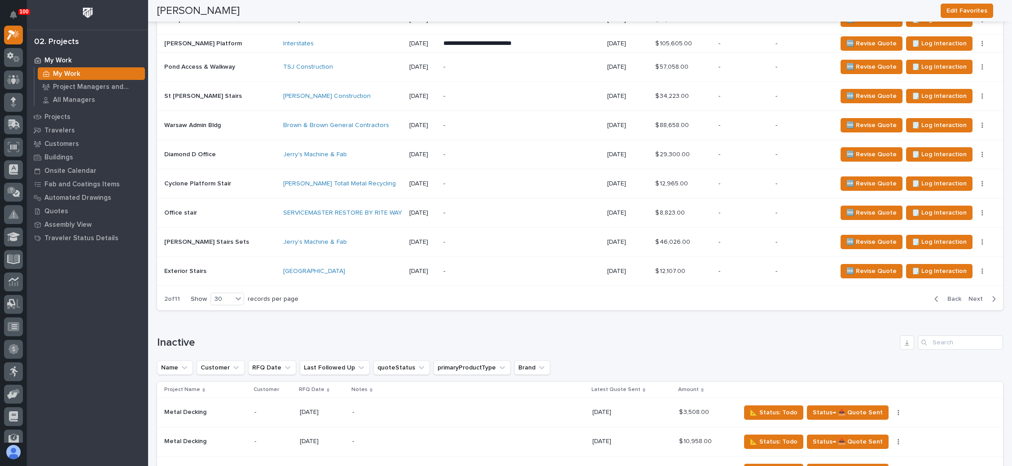
click at [969, 295] on span "Next" at bounding box center [979, 299] width 20 height 8
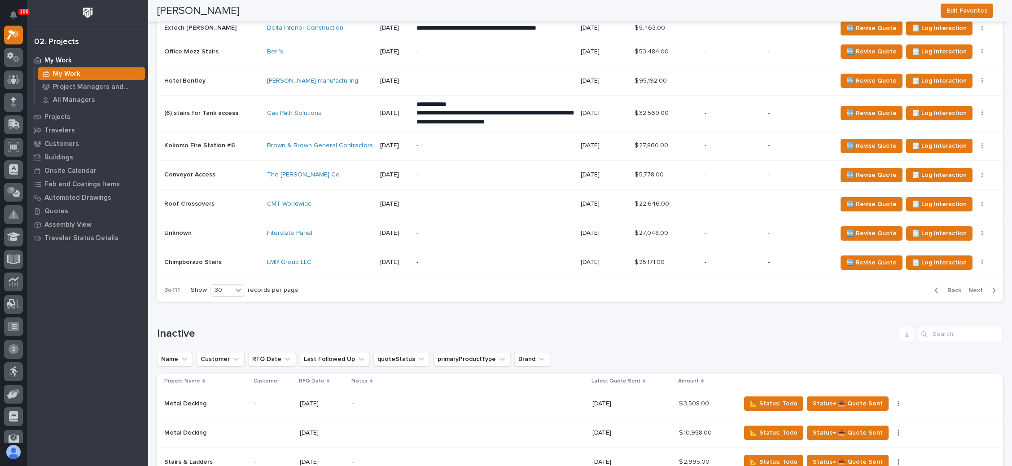
click at [942, 286] on span "Back" at bounding box center [951, 290] width 19 height 8
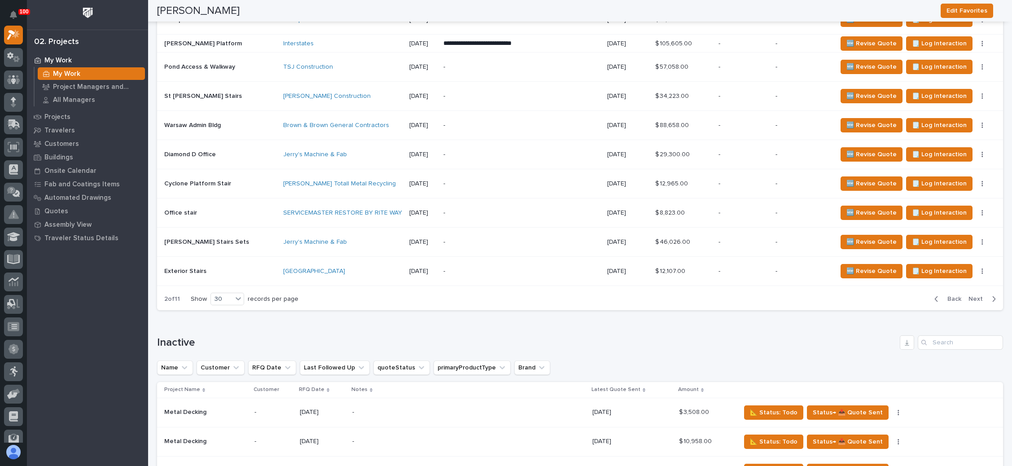
click at [944, 295] on span "Back" at bounding box center [951, 299] width 19 height 8
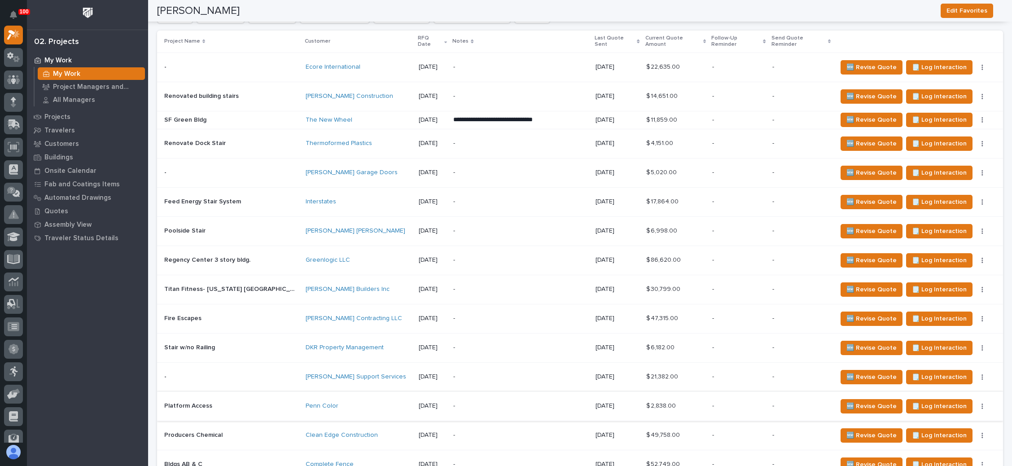
scroll to position [539, 0]
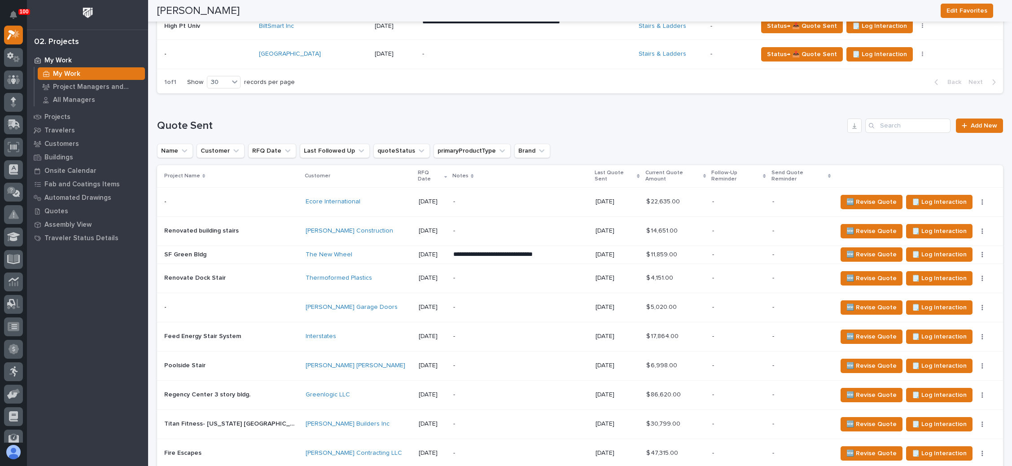
click at [637, 174] on icon at bounding box center [638, 176] width 3 height 4
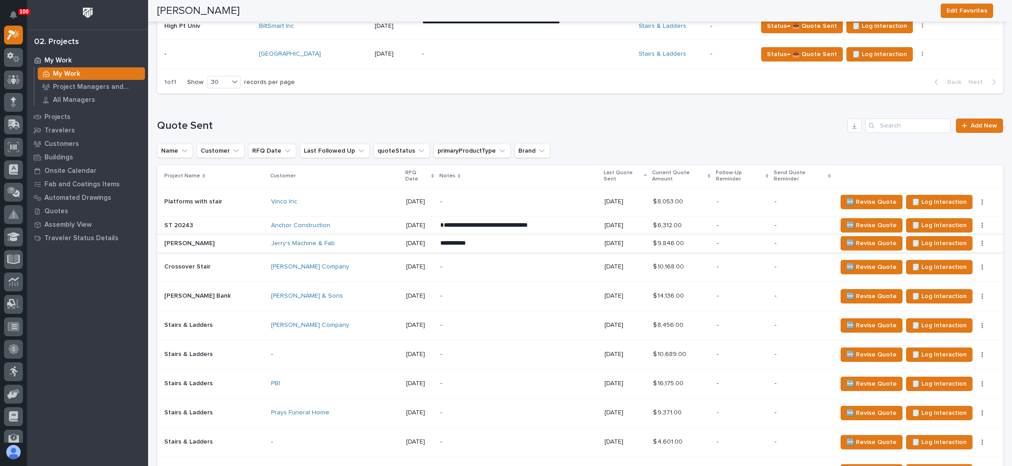
click at [982, 240] on icon "button" at bounding box center [983, 243] width 2 height 6
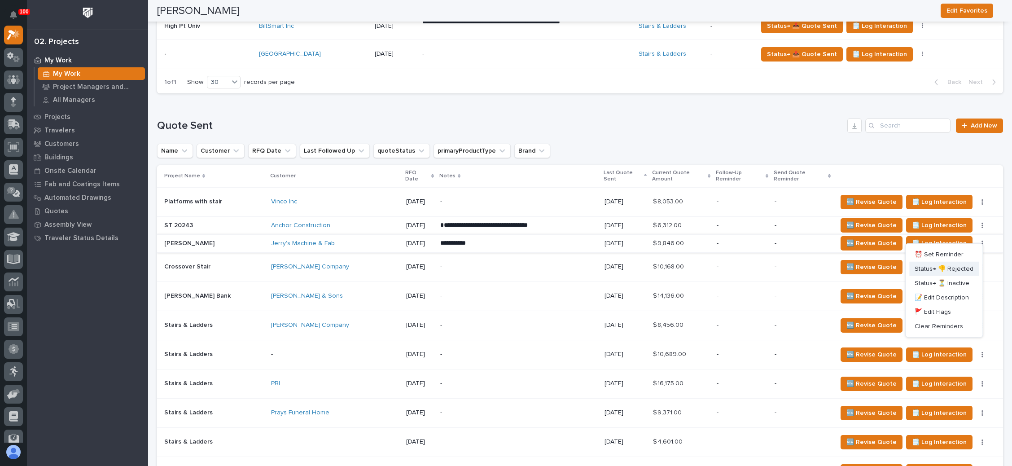
click at [954, 264] on span "Status→ 👎 Rejected" at bounding box center [944, 269] width 59 height 11
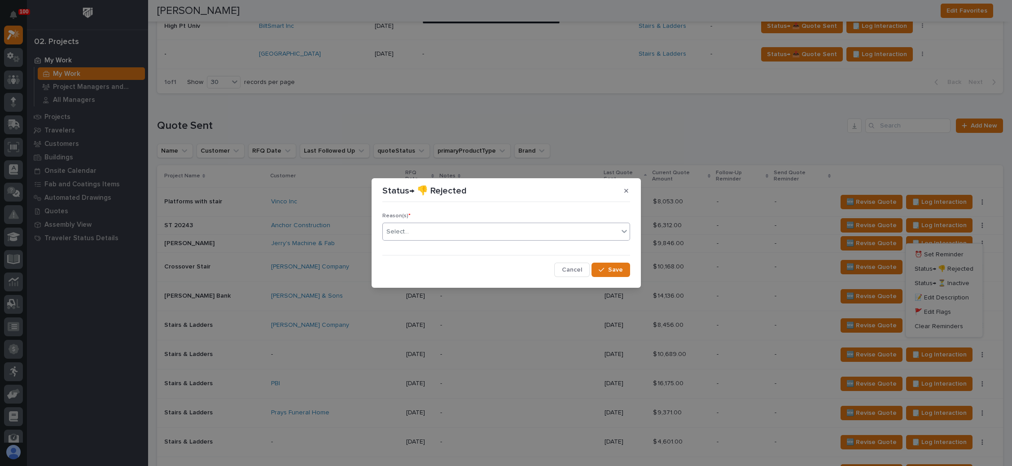
click at [505, 230] on div "Select..." at bounding box center [501, 231] width 236 height 15
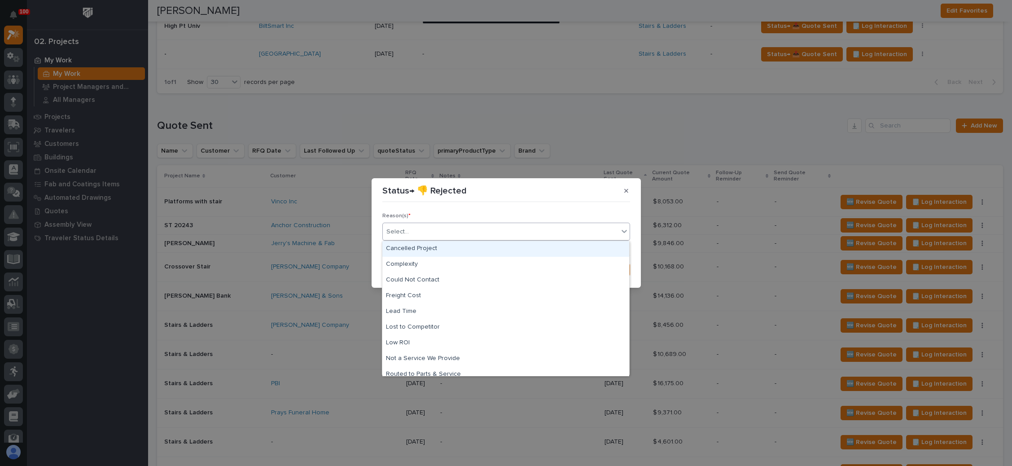
click at [459, 249] on div "Cancelled Project" at bounding box center [505, 249] width 247 height 16
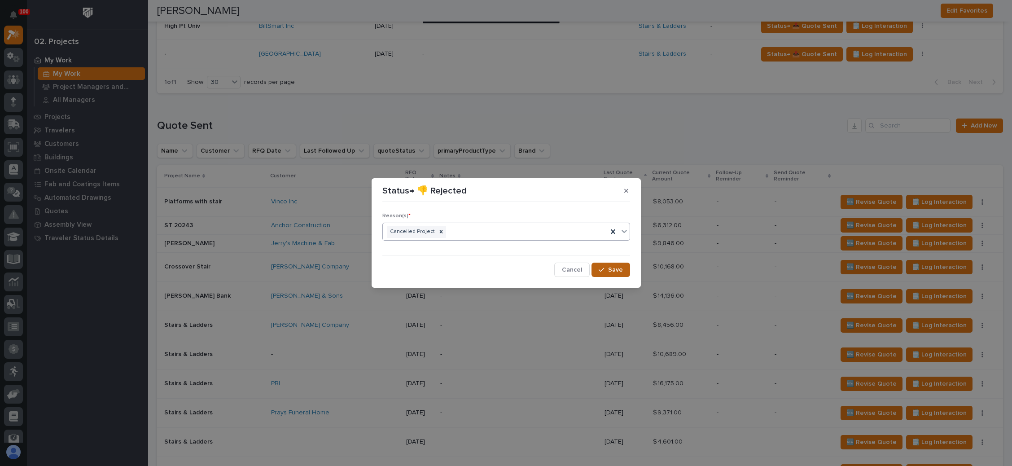
click at [611, 268] on span "Save" at bounding box center [615, 270] width 15 height 8
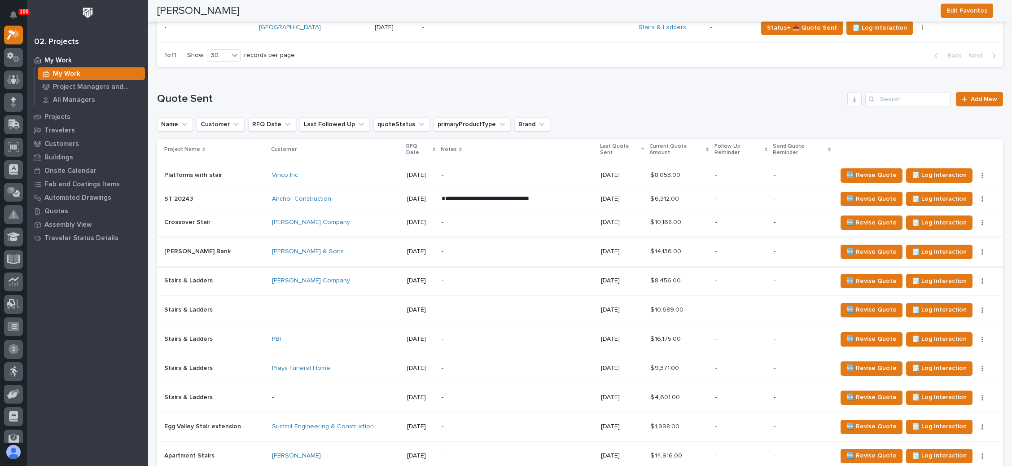
click at [976, 255] on button "button" at bounding box center [982, 252] width 13 height 6
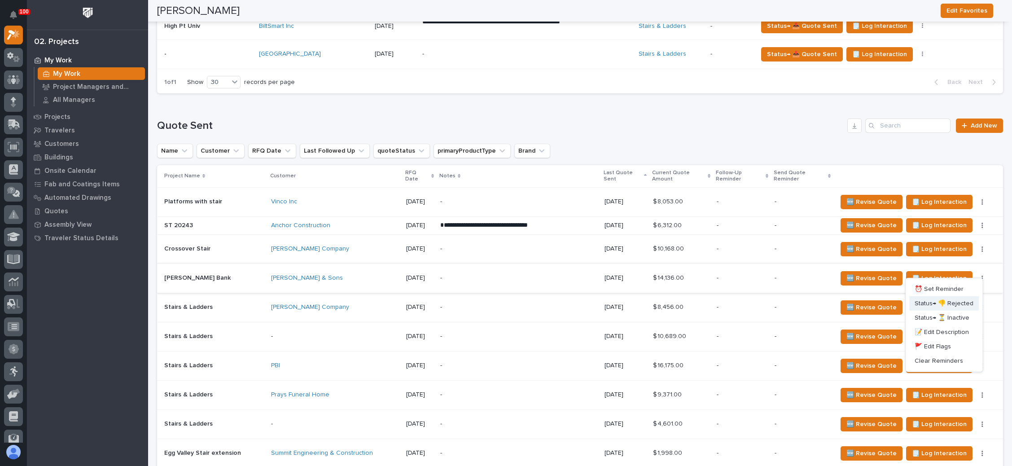
click at [951, 298] on span "Status→ 👎 Rejected" at bounding box center [944, 303] width 59 height 11
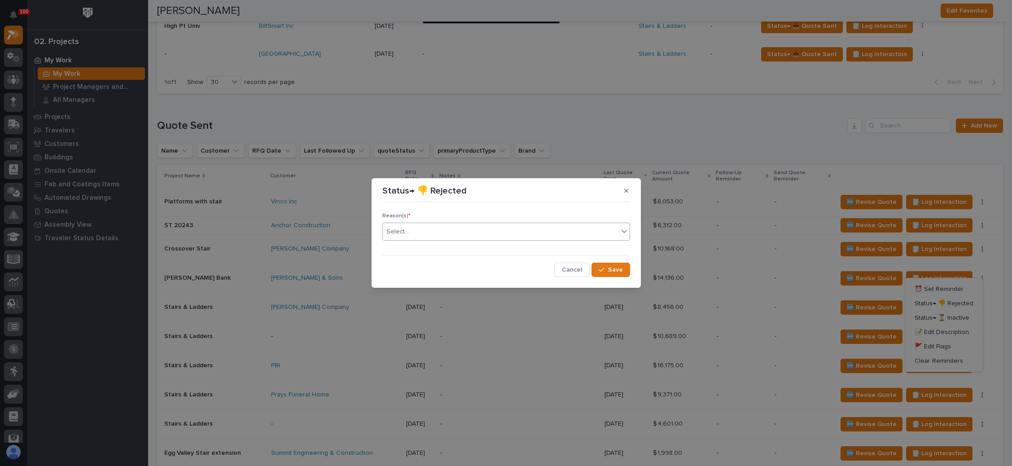
click at [459, 229] on div "Select..." at bounding box center [501, 231] width 236 height 15
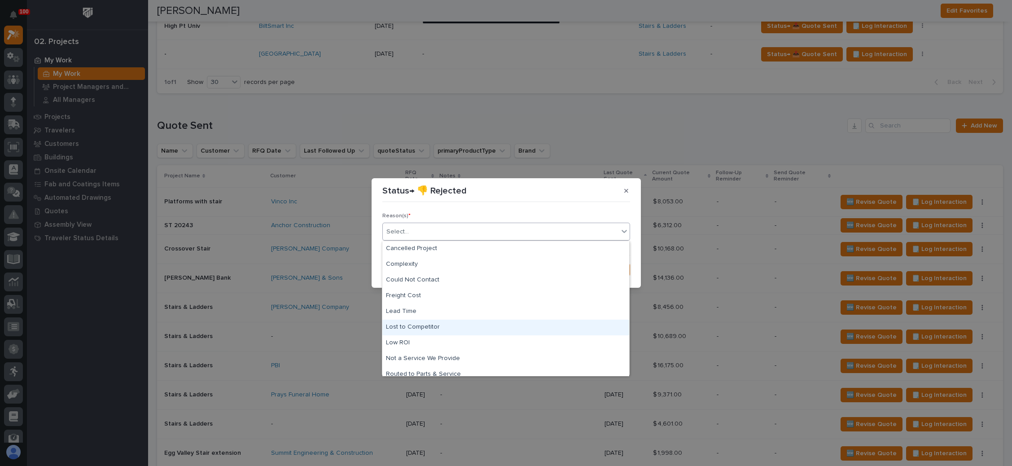
click at [419, 327] on div "Lost to Competitor" at bounding box center [505, 328] width 247 height 16
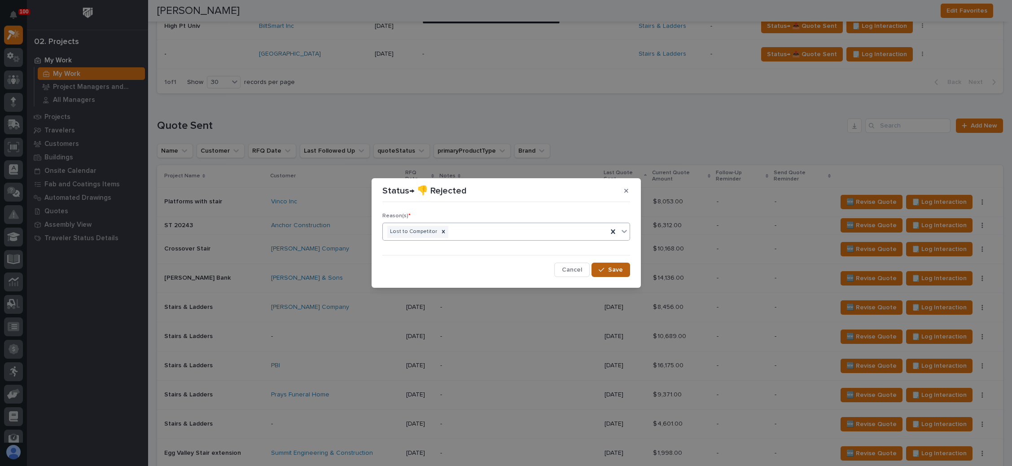
click at [607, 272] on div "button" at bounding box center [603, 270] width 9 height 6
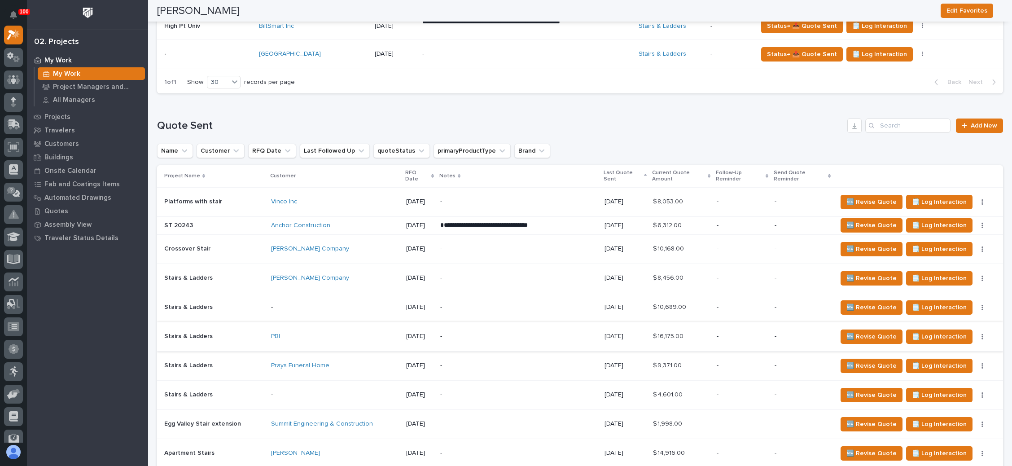
click at [982, 334] on icon "button" at bounding box center [982, 336] width 1 height 5
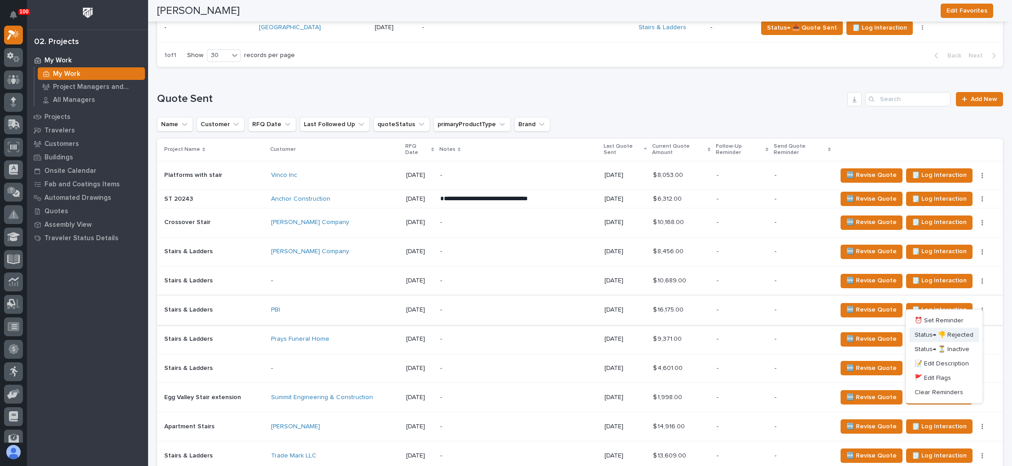
click at [953, 340] on span "Status→ 👎 Rejected" at bounding box center [944, 335] width 59 height 11
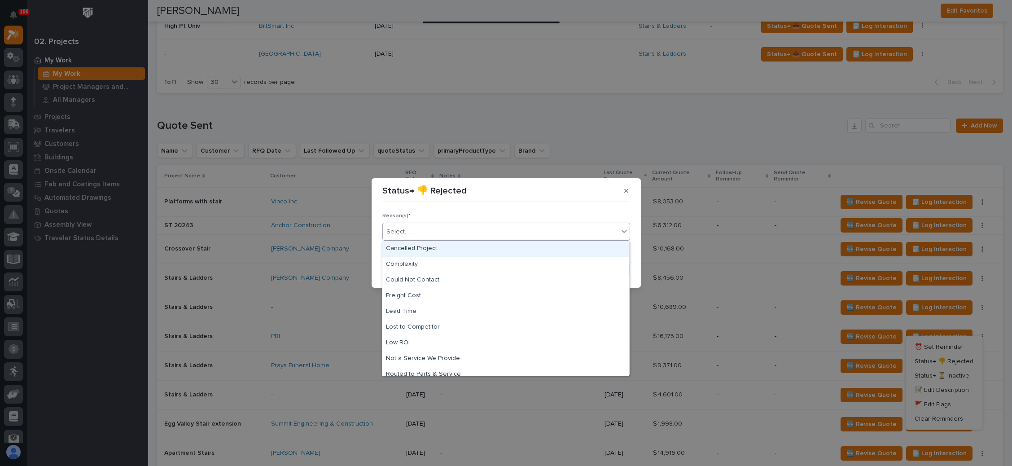
click at [584, 231] on div "Select..." at bounding box center [501, 231] width 236 height 15
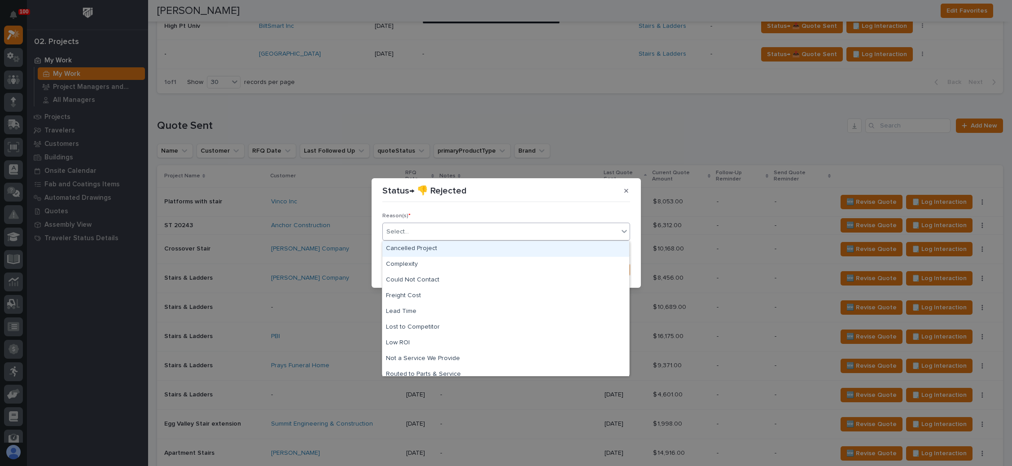
scroll to position [38, 0]
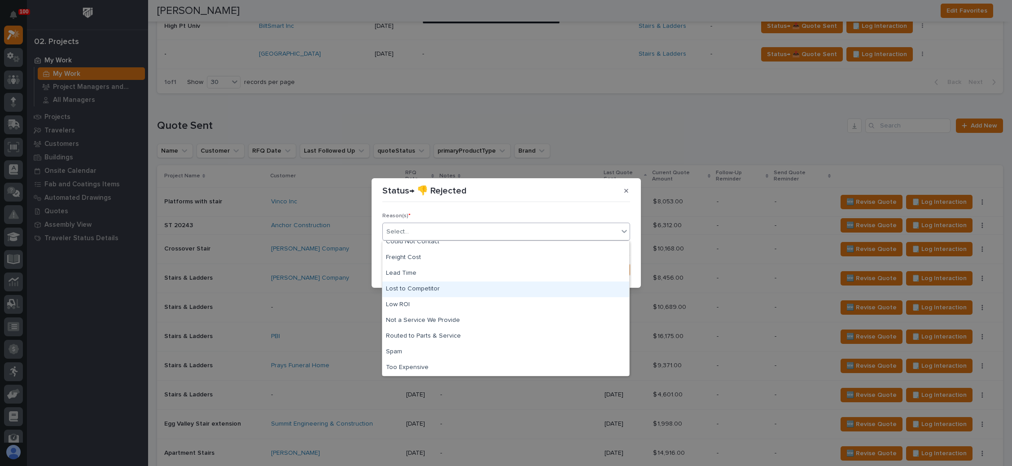
click at [487, 289] on div "Lost to Competitor" at bounding box center [505, 289] width 247 height 16
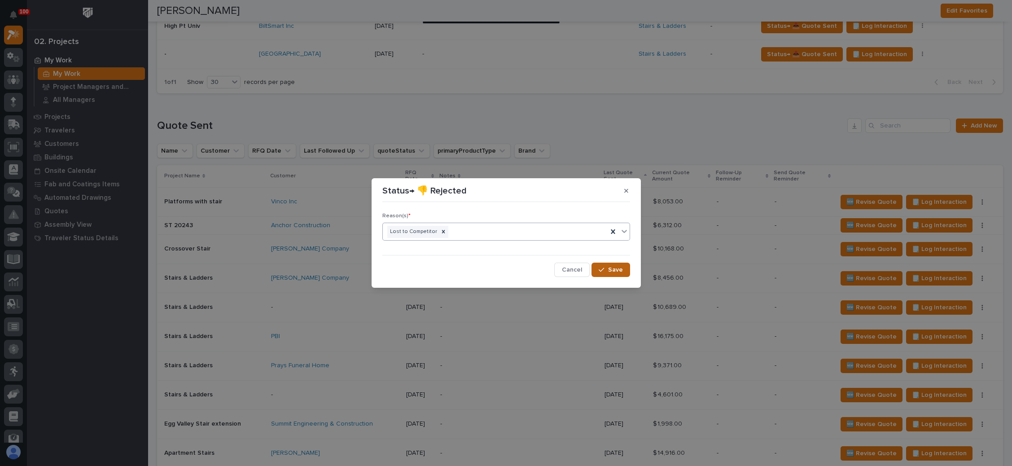
click at [614, 271] on span "Save" at bounding box center [615, 270] width 15 height 8
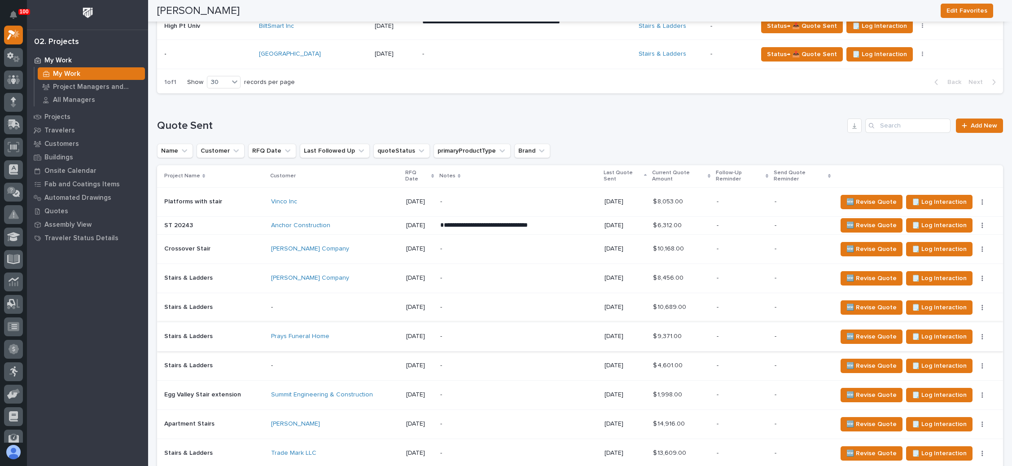
click at [982, 334] on icon "button" at bounding box center [983, 337] width 2 height 6
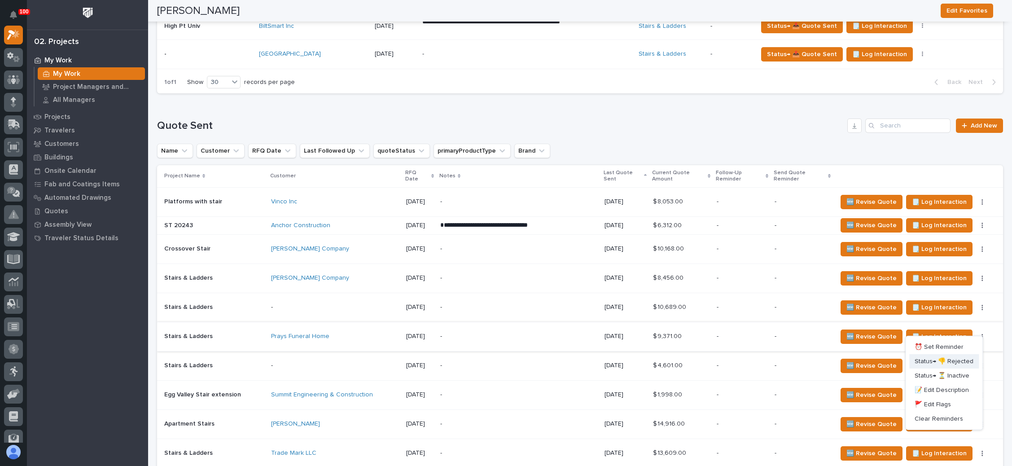
click at [952, 358] on span "Status→ 👎 Rejected" at bounding box center [944, 361] width 59 height 11
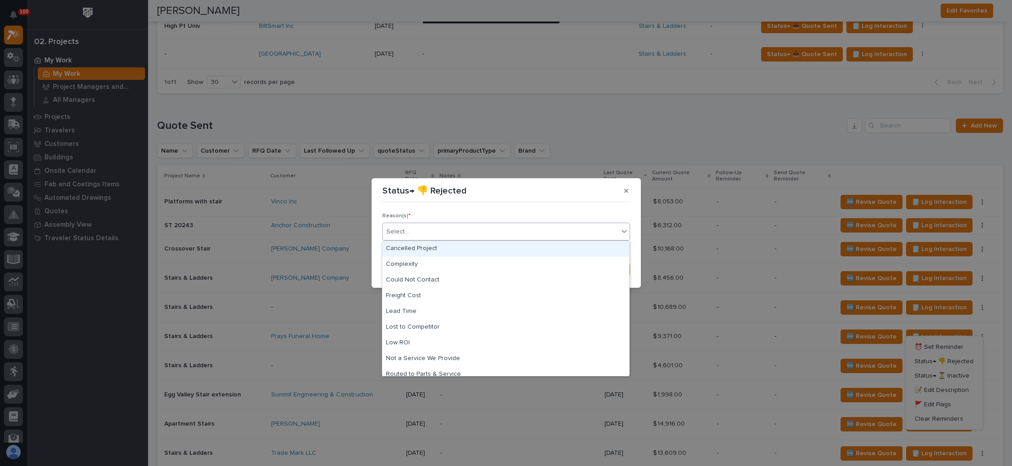
click at [528, 236] on div "Select..." at bounding box center [501, 231] width 236 height 15
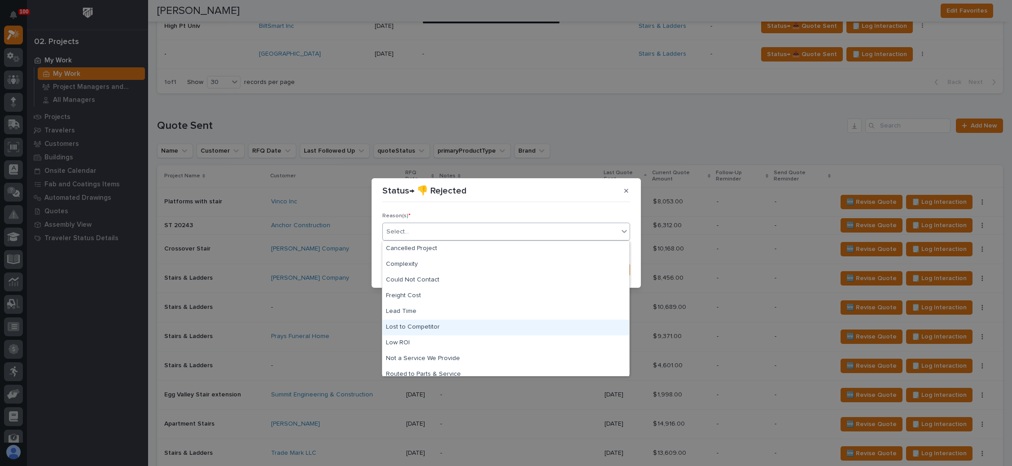
click at [493, 327] on div "Lost to Competitor" at bounding box center [505, 328] width 247 height 16
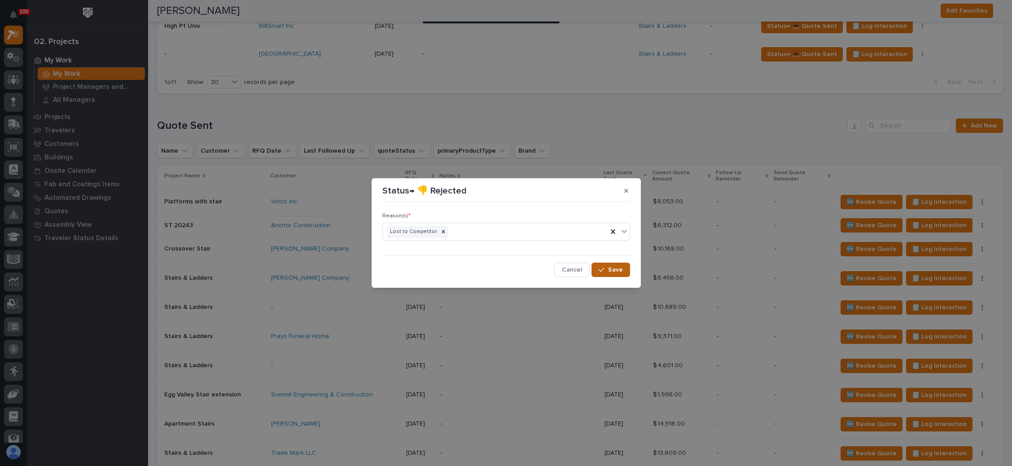
click at [608, 271] on div "button" at bounding box center [603, 270] width 9 height 6
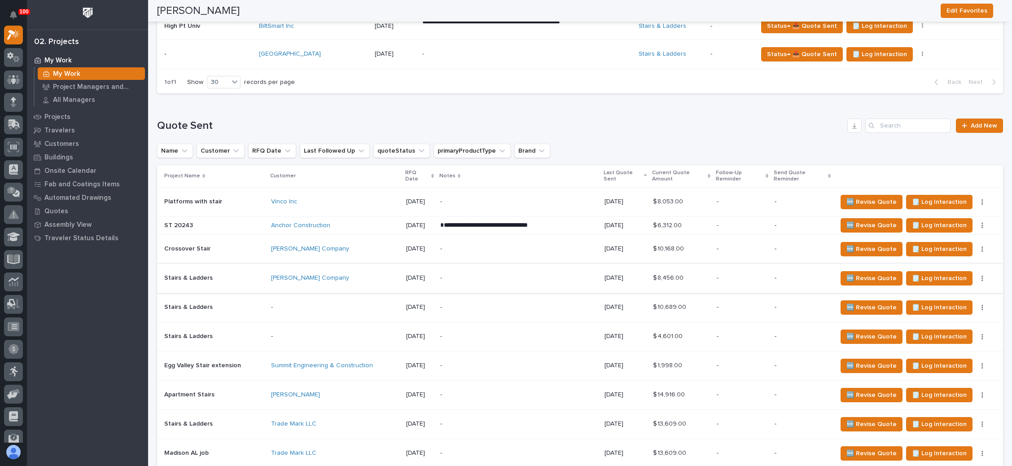
scroll to position [606, 0]
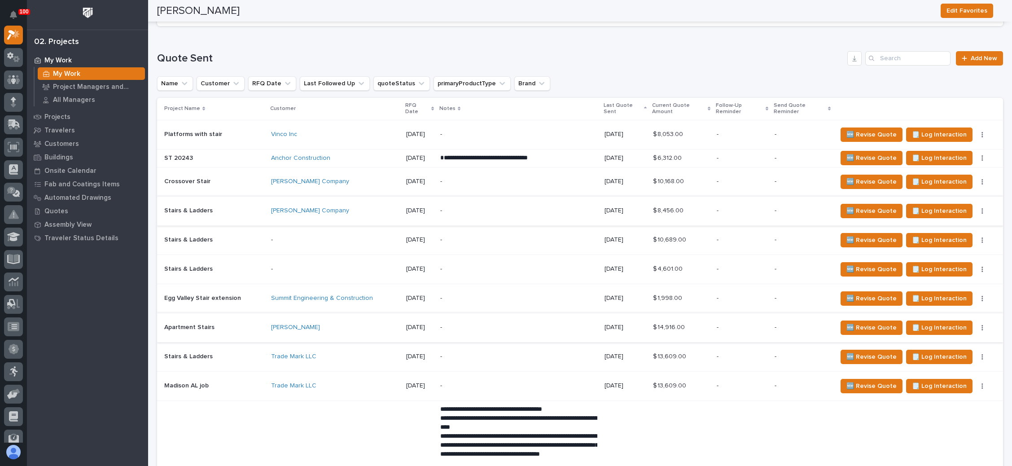
click at [976, 325] on button "button" at bounding box center [982, 328] width 13 height 6
click at [955, 351] on span "Status→ 👎 Rejected" at bounding box center [944, 352] width 59 height 11
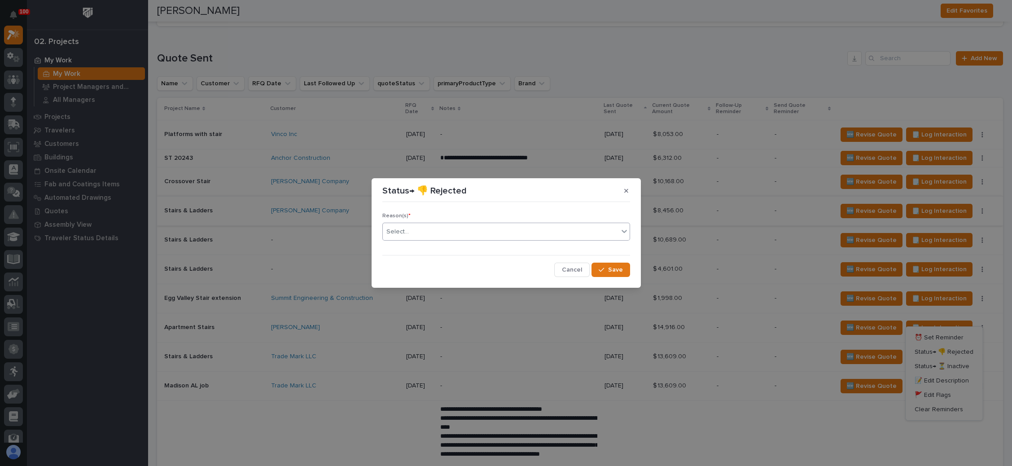
click at [509, 234] on div "Select..." at bounding box center [501, 231] width 236 height 15
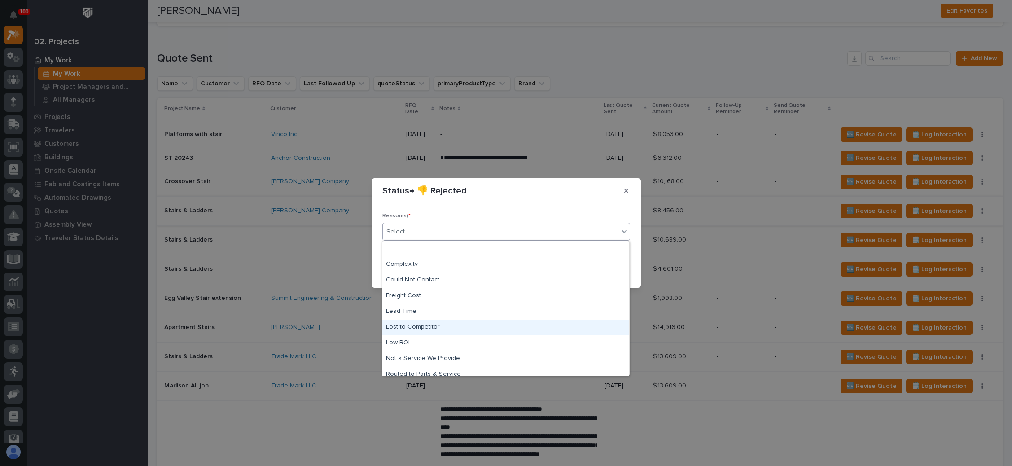
scroll to position [38, 0]
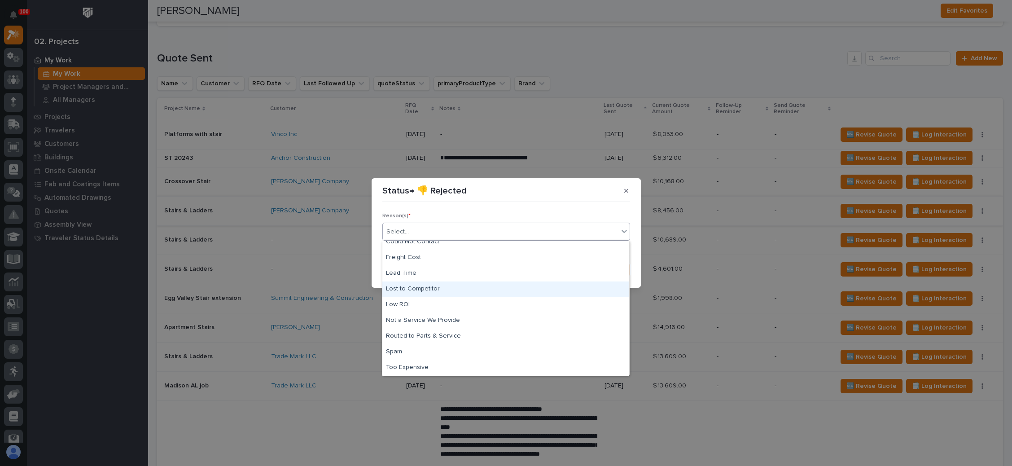
click at [455, 288] on div "Lost to Competitor" at bounding box center [505, 289] width 247 height 16
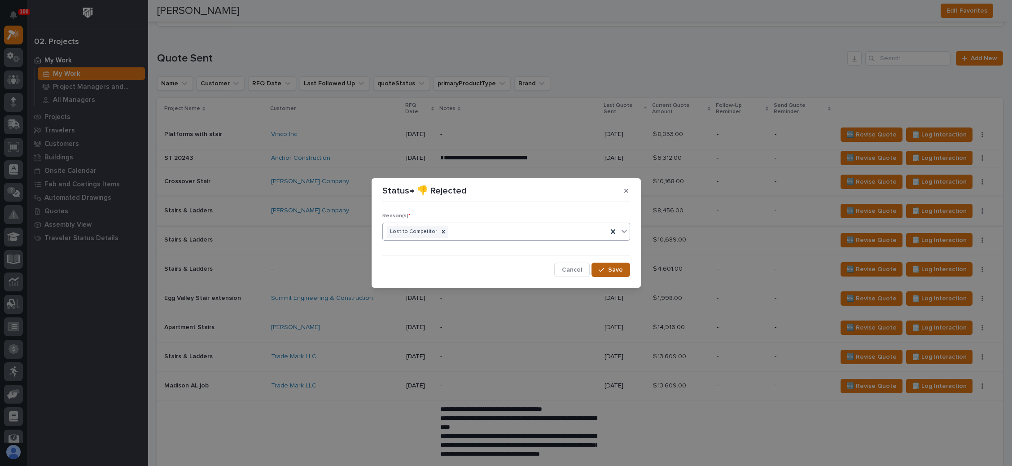
click at [612, 268] on span "Save" at bounding box center [615, 270] width 15 height 8
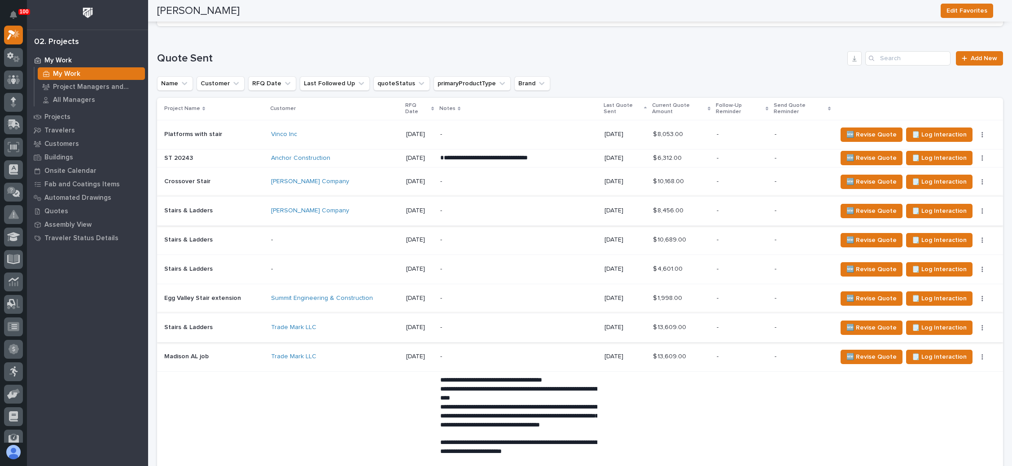
click at [976, 325] on button "button" at bounding box center [982, 328] width 13 height 6
click at [946, 348] on span "Status→ 👎 Rejected" at bounding box center [944, 352] width 59 height 11
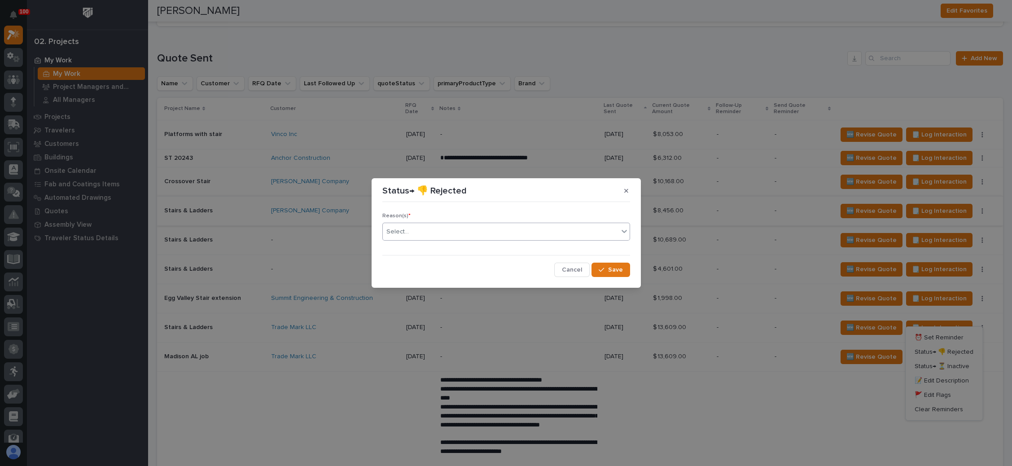
click at [492, 231] on div "Select..." at bounding box center [501, 231] width 236 height 15
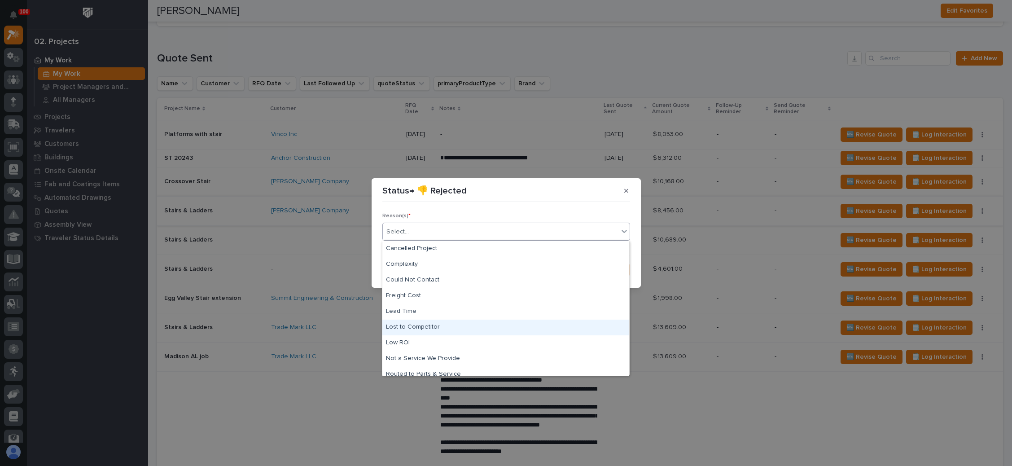
click at [461, 322] on div "Lost to Competitor" at bounding box center [505, 328] width 247 height 16
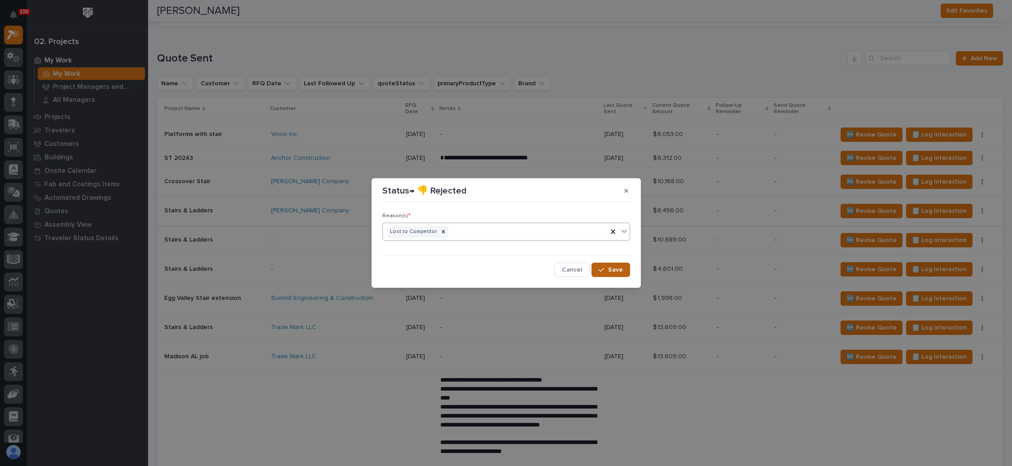
click at [607, 267] on div "button" at bounding box center [603, 270] width 9 height 6
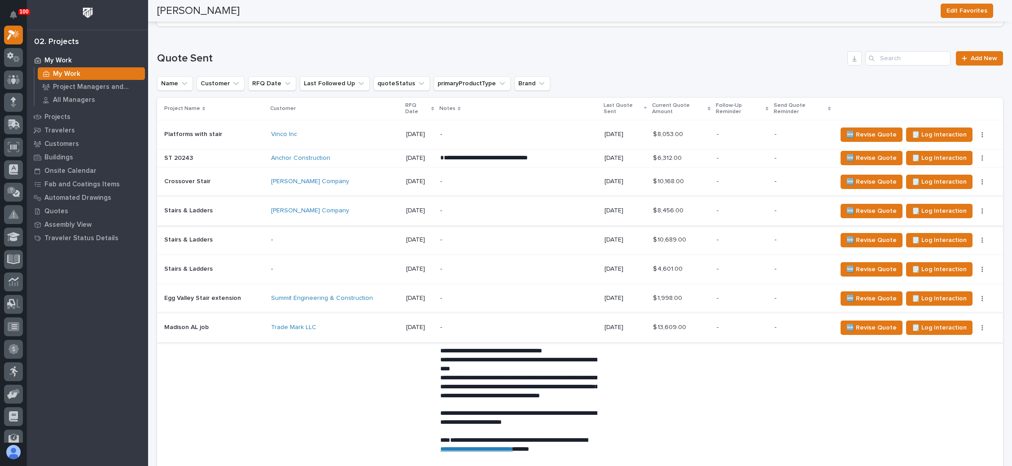
click at [982, 325] on icon "button" at bounding box center [983, 328] width 2 height 6
click at [954, 348] on span "Status→ 👎 Rejected" at bounding box center [944, 352] width 59 height 11
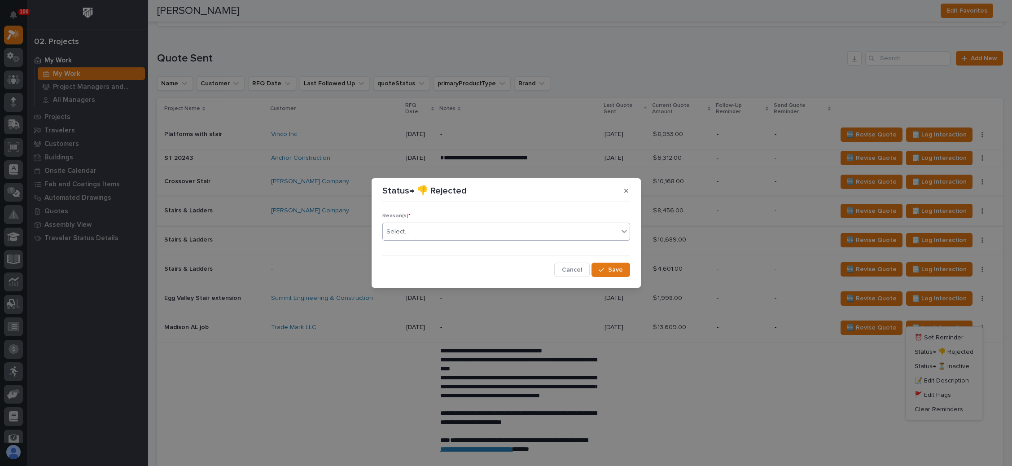
click at [483, 231] on div "Select..." at bounding box center [501, 231] width 236 height 15
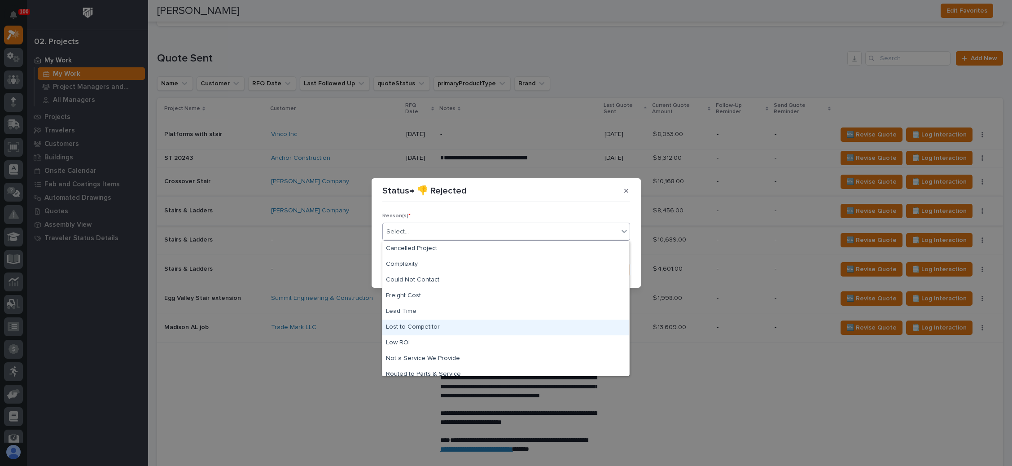
drag, startPoint x: 439, startPoint y: 324, endPoint x: 593, endPoint y: 291, distance: 157.9
click at [441, 324] on div "Lost to Competitor" at bounding box center [505, 328] width 247 height 16
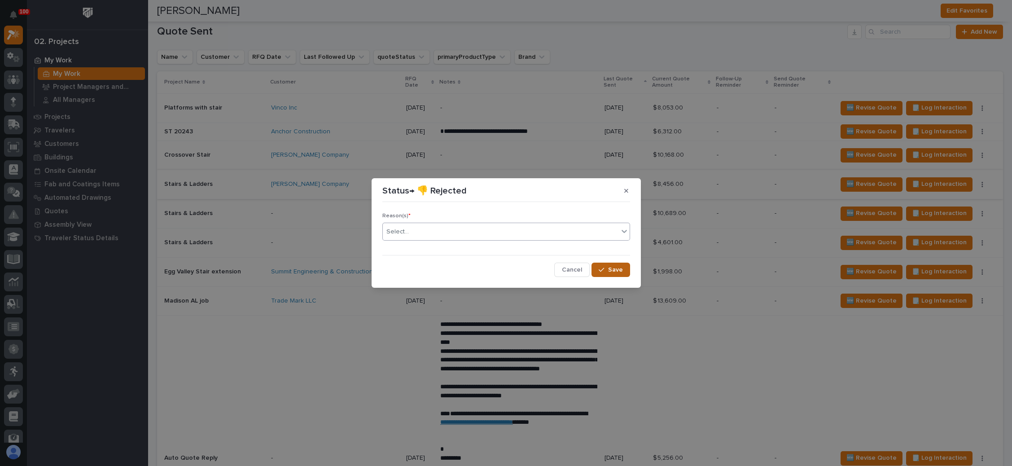
click at [608, 268] on div "button" at bounding box center [603, 270] width 9 height 6
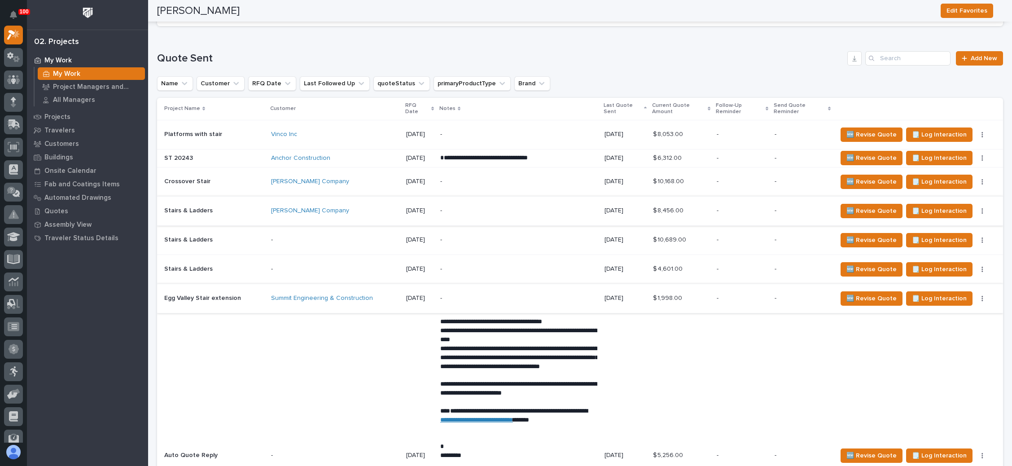
click at [982, 295] on icon "button" at bounding box center [983, 298] width 2 height 6
click at [946, 317] on span "Status→ 👎 Rejected" at bounding box center [944, 322] width 59 height 11
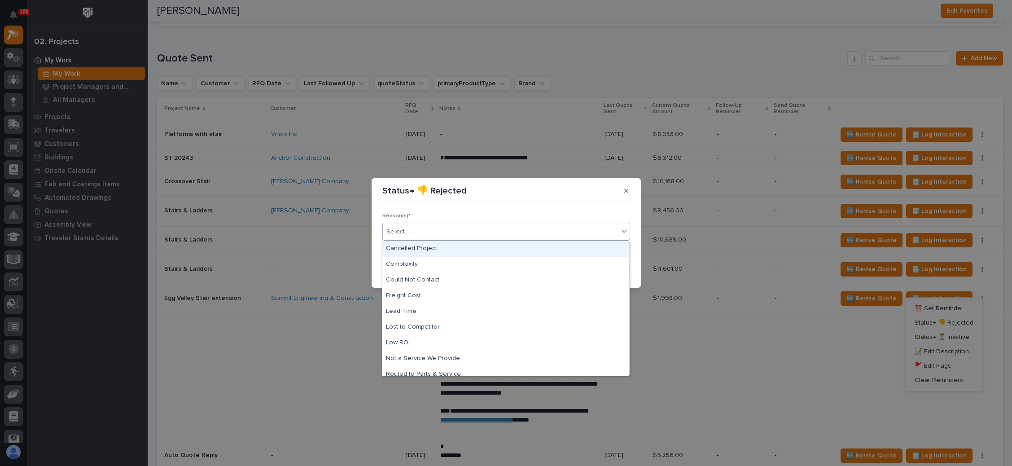
click at [473, 228] on div "Select..." at bounding box center [501, 231] width 236 height 15
click at [454, 248] on div "Cancelled Project" at bounding box center [505, 249] width 247 height 16
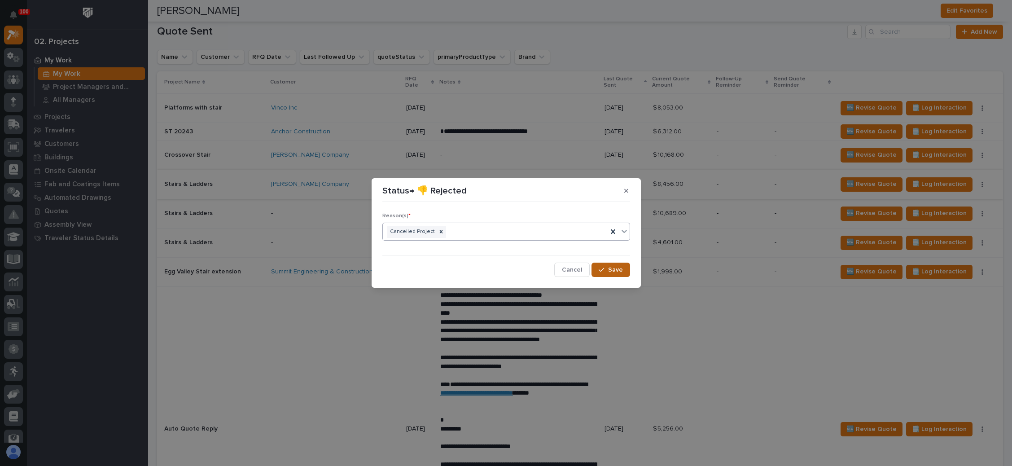
click at [614, 269] on span "Save" at bounding box center [615, 270] width 15 height 8
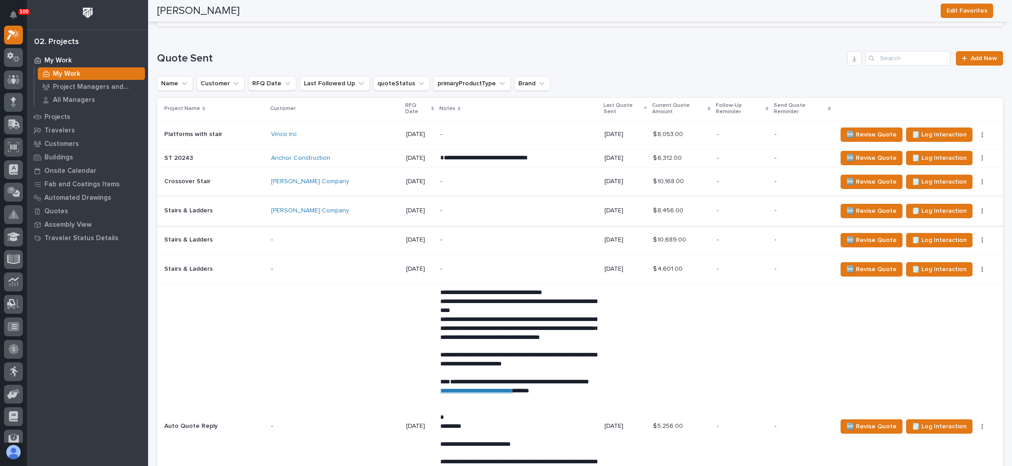
scroll to position [673, 0]
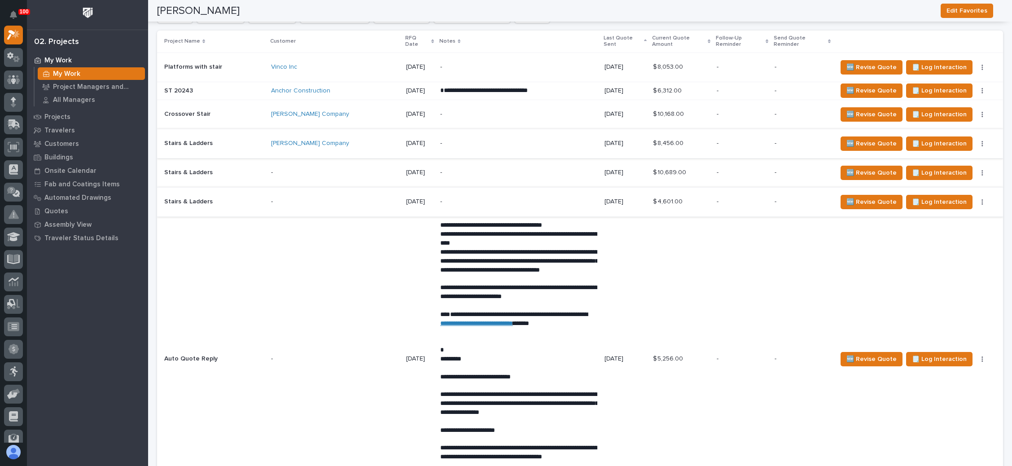
click at [976, 199] on button "button" at bounding box center [982, 202] width 13 height 6
click at [937, 226] on span "Status→ 👎 Rejected" at bounding box center [944, 226] width 59 height 11
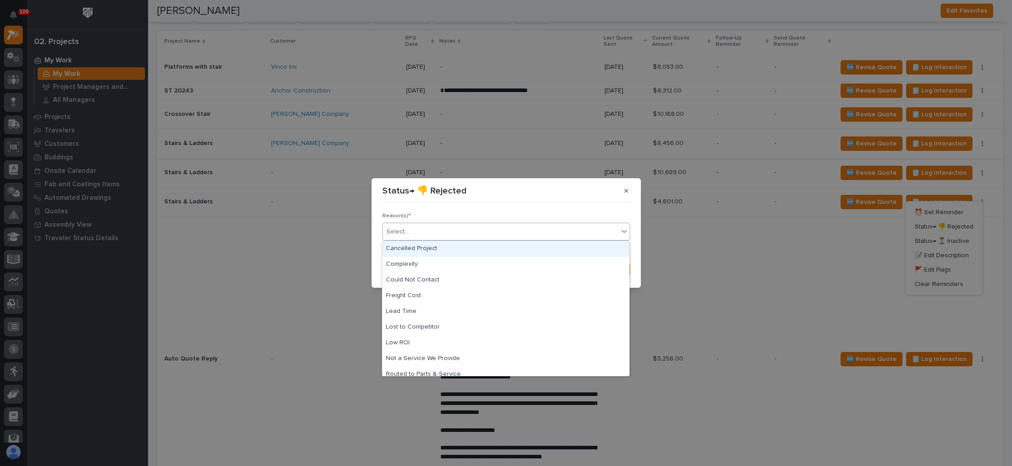
click at [514, 235] on div "Select..." at bounding box center [501, 231] width 236 height 15
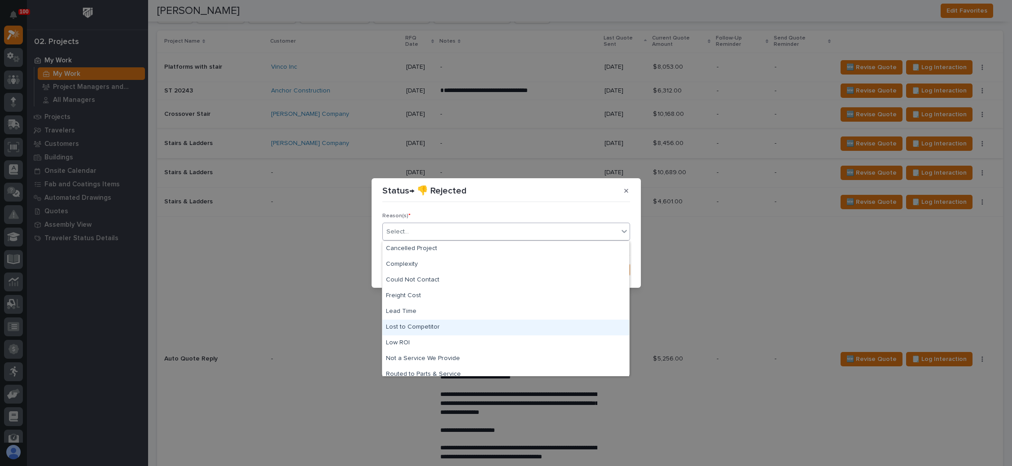
click at [457, 325] on div "Lost to Competitor" at bounding box center [505, 328] width 247 height 16
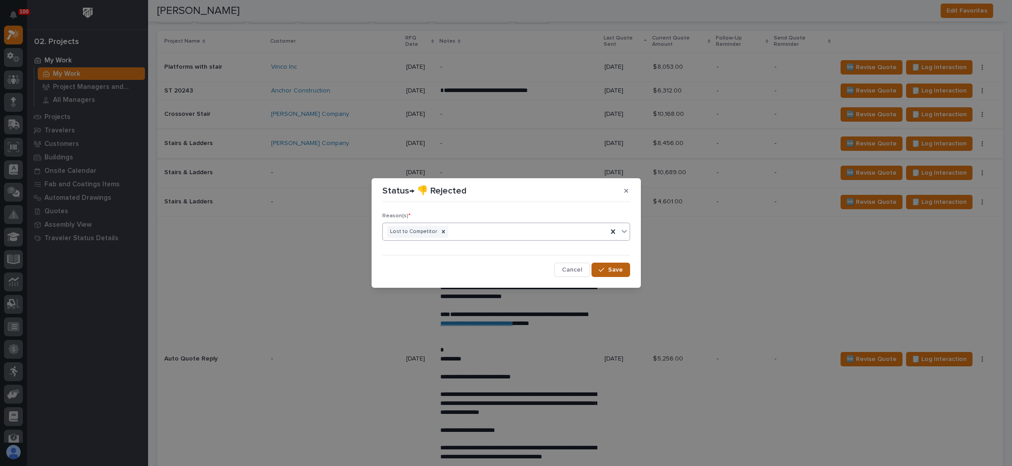
click at [605, 265] on button "Save" at bounding box center [611, 270] width 38 height 14
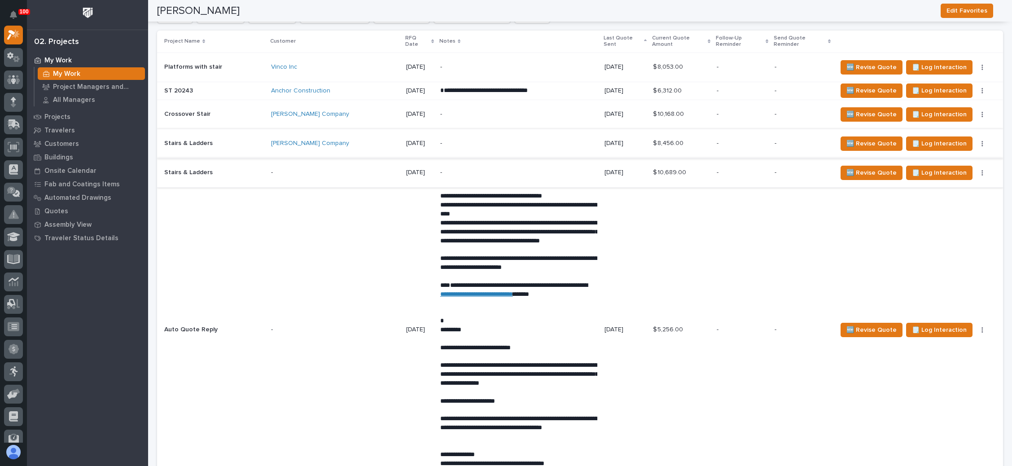
click at [982, 170] on icon "button" at bounding box center [982, 172] width 1 height 5
click at [951, 193] on span "Status→ 👎 Rejected" at bounding box center [944, 197] width 59 height 11
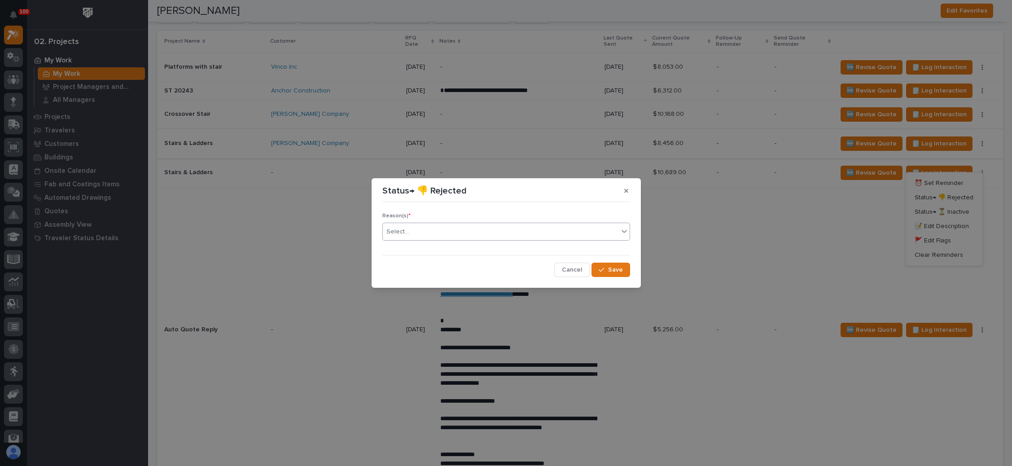
click at [470, 235] on div "Select..." at bounding box center [501, 231] width 236 height 15
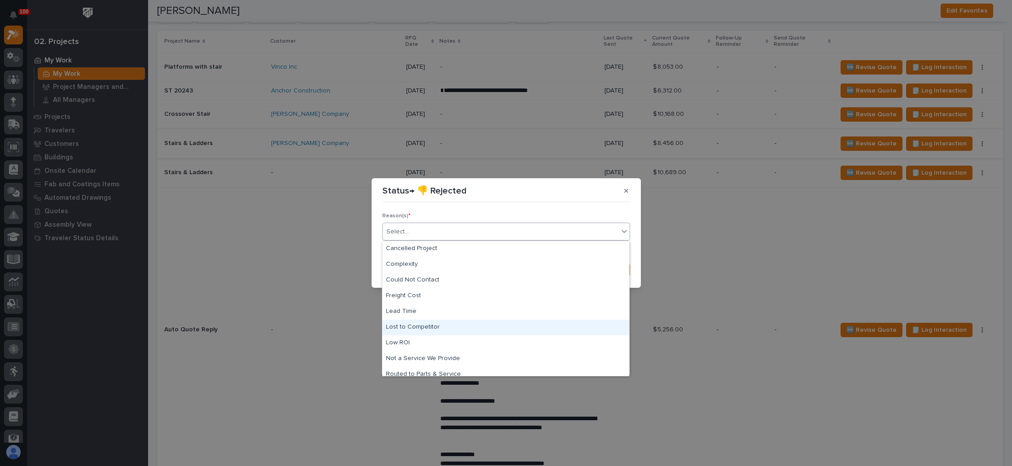
click at [424, 328] on div "Lost to Competitor" at bounding box center [505, 328] width 247 height 16
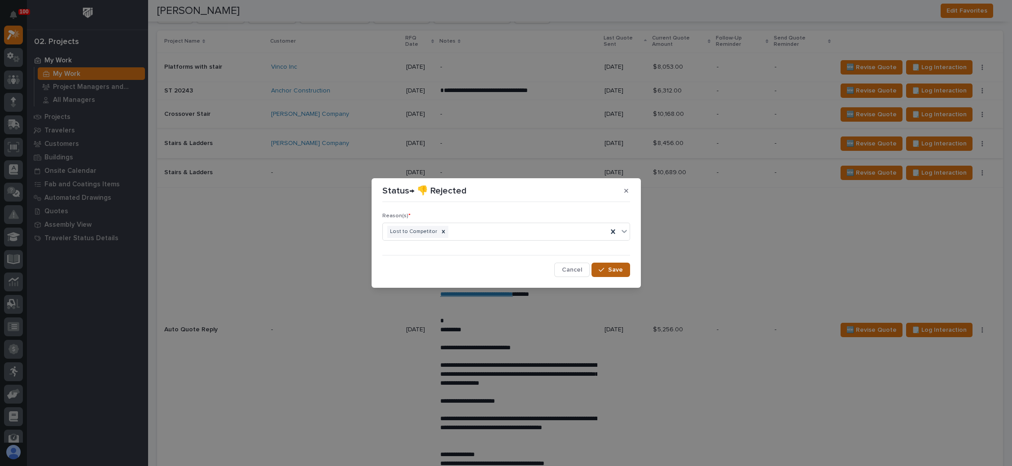
click at [608, 274] on button "Save" at bounding box center [611, 270] width 38 height 14
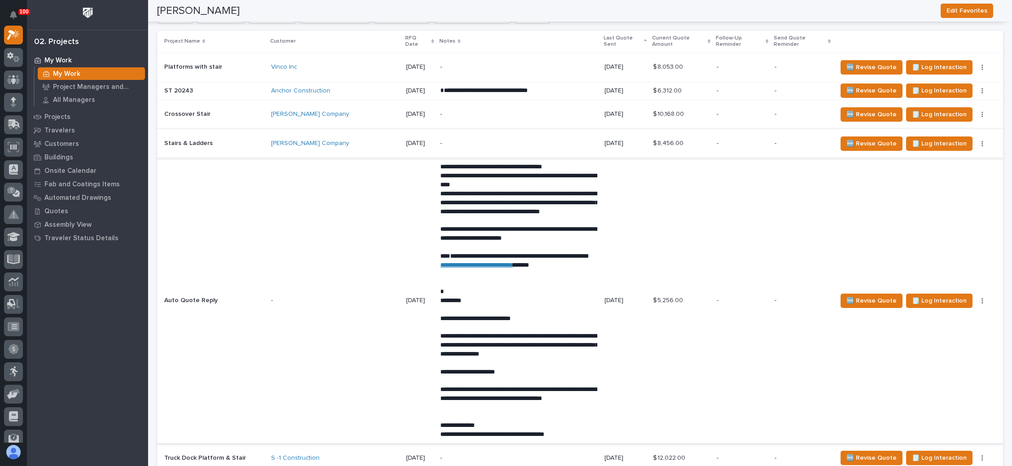
scroll to position [808, 0]
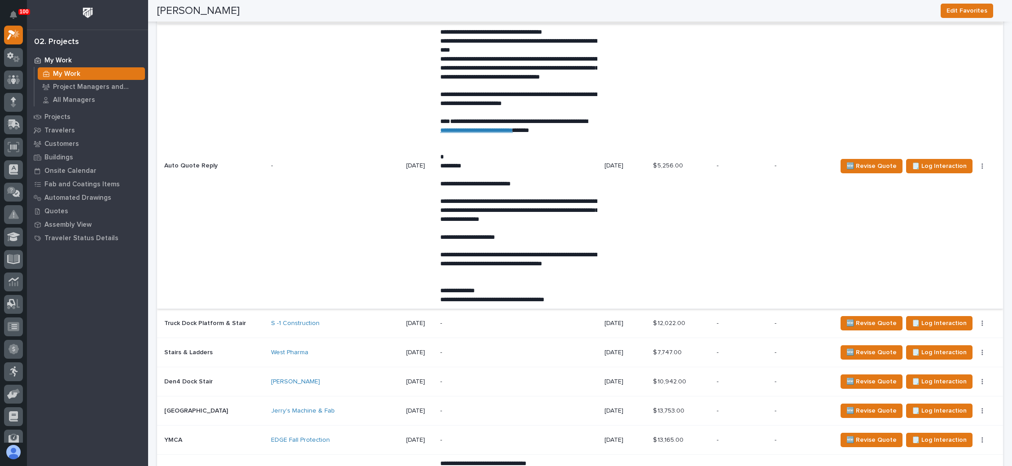
click at [976, 163] on button "button" at bounding box center [982, 166] width 13 height 6
click at [936, 186] on span "Status→ 👎 Rejected" at bounding box center [944, 191] width 59 height 11
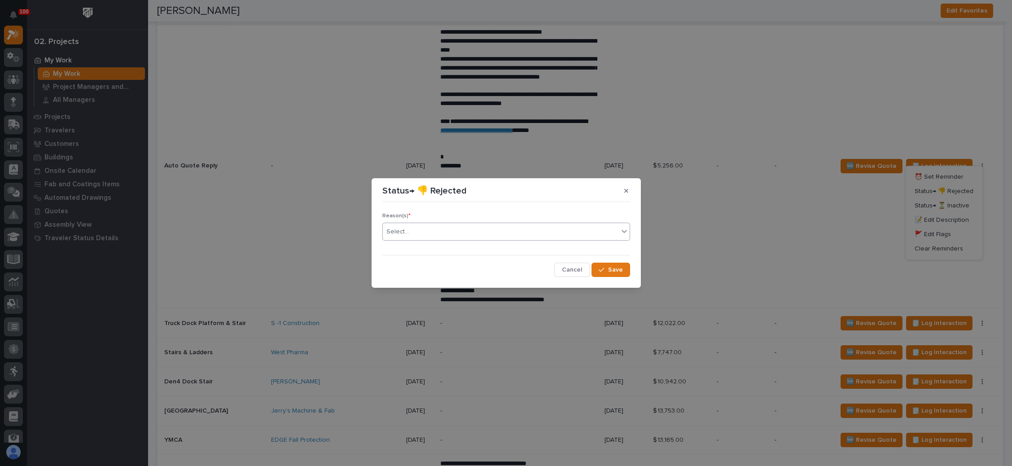
click at [523, 229] on div "Select..." at bounding box center [501, 231] width 236 height 15
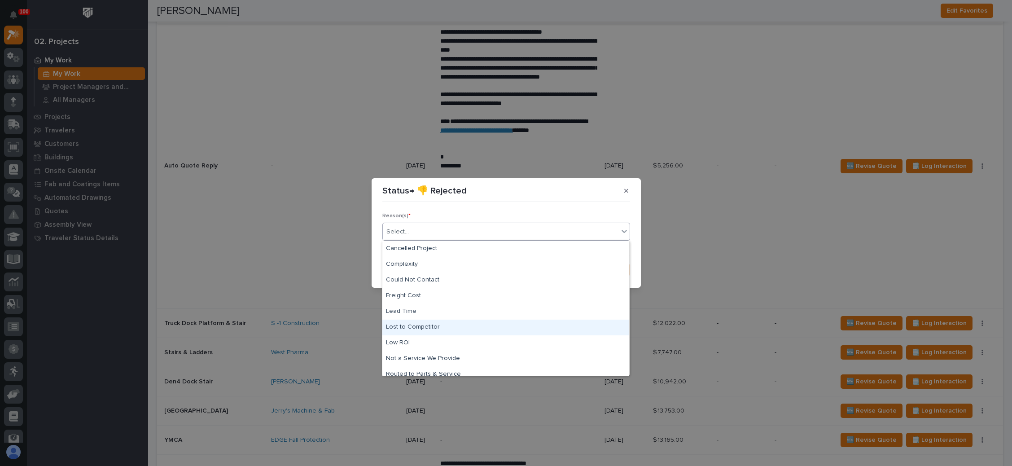
click at [457, 322] on div "Lost to Competitor" at bounding box center [505, 328] width 247 height 16
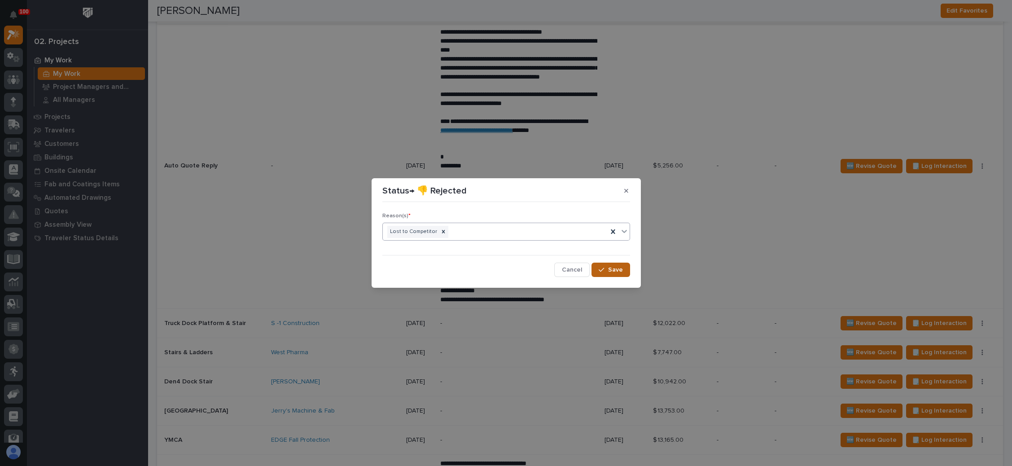
click at [604, 268] on icon "button" at bounding box center [601, 270] width 5 height 6
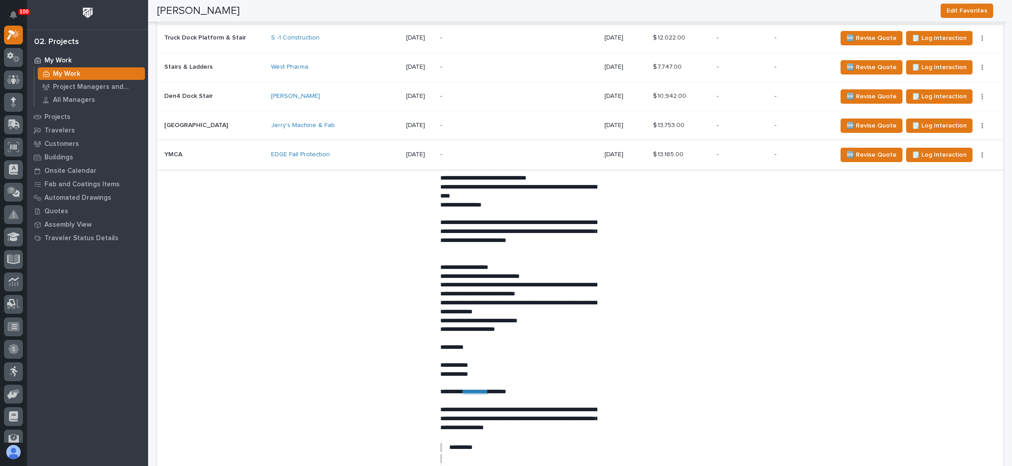
click at [976, 152] on button "button" at bounding box center [982, 155] width 13 height 6
click at [940, 189] on span "Status→ ⏳ Inactive" at bounding box center [942, 193] width 55 height 11
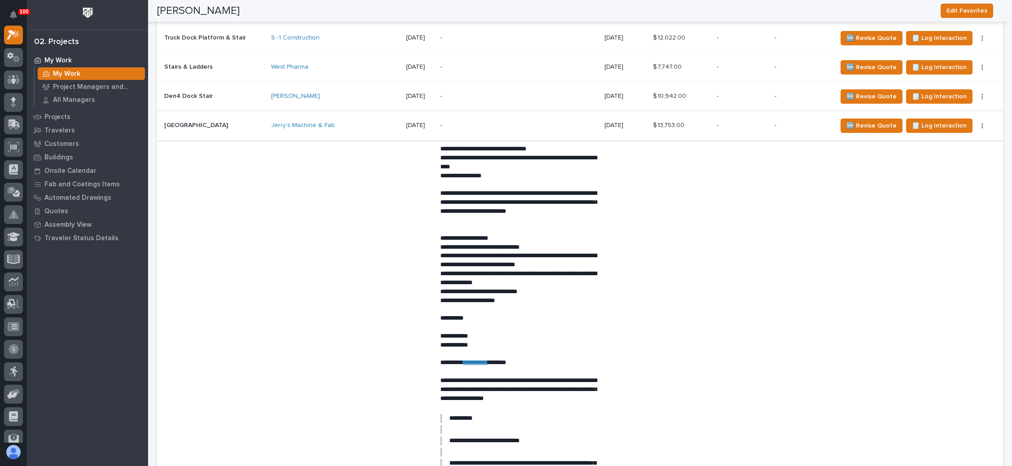
click at [982, 123] on icon "button" at bounding box center [982, 125] width 1 height 5
click at [951, 146] on span "Status→ 👎 Rejected" at bounding box center [944, 150] width 59 height 11
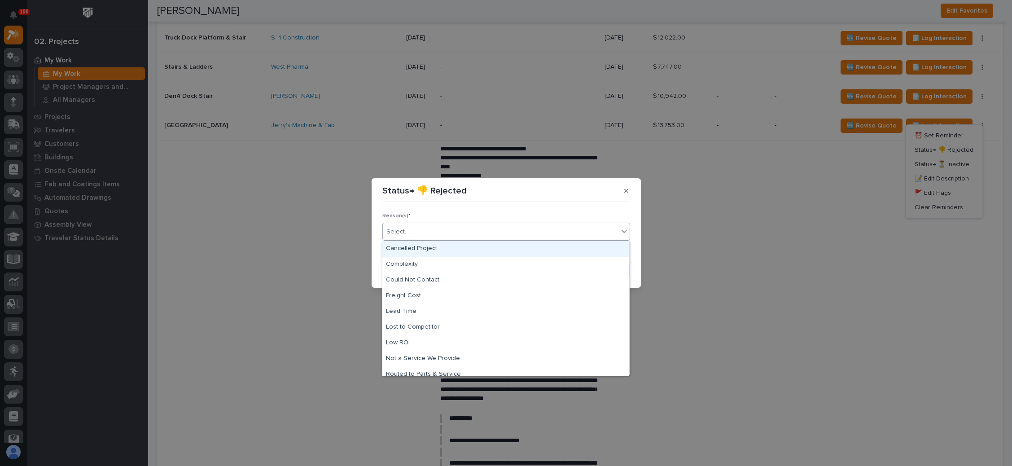
drag, startPoint x: 501, startPoint y: 228, endPoint x: 492, endPoint y: 238, distance: 13.4
click at [501, 229] on div "Select..." at bounding box center [501, 231] width 236 height 15
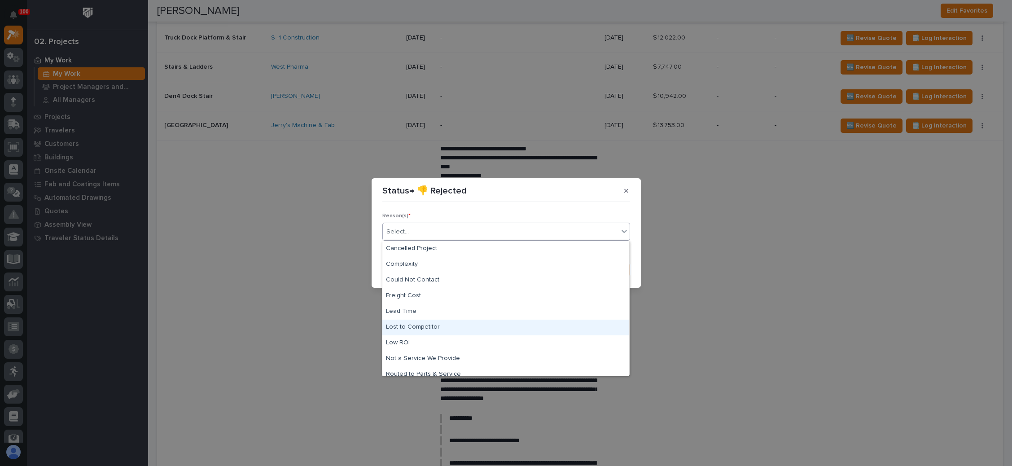
click at [438, 325] on div "Lost to Competitor" at bounding box center [505, 328] width 247 height 16
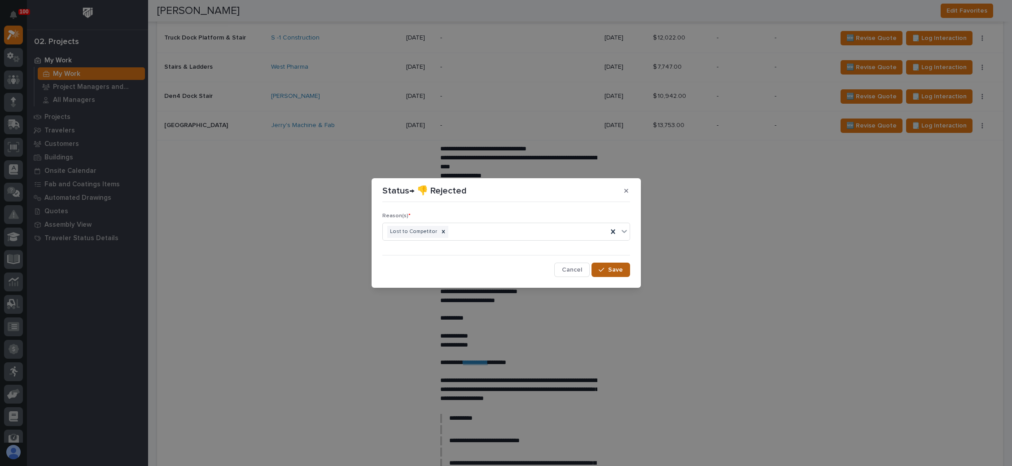
click at [601, 272] on icon "button" at bounding box center [601, 270] width 5 height 6
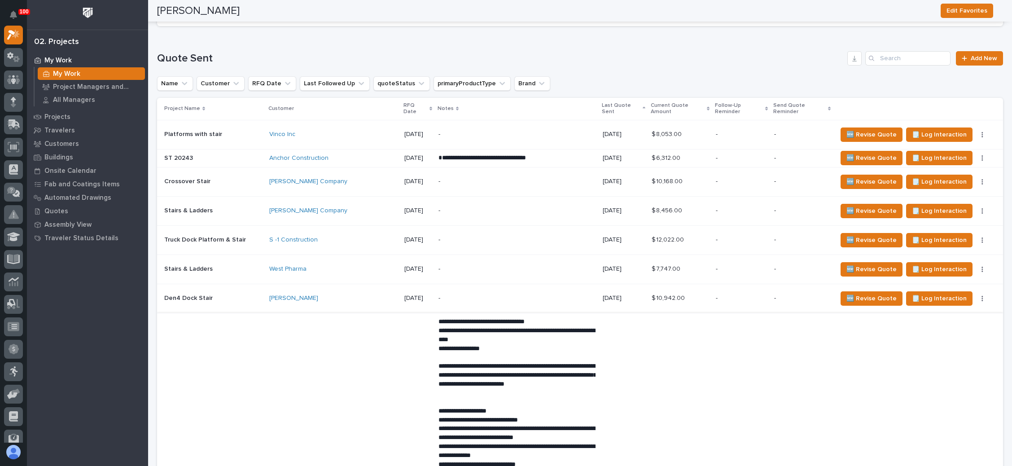
scroll to position [673, 0]
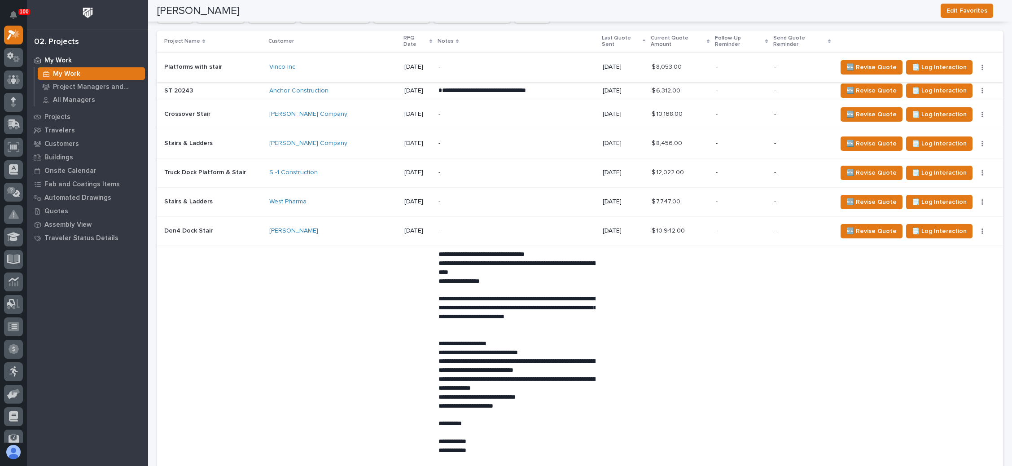
click at [976, 64] on button "button" at bounding box center [982, 67] width 13 height 6
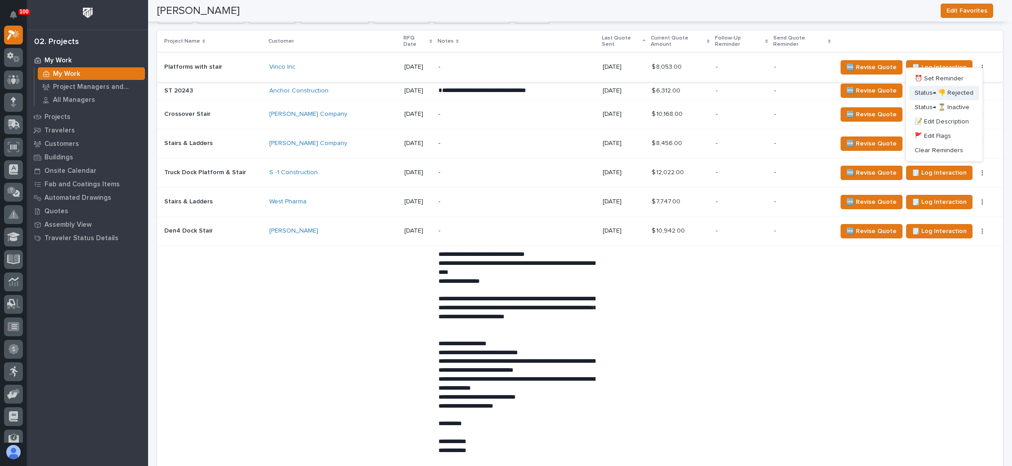
click at [952, 90] on span "Status→ 👎 Rejected" at bounding box center [944, 93] width 59 height 11
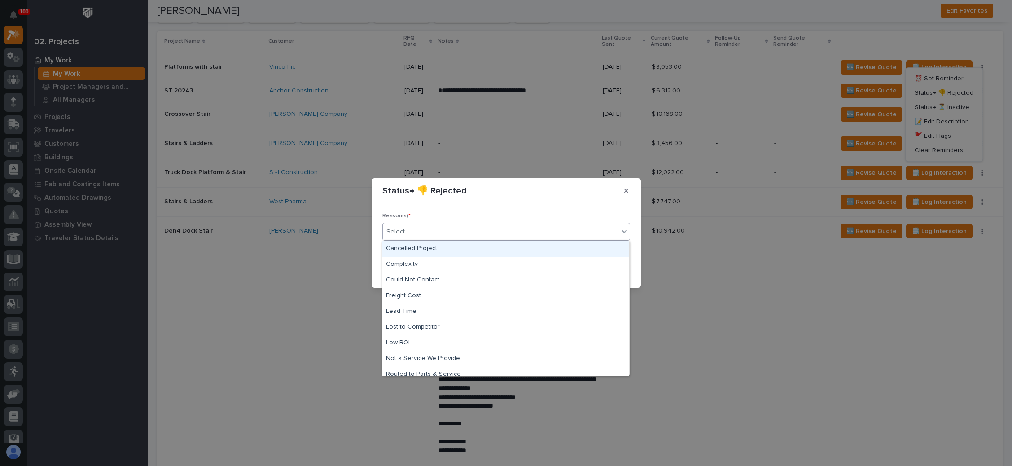
click at [525, 231] on div "Select..." at bounding box center [501, 231] width 236 height 15
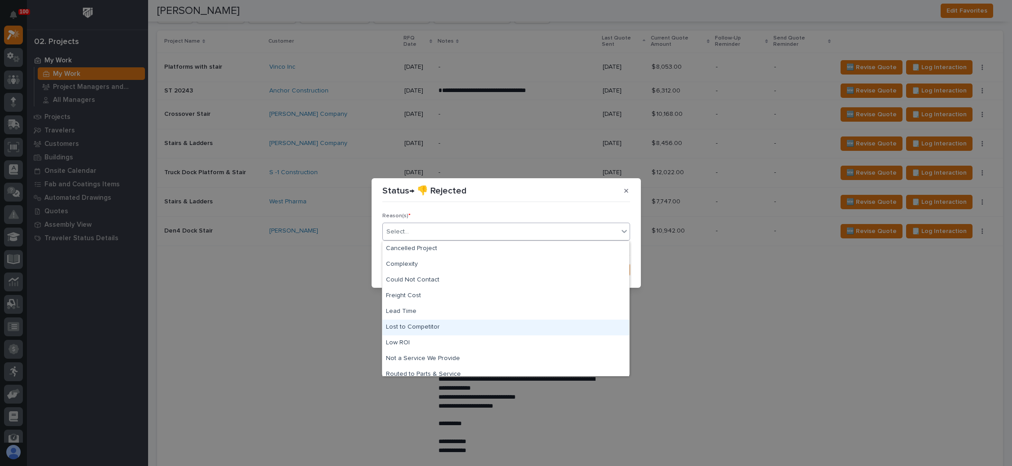
click at [458, 329] on div "Lost to Competitor" at bounding box center [505, 328] width 247 height 16
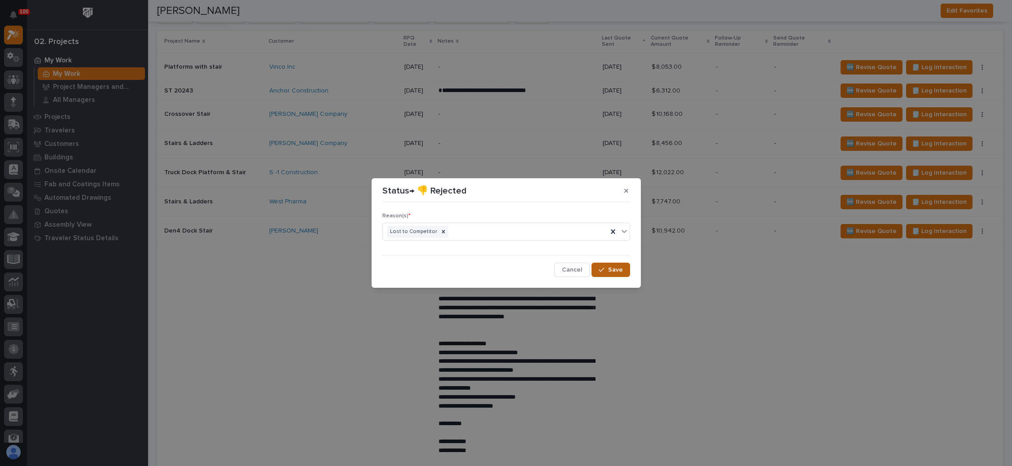
click at [618, 272] on span "Save" at bounding box center [615, 270] width 15 height 8
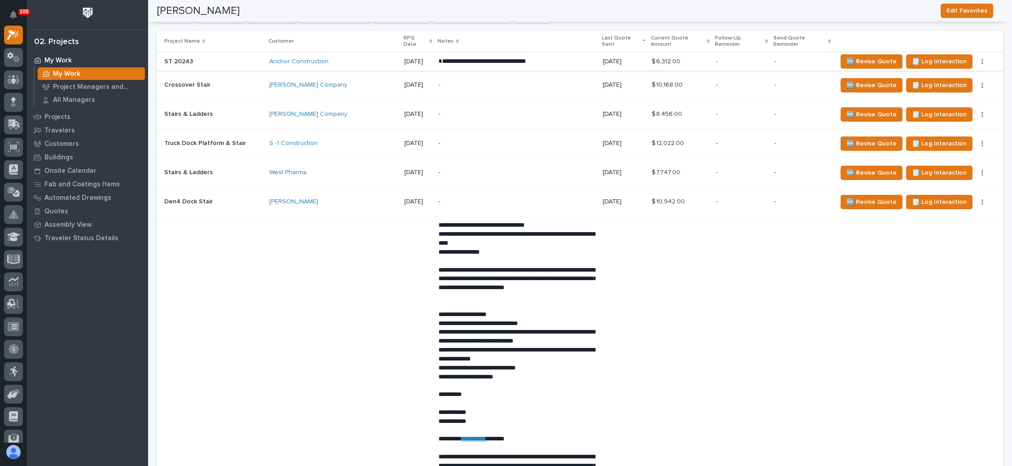
click at [976, 58] on button "button" at bounding box center [982, 61] width 13 height 6
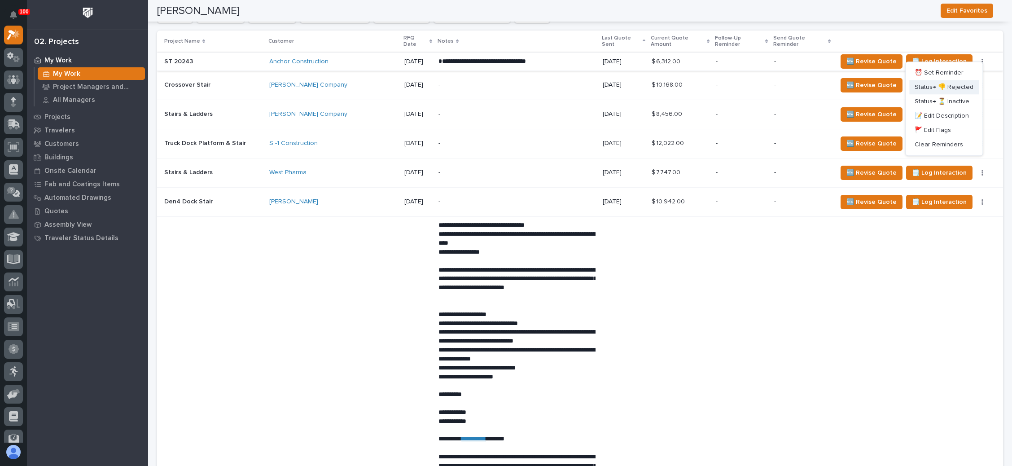
click at [954, 83] on span "Status→ 👎 Rejected" at bounding box center [944, 87] width 59 height 11
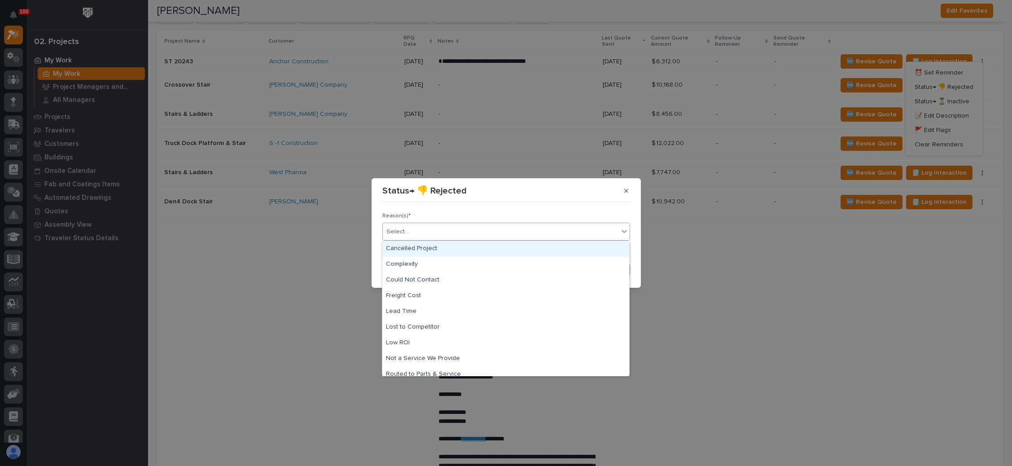
click at [526, 228] on div "Select..." at bounding box center [501, 231] width 236 height 15
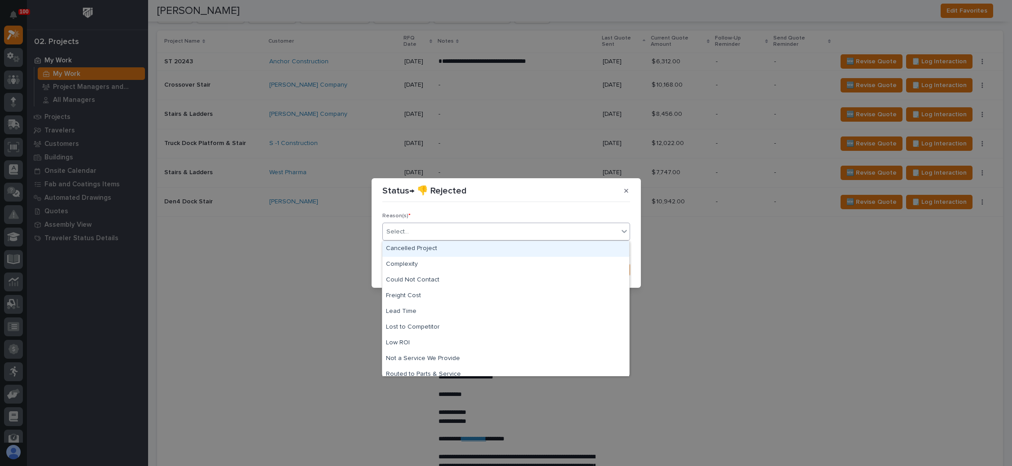
click at [484, 252] on div "Cancelled Project" at bounding box center [505, 249] width 247 height 16
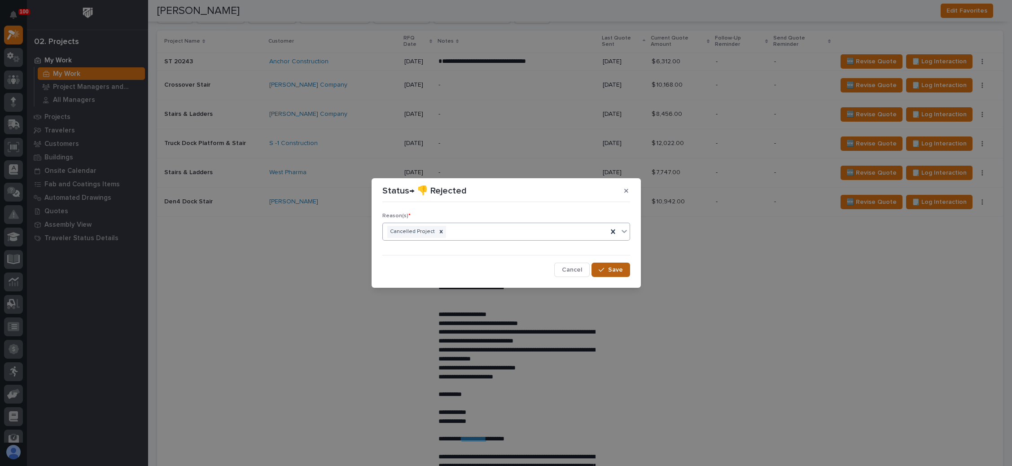
click at [604, 265] on button "Save" at bounding box center [611, 270] width 38 height 14
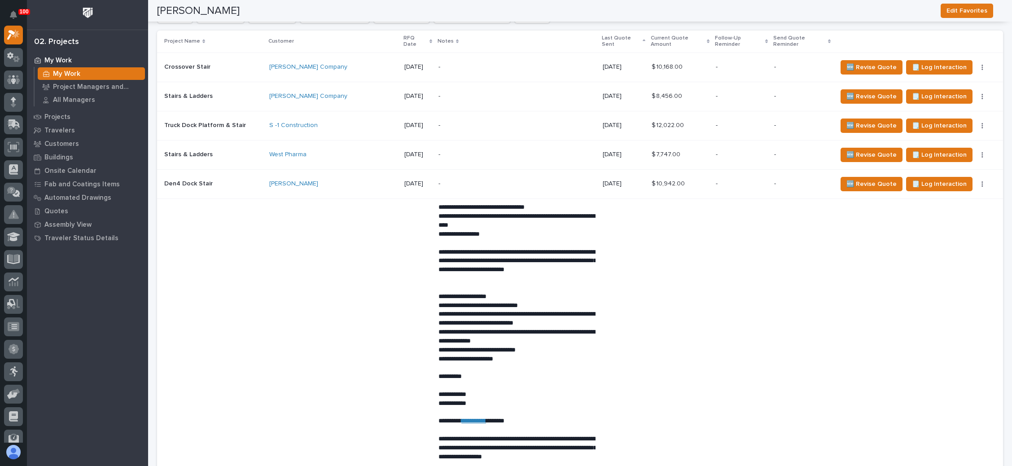
click at [966, 60] on div "🆕 Revise Quote 🗒️ Log Interaction ⏰ Set Reminder Status→ 👎 Rejected Status→ ⏳ I…" at bounding box center [913, 67] width 152 height 14
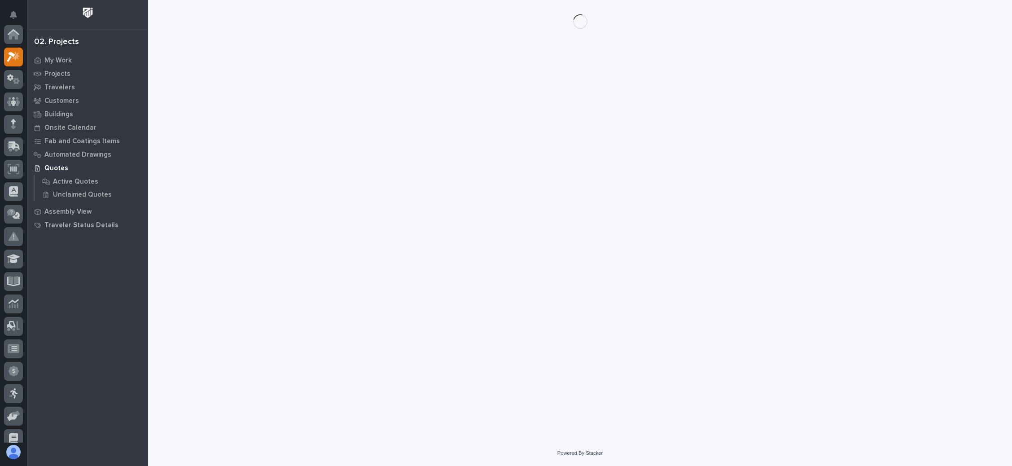
scroll to position [22, 0]
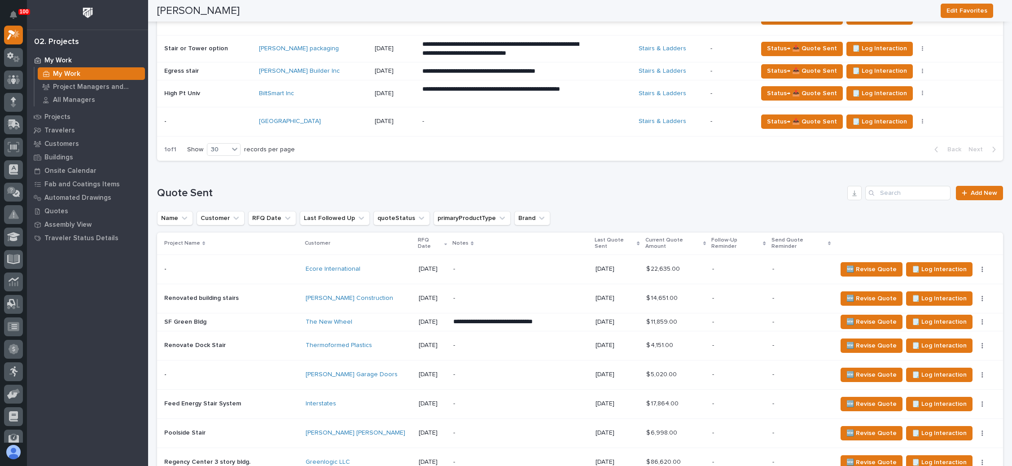
scroll to position [539, 0]
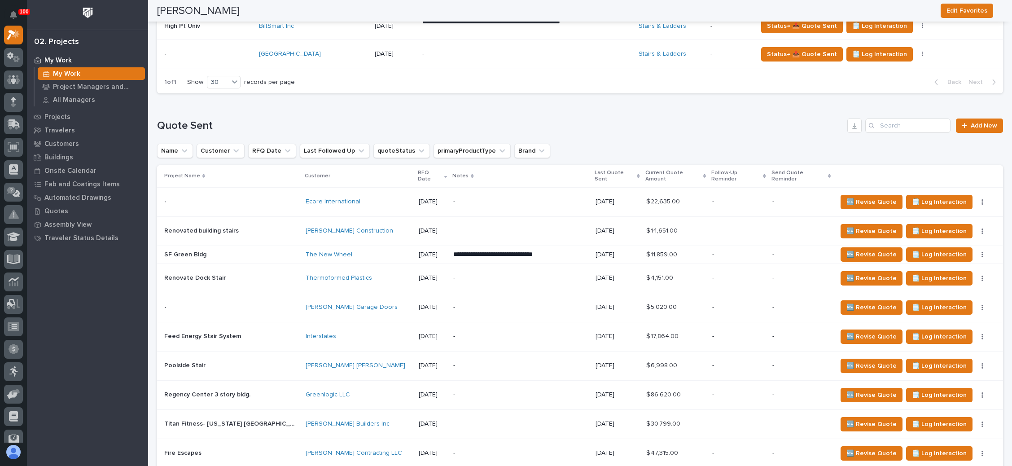
click at [637, 174] on icon at bounding box center [638, 176] width 3 height 4
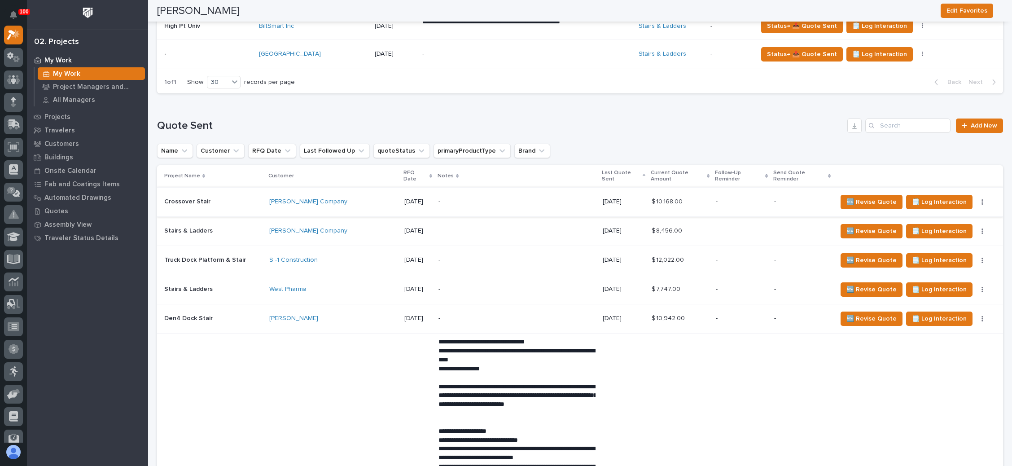
click at [976, 199] on button "button" at bounding box center [982, 202] width 13 height 6
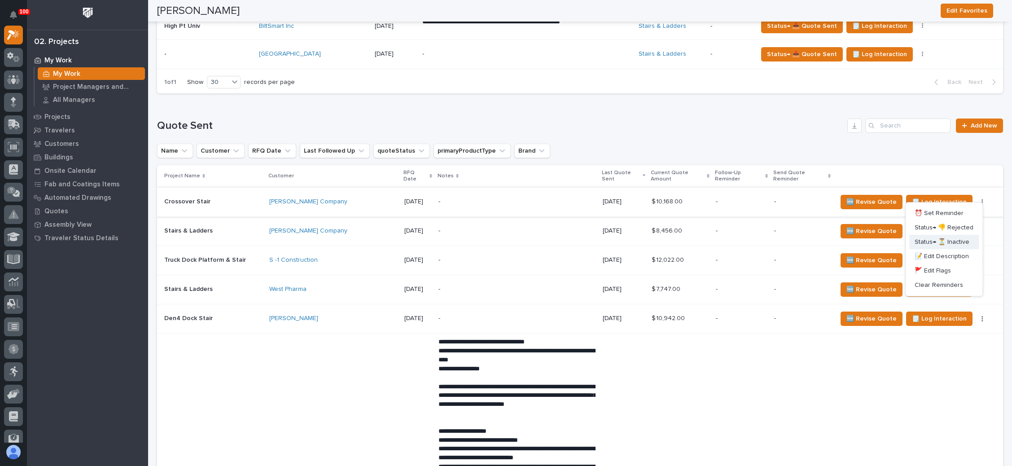
click at [948, 237] on span "Status→ ⏳ Inactive" at bounding box center [942, 242] width 55 height 11
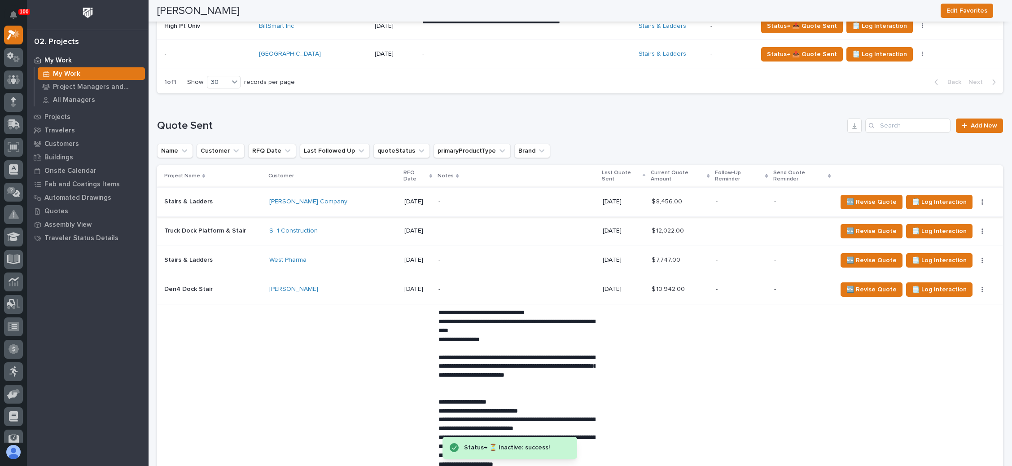
click at [976, 199] on button "button" at bounding box center [982, 202] width 13 height 6
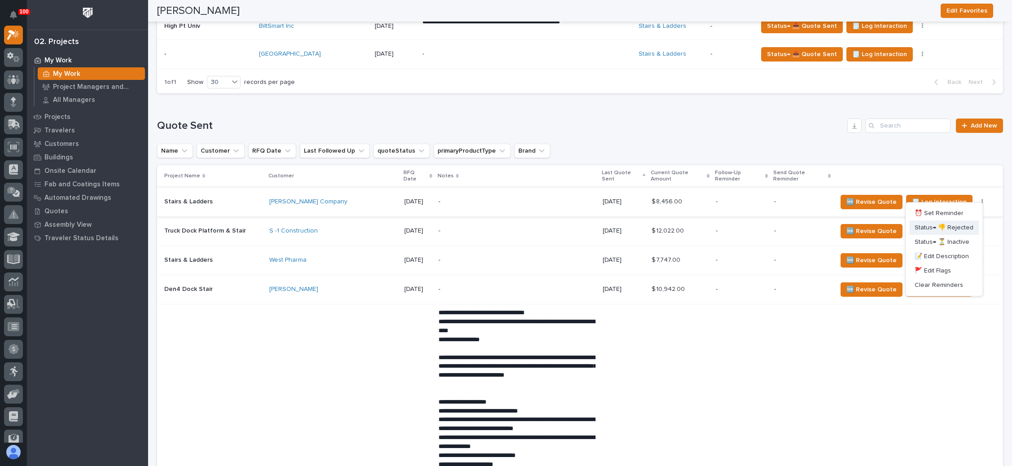
click at [945, 222] on span "Status→ 👎 Rejected" at bounding box center [944, 227] width 59 height 11
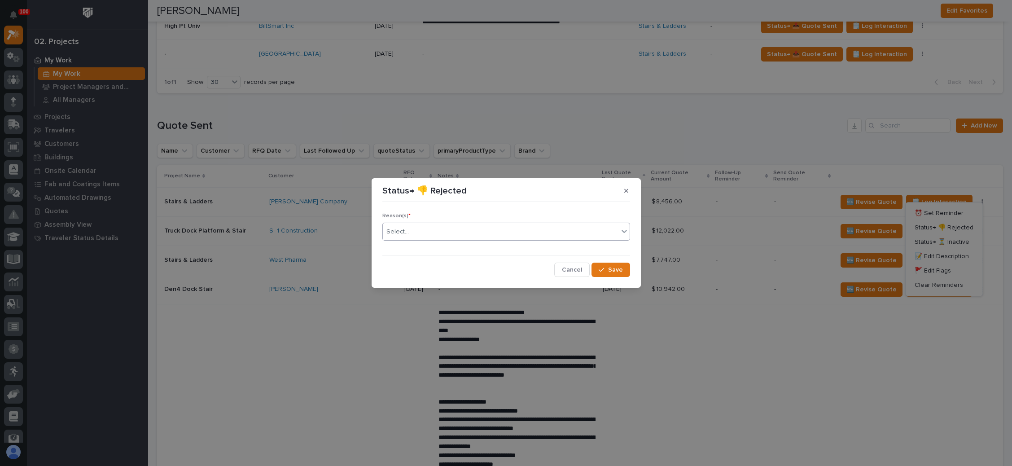
click at [570, 233] on div "Select..." at bounding box center [501, 231] width 236 height 15
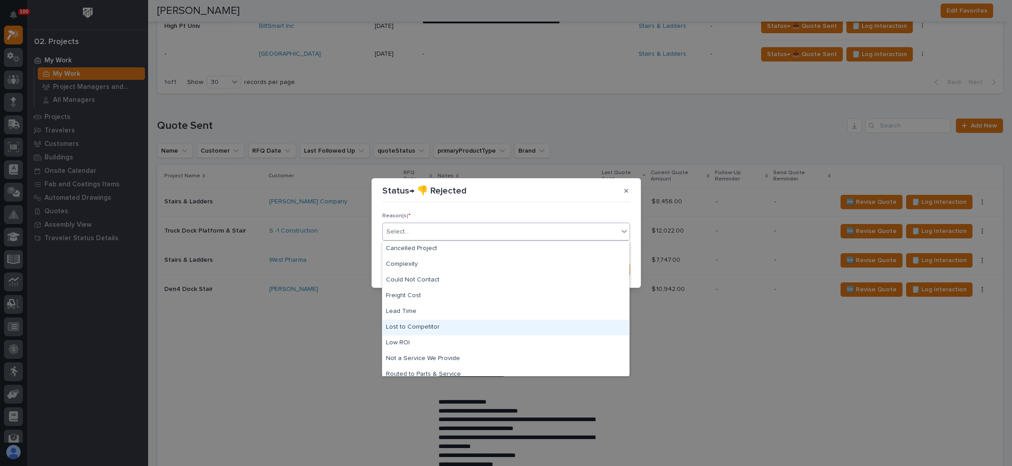
click at [466, 329] on div "Lost to Competitor" at bounding box center [505, 328] width 247 height 16
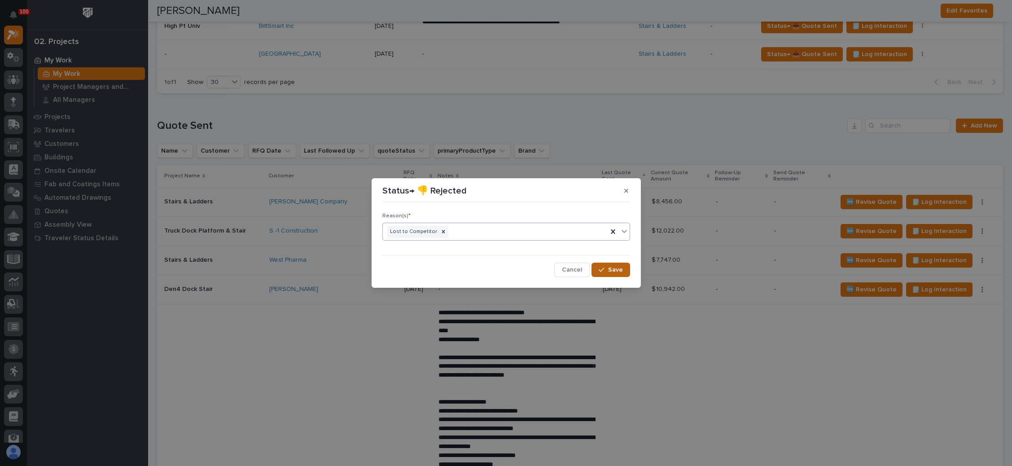
click at [614, 271] on span "Save" at bounding box center [615, 270] width 15 height 8
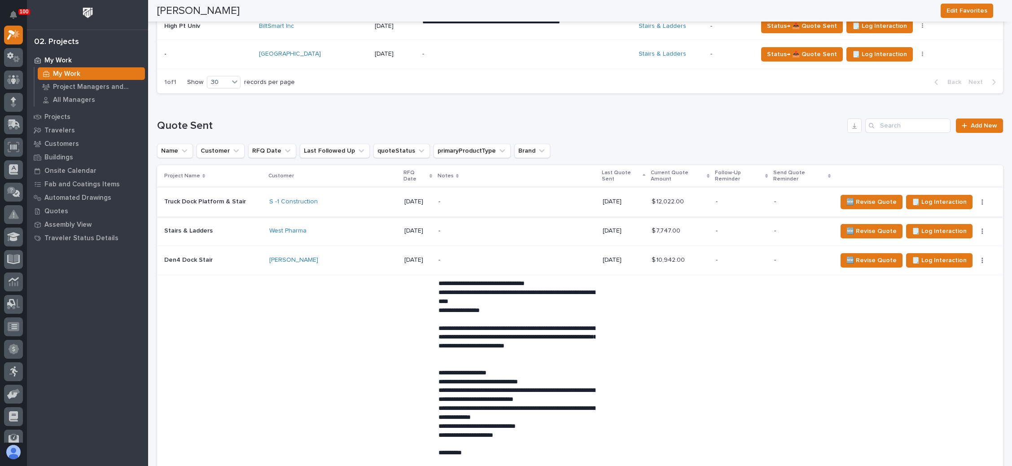
click at [982, 199] on icon "button" at bounding box center [983, 202] width 2 height 6
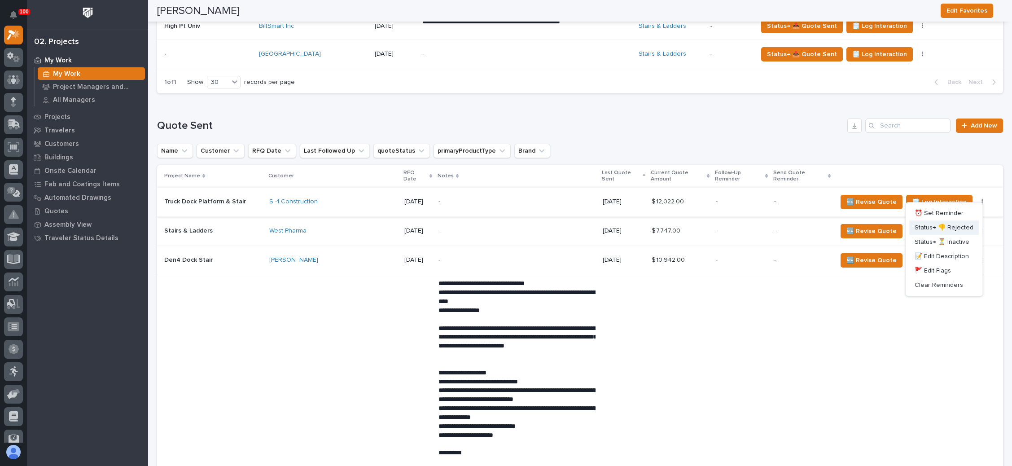
click at [950, 225] on span "Status→ 👎 Rejected" at bounding box center [944, 227] width 59 height 11
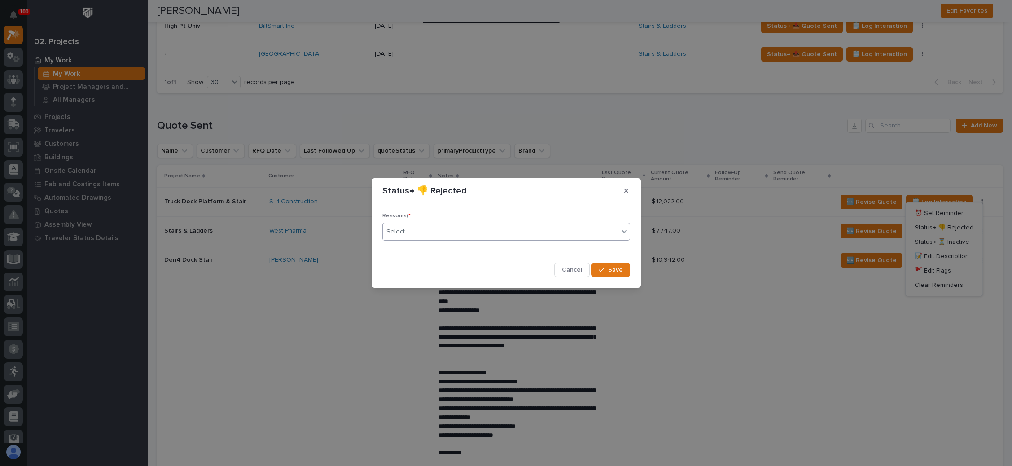
drag, startPoint x: 591, startPoint y: 226, endPoint x: 564, endPoint y: 231, distance: 26.9
click at [590, 226] on div "Select..." at bounding box center [501, 231] width 236 height 15
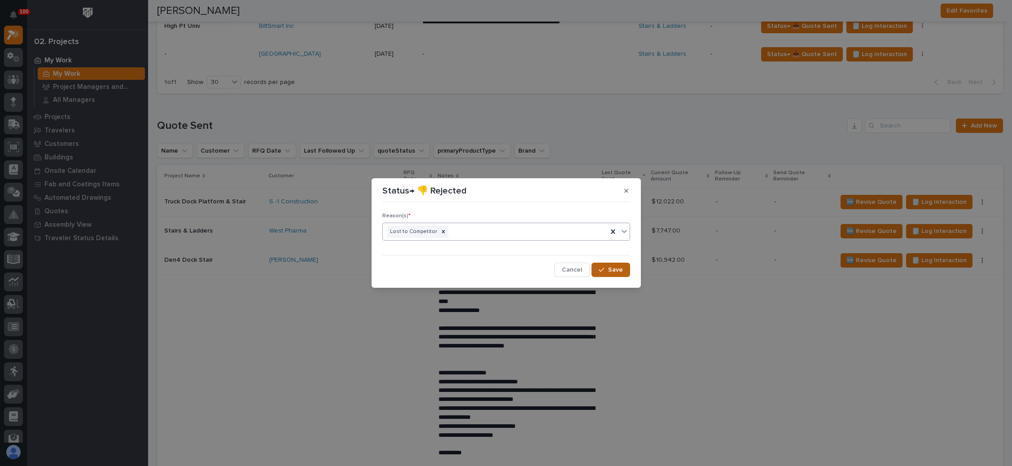
click at [604, 268] on icon "button" at bounding box center [601, 270] width 5 height 6
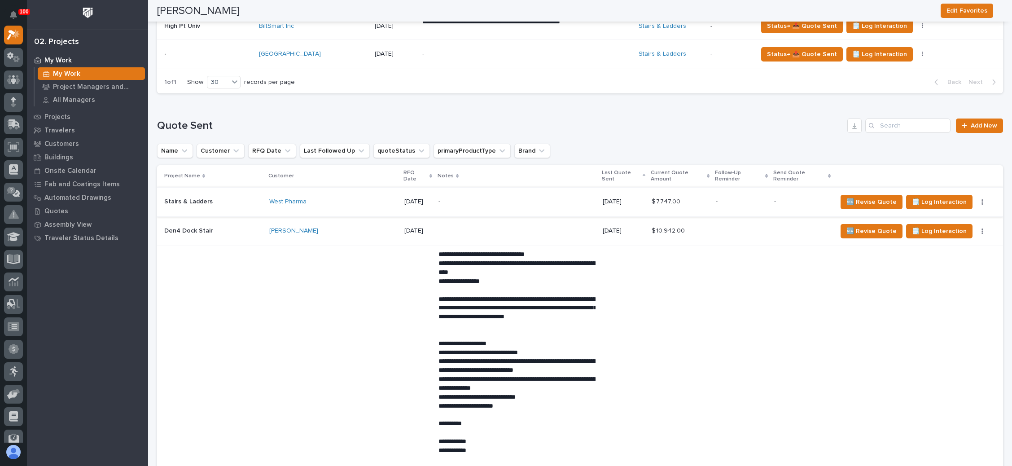
click at [976, 199] on button "button" at bounding box center [982, 202] width 13 height 6
click at [946, 222] on span "Status→ 👎 Rejected" at bounding box center [944, 227] width 59 height 11
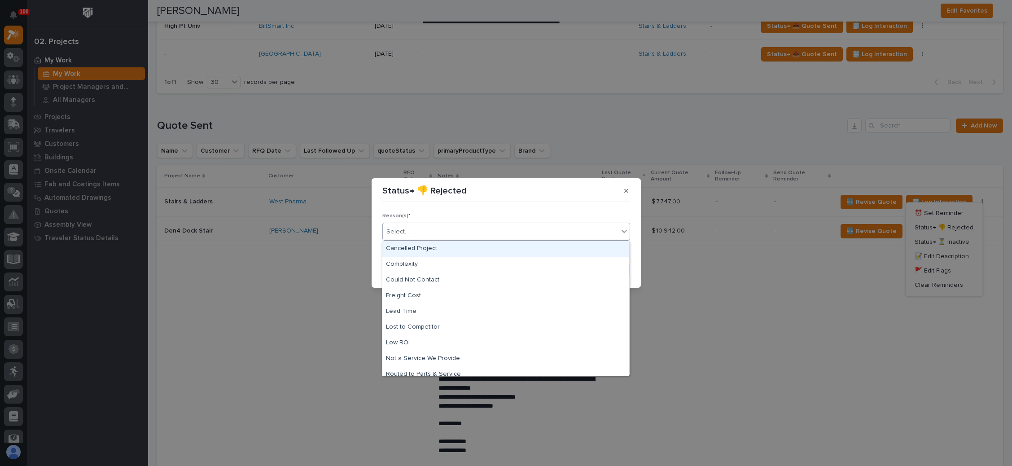
click at [480, 232] on div "Select..." at bounding box center [501, 231] width 236 height 15
click at [455, 251] on div "Cancelled Project" at bounding box center [505, 249] width 247 height 16
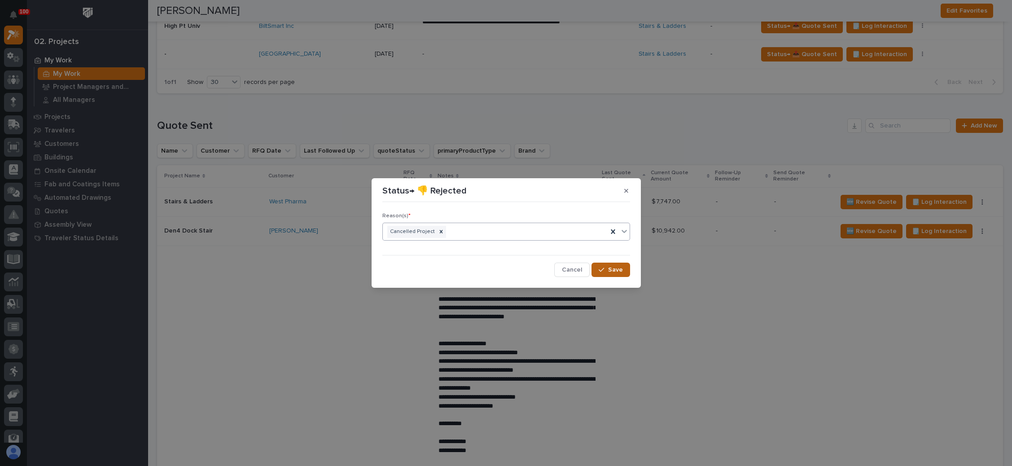
click at [611, 270] on span "Save" at bounding box center [615, 270] width 15 height 8
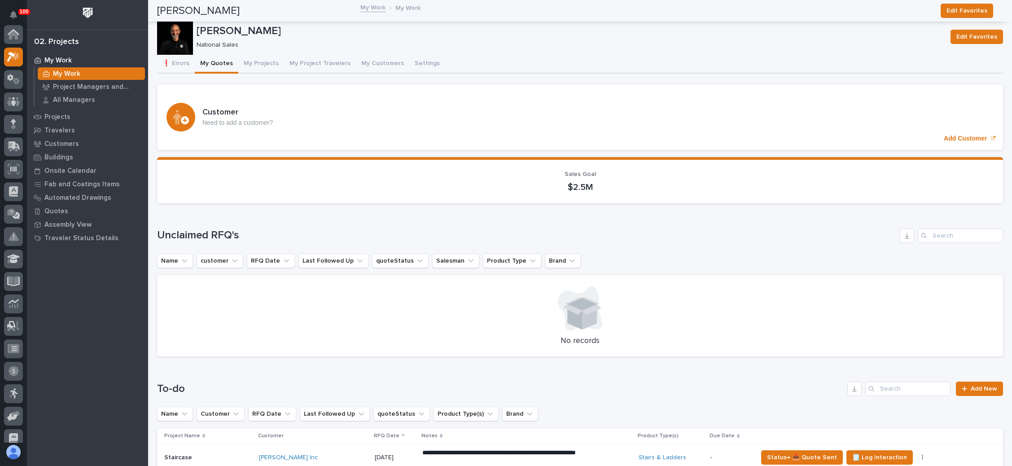
scroll to position [22, 0]
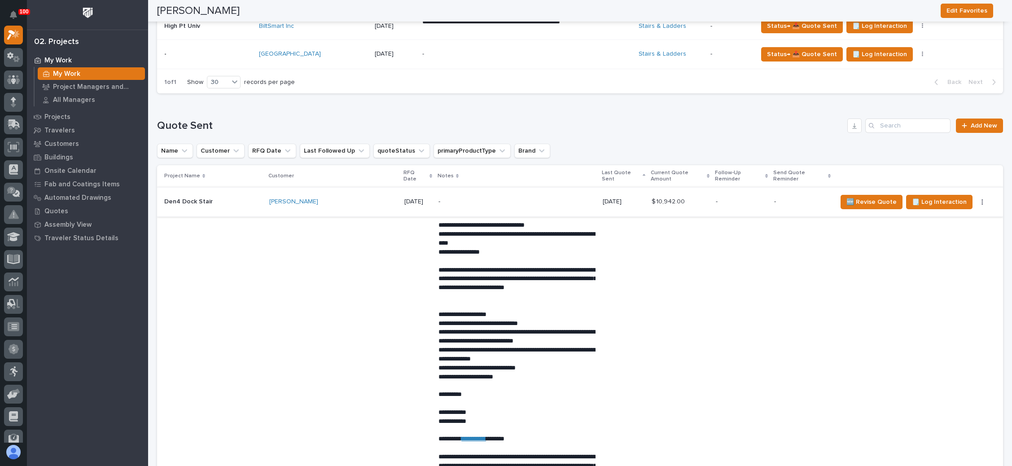
click at [982, 199] on icon "button" at bounding box center [983, 202] width 2 height 6
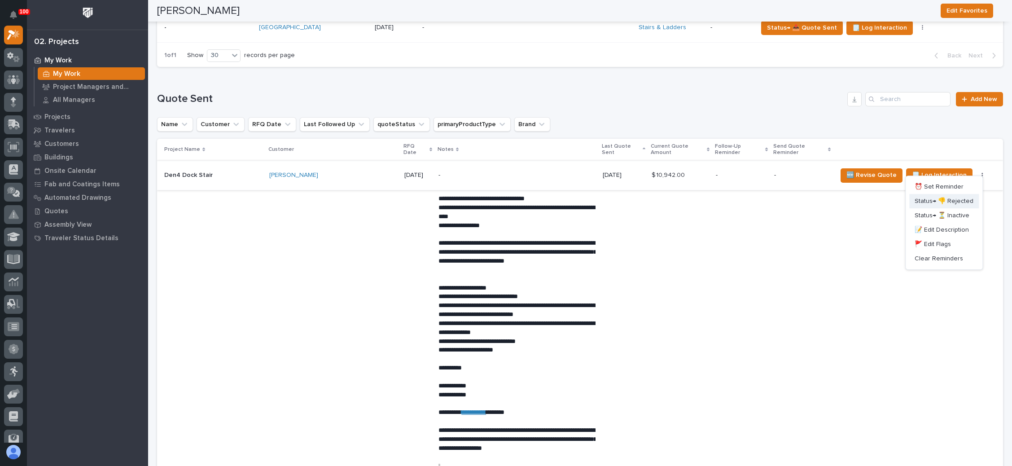
click at [945, 207] on span "Status→ 👎 Rejected" at bounding box center [944, 201] width 59 height 11
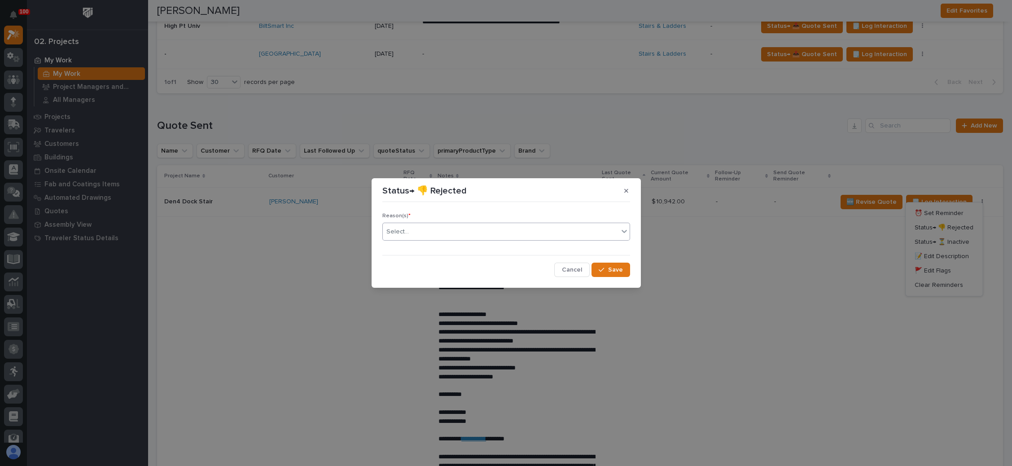
click at [462, 231] on div "Select..." at bounding box center [501, 231] width 236 height 15
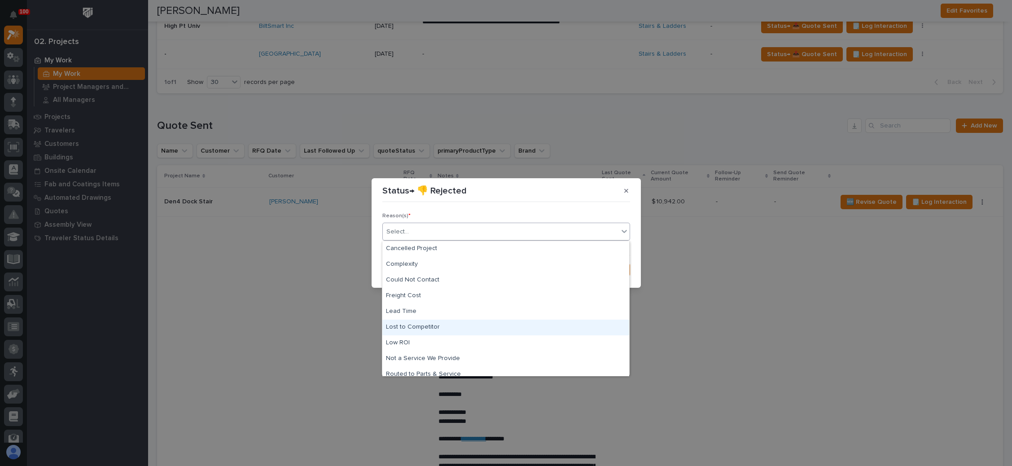
click at [436, 324] on div "Lost to Competitor" at bounding box center [505, 328] width 247 height 16
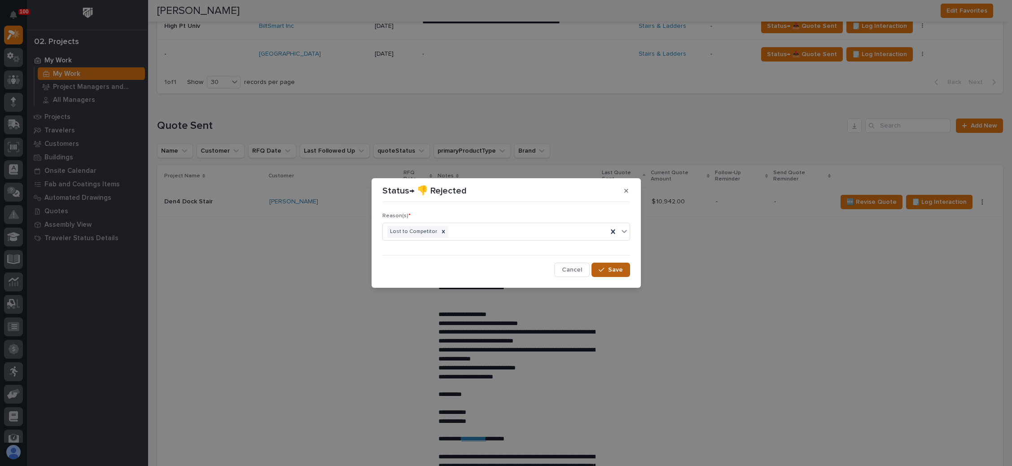
click at [603, 269] on icon "button" at bounding box center [601, 270] width 5 height 6
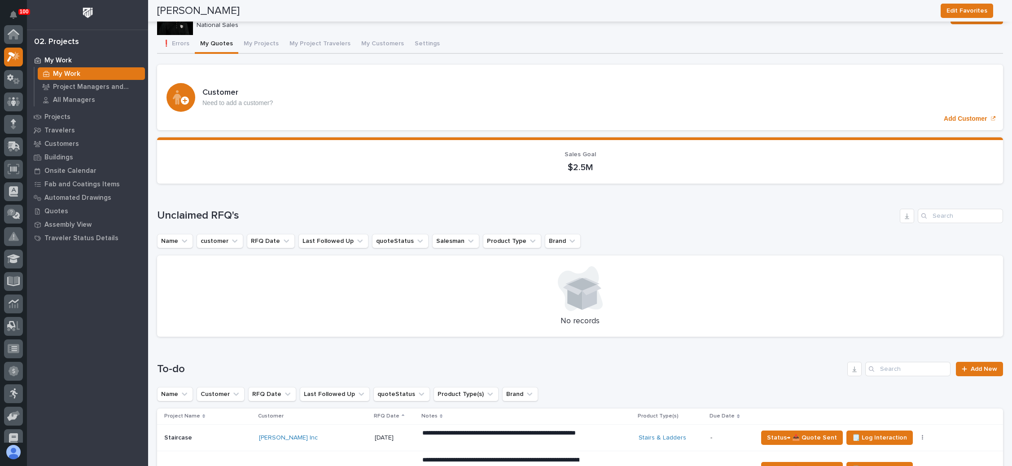
scroll to position [0, 0]
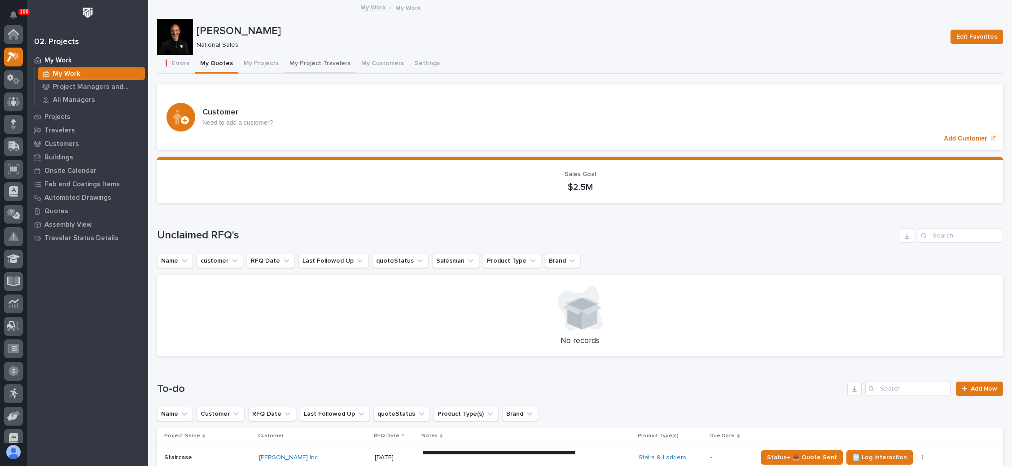
click at [323, 61] on button "My Project Travelers" at bounding box center [320, 64] width 72 height 19
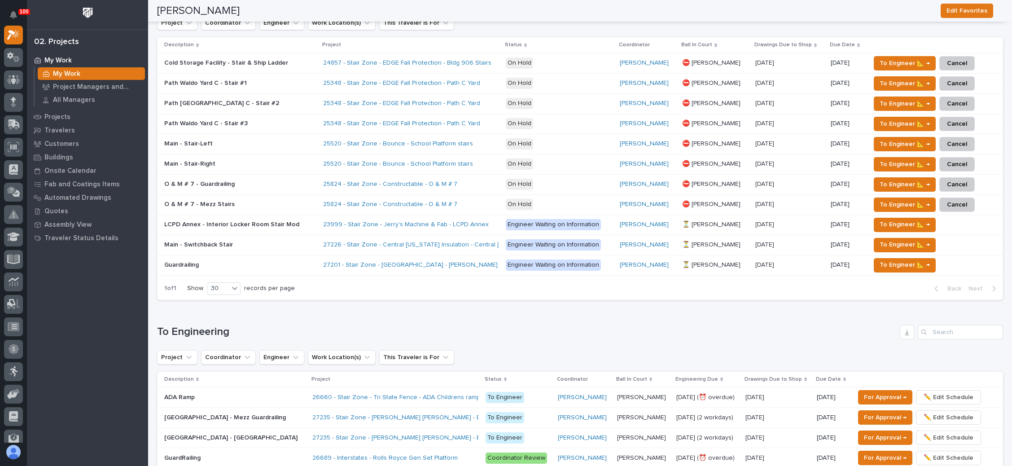
scroll to position [337, 0]
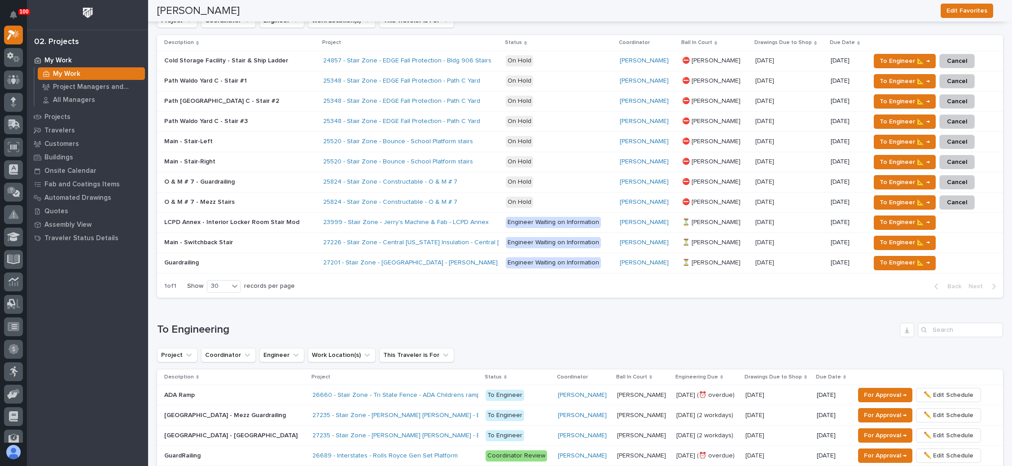
click at [281, 75] on div "Path Waldo Yard C - Stair #1 Path Waldo Yard C - Stair #1" at bounding box center [240, 81] width 152 height 15
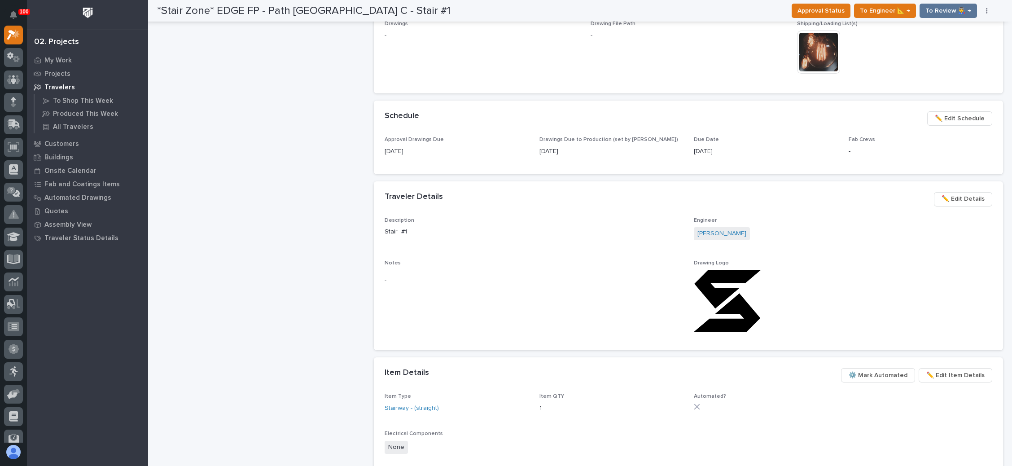
scroll to position [404, 0]
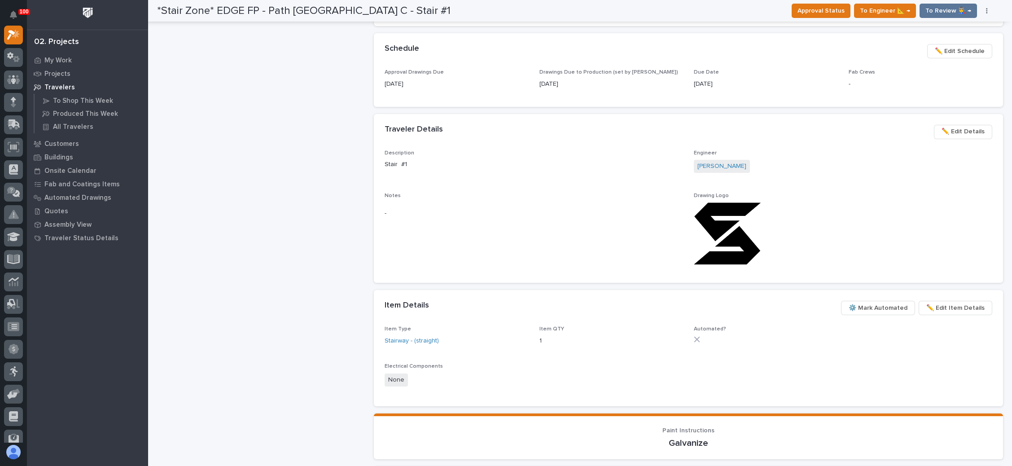
click at [966, 132] on span "✏️ Edit Details" at bounding box center [963, 131] width 43 height 11
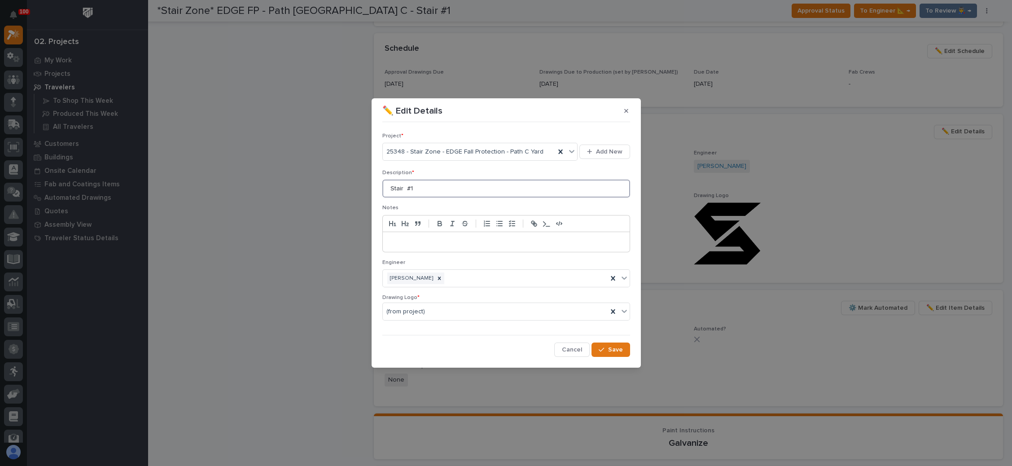
click at [451, 191] on input "Stair #1" at bounding box center [506, 189] width 248 height 18
type input "Stair #A"
click at [606, 347] on div "button" at bounding box center [603, 350] width 9 height 6
click at [613, 310] on div "Item Details ••• ✏️ Edit Item Details ⚙️ Mark Automated" at bounding box center [689, 308] width 608 height 14
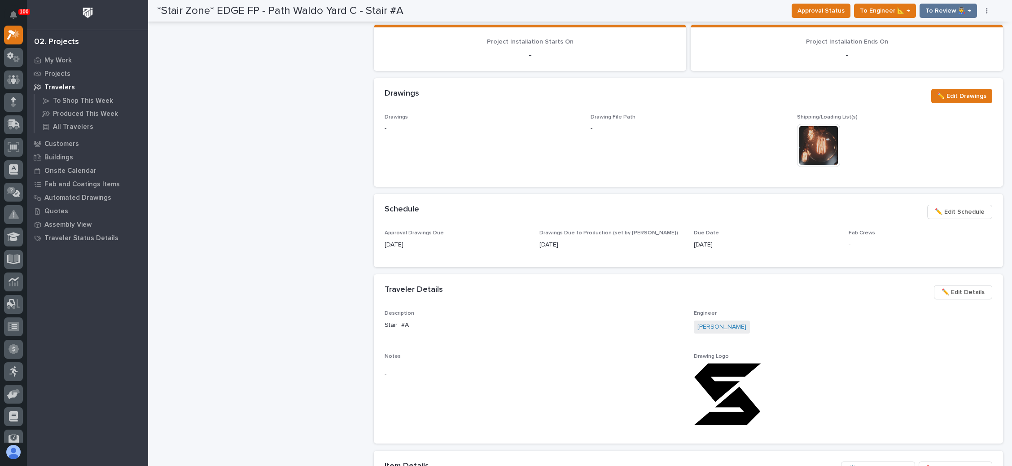
scroll to position [228, 0]
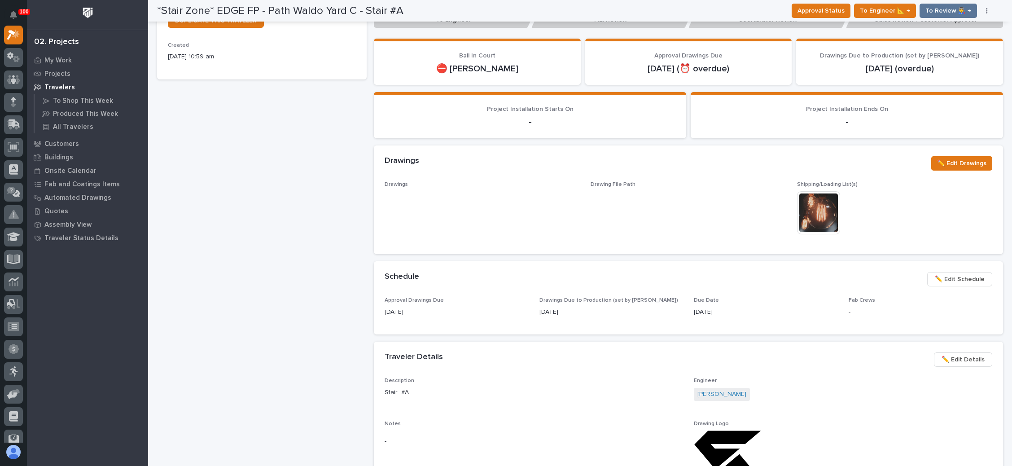
click at [821, 214] on img at bounding box center [818, 212] width 43 height 43
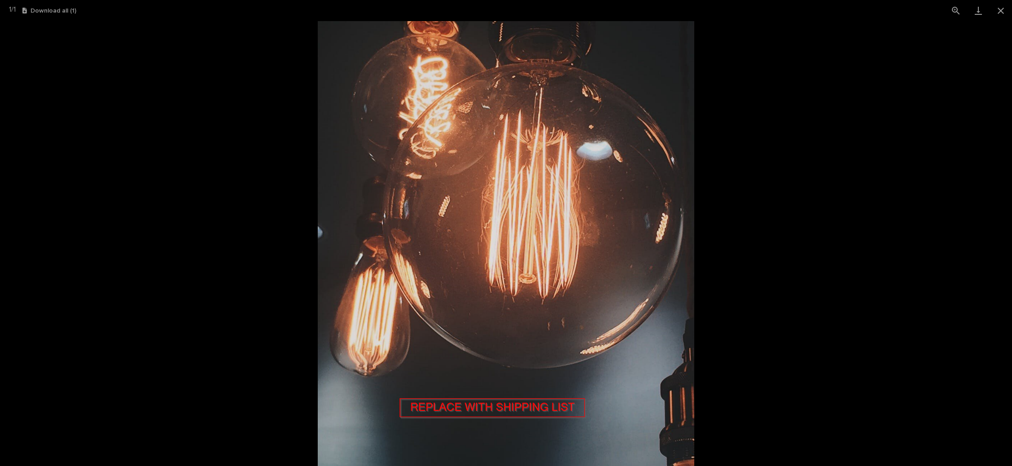
scroll to position [202, 0]
click at [1001, 9] on button "Close gallery" at bounding box center [1001, 10] width 22 height 21
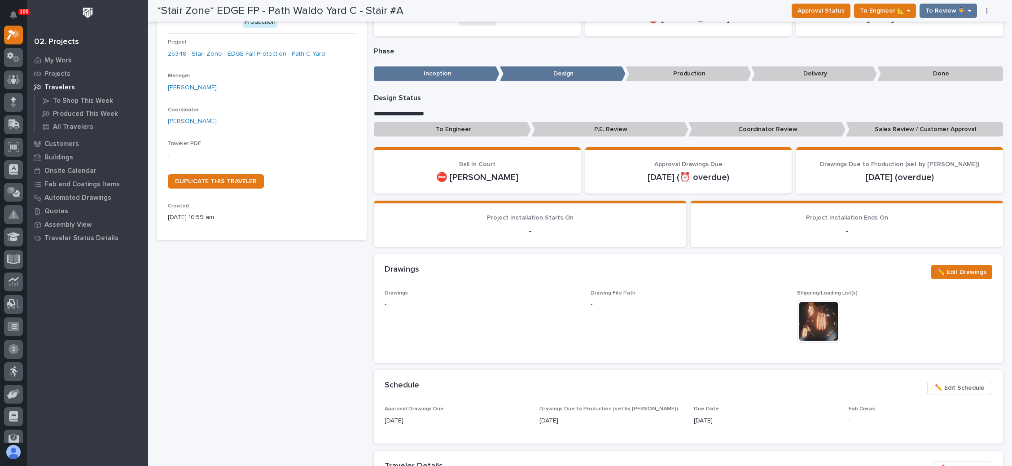
scroll to position [0, 0]
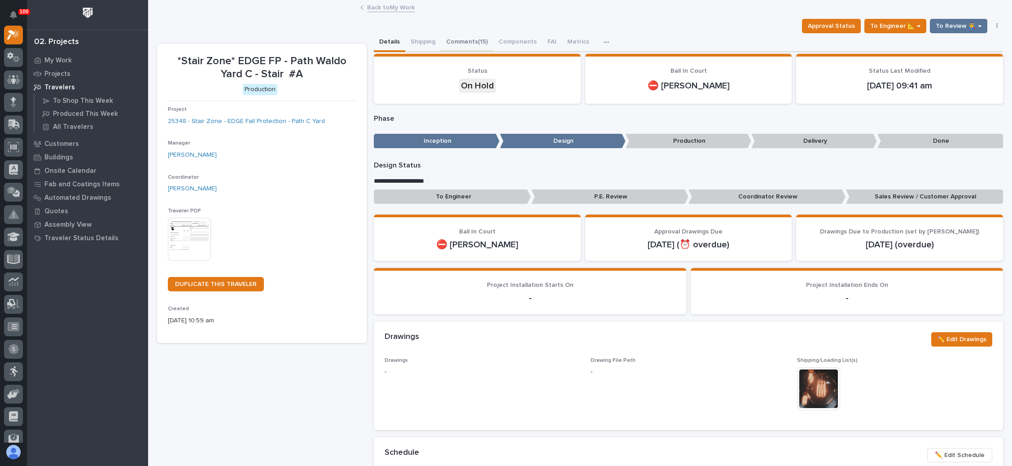
click at [470, 36] on button "Comments (15)" at bounding box center [467, 42] width 53 height 19
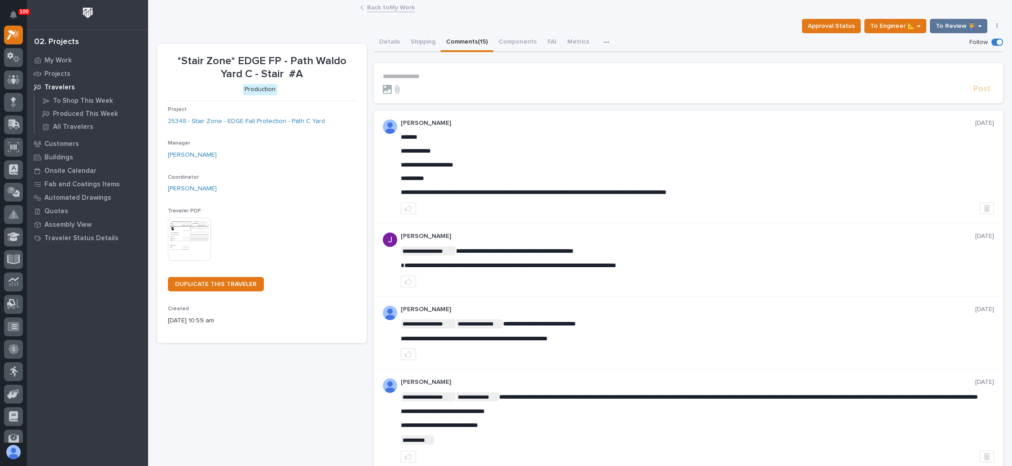
click at [424, 78] on p "**********" at bounding box center [688, 77] width 611 height 8
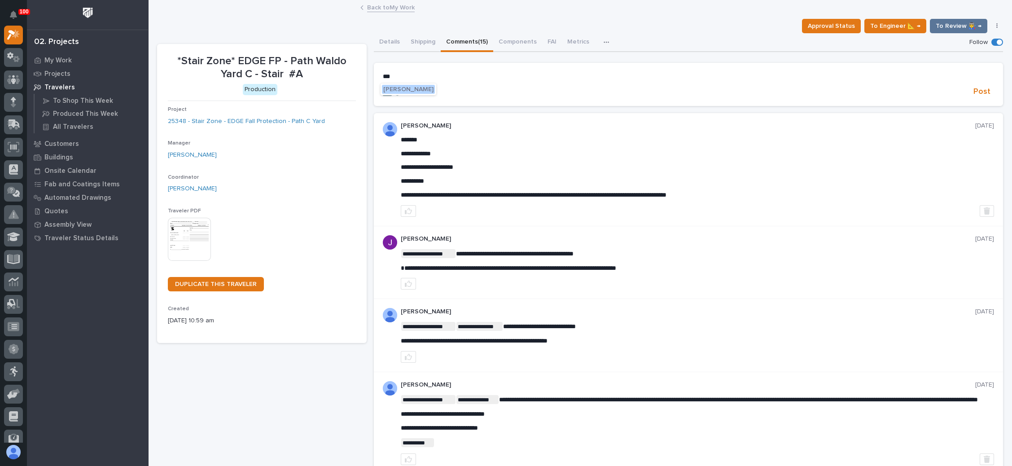
click at [417, 86] on span "Wynne Hochstetler" at bounding box center [408, 89] width 50 height 6
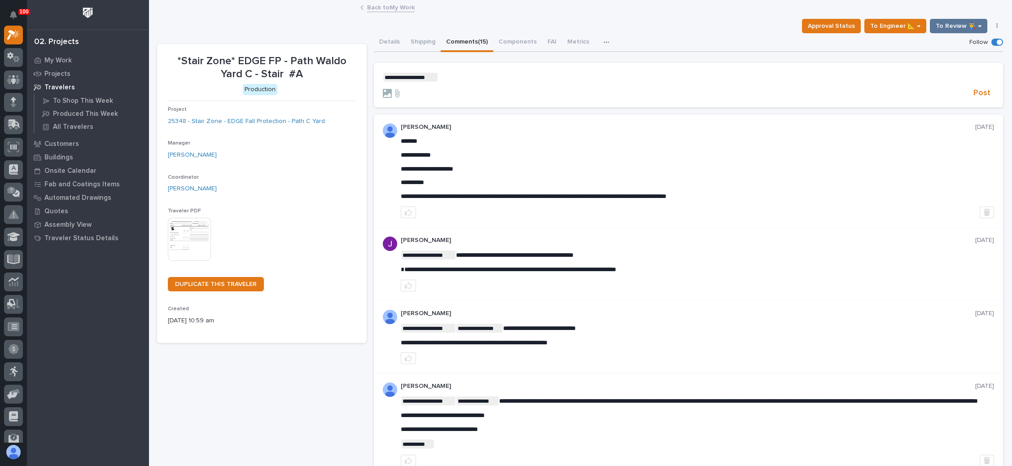
click at [450, 78] on p "**********" at bounding box center [688, 77] width 611 height 9
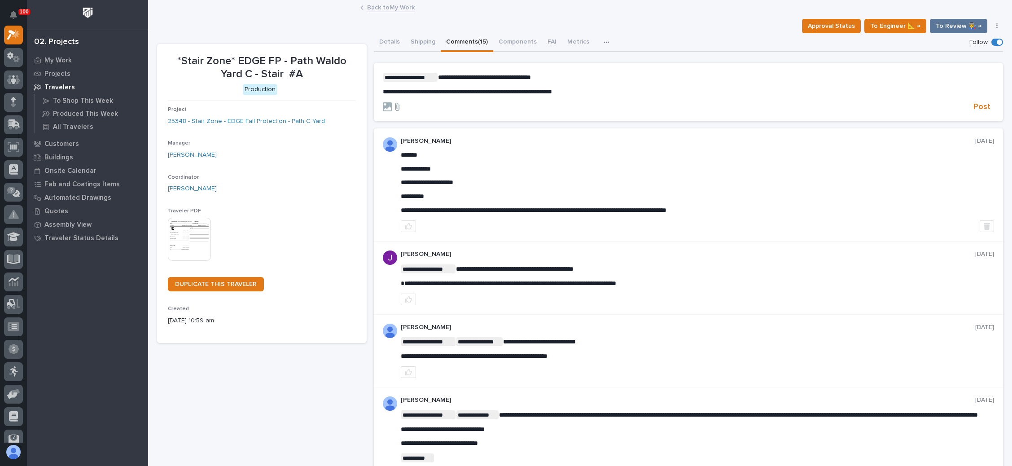
click at [395, 105] on icon at bounding box center [397, 107] width 4 height 8
click at [392, 102] on input "file" at bounding box center [392, 102] width 0 height 0
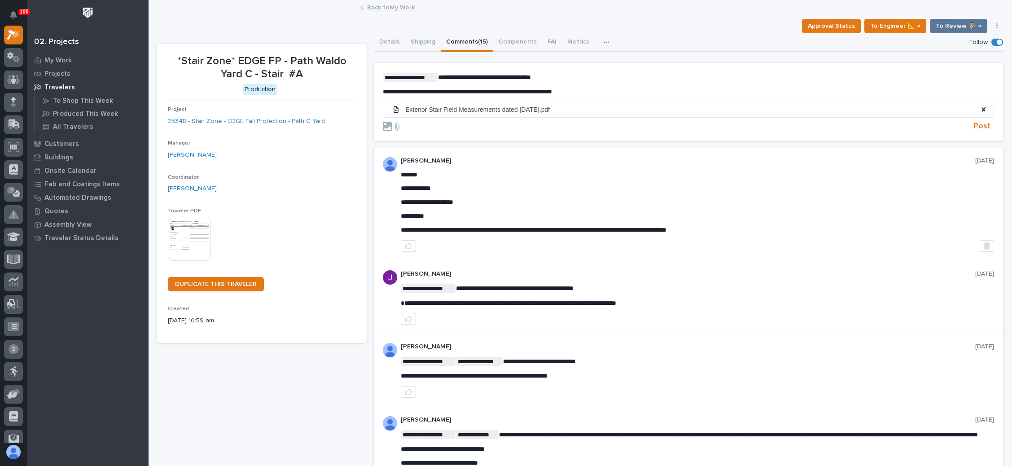
click at [554, 74] on p "**********" at bounding box center [688, 77] width 611 height 9
click at [976, 122] on span "Post" at bounding box center [982, 126] width 17 height 10
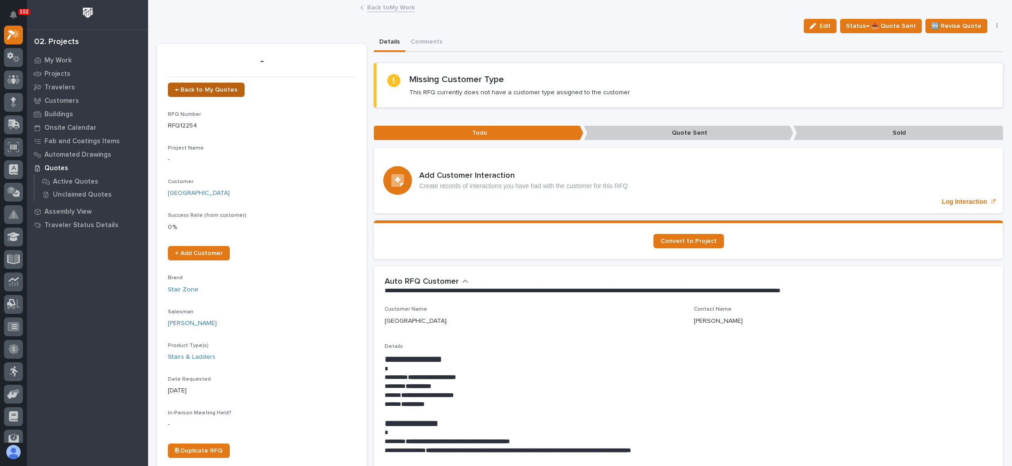
click at [223, 89] on span "← Back to My Quotes" at bounding box center [206, 90] width 62 height 6
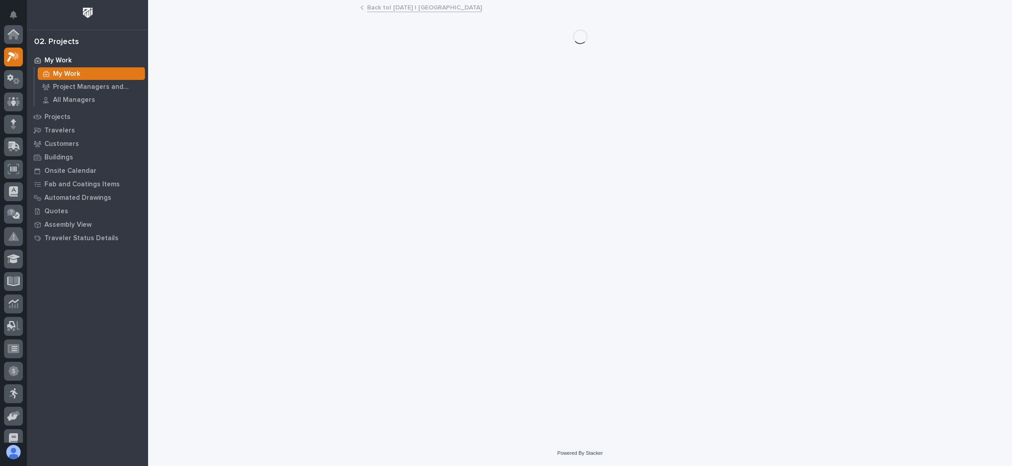
scroll to position [22, 0]
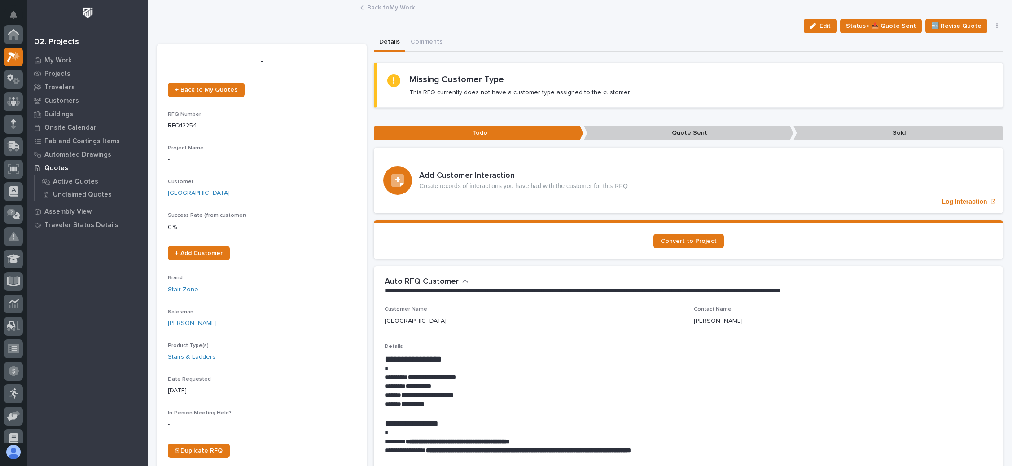
scroll to position [22, 0]
click at [819, 31] on button "Edit" at bounding box center [820, 26] width 33 height 14
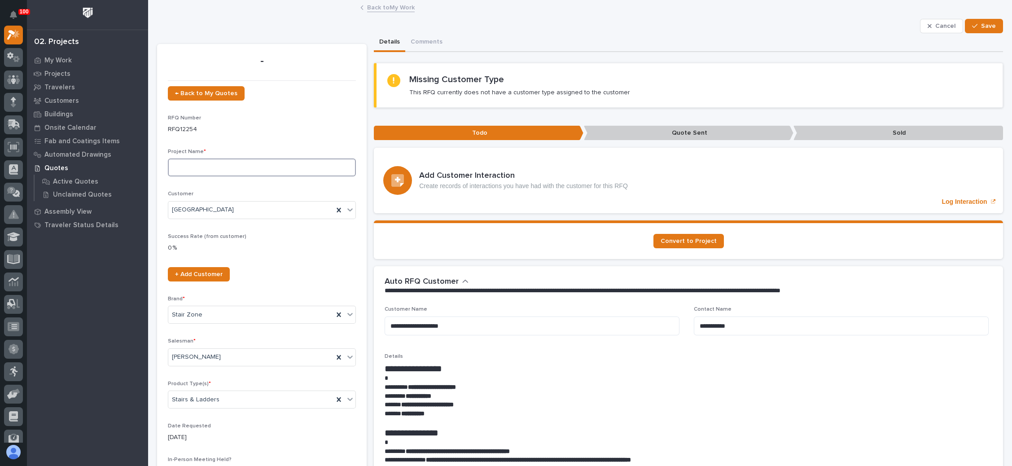
click at [227, 161] on input at bounding box center [262, 167] width 188 height 18
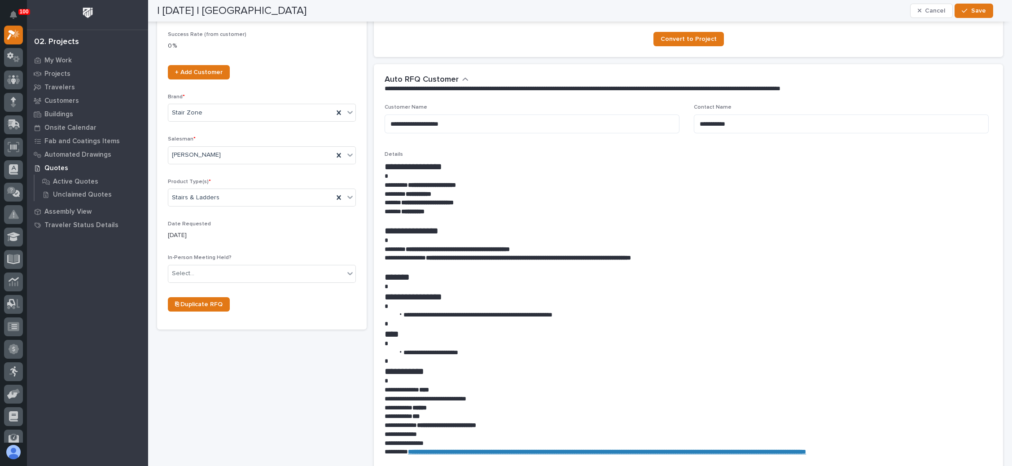
scroll to position [135, 0]
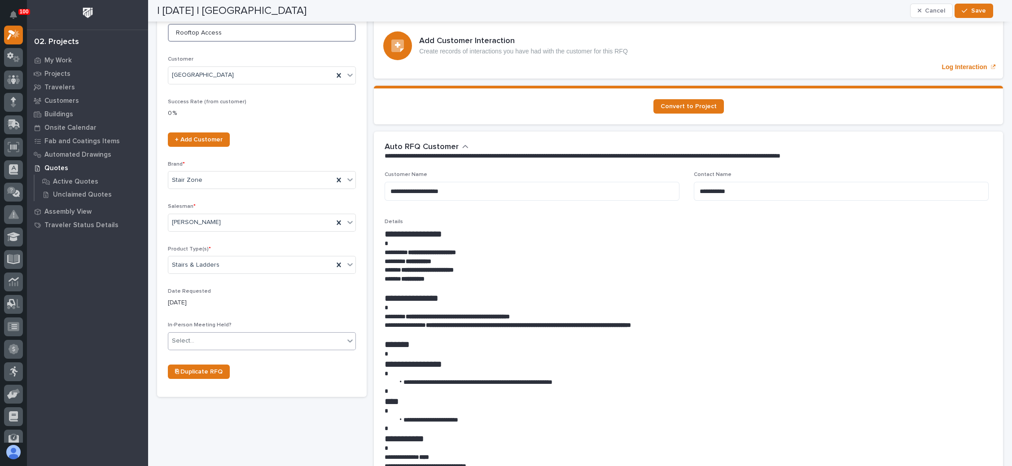
type input "Rooftop Access"
drag, startPoint x: 228, startPoint y: 340, endPoint x: 225, endPoint y: 345, distance: 5.6
click at [227, 342] on div "Select..." at bounding box center [256, 341] width 176 height 15
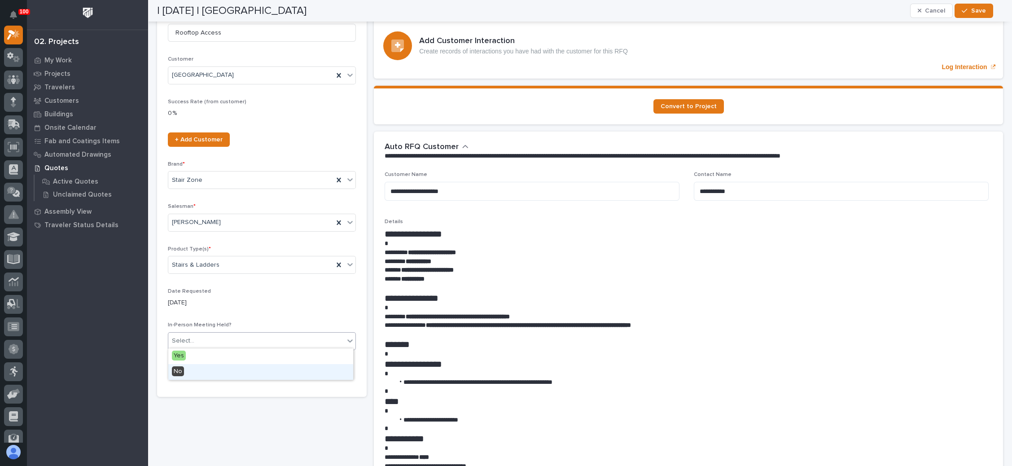
click at [209, 366] on div "No" at bounding box center [260, 372] width 185 height 16
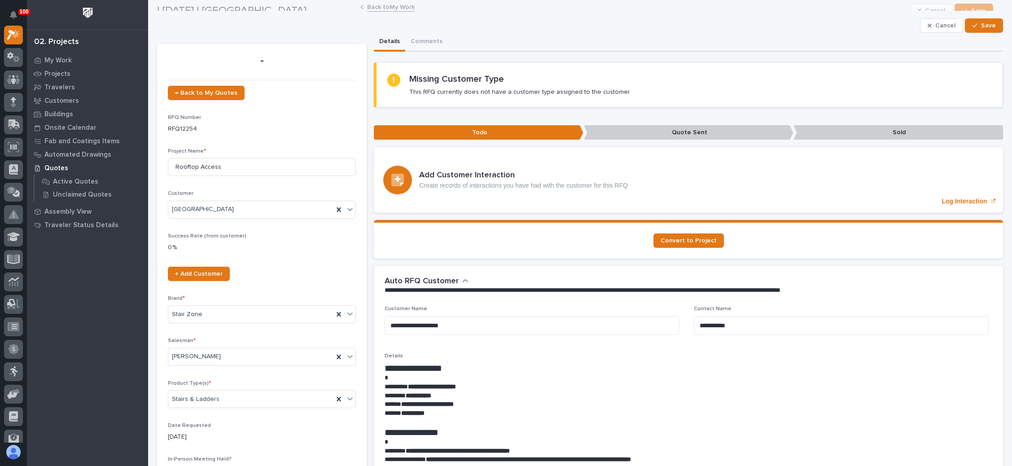
scroll to position [0, 0]
click at [972, 25] on div "button" at bounding box center [976, 26] width 9 height 6
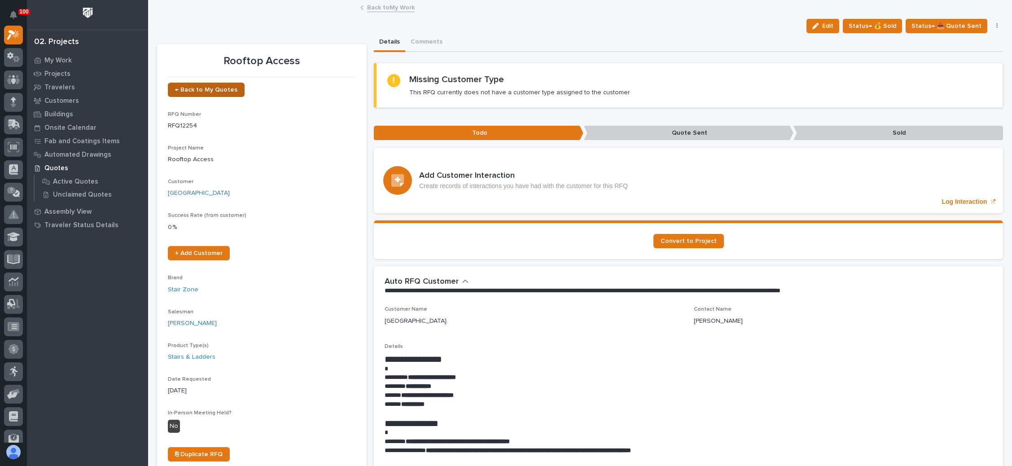
click at [198, 87] on span "← Back to My Quotes" at bounding box center [206, 90] width 62 height 6
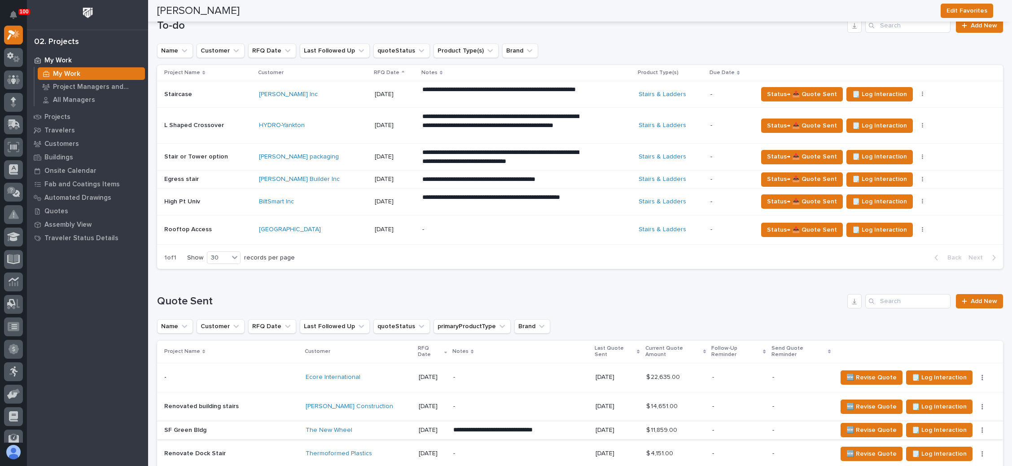
scroll to position [325, 0]
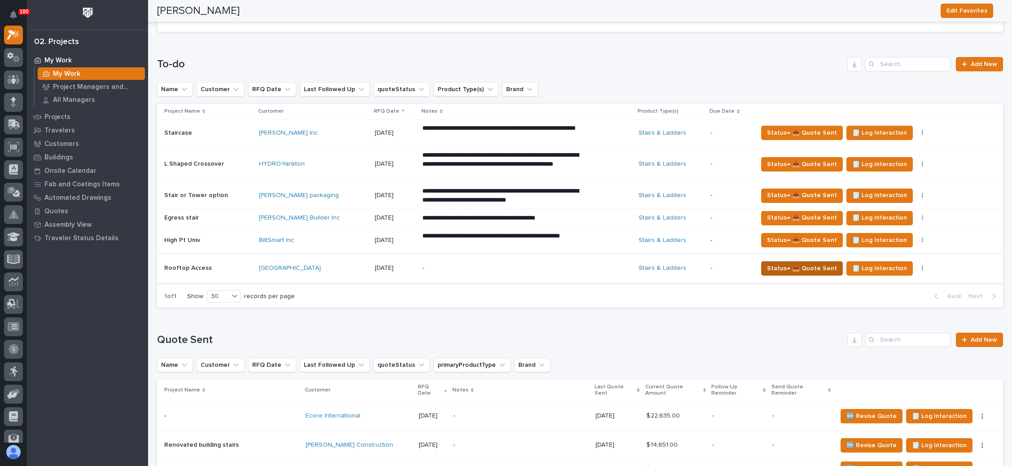
click at [807, 264] on span "Status→ 📤 Quote Sent" at bounding box center [802, 268] width 70 height 11
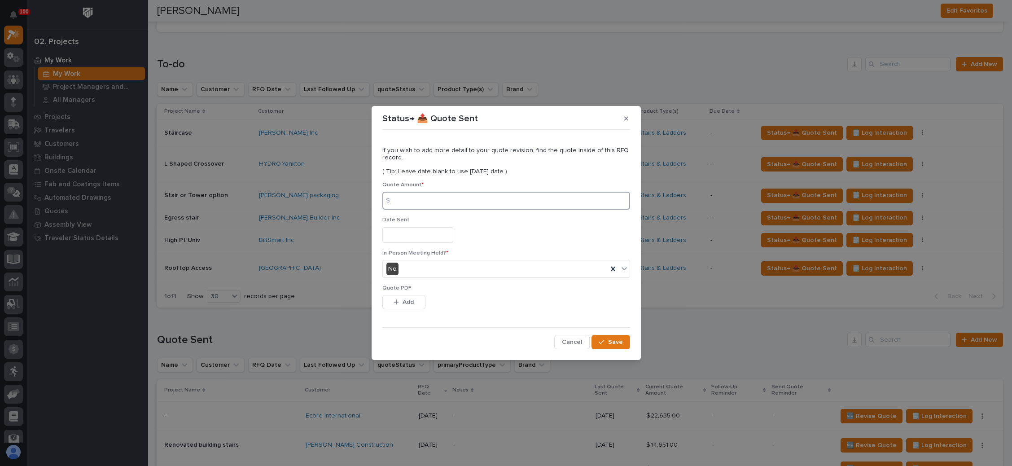
drag, startPoint x: 450, startPoint y: 202, endPoint x: 514, endPoint y: 208, distance: 64.5
click at [450, 201] on input at bounding box center [506, 201] width 248 height 18
click at [436, 203] on input at bounding box center [506, 201] width 248 height 18
type input "16549"
click at [411, 237] on input "text" at bounding box center [417, 235] width 71 height 16
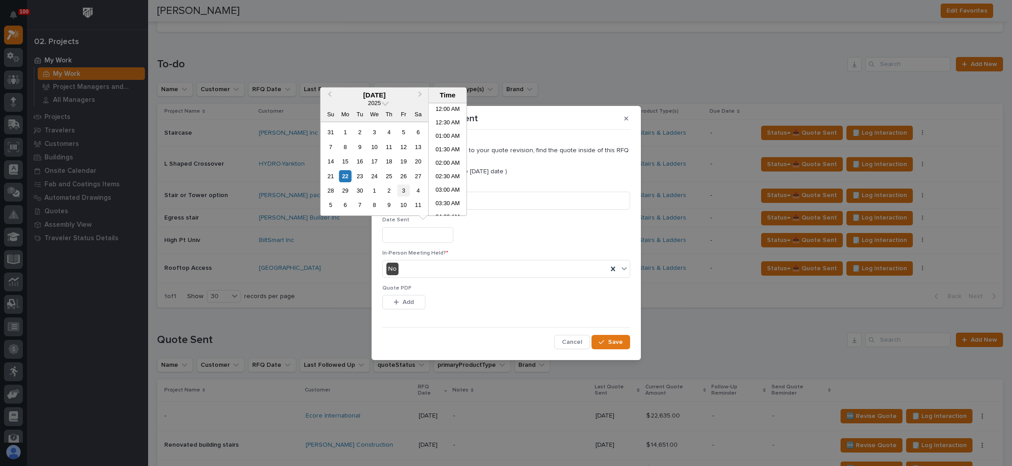
scroll to position [382, 0]
click at [348, 176] on div "22" at bounding box center [345, 176] width 12 height 12
type input "**********"
click at [404, 303] on span "Add" at bounding box center [408, 302] width 11 height 8
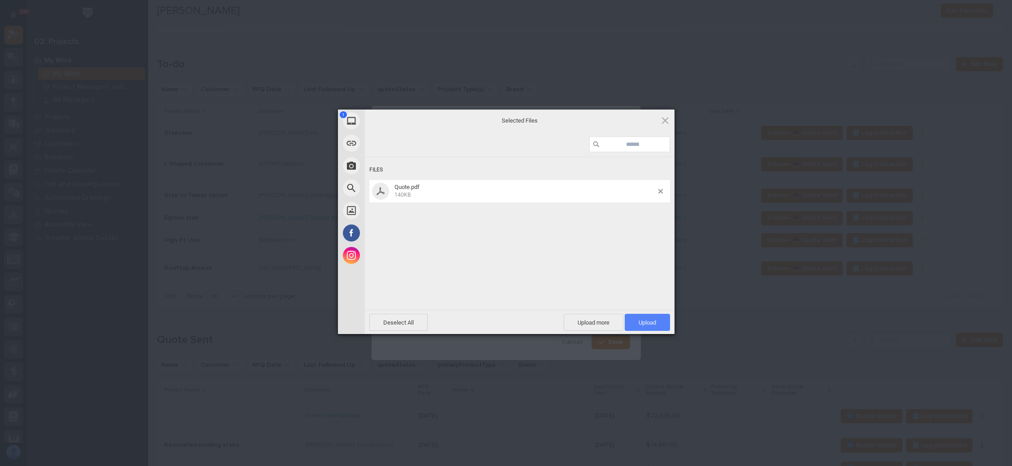
click at [644, 318] on span "Upload 1" at bounding box center [647, 322] width 45 height 17
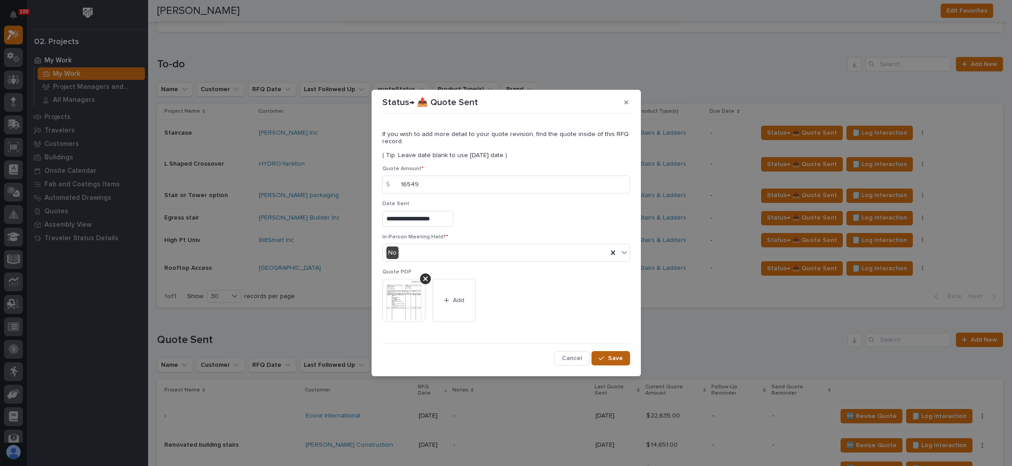
click at [611, 358] on span "Save" at bounding box center [615, 358] width 15 height 8
